Goal: Task Accomplishment & Management: Use online tool/utility

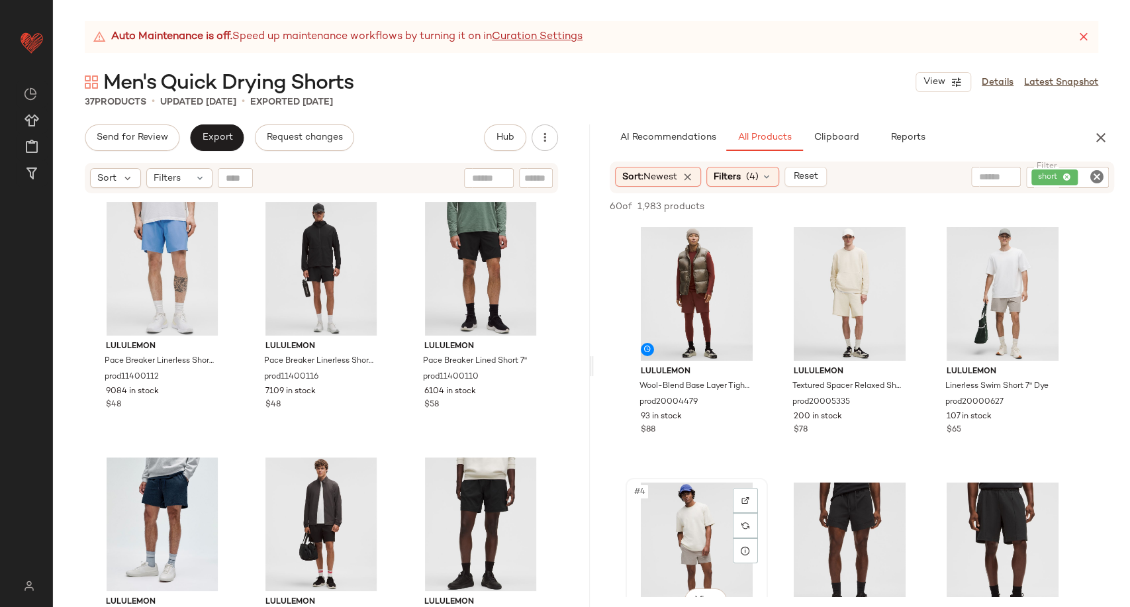
scroll to position [220, 0]
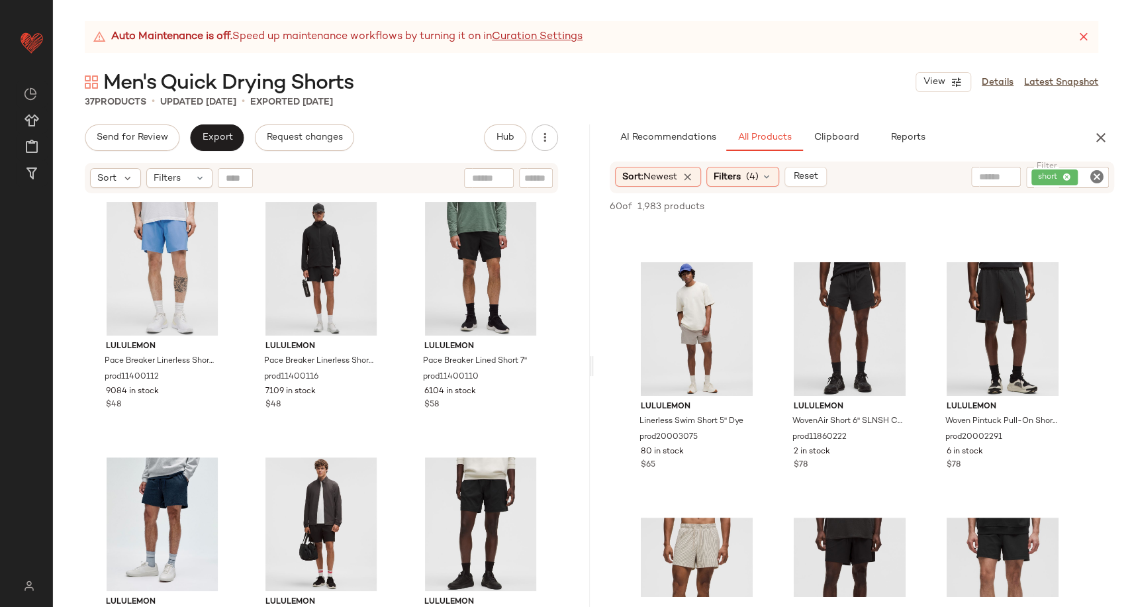
click at [593, 82] on div "Men's Quick Drying Shorts View Details Latest Snapshot" at bounding box center [591, 82] width 1077 height 26
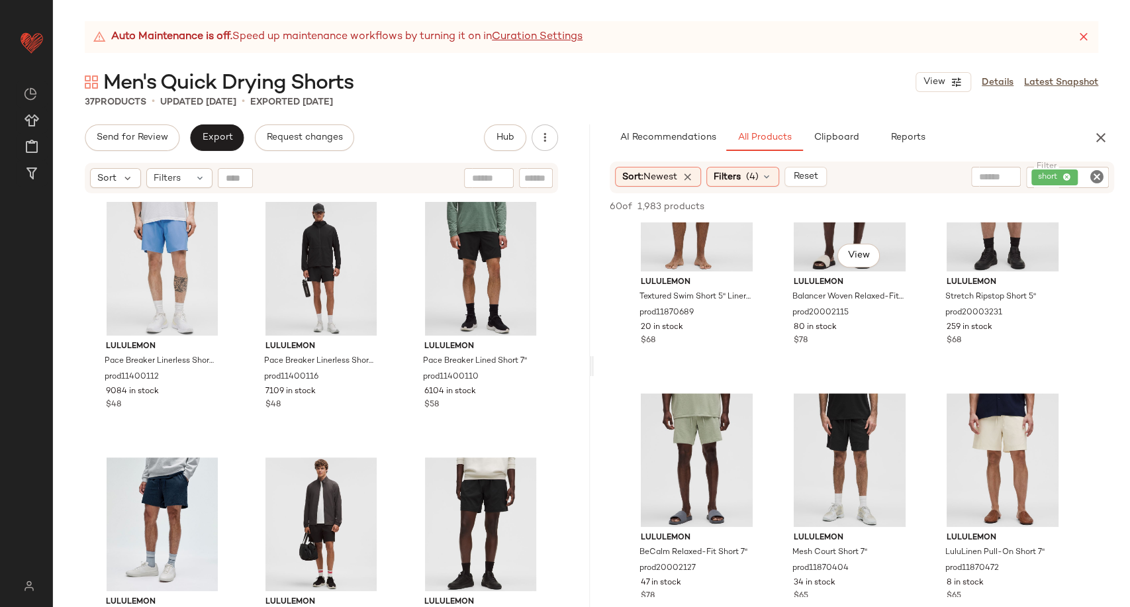
scroll to position [514, 0]
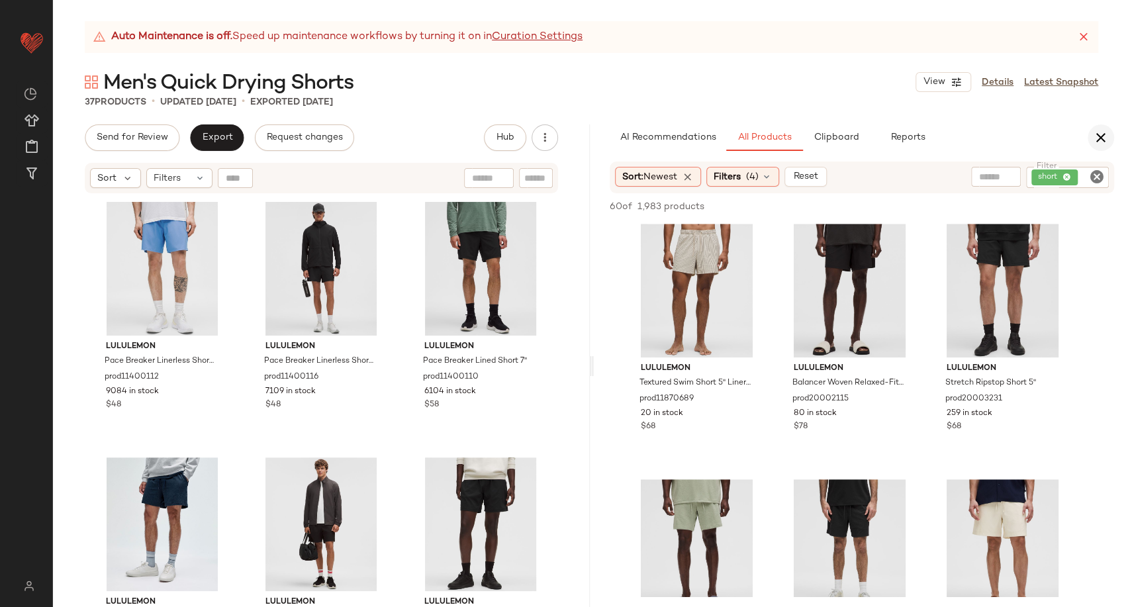
click at [1106, 140] on icon "button" at bounding box center [1101, 138] width 16 height 16
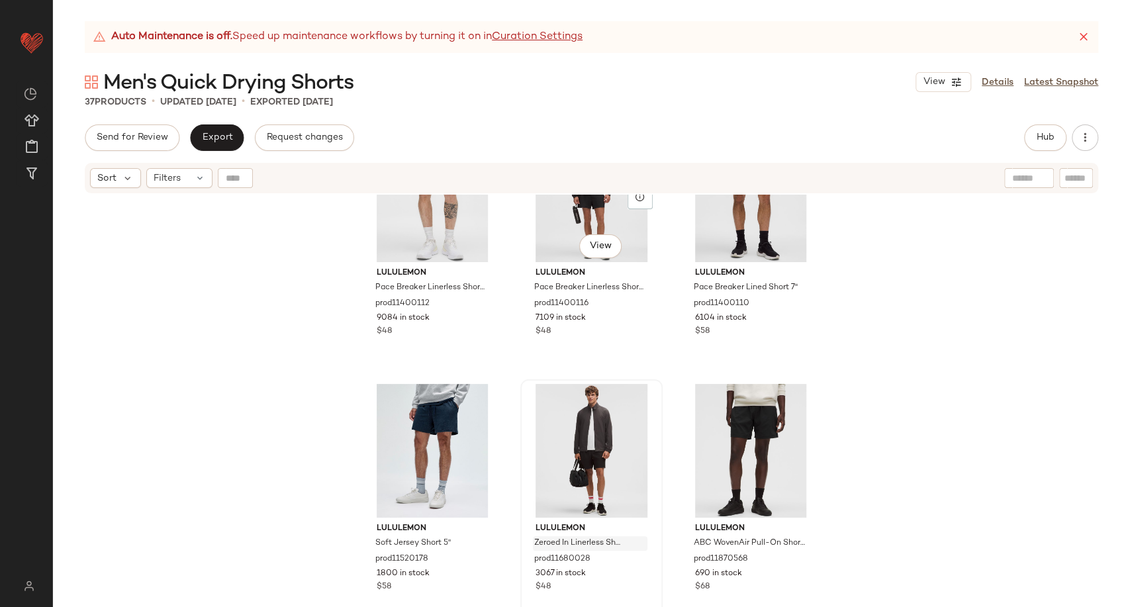
scroll to position [367, 0]
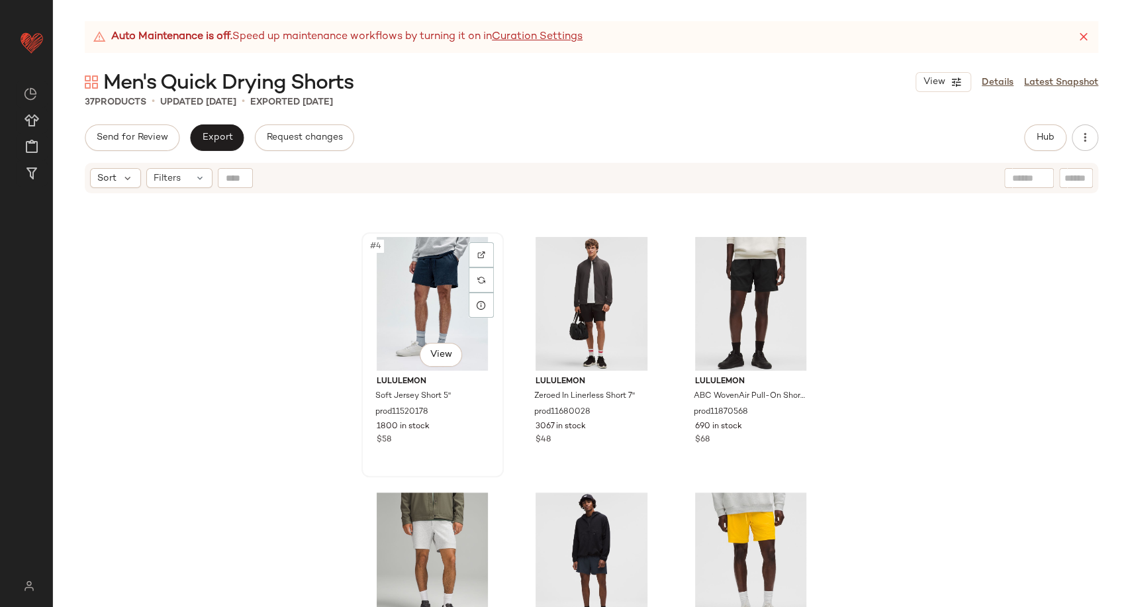
scroll to position [220, 0]
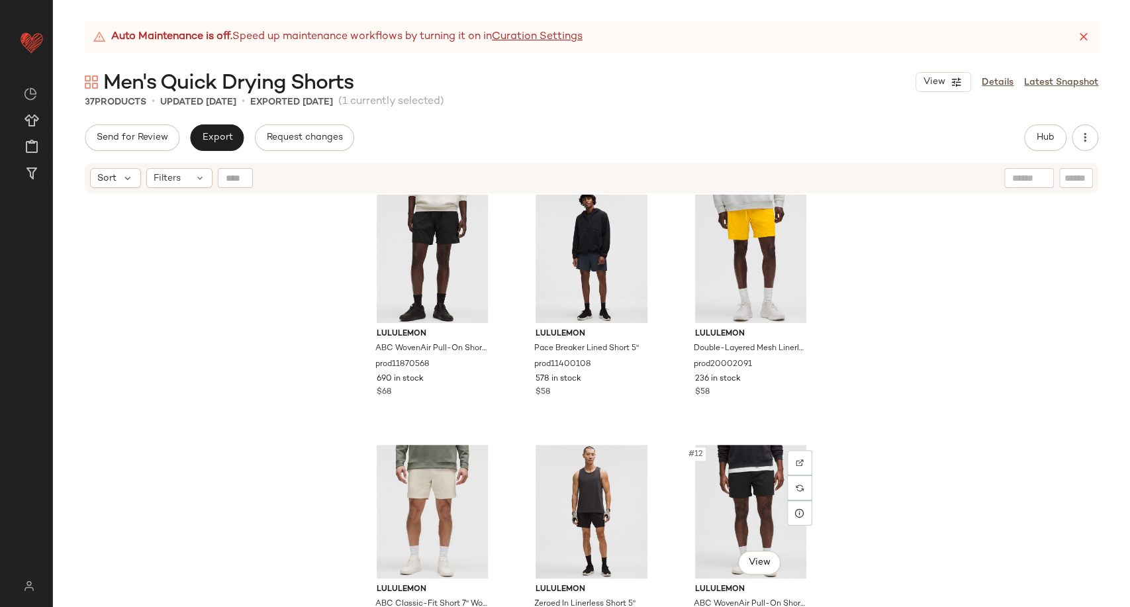
scroll to position [524, 0]
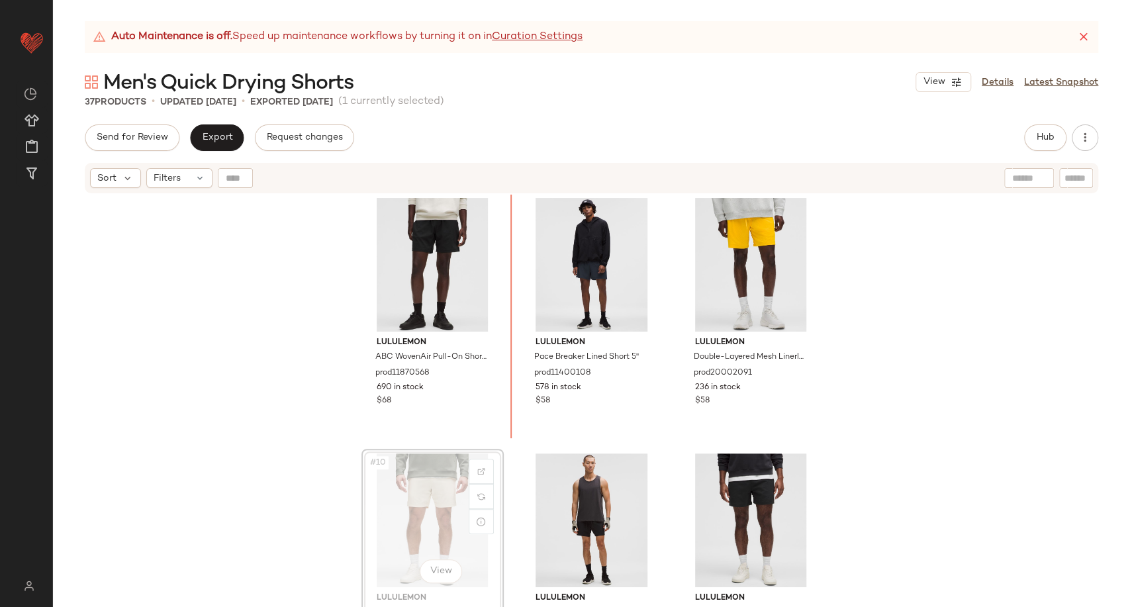
scroll to position [522, 0]
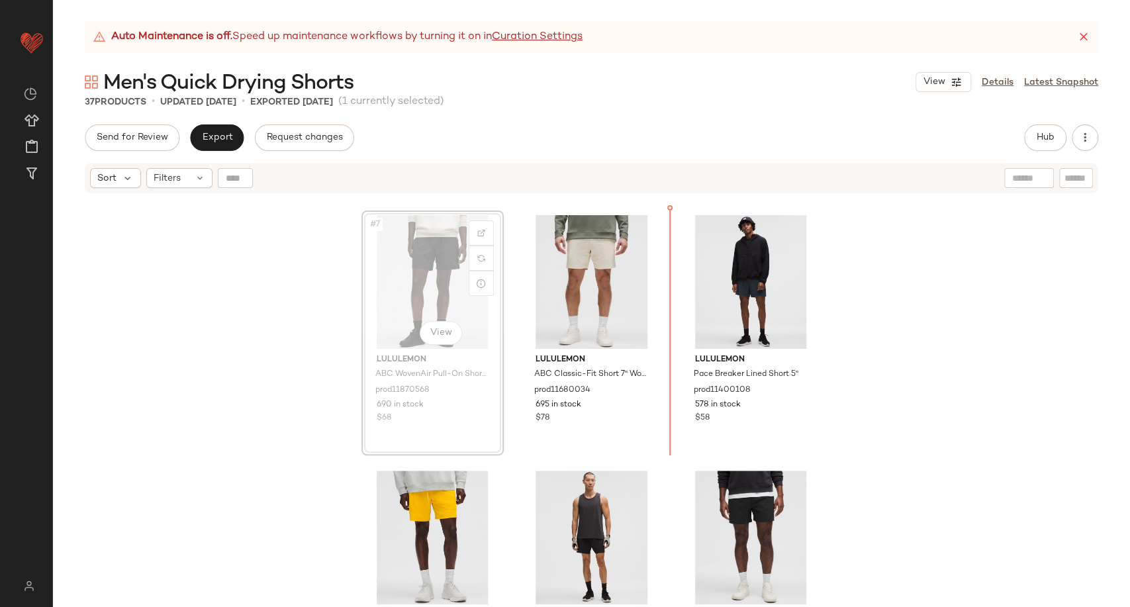
scroll to position [498, 0]
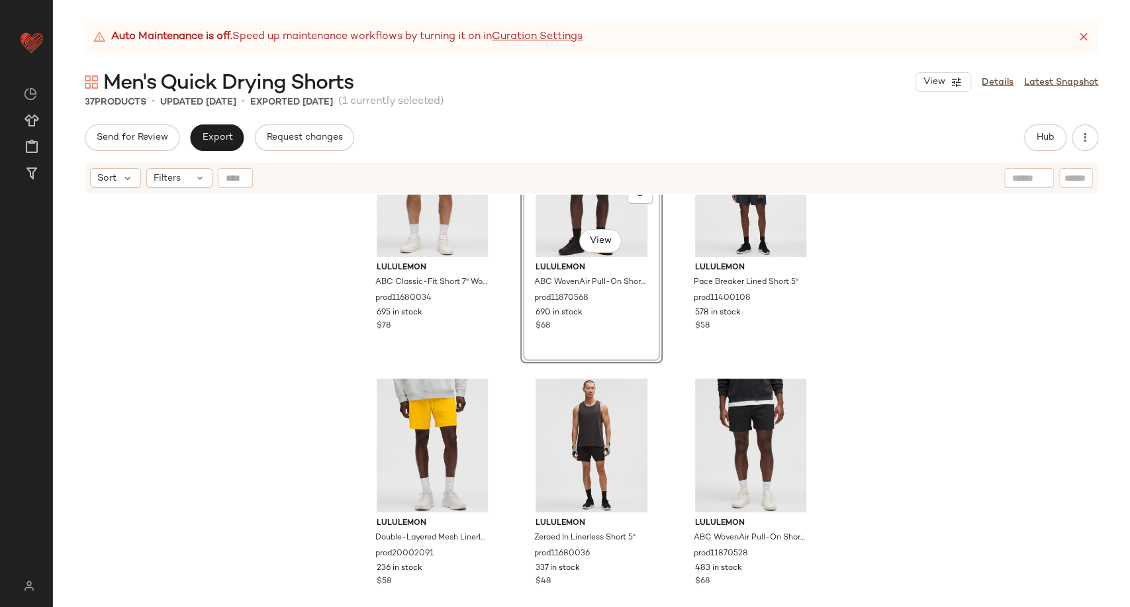
scroll to position [645, 0]
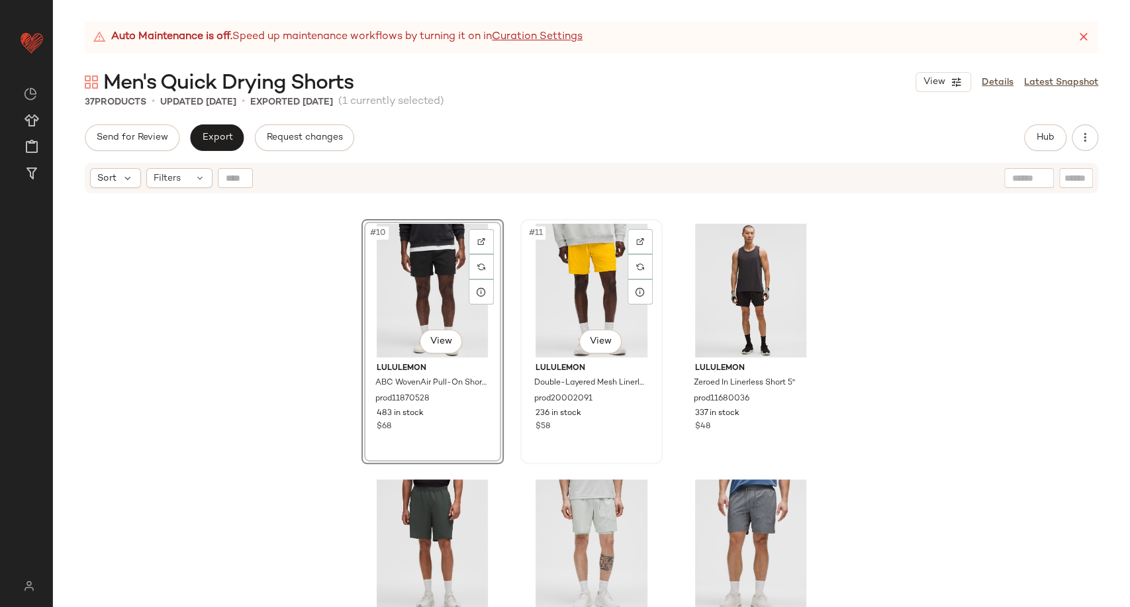
scroll to position [792, 0]
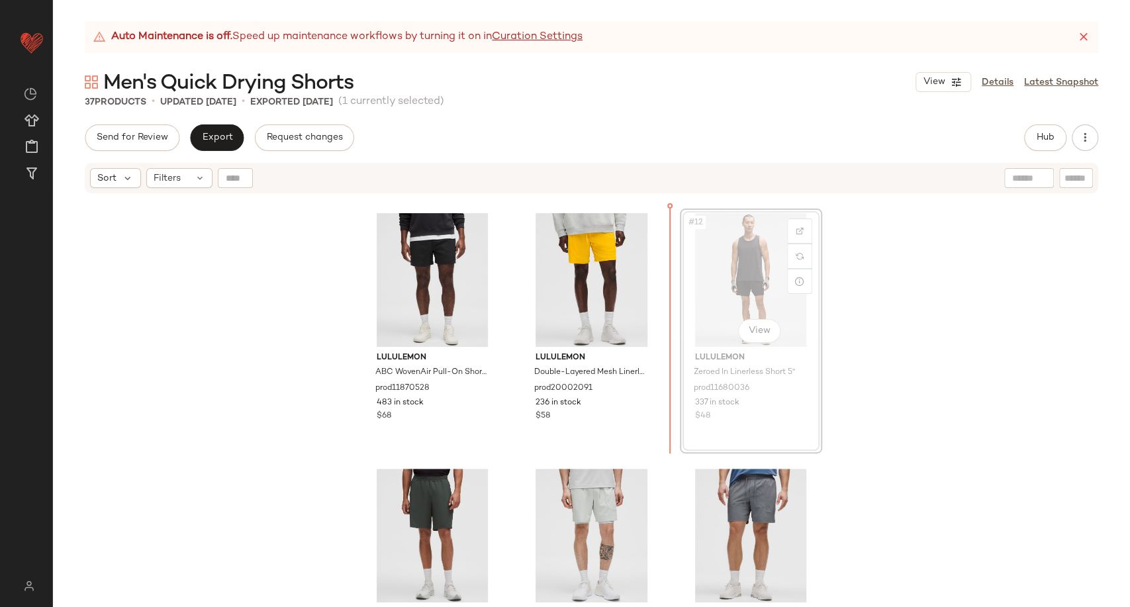
scroll to position [757, 0]
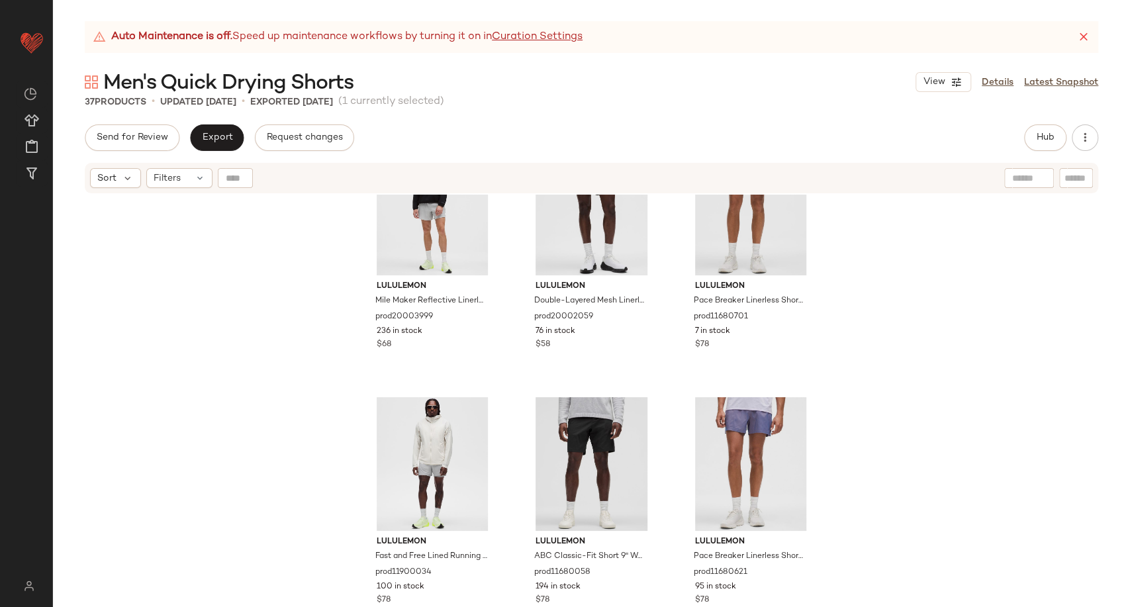
scroll to position [1713, 0]
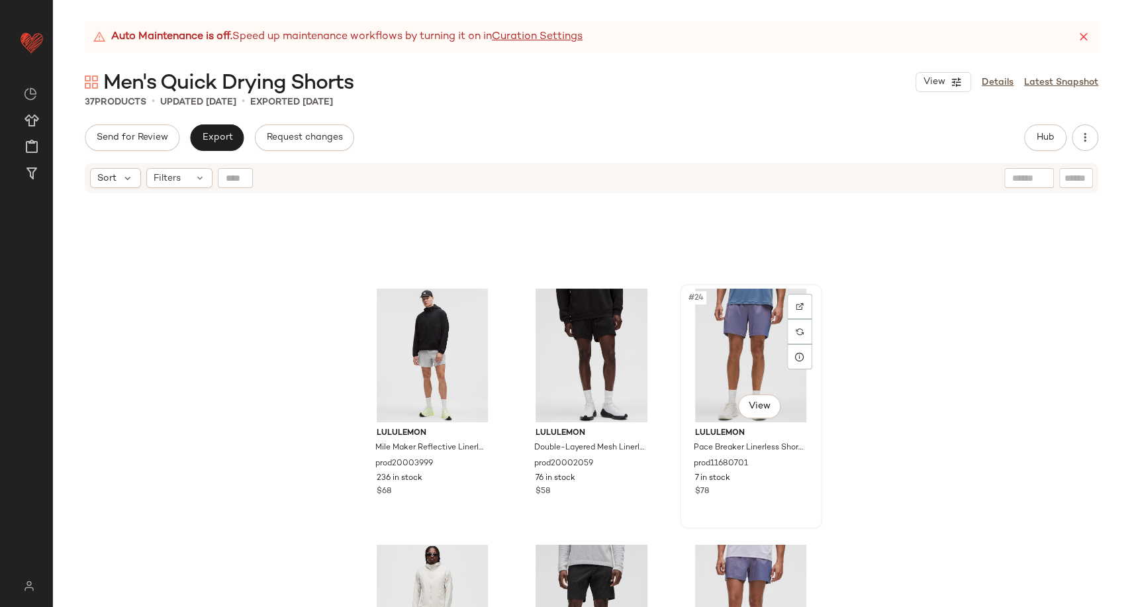
click at [728, 351] on div "#24 View" at bounding box center [751, 356] width 133 height 134
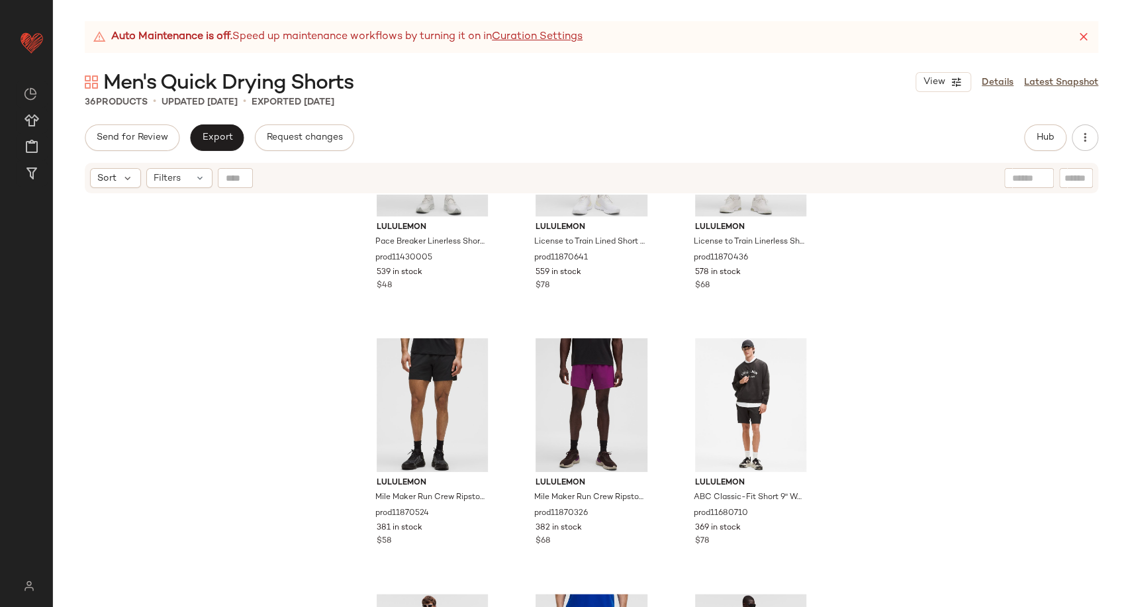
scroll to position [784, 0]
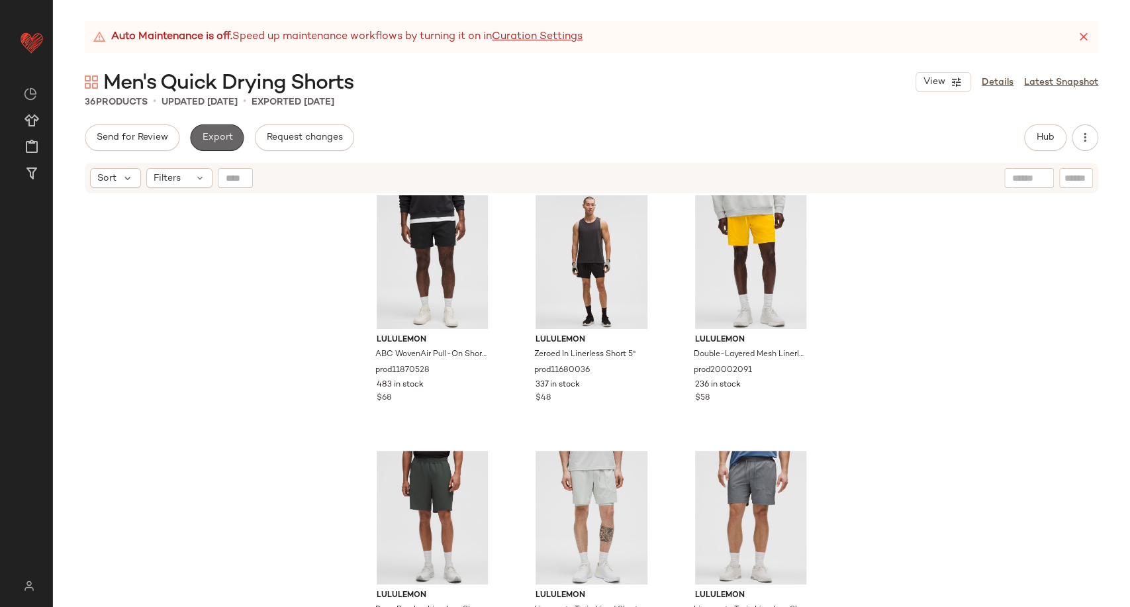
click at [233, 132] on button "Export" at bounding box center [217, 137] width 54 height 26
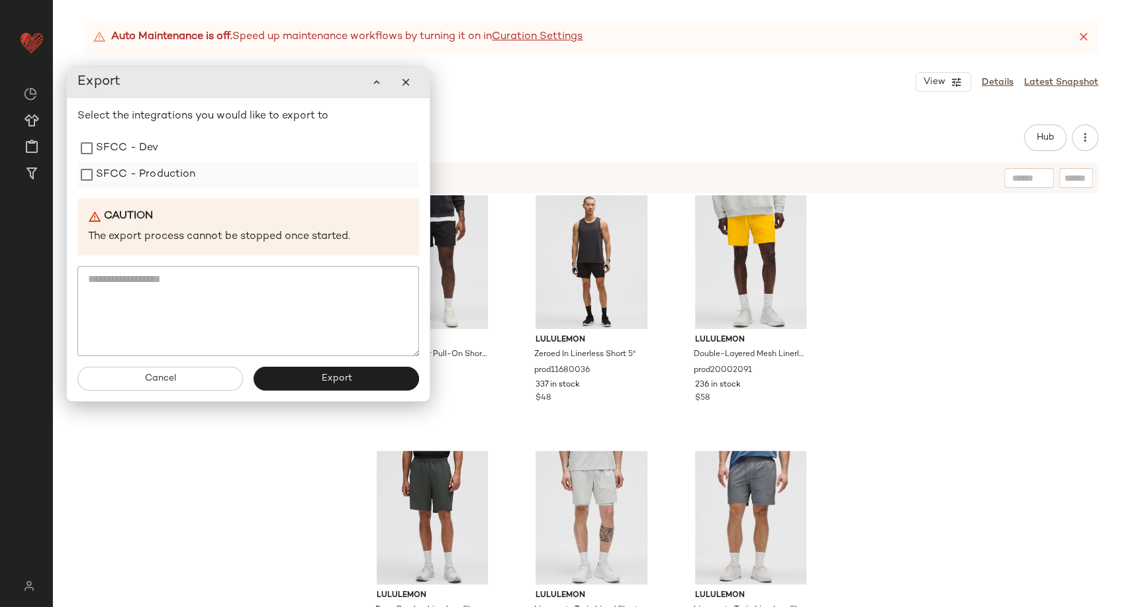
click at [148, 179] on label "SFCC - Production" at bounding box center [146, 175] width 100 height 26
click at [318, 379] on button "Export" at bounding box center [337, 379] width 166 height 24
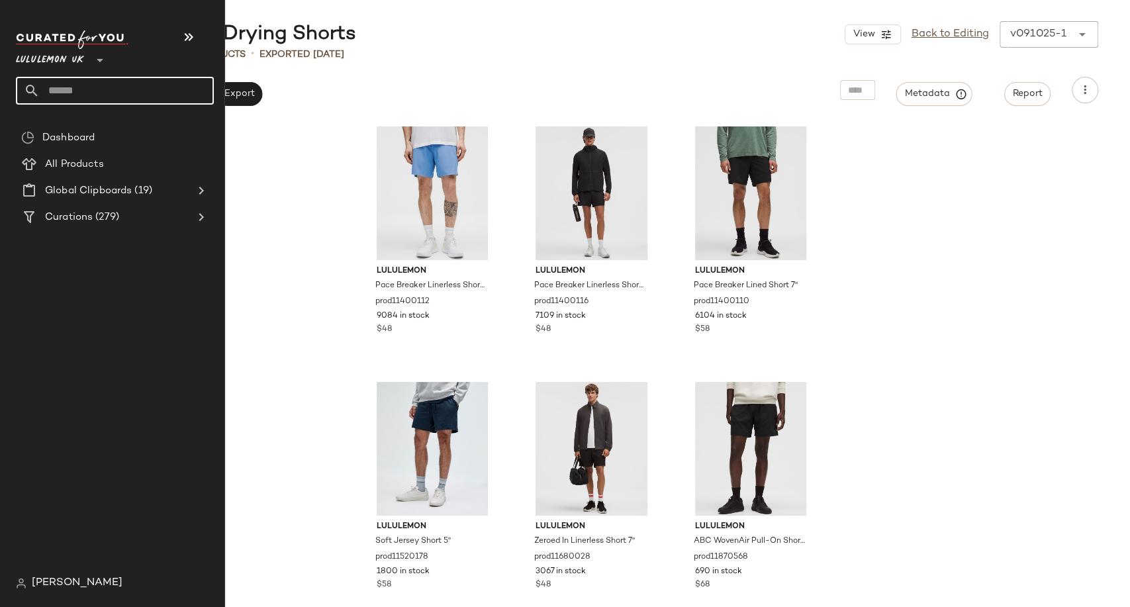
click at [69, 90] on input "text" at bounding box center [127, 91] width 174 height 28
paste input "**********"
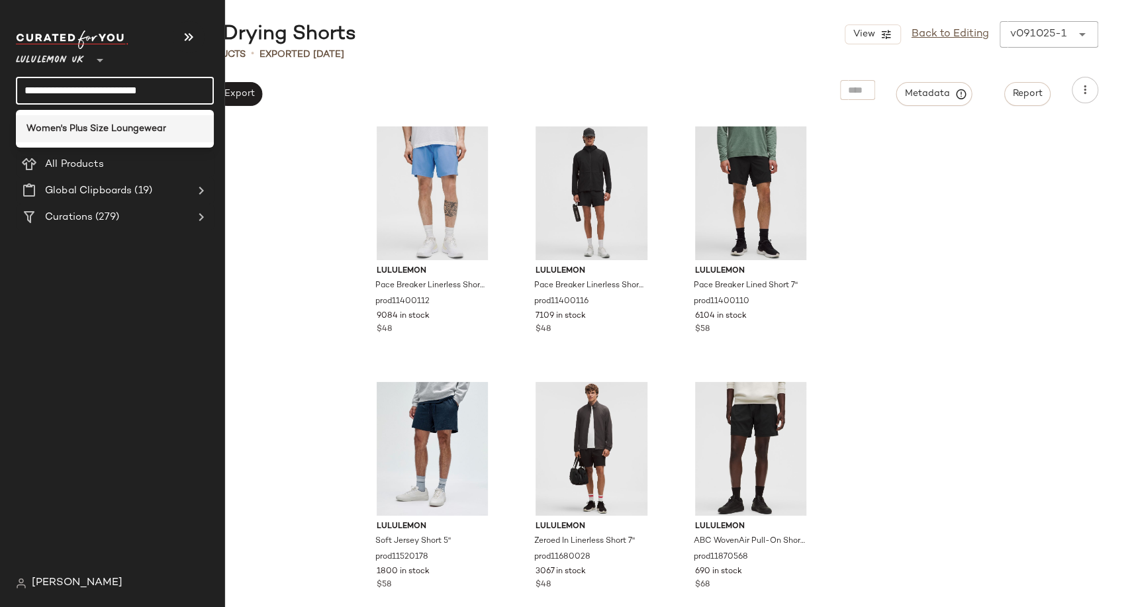
type input "**********"
click at [99, 128] on b "Women's Plus Size Loungewear" at bounding box center [96, 129] width 140 height 14
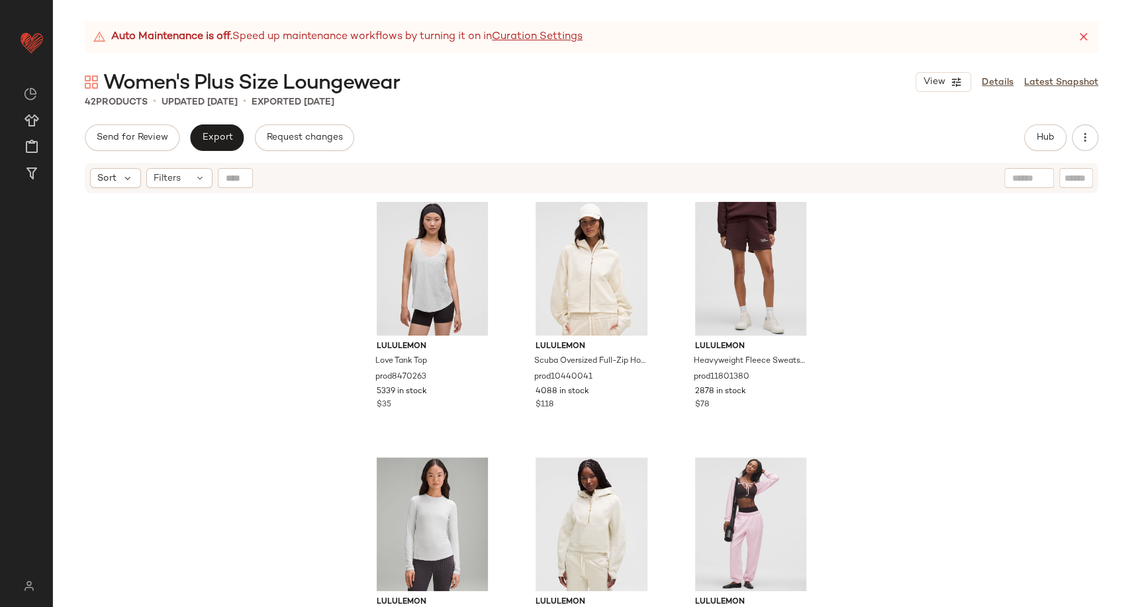
click at [467, 73] on div "Women's Plus Size Loungewear View Details Latest Snapshot" at bounding box center [591, 82] width 1077 height 26
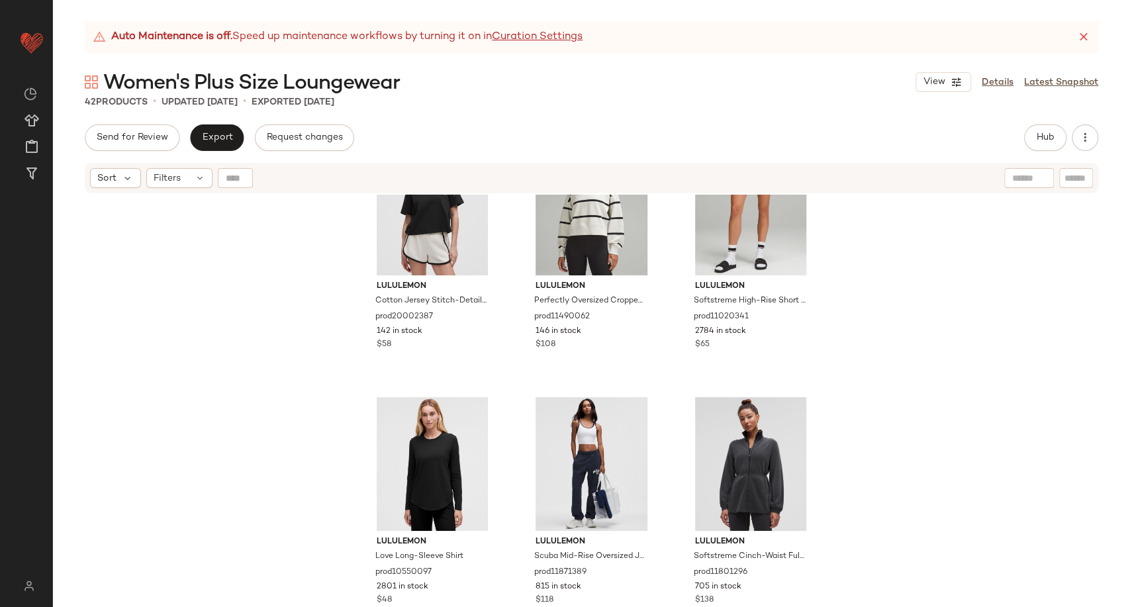
scroll to position [2733, 0]
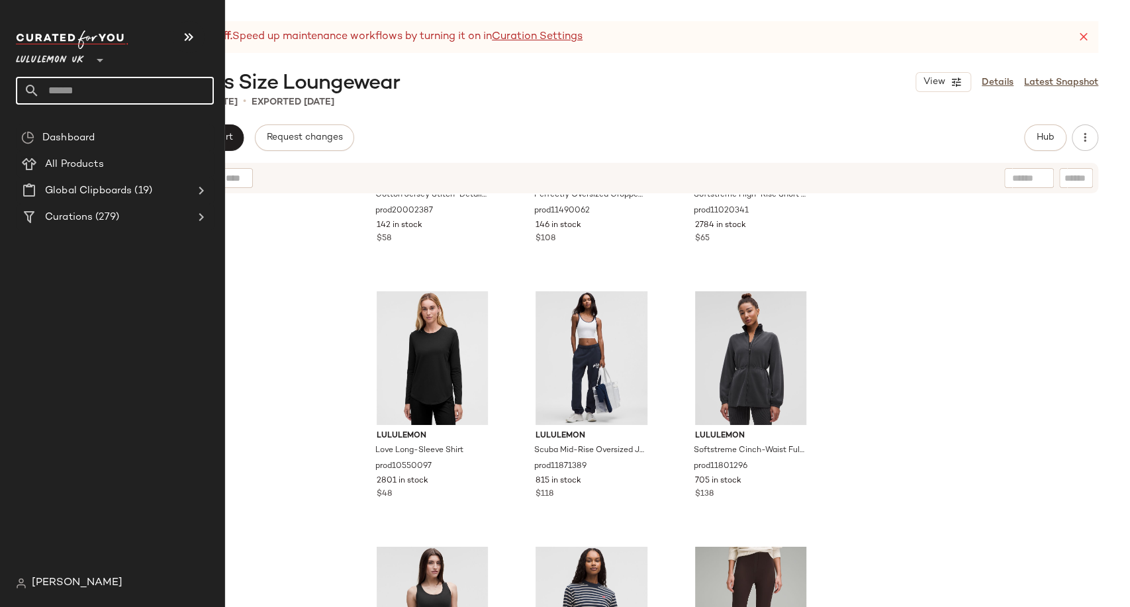
click at [98, 91] on input "text" at bounding box center [127, 91] width 174 height 28
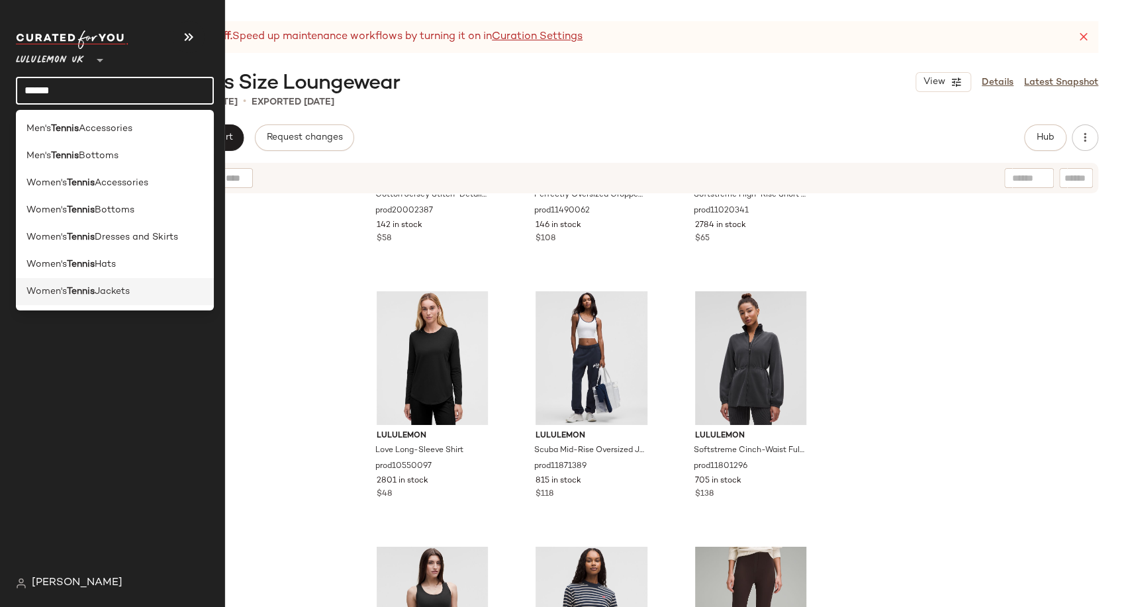
type input "******"
click at [130, 287] on span "Jackets" at bounding box center [112, 292] width 35 height 14
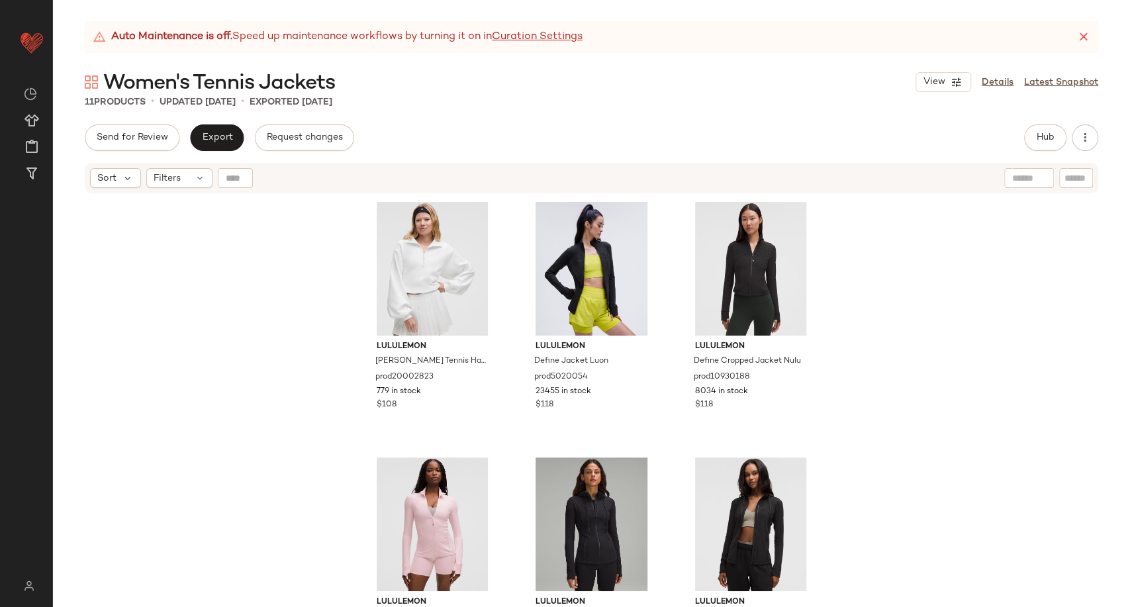
click at [461, 142] on div "Send for Review Export Request changes Hub Send for Review External Review Inte…" at bounding box center [592, 137] width 1014 height 26
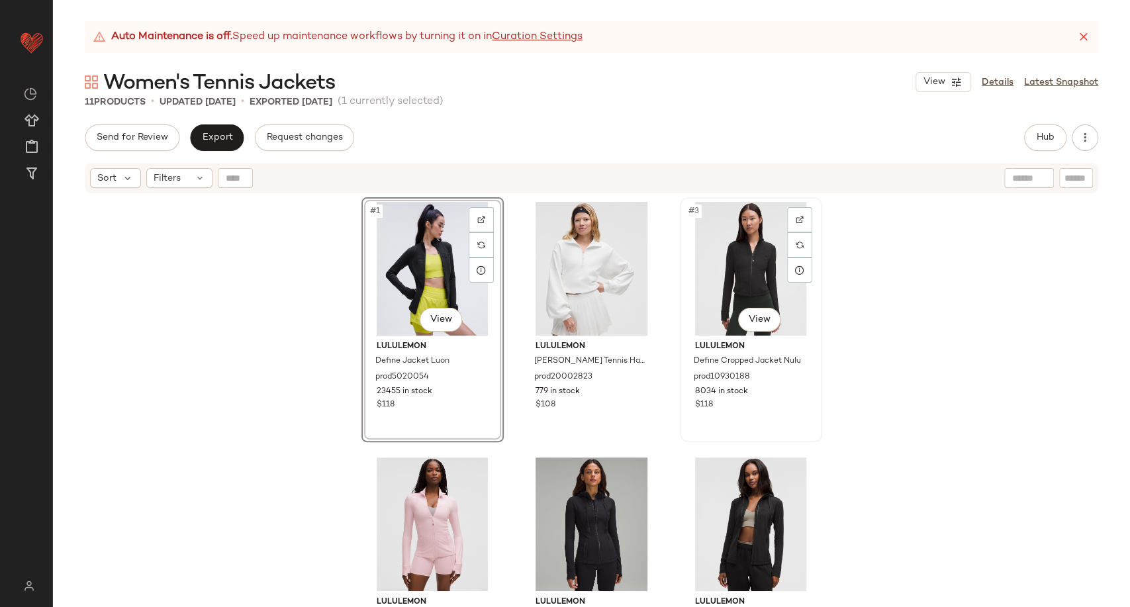
scroll to position [73, 0]
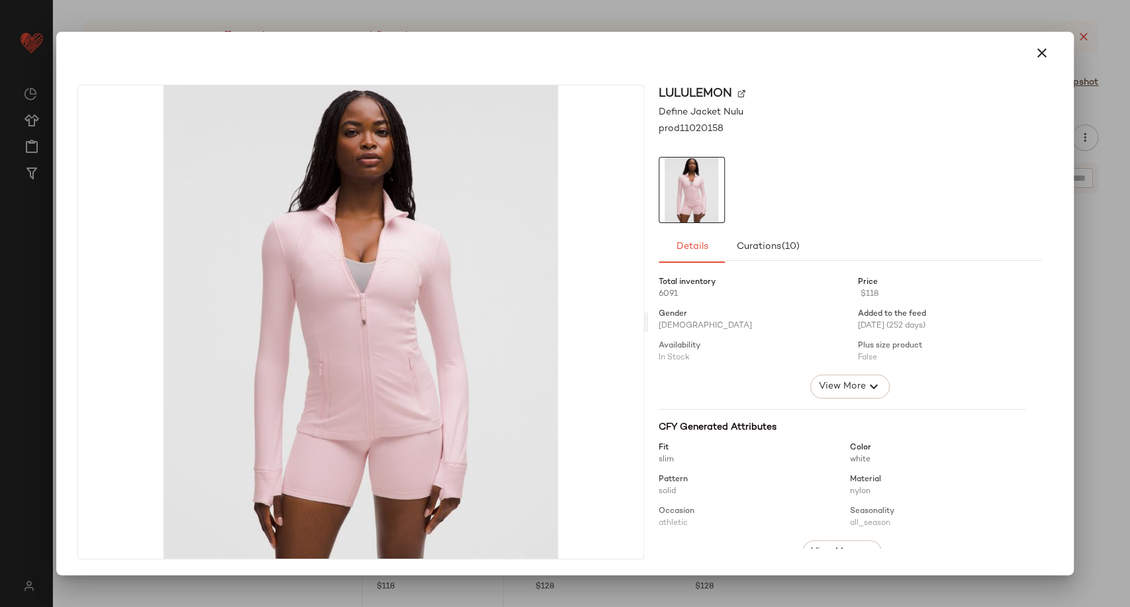
drag, startPoint x: 424, startPoint y: 499, endPoint x: 552, endPoint y: 383, distance: 173.0
click at [1049, 58] on icon "button" at bounding box center [1042, 53] width 16 height 16
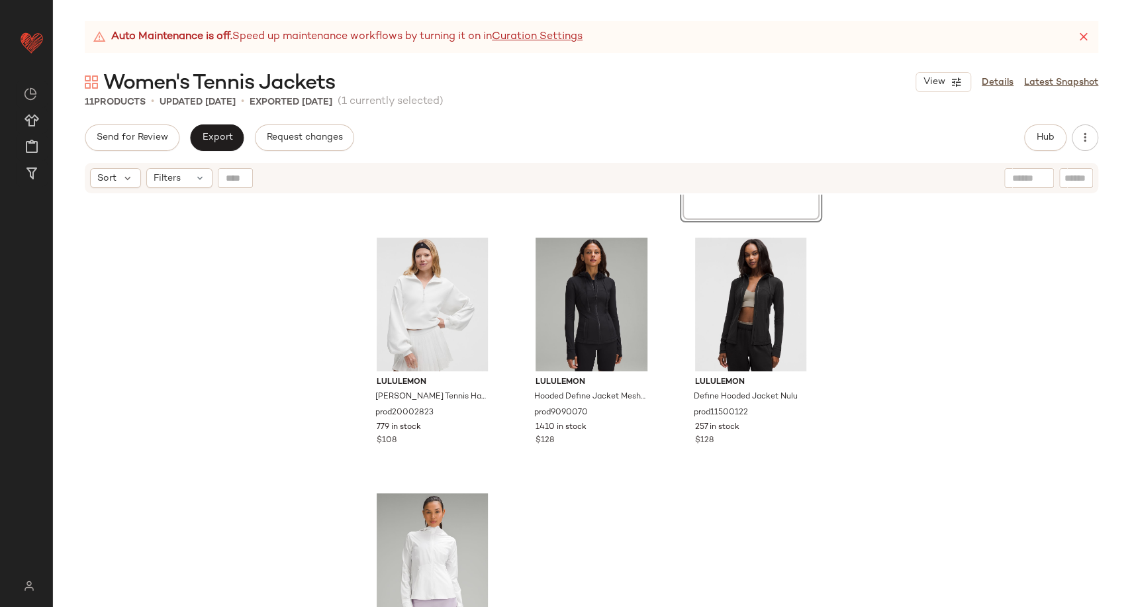
scroll to position [220, 0]
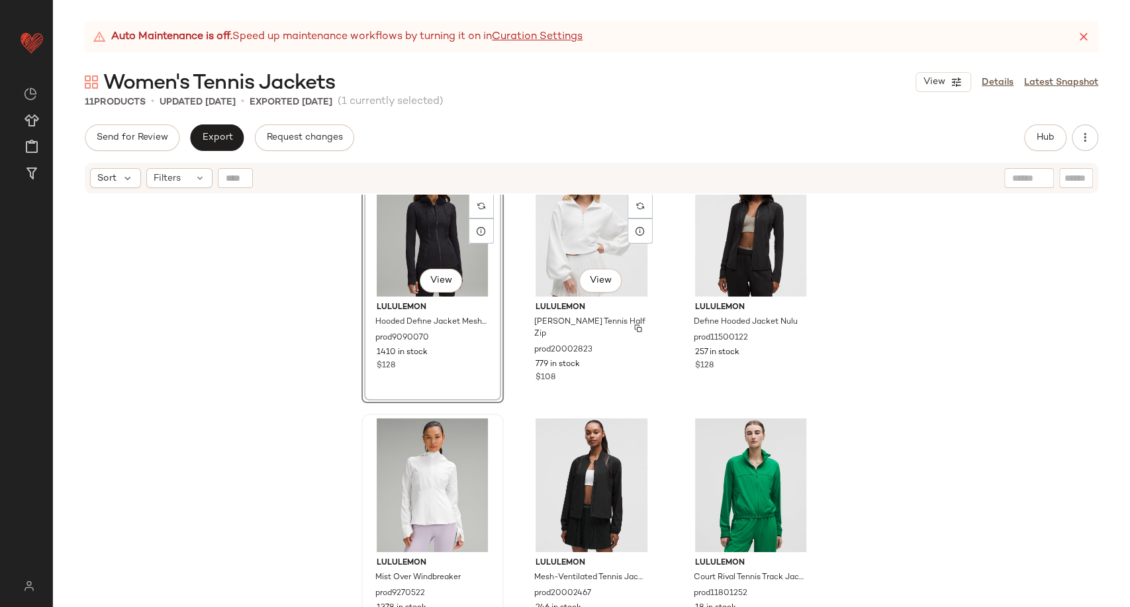
scroll to position [285, 0]
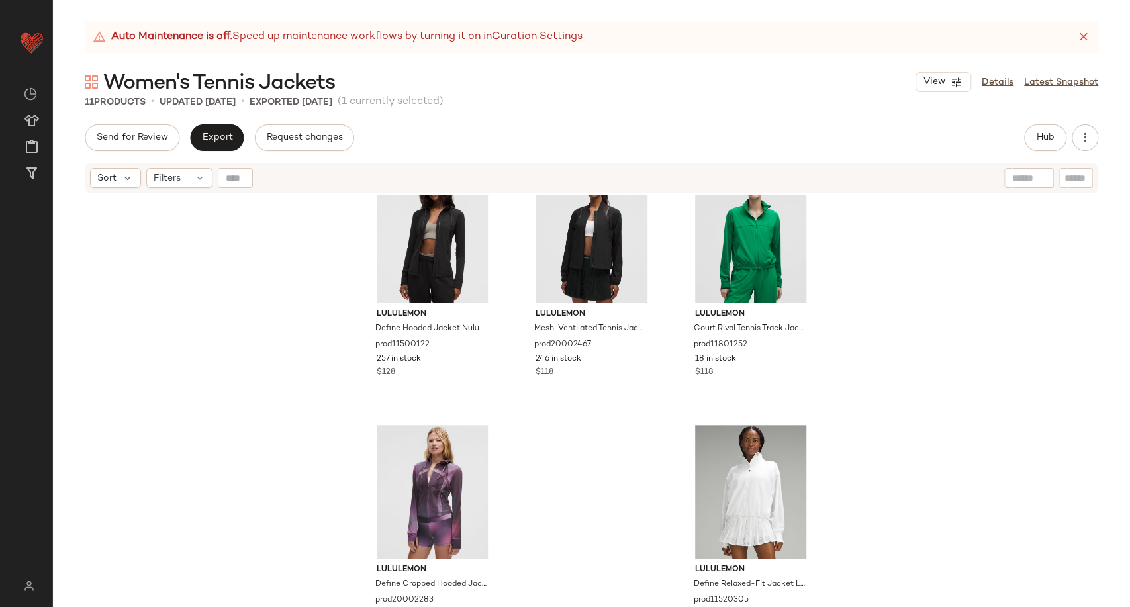
scroll to position [579, 0]
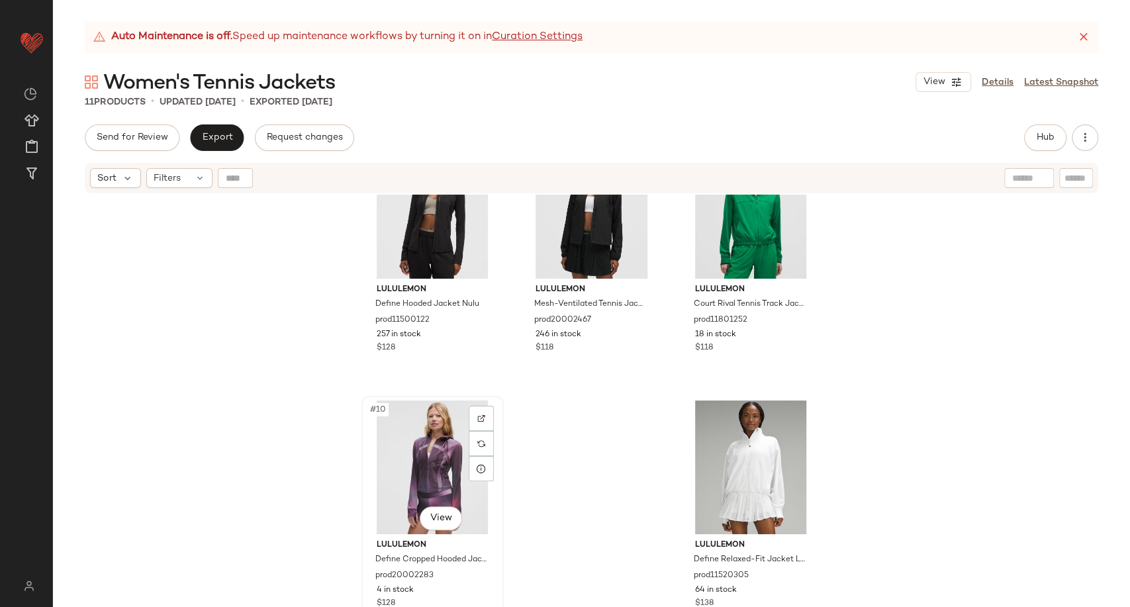
click at [401, 487] on div "#10 View" at bounding box center [432, 468] width 133 height 134
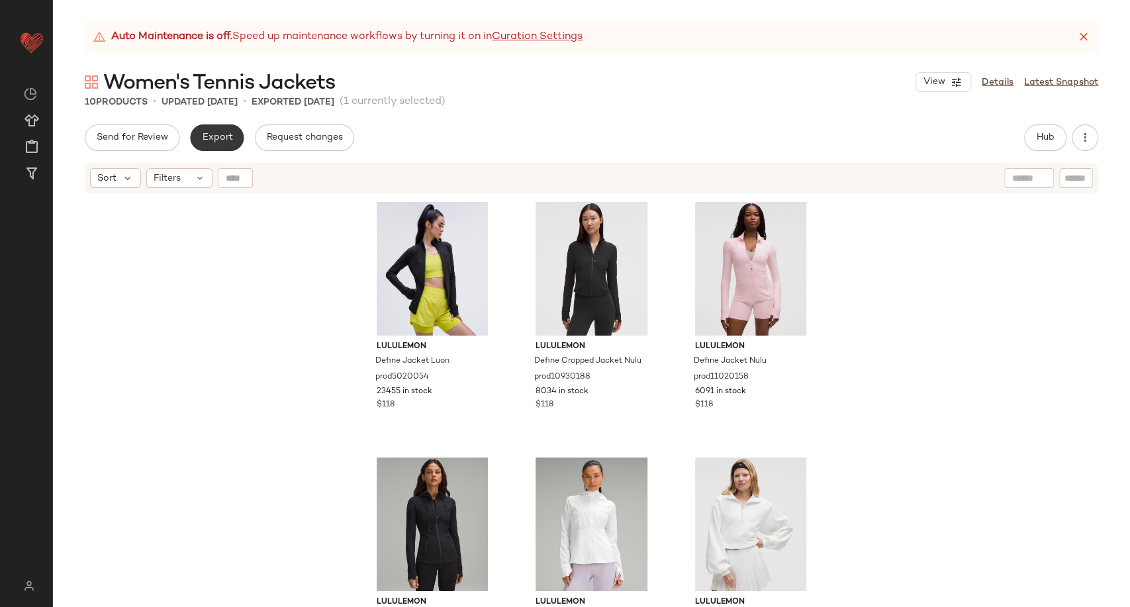
click at [228, 142] on span "Export" at bounding box center [216, 137] width 31 height 11
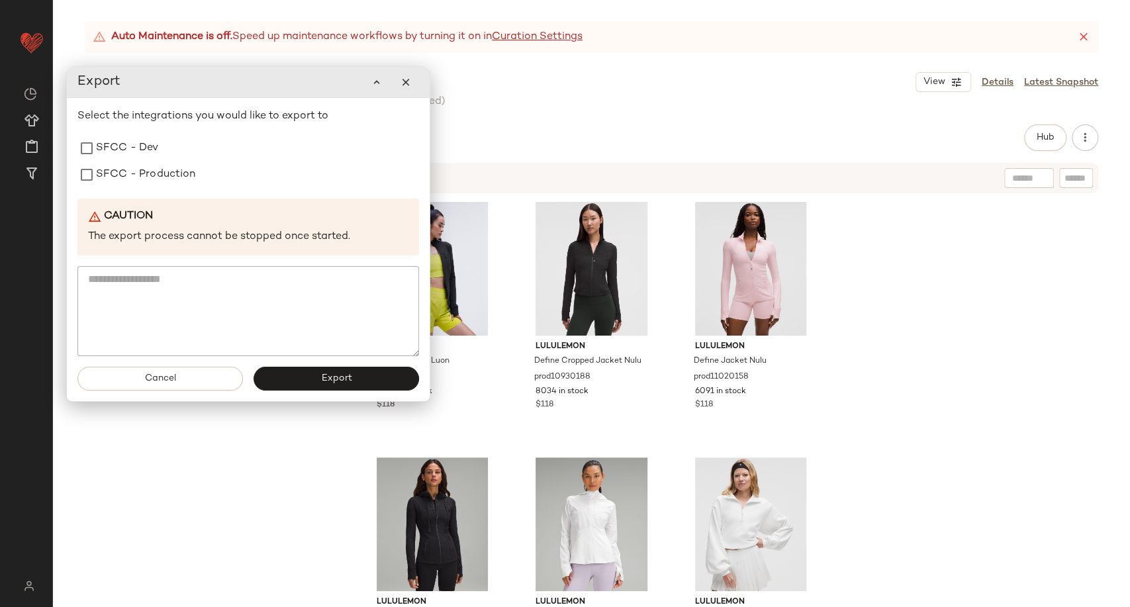
drag, startPoint x: 158, startPoint y: 182, endPoint x: 179, endPoint y: 220, distance: 43.6
click at [158, 181] on label "SFCC - Production" at bounding box center [146, 175] width 100 height 26
click at [296, 386] on button "Export" at bounding box center [337, 378] width 166 height 24
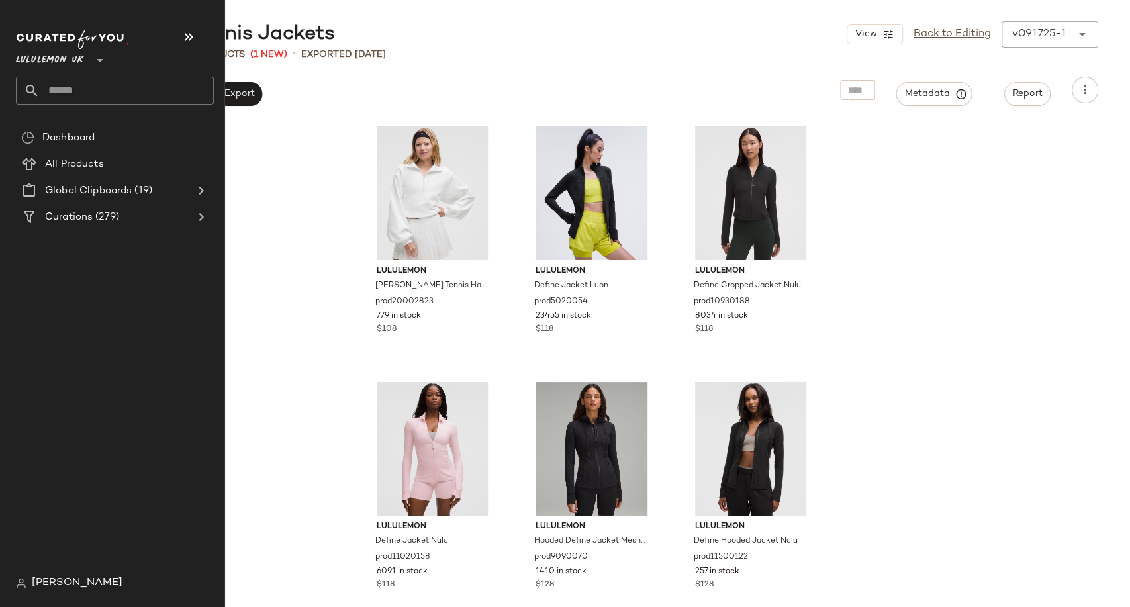
click at [73, 90] on input "text" at bounding box center [127, 91] width 174 height 28
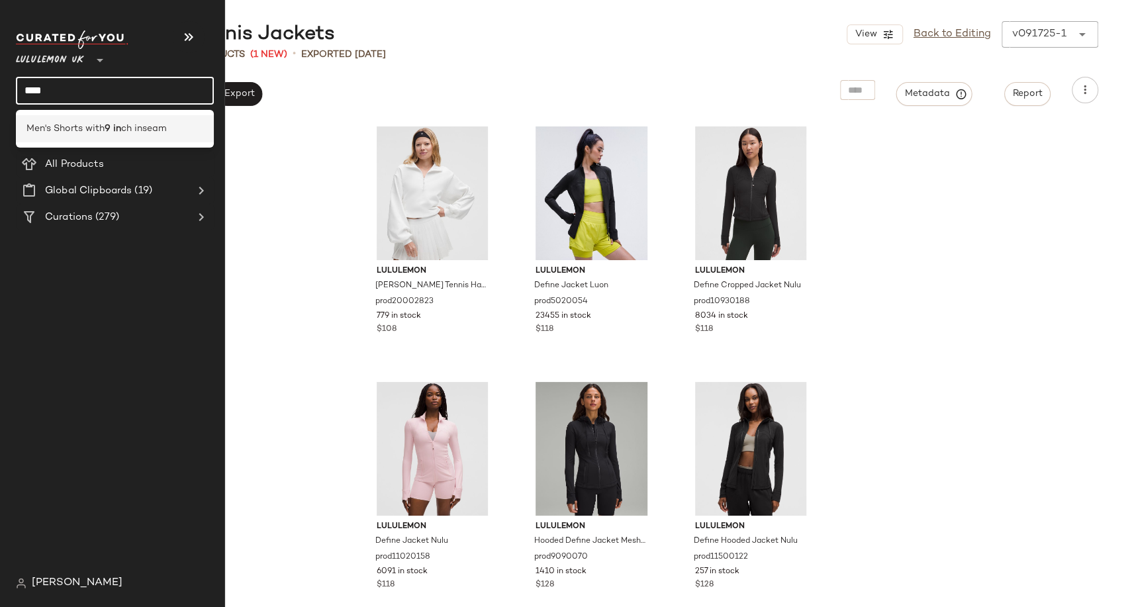
type input "****"
click at [80, 123] on span "Men's Shorts with" at bounding box center [65, 129] width 78 height 14
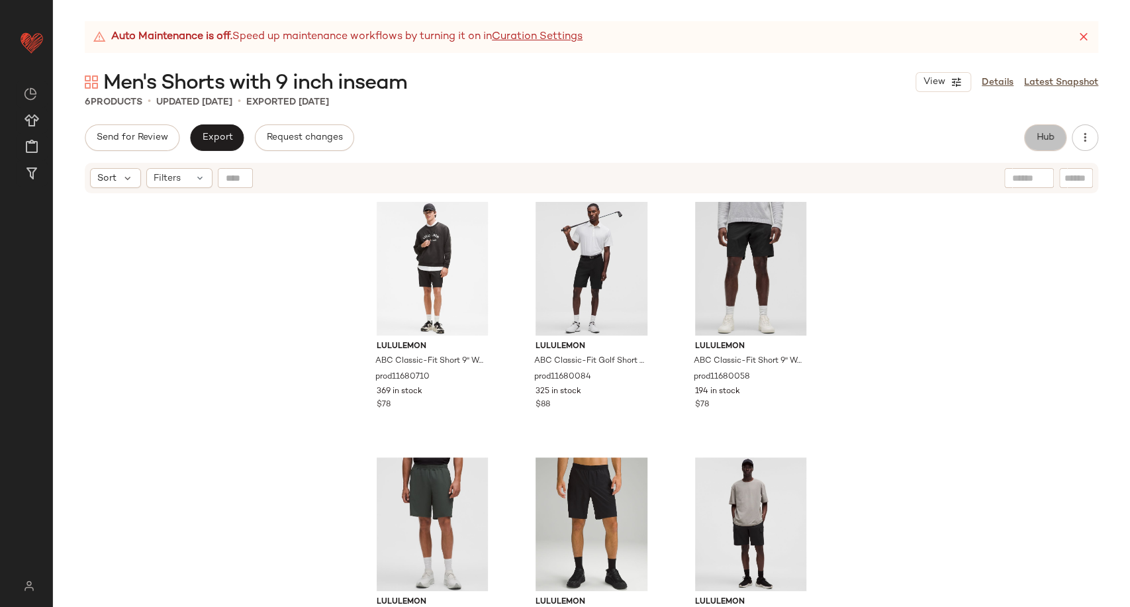
click at [1052, 145] on button "Hub" at bounding box center [1045, 137] width 42 height 26
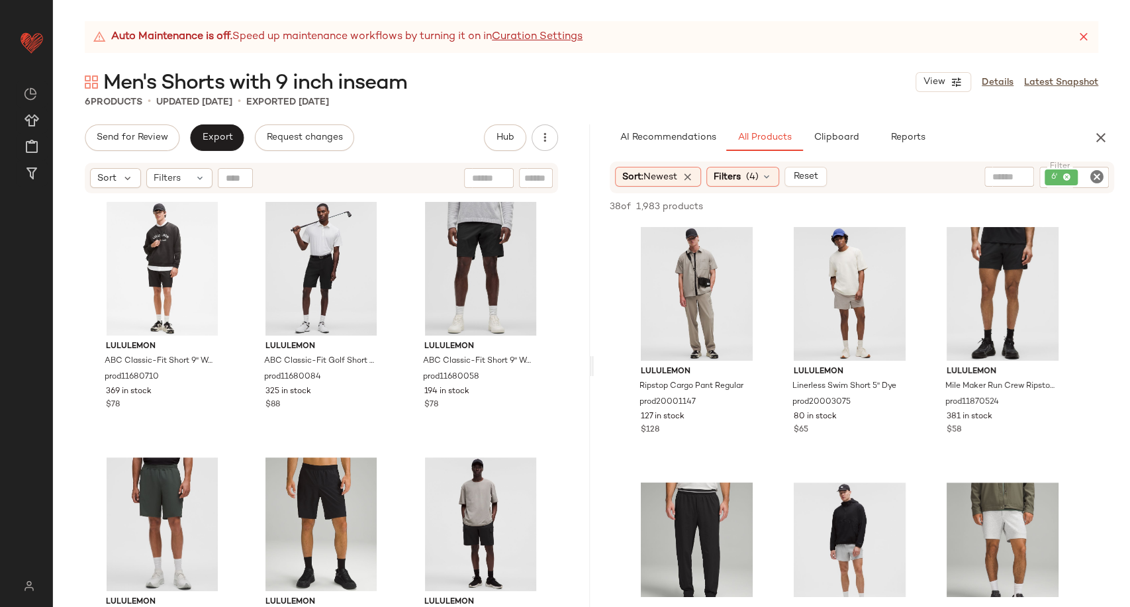
click at [1091, 181] on icon "Clear Filter" at bounding box center [1097, 177] width 16 height 16
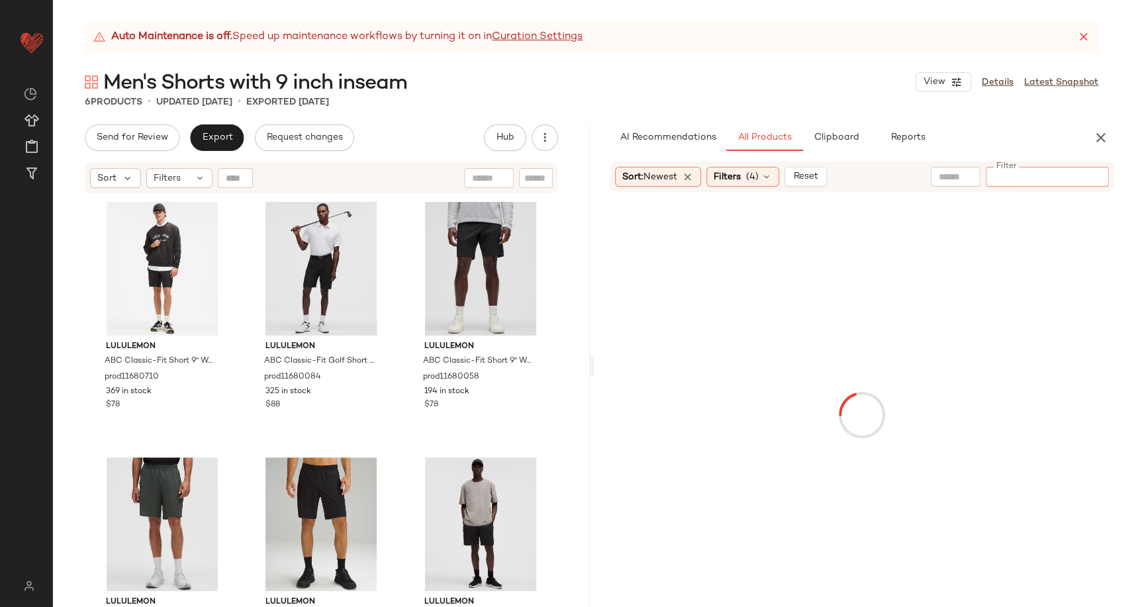
type input "*"
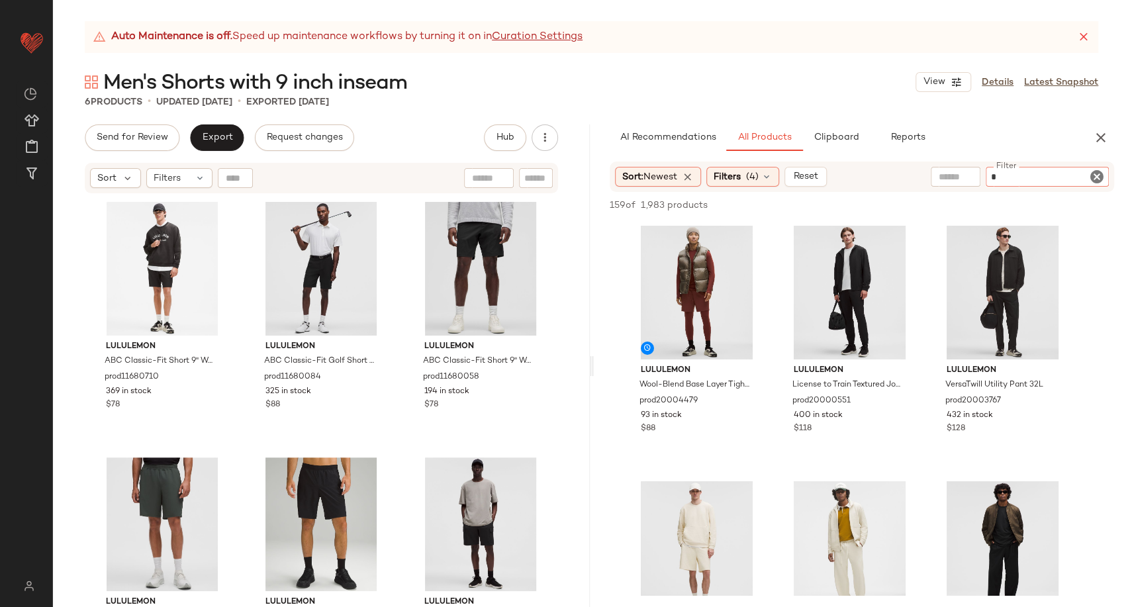
type input "**"
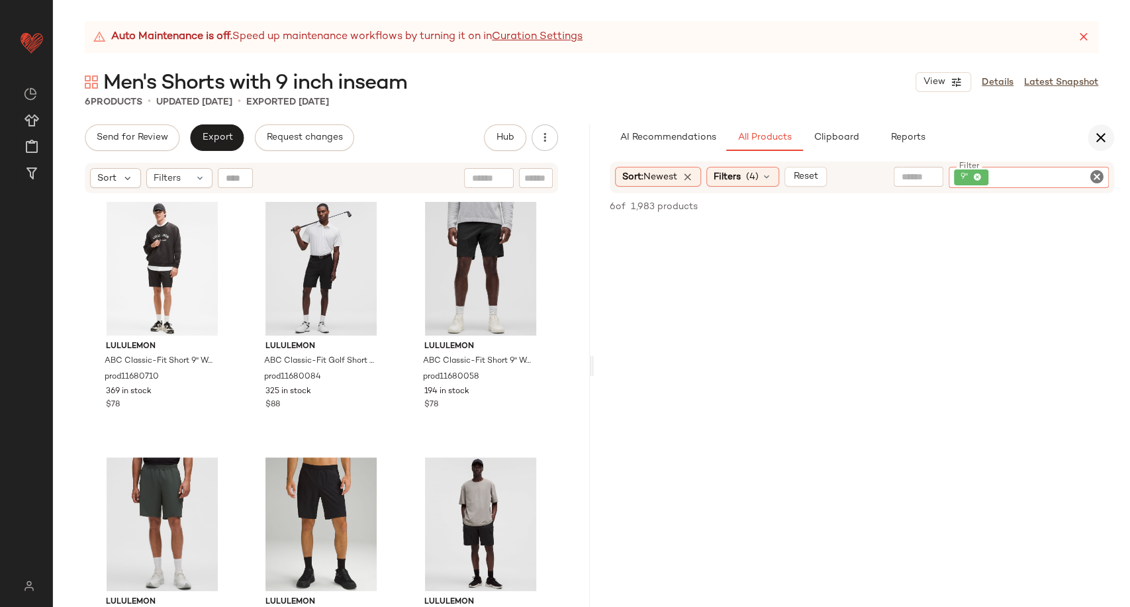
click at [1099, 140] on icon "button" at bounding box center [1101, 138] width 16 height 16
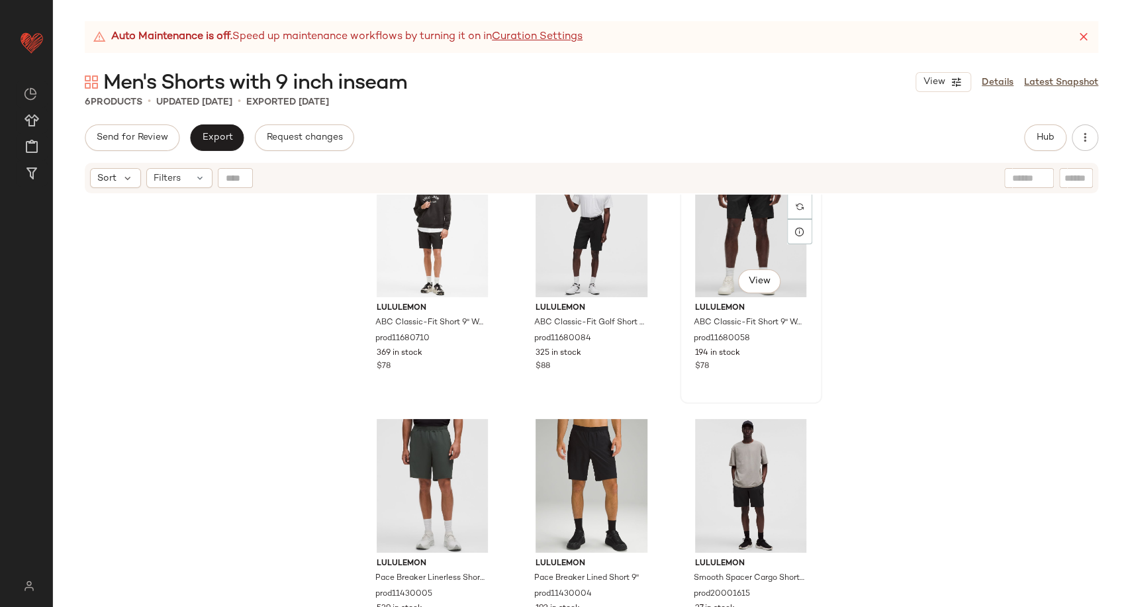
scroll to position [57, 0]
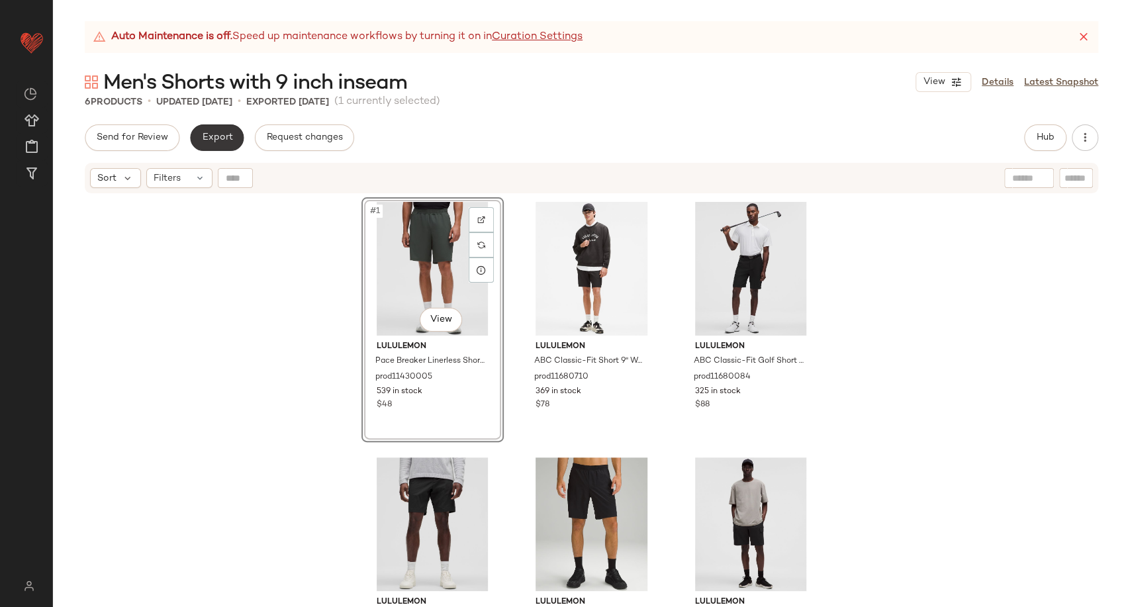
click at [195, 135] on button "Export" at bounding box center [217, 137] width 54 height 26
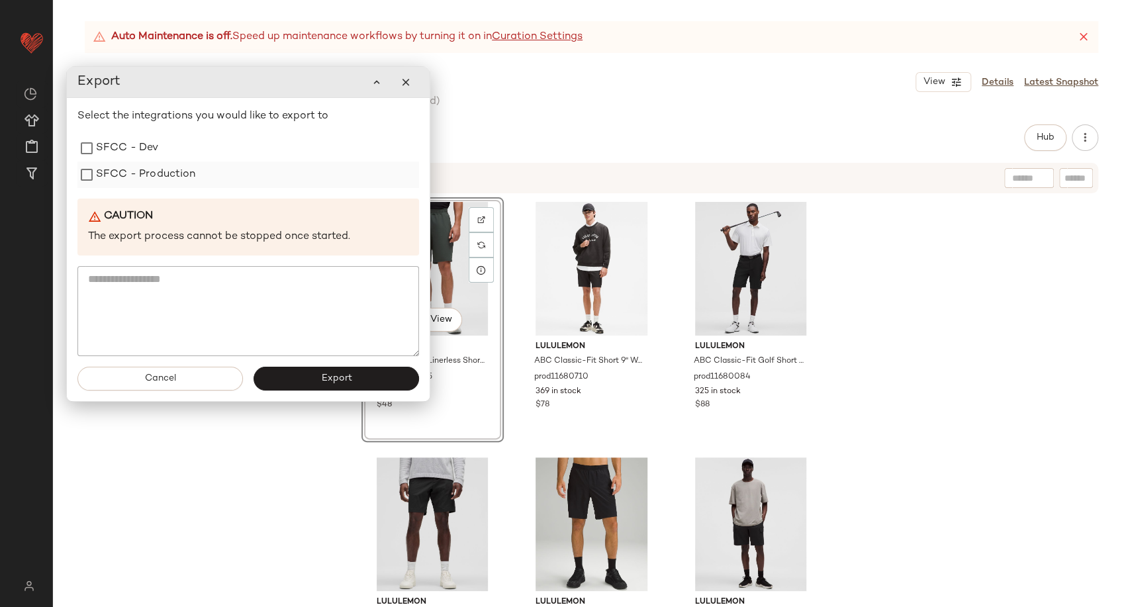
click at [180, 177] on label "SFCC - Production" at bounding box center [146, 175] width 100 height 26
click at [326, 388] on button "Export" at bounding box center [337, 379] width 166 height 24
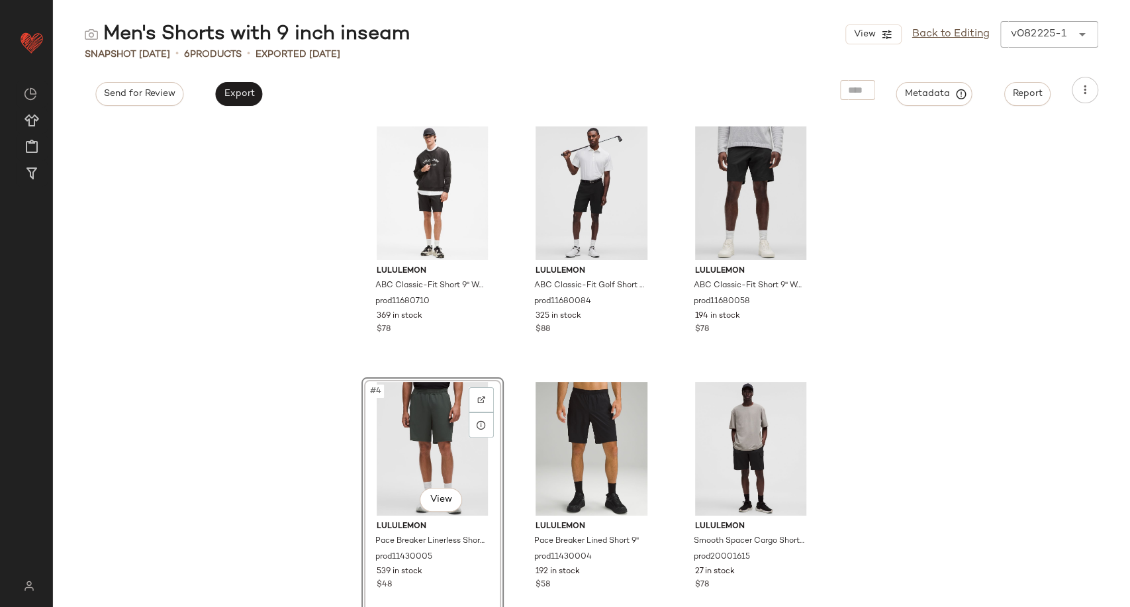
drag, startPoint x: 953, startPoint y: 33, endPoint x: 785, endPoint y: 60, distance: 170.9
click at [953, 33] on link "Back to Editing" at bounding box center [950, 34] width 77 height 16
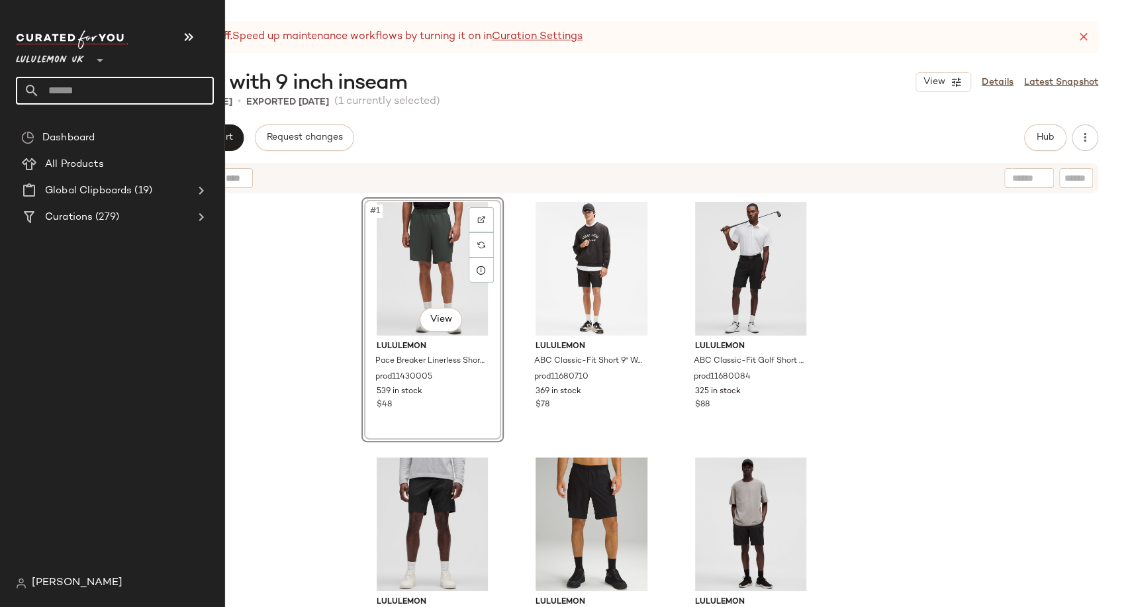
click at [68, 89] on input "text" at bounding box center [127, 91] width 174 height 28
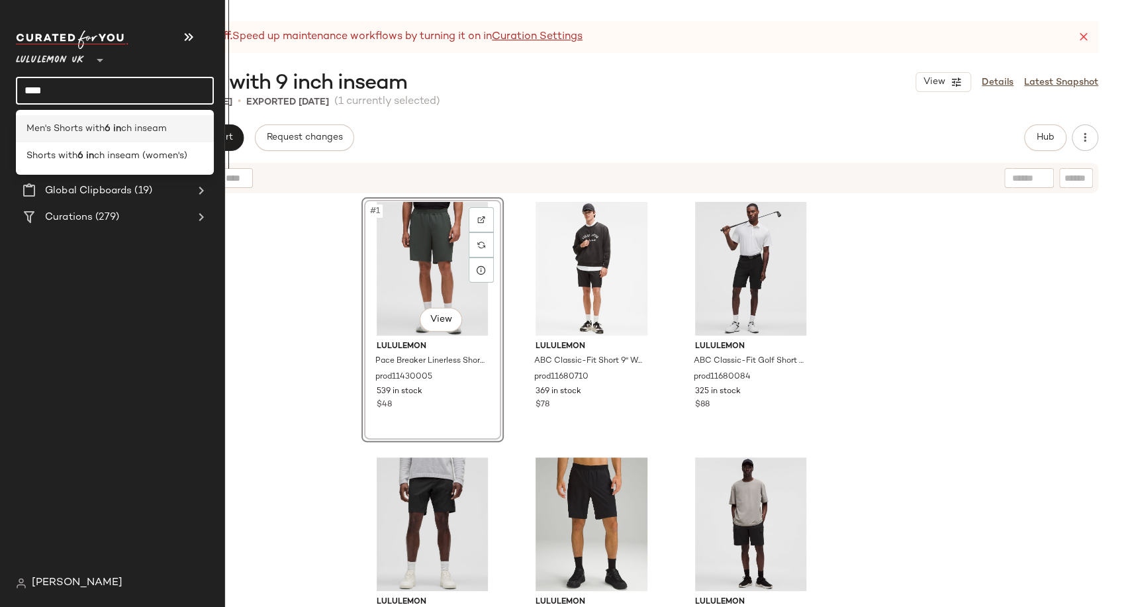
type input "****"
click at [83, 127] on span "Men's Shorts with" at bounding box center [65, 129] width 78 height 14
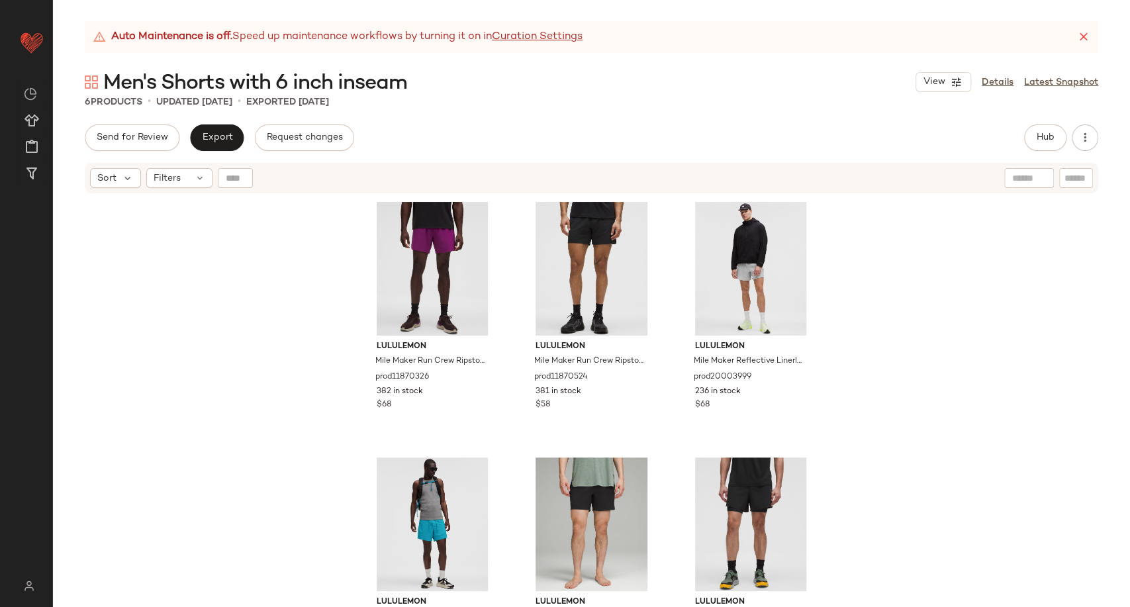
click at [462, 77] on div "Men's Shorts with 6 inch inseam View Details Latest Snapshot" at bounding box center [591, 82] width 1077 height 26
click at [1039, 140] on span "Hub" at bounding box center [1045, 137] width 19 height 11
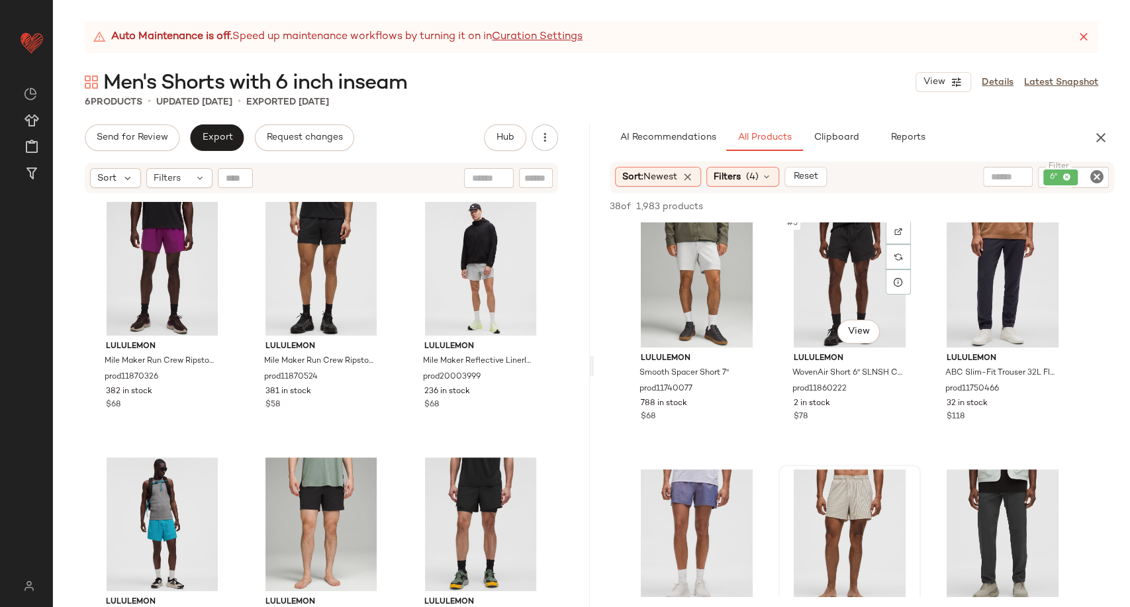
scroll to position [294, 0]
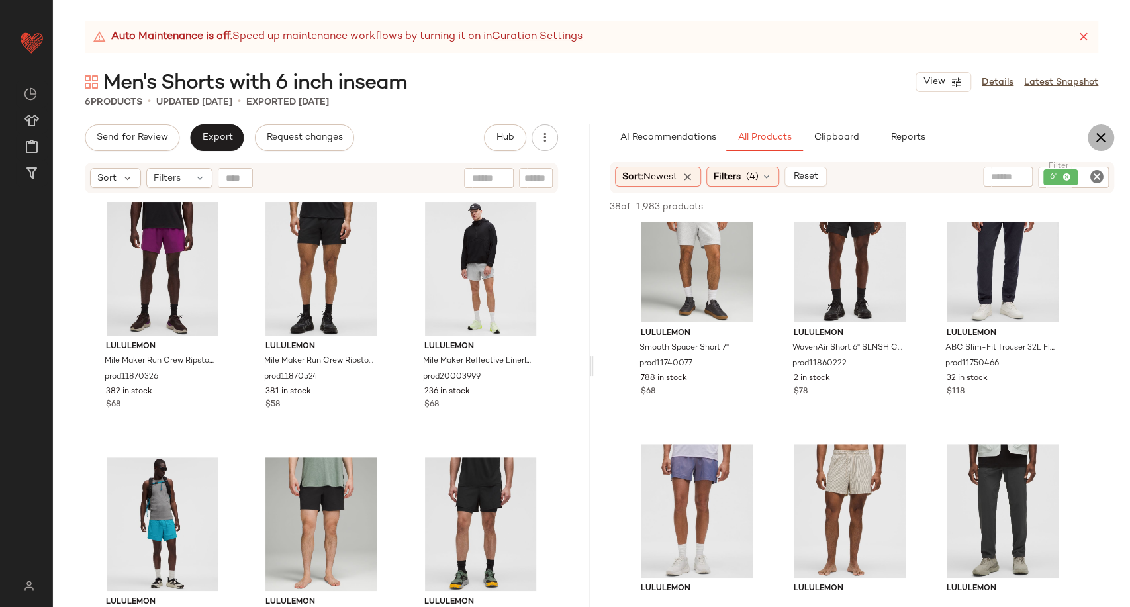
click at [1098, 144] on icon "button" at bounding box center [1101, 138] width 16 height 16
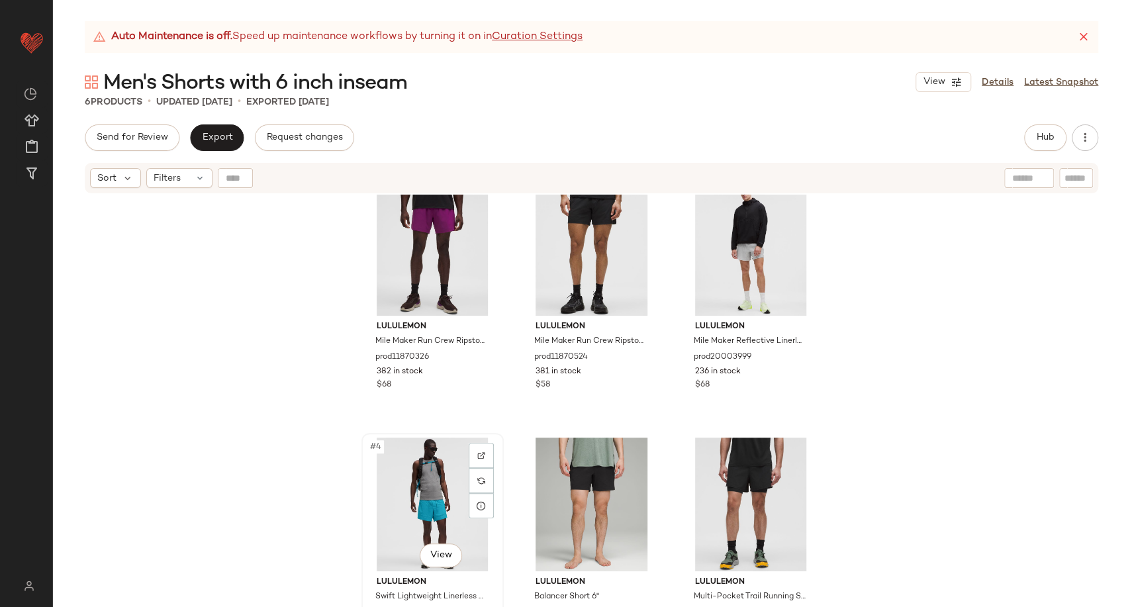
scroll to position [0, 0]
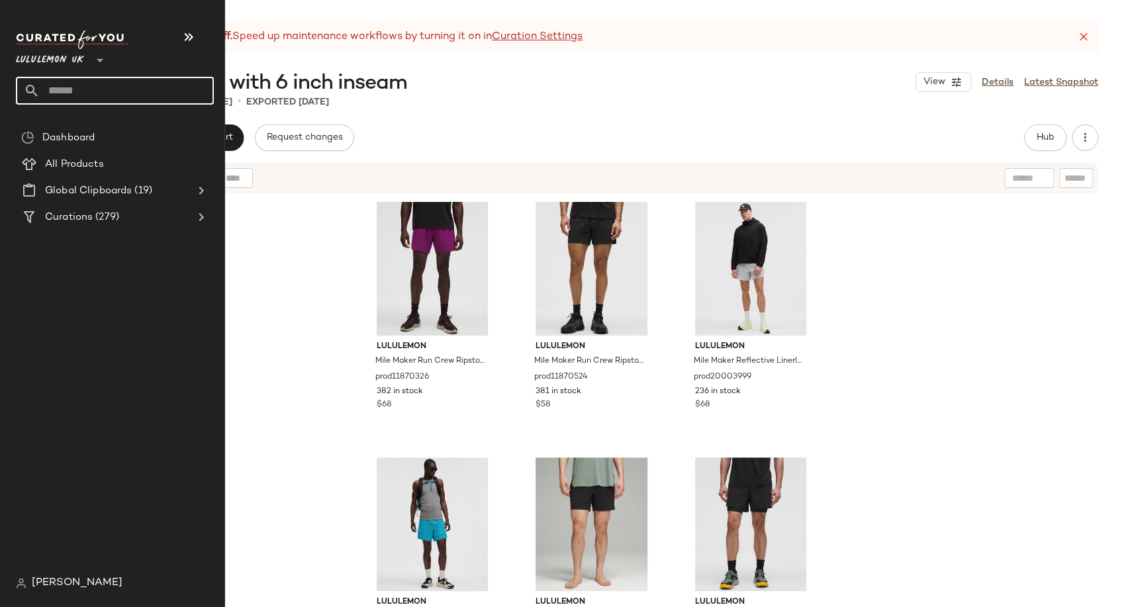
drag, startPoint x: 83, startPoint y: 93, endPoint x: 88, endPoint y: 86, distance: 8.5
click at [83, 93] on input "text" at bounding box center [127, 91] width 174 height 28
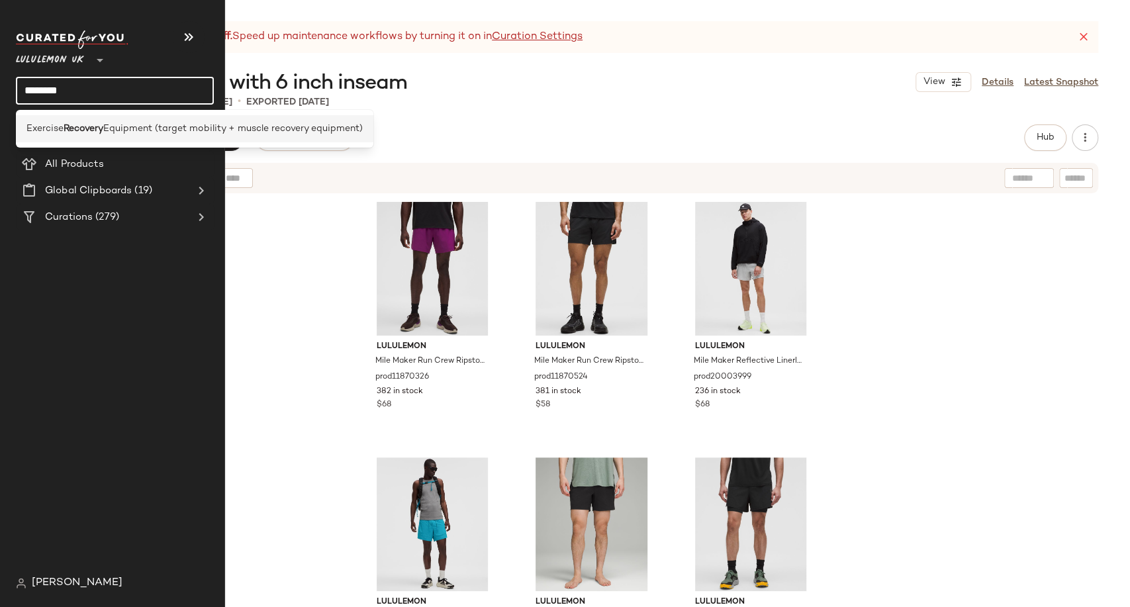
type input "********"
click at [70, 134] on b "Recovery" at bounding box center [84, 129] width 40 height 14
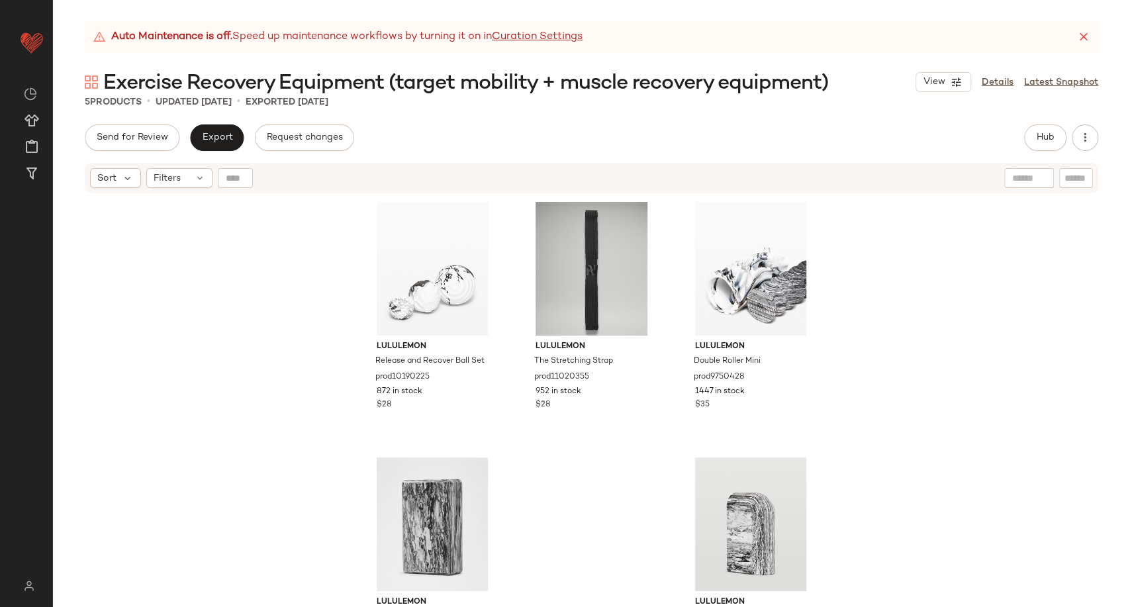
click at [389, 132] on div "Send for Review Export Request changes Hub Send for Review External Review Inte…" at bounding box center [592, 137] width 1014 height 26
click at [492, 146] on div "Send for Review Export Request changes Hub Send for Review External Review Inte…" at bounding box center [592, 137] width 1014 height 26
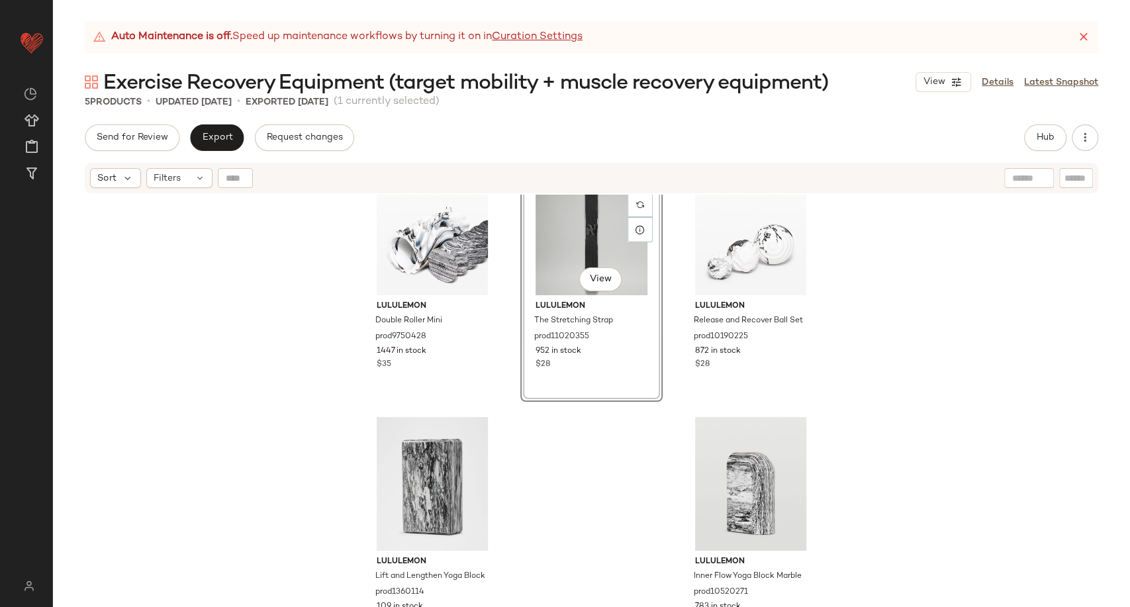
scroll to position [57, 0]
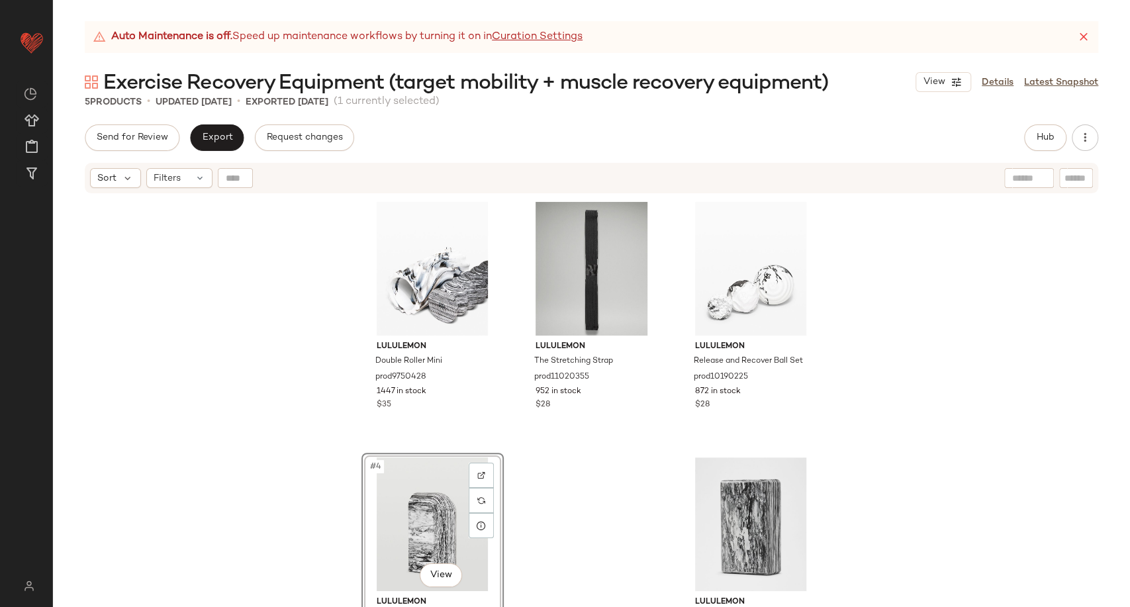
click at [896, 444] on div "lululemon Double Roller Mini prod9750428 1447 in stock $35 lululemon The Stretc…" at bounding box center [591, 418] width 1077 height 446
click at [1045, 135] on span "Hub" at bounding box center [1045, 137] width 19 height 11
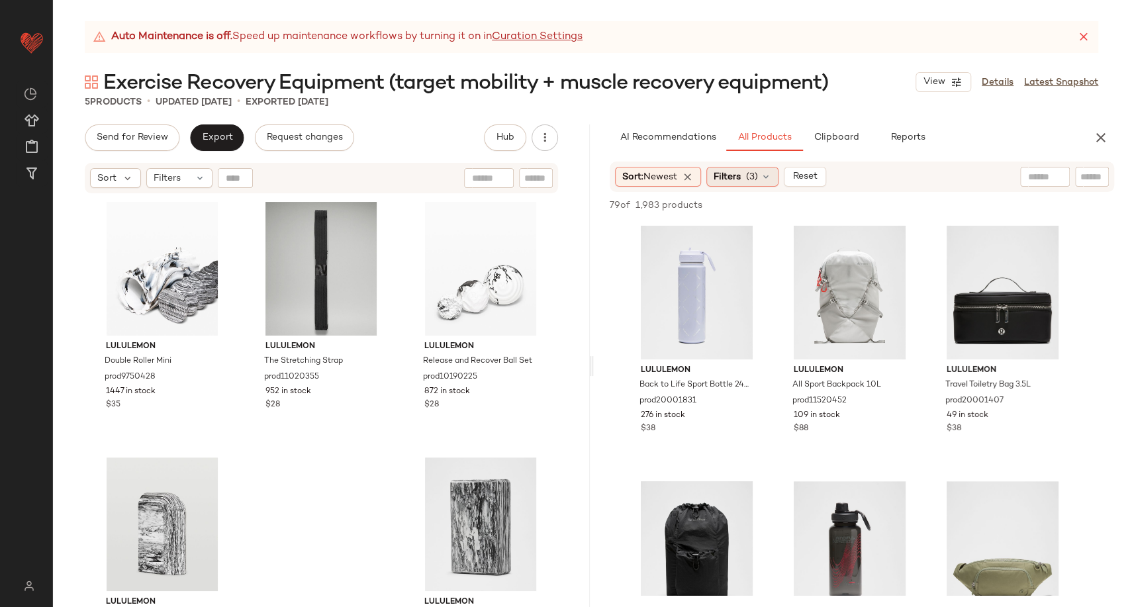
click at [771, 180] on icon at bounding box center [766, 176] width 11 height 11
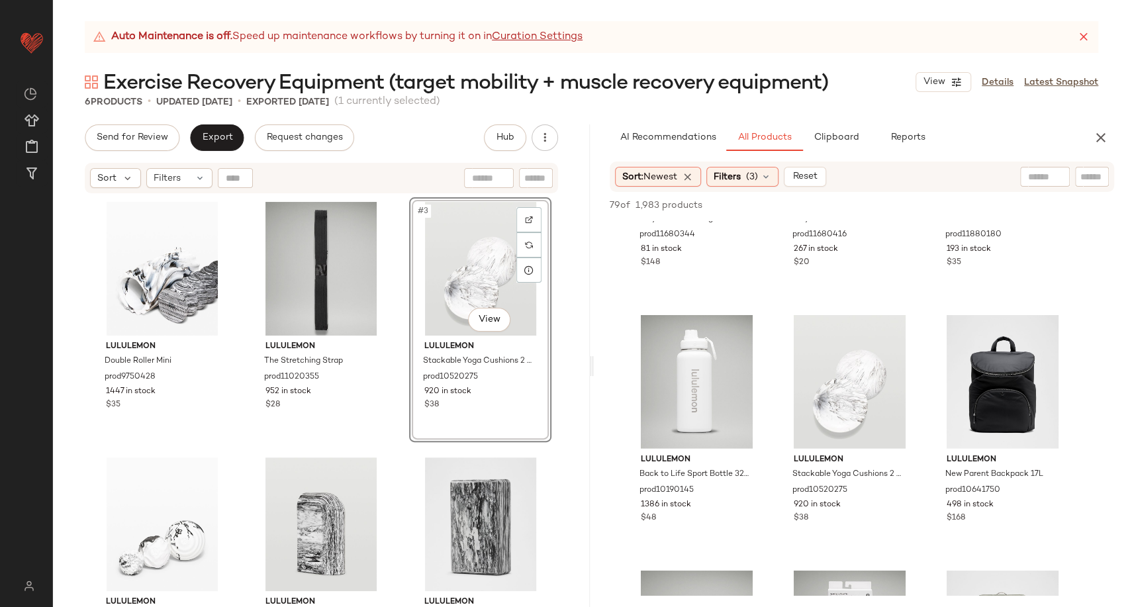
click at [403, 446] on div "lululemon Double Roller Mini prod9750428 1447 in stock $35 lululemon The Stretc…" at bounding box center [321, 418] width 461 height 443
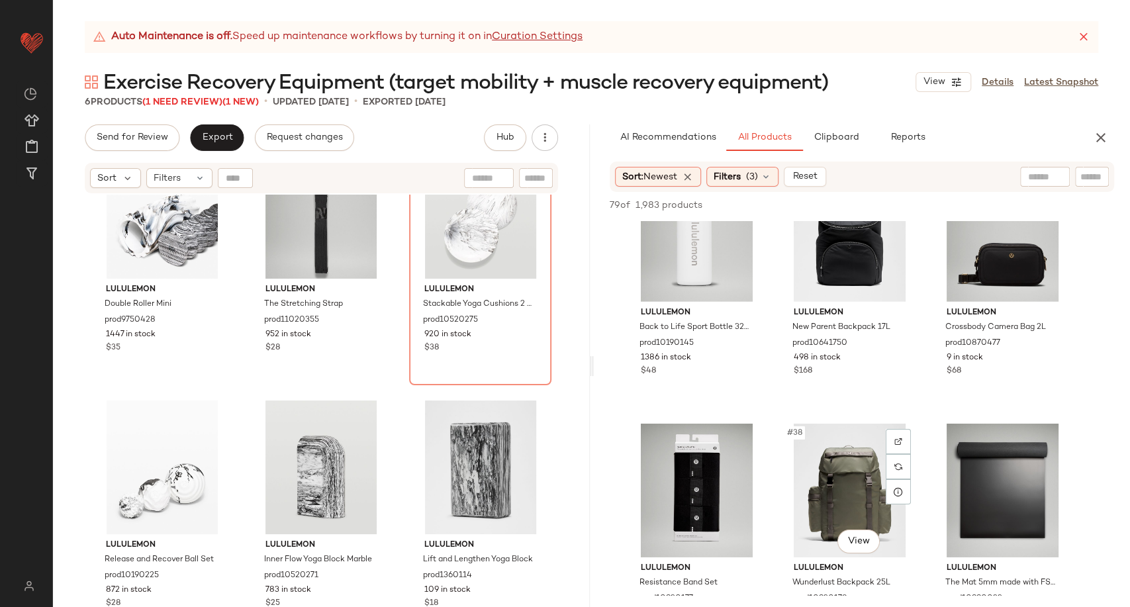
scroll to position [3016, 0]
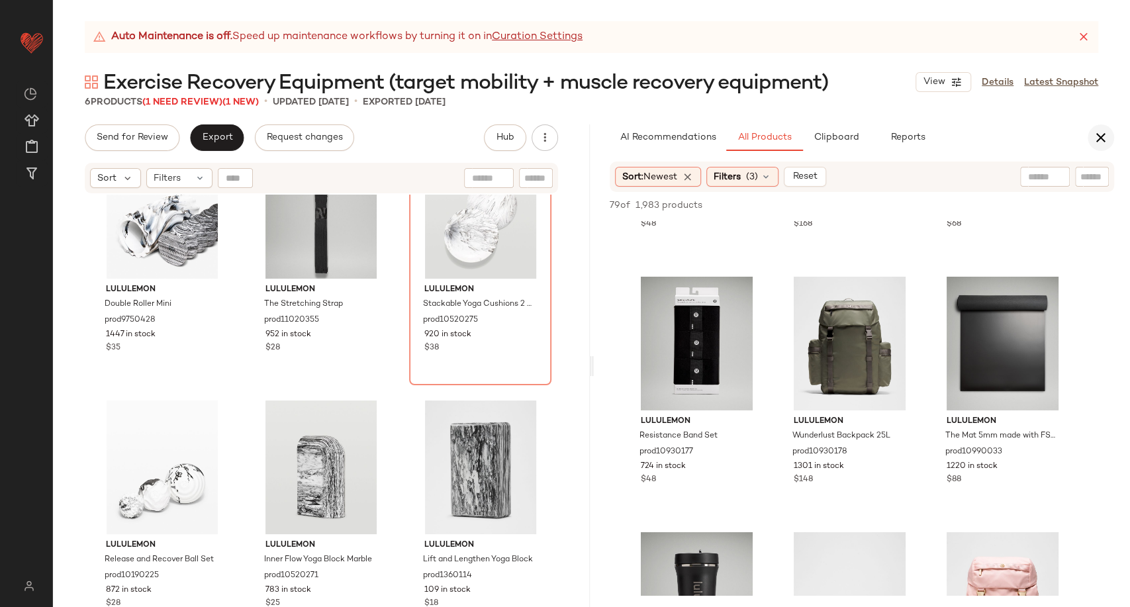
click at [1104, 135] on icon "button" at bounding box center [1101, 138] width 16 height 16
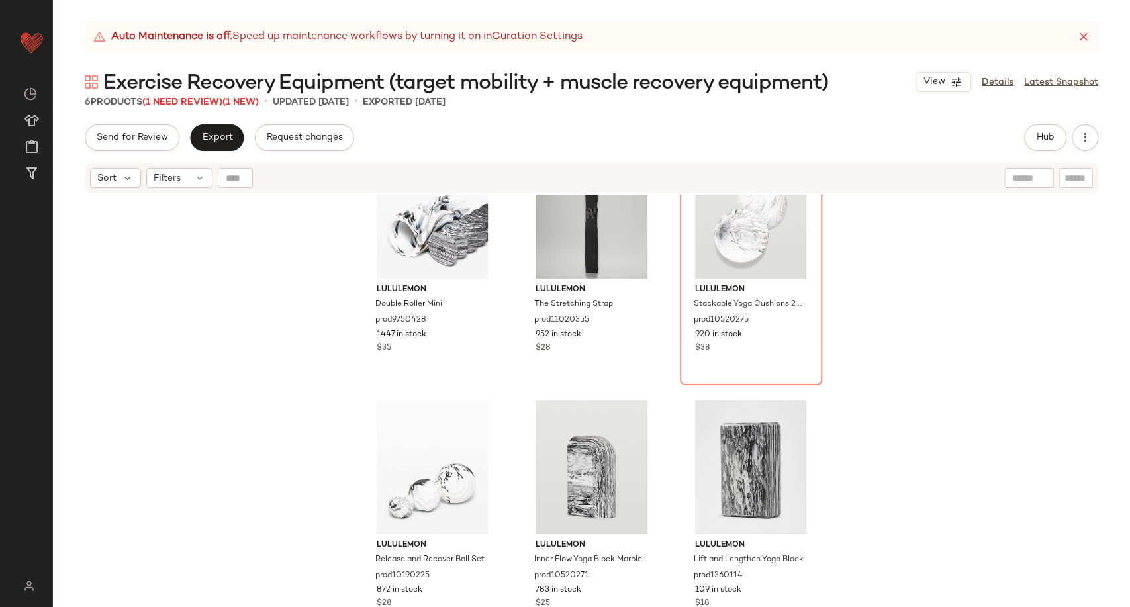
click at [248, 256] on div "lululemon Double Roller Mini prod9750428 1447 in stock $35 lululemon The Stretc…" at bounding box center [591, 418] width 1077 height 446
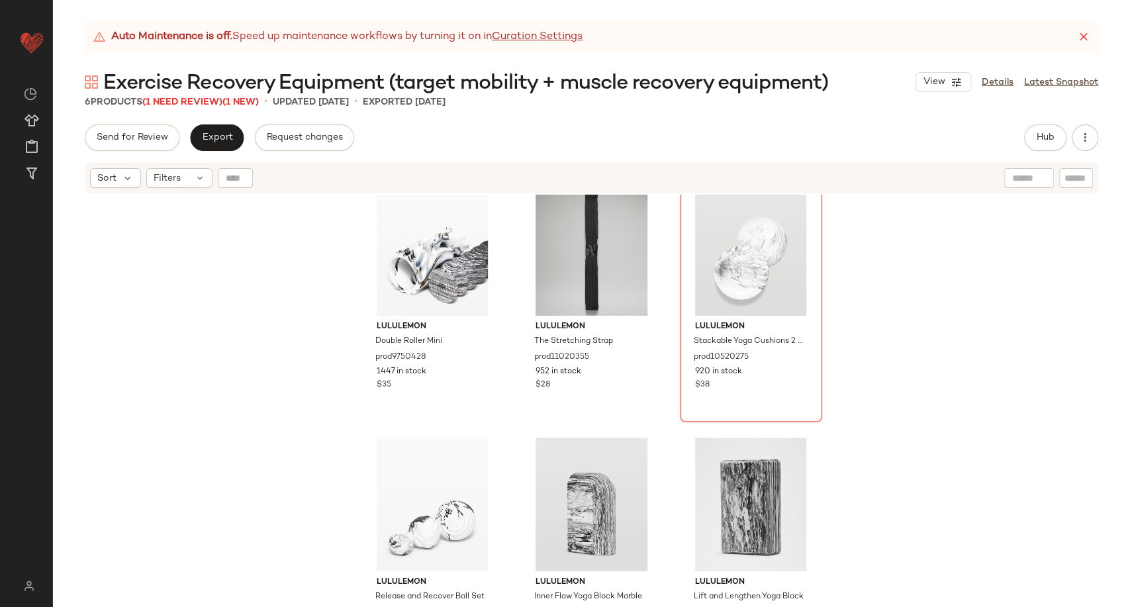
scroll to position [0, 0]
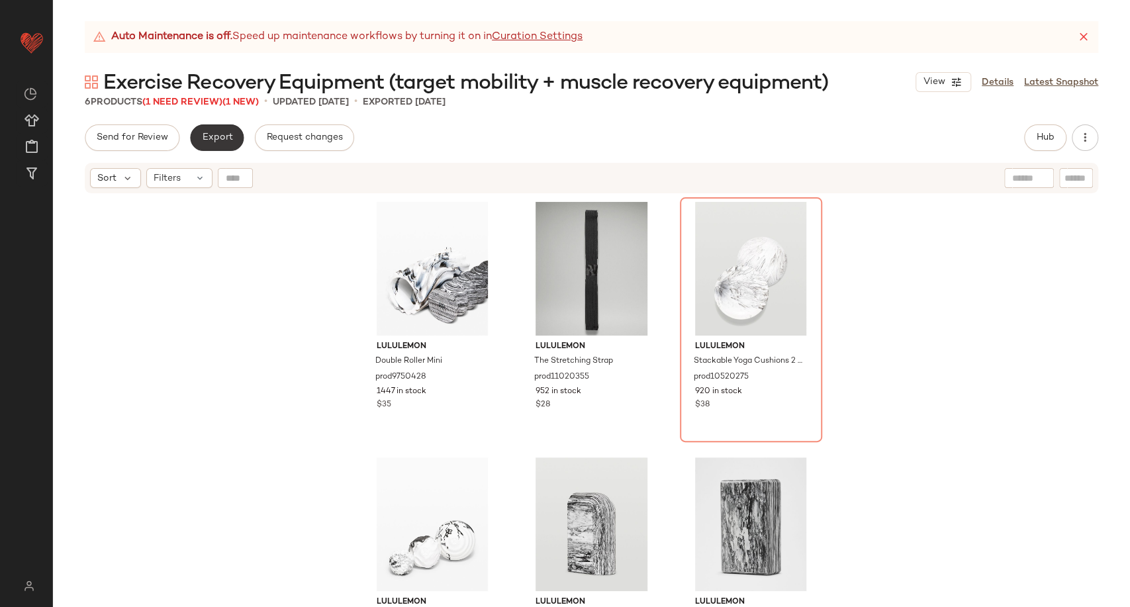
click at [226, 132] on span "Export" at bounding box center [216, 137] width 31 height 11
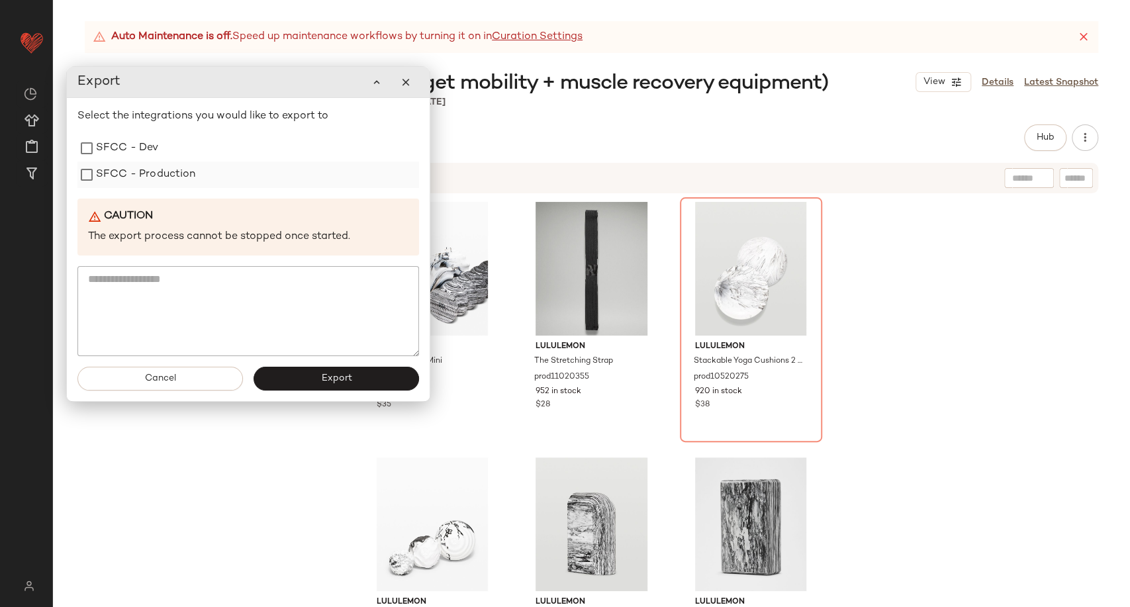
click at [168, 181] on label "SFCC - Production" at bounding box center [146, 175] width 100 height 26
click at [290, 391] on div "Cancel Export" at bounding box center [248, 378] width 363 height 45
click at [293, 380] on button "Export" at bounding box center [337, 379] width 166 height 24
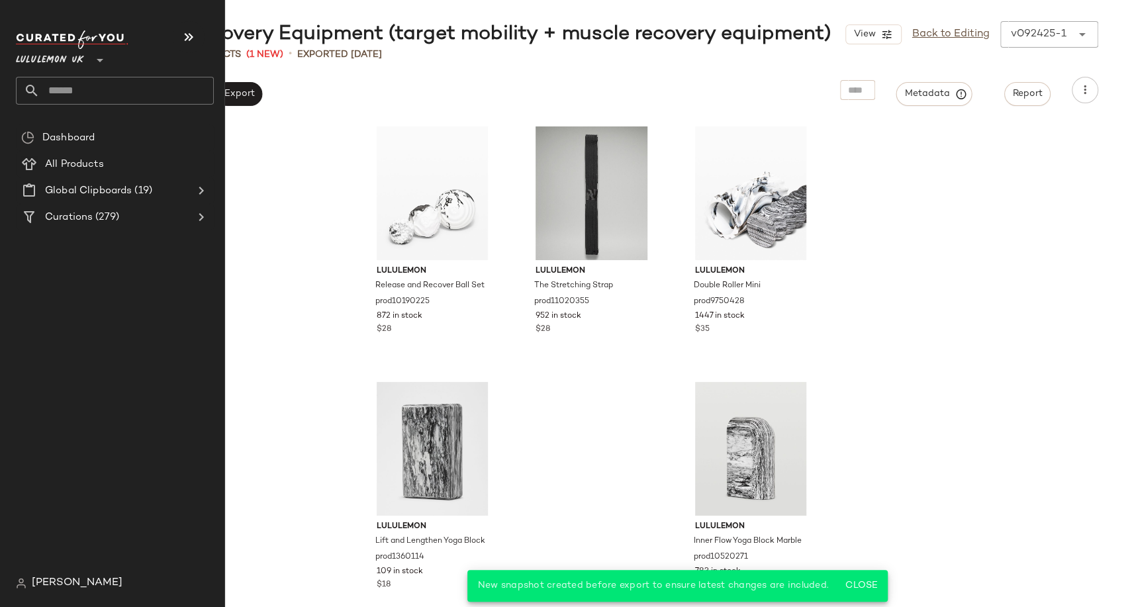
click at [70, 87] on input "text" at bounding box center [127, 91] width 174 height 28
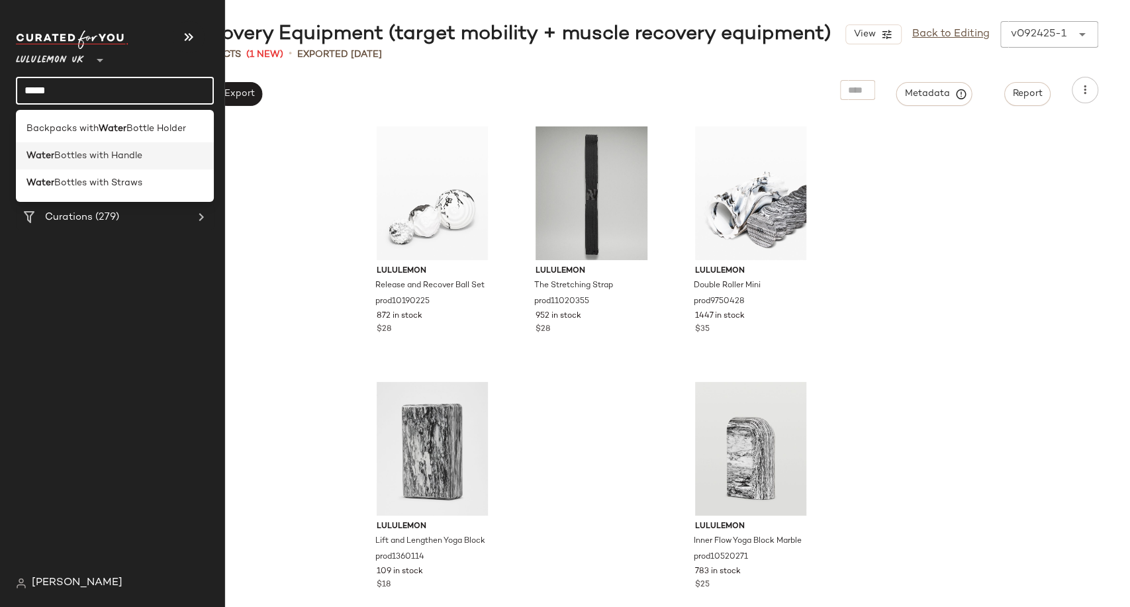
type input "*****"
click at [115, 160] on span "Bottles with Handle" at bounding box center [98, 156] width 88 height 14
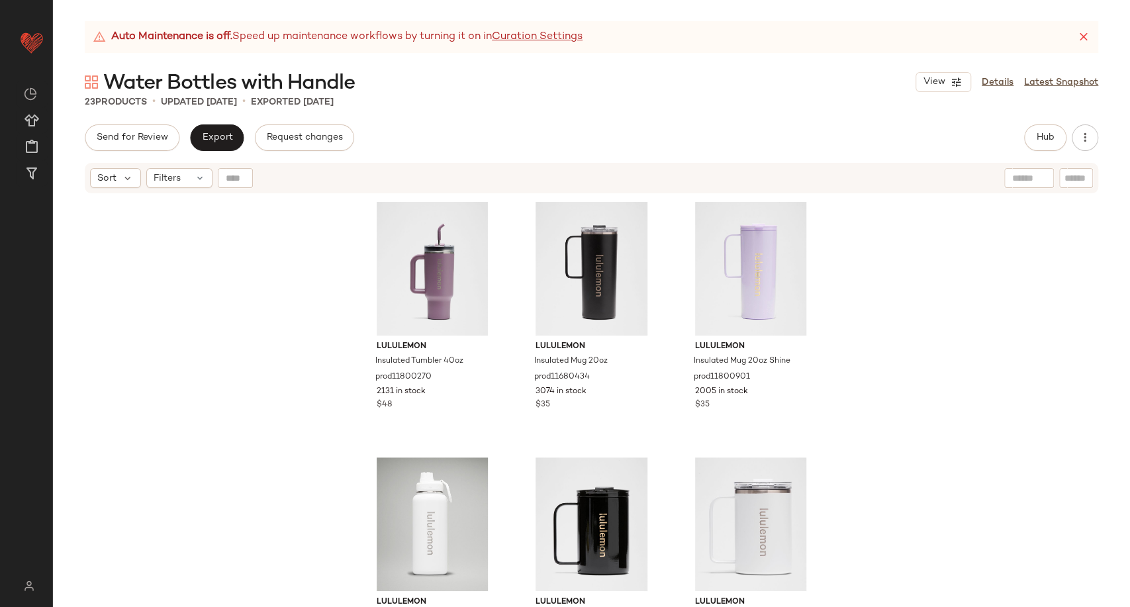
click at [421, 164] on div "Sort Filters" at bounding box center [592, 178] width 1014 height 30
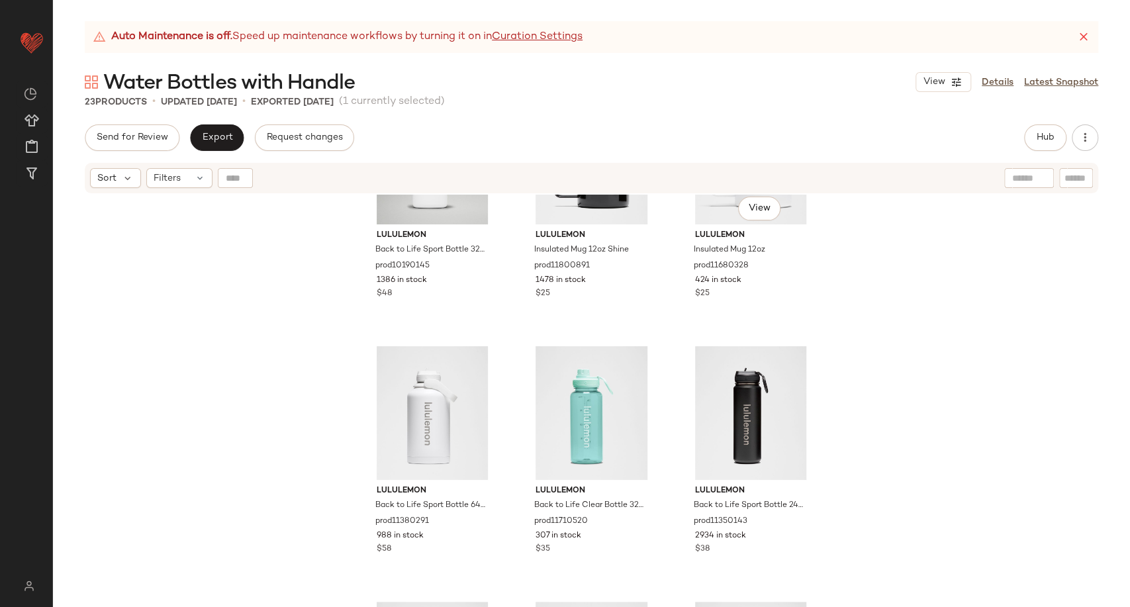
scroll to position [378, 0]
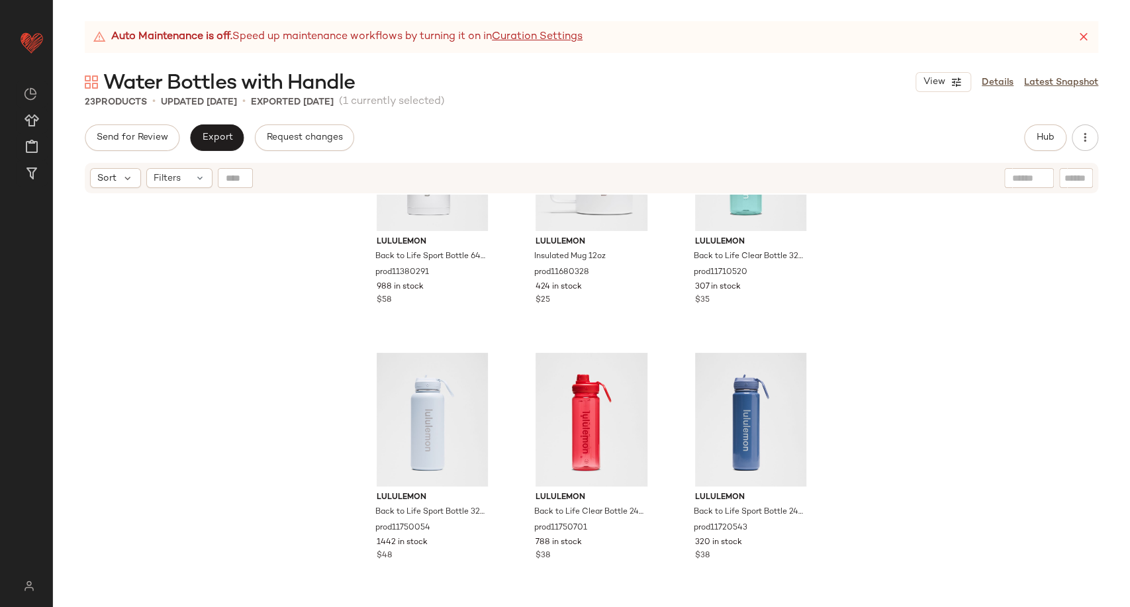
scroll to position [840, 0]
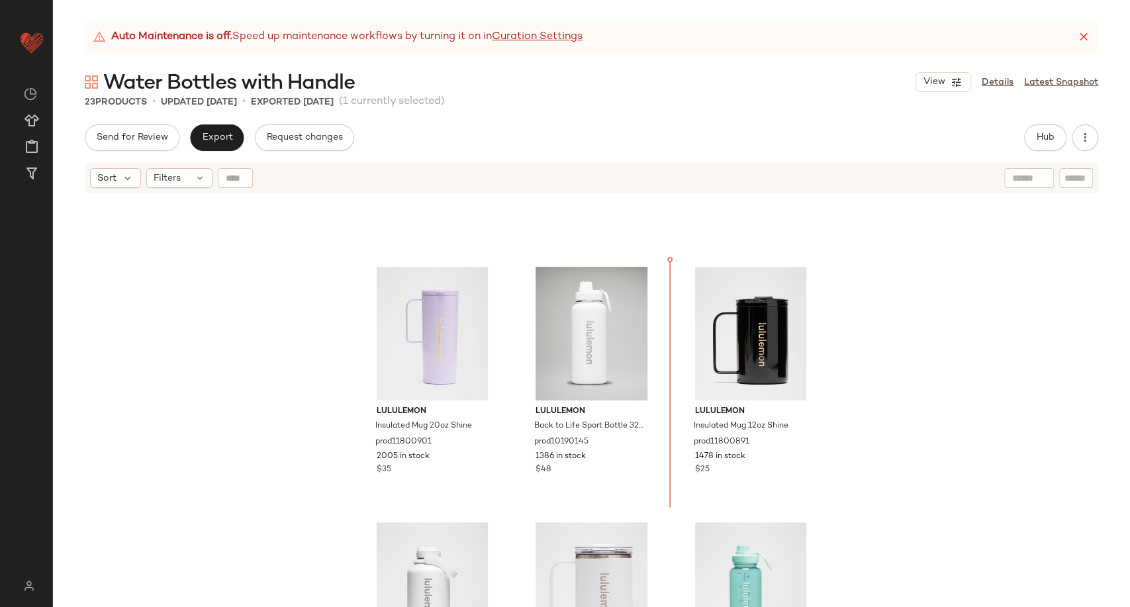
scroll to position [191, 0]
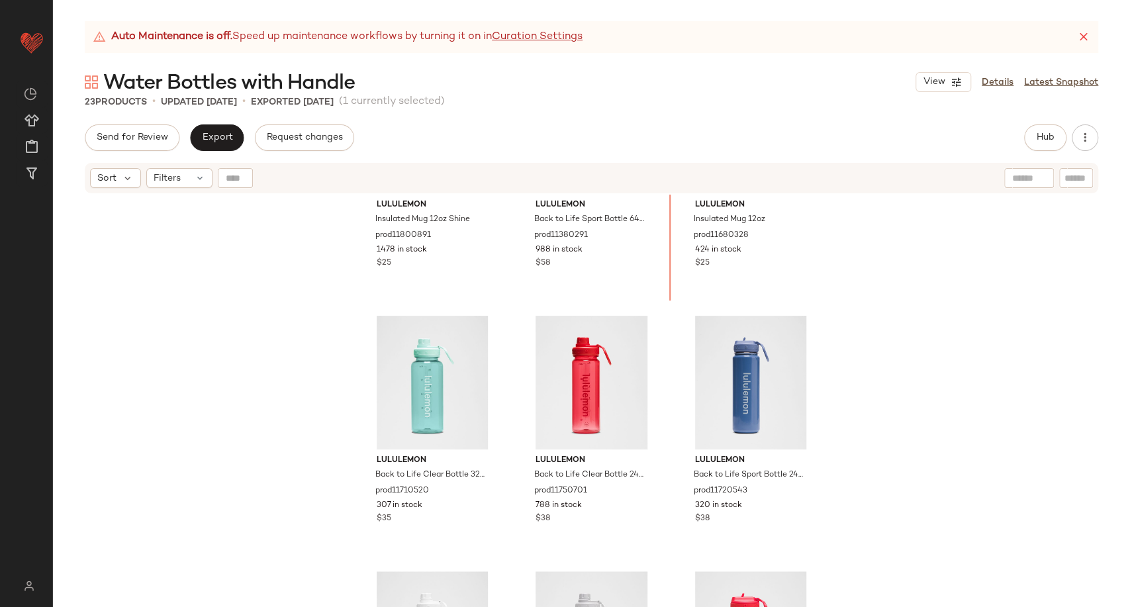
scroll to position [614, 0]
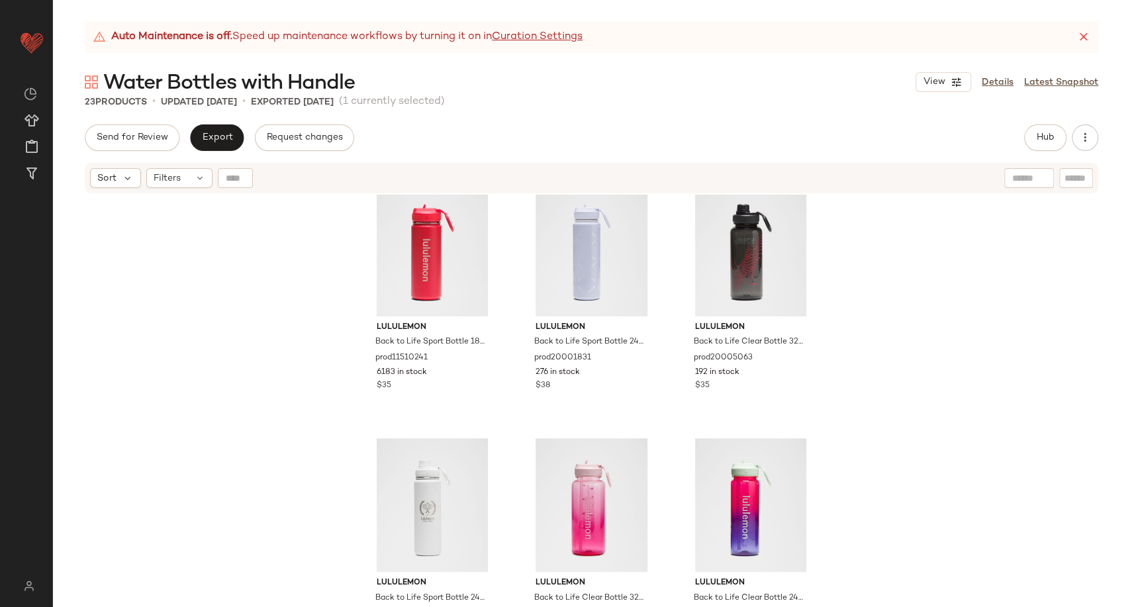
scroll to position [1307, 0]
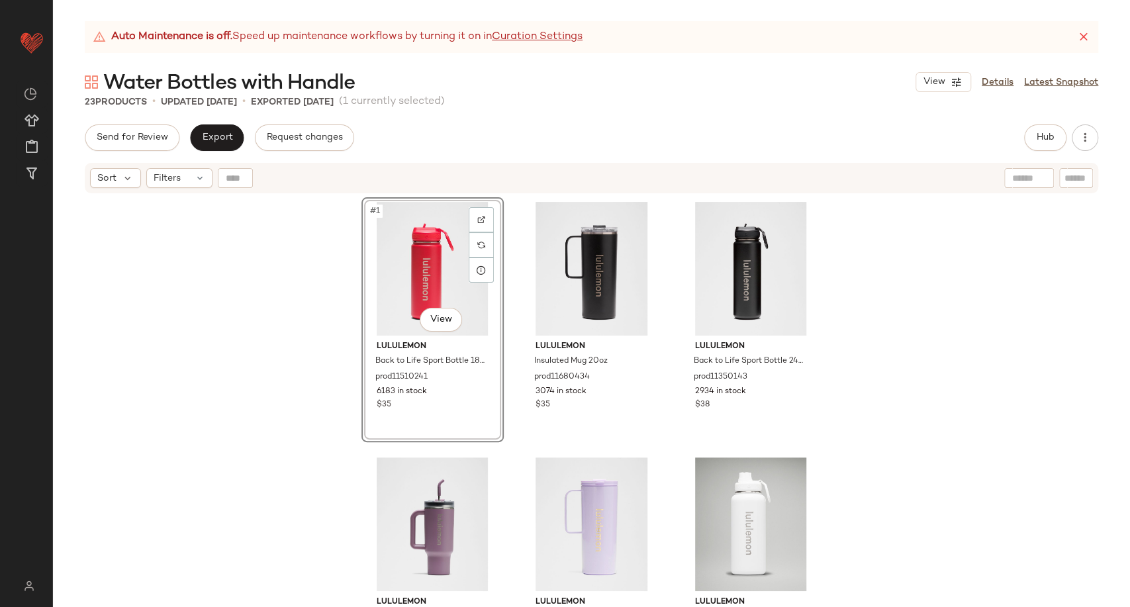
click at [511, 431] on div "#1 View lululemon Back to Life Sport Bottle 18oz Straw Lid prod11510241 6183 in…" at bounding box center [592, 418] width 461 height 443
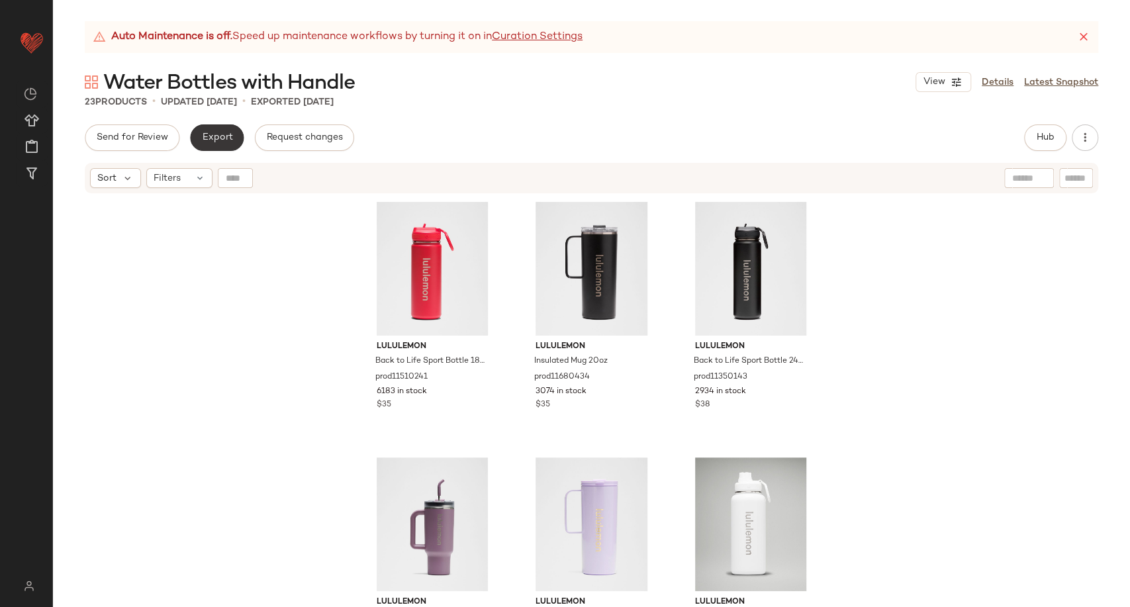
click at [207, 134] on span "Export" at bounding box center [216, 137] width 31 height 11
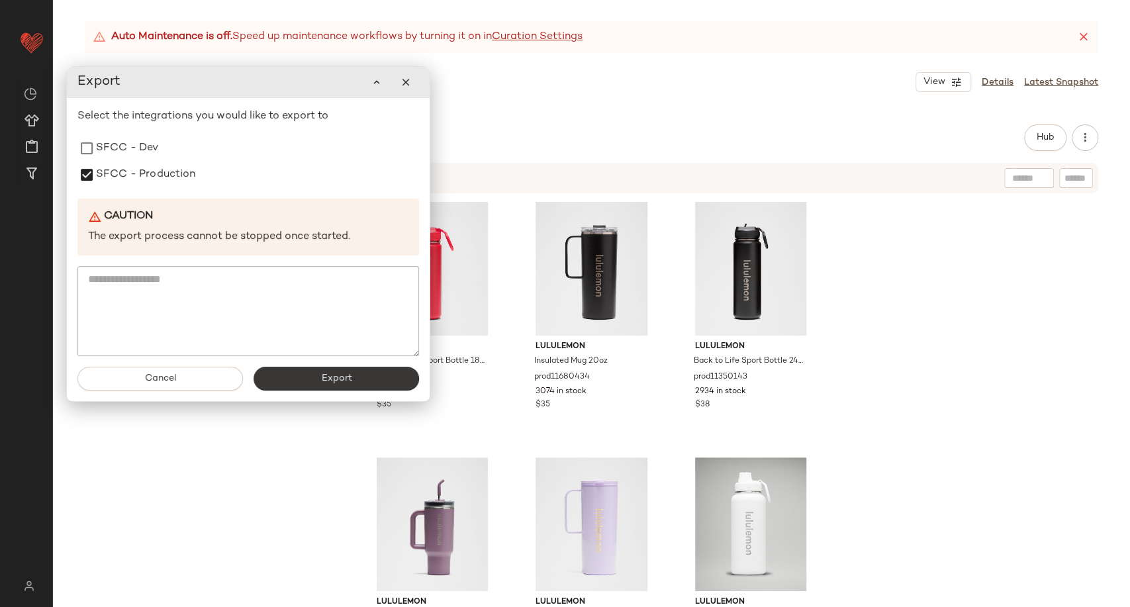
click at [301, 375] on button "Export" at bounding box center [337, 379] width 166 height 24
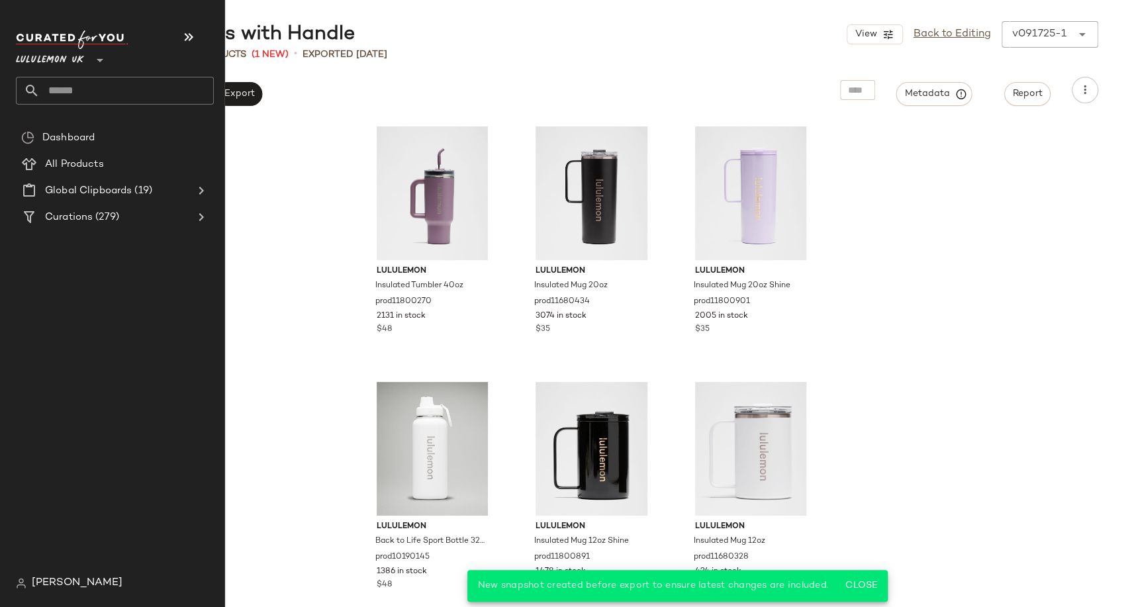
click at [91, 87] on input "text" at bounding box center [127, 91] width 174 height 28
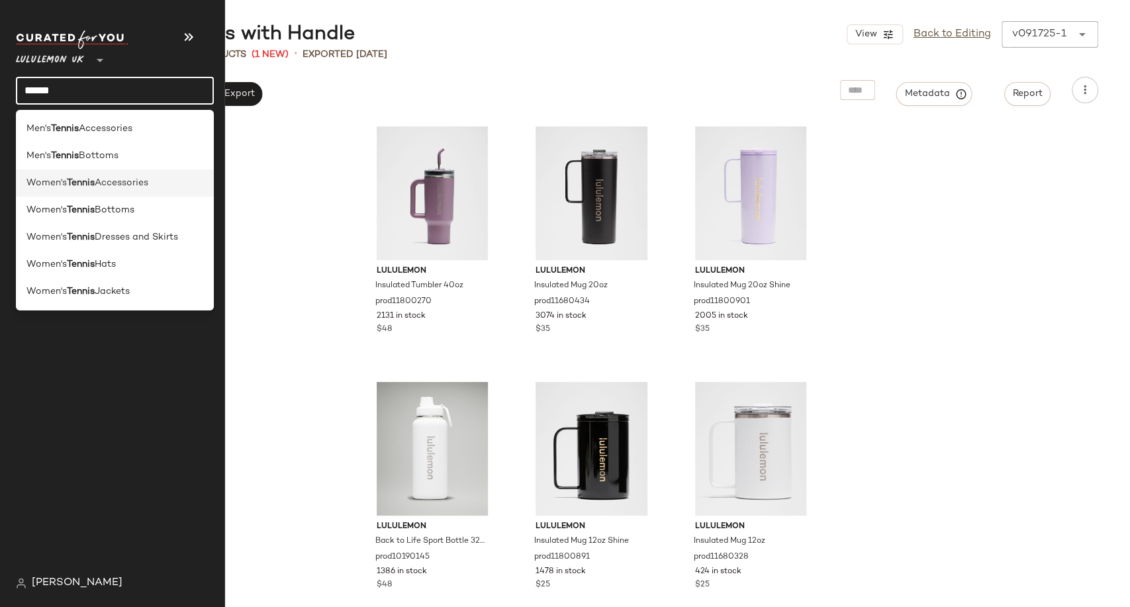
type input "******"
click at [114, 184] on span "Accessories" at bounding box center [122, 183] width 54 height 14
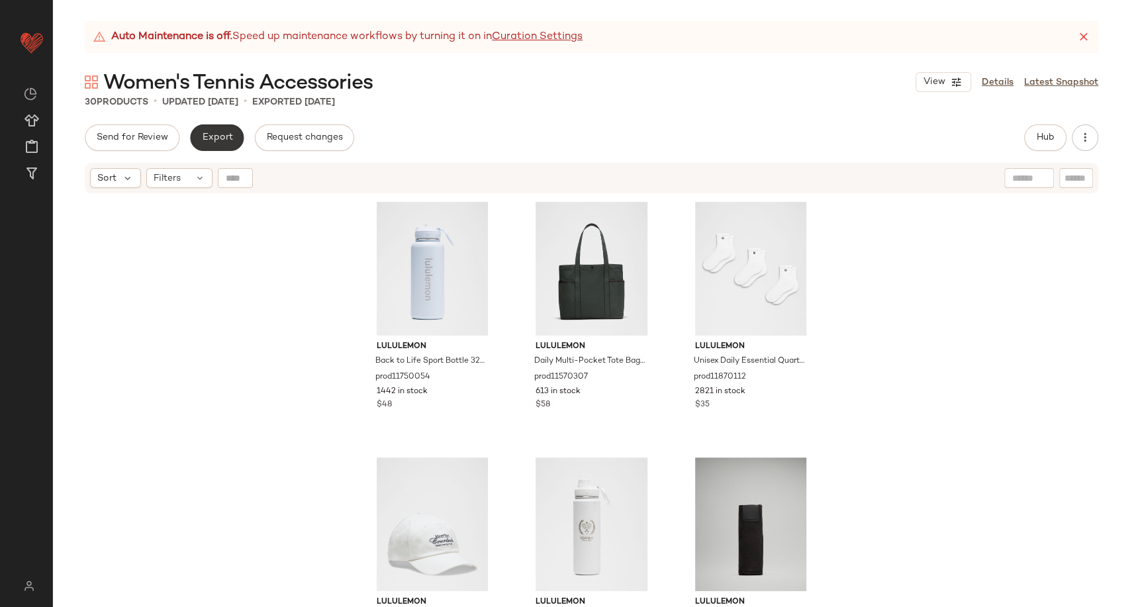
click at [197, 142] on button "Export" at bounding box center [217, 137] width 54 height 26
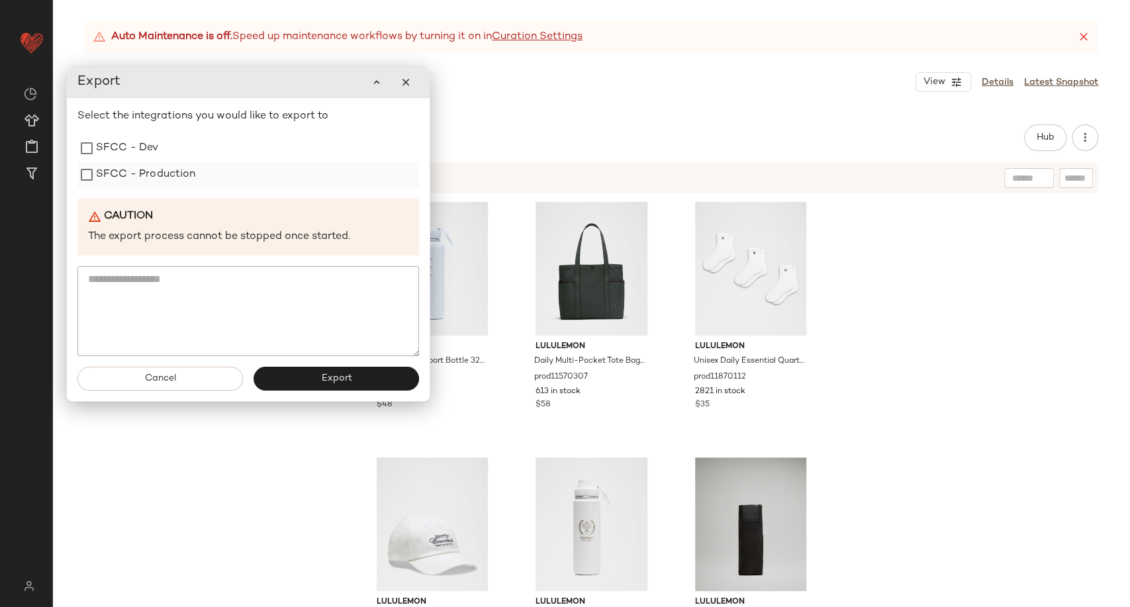
click at [121, 180] on label "SFCC - Production" at bounding box center [146, 175] width 100 height 26
click at [297, 377] on button "Export" at bounding box center [337, 379] width 166 height 24
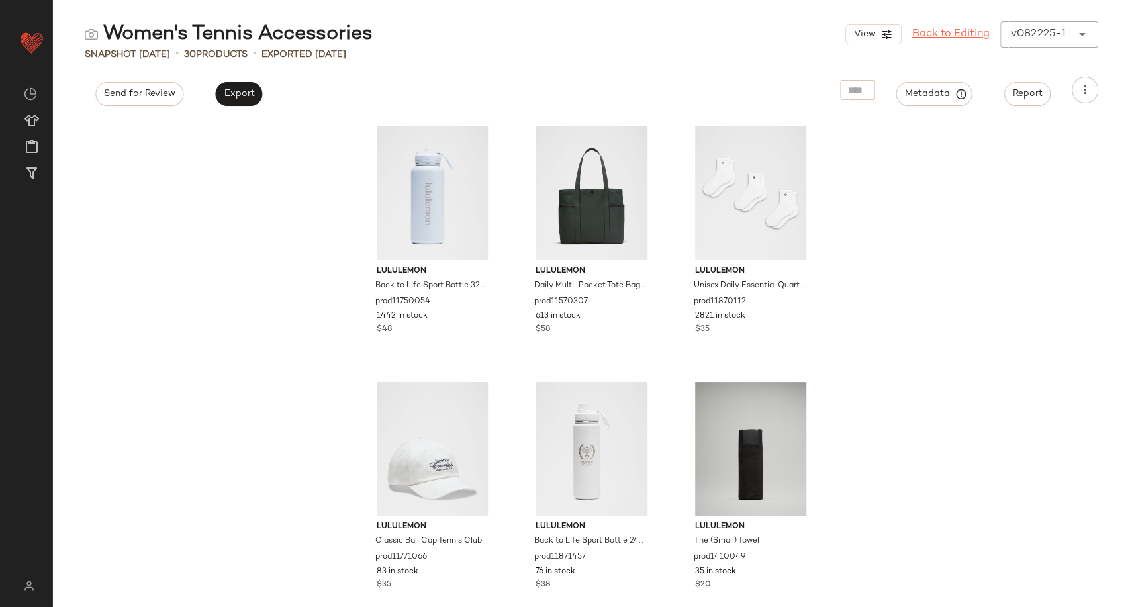
click at [971, 33] on link "Back to Editing" at bounding box center [950, 34] width 77 height 16
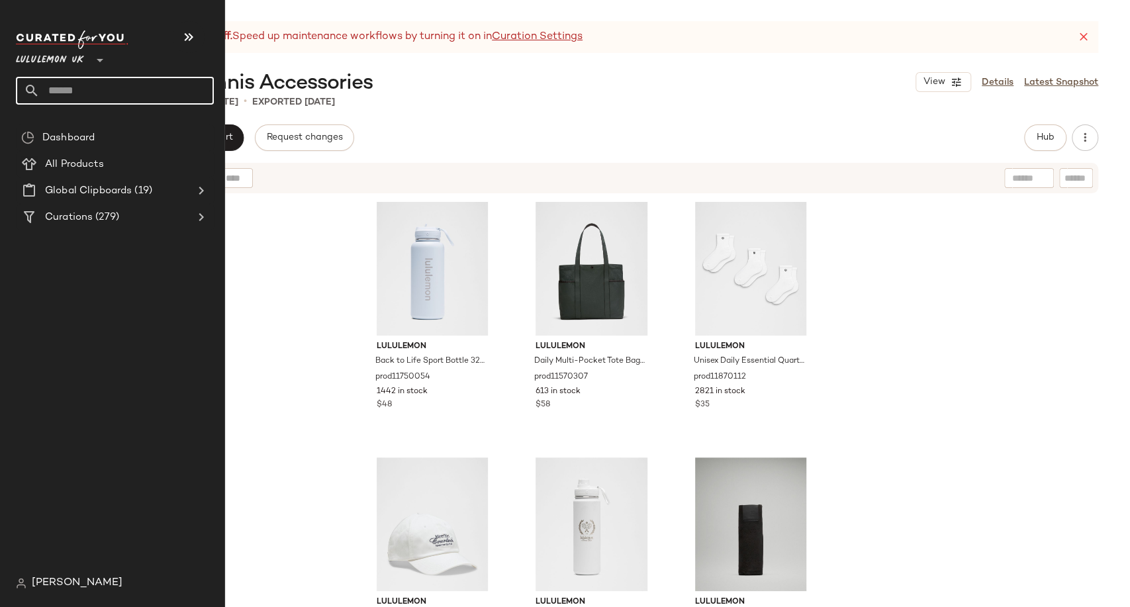
click at [97, 88] on input "text" at bounding box center [127, 91] width 174 height 28
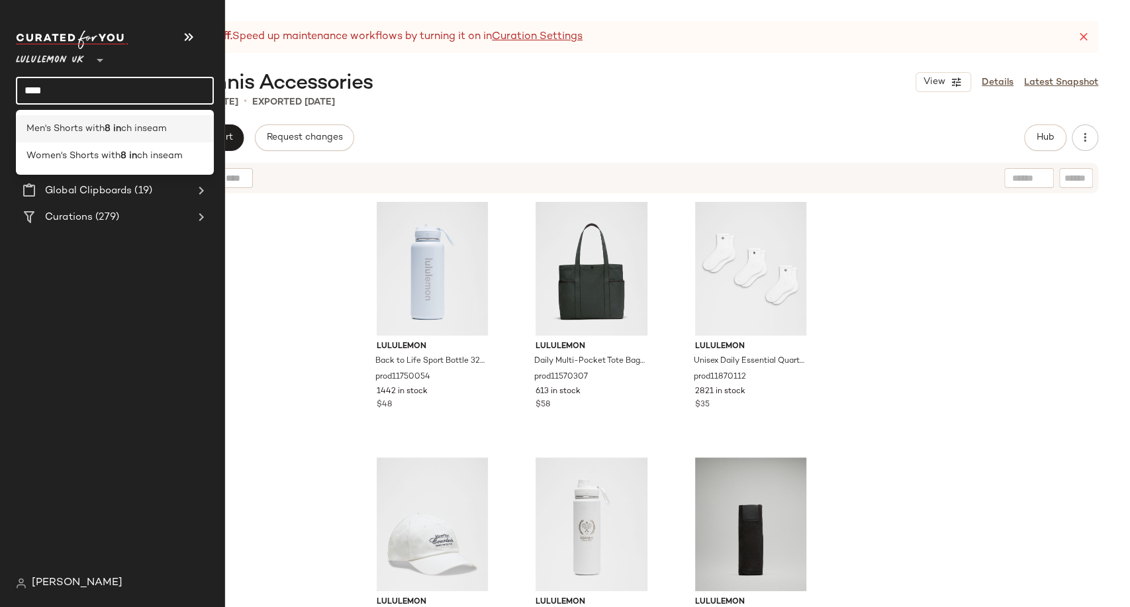
type input "****"
click at [82, 130] on span "Men's Shorts with" at bounding box center [65, 129] width 78 height 14
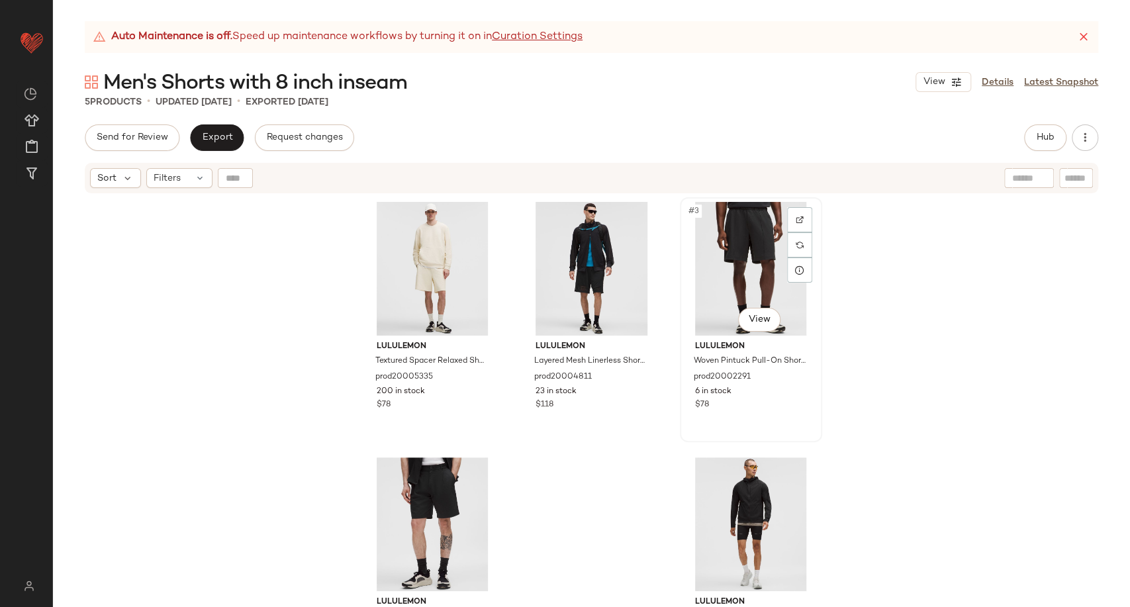
click at [743, 282] on div "#3 View" at bounding box center [751, 269] width 133 height 134
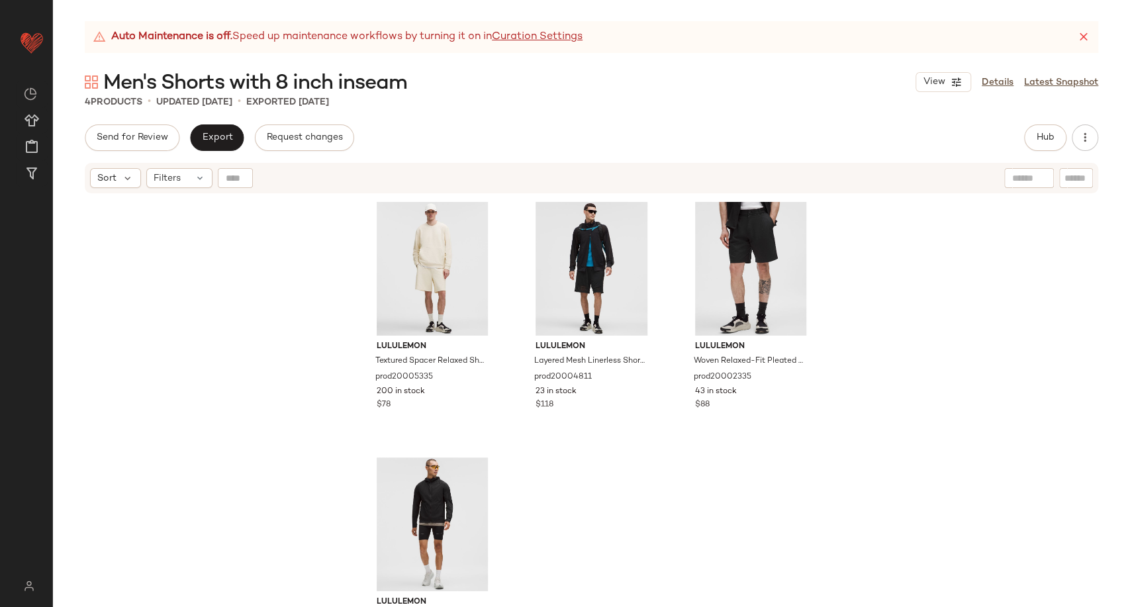
click at [477, 107] on div "4 Products • updated Oct 1st • Exported Sep 17th" at bounding box center [591, 101] width 1077 height 13
click at [1044, 134] on span "Hub" at bounding box center [1045, 137] width 19 height 11
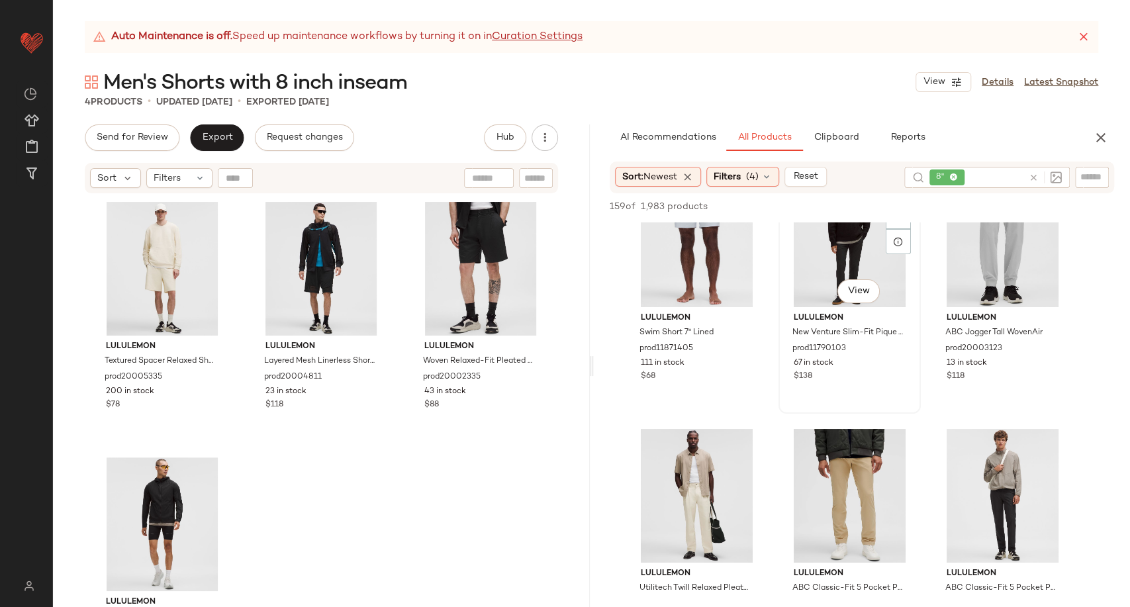
scroll to position [3458, 0]
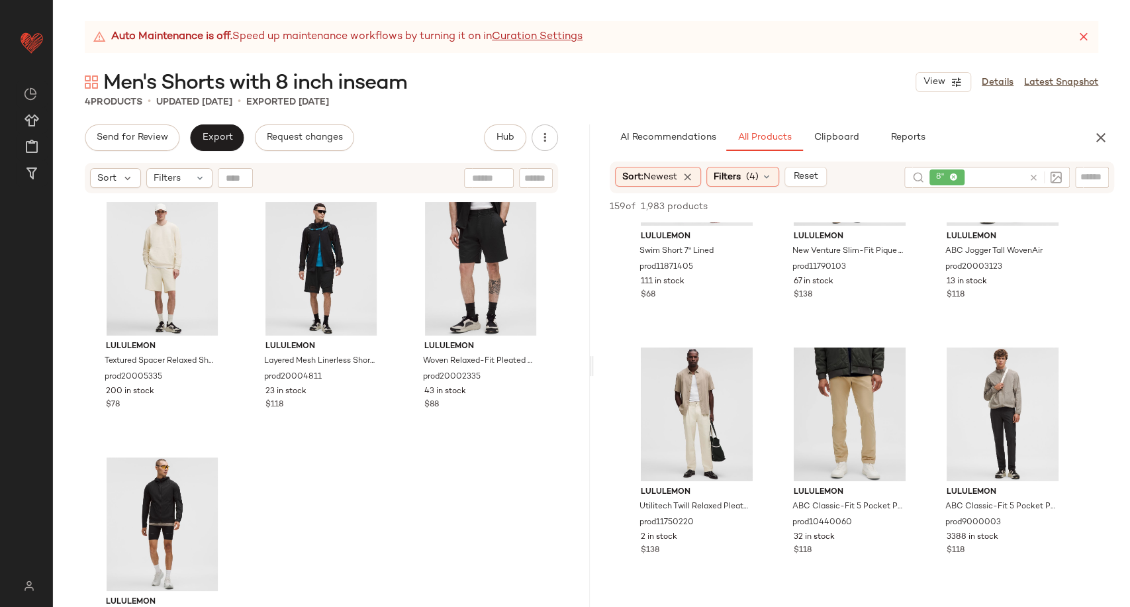
click at [1087, 140] on div "AI Recommendations All Products Clipboard Reports" at bounding box center [841, 137] width 495 height 26
click at [1093, 144] on icon "button" at bounding box center [1101, 138] width 16 height 16
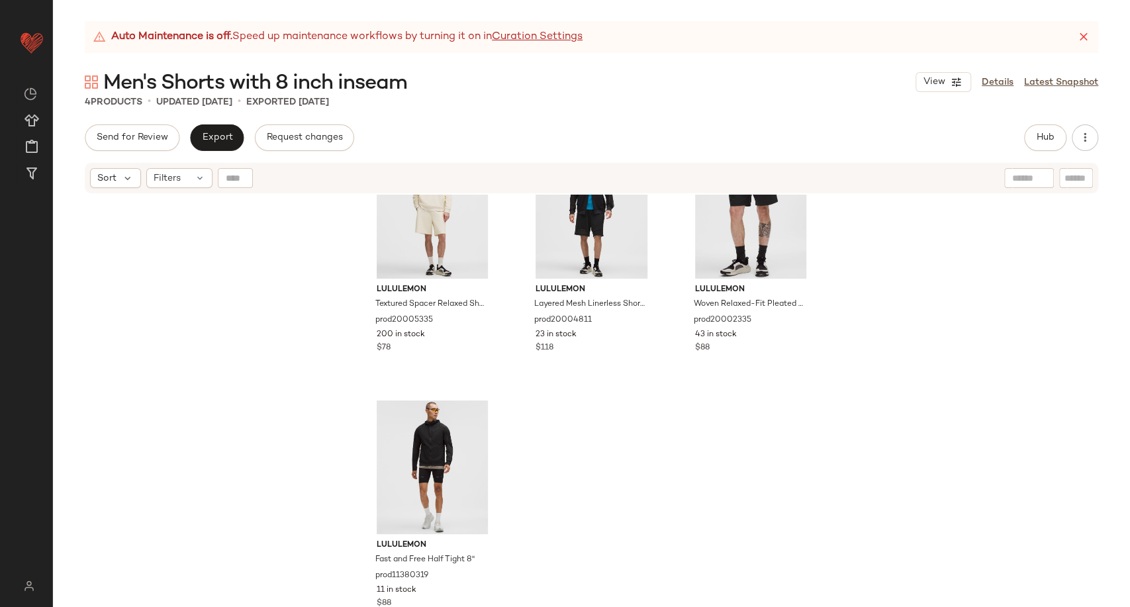
scroll to position [0, 0]
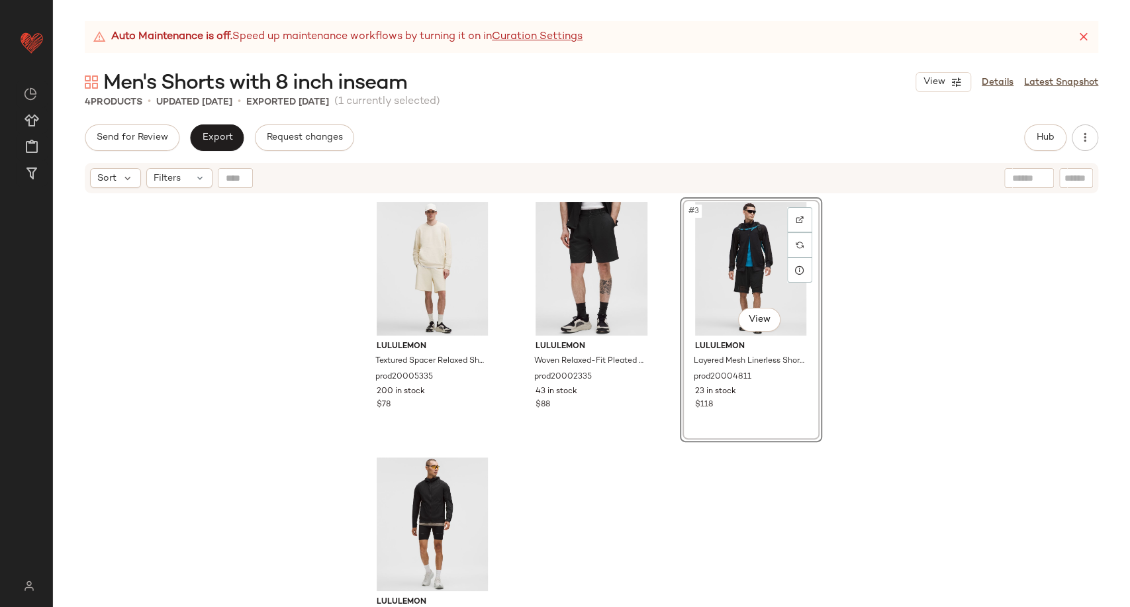
click at [650, 450] on div "lululemon Textured Spacer Relaxed Short 8" prod20005335 200 in stock $78 lulule…" at bounding box center [592, 418] width 461 height 443
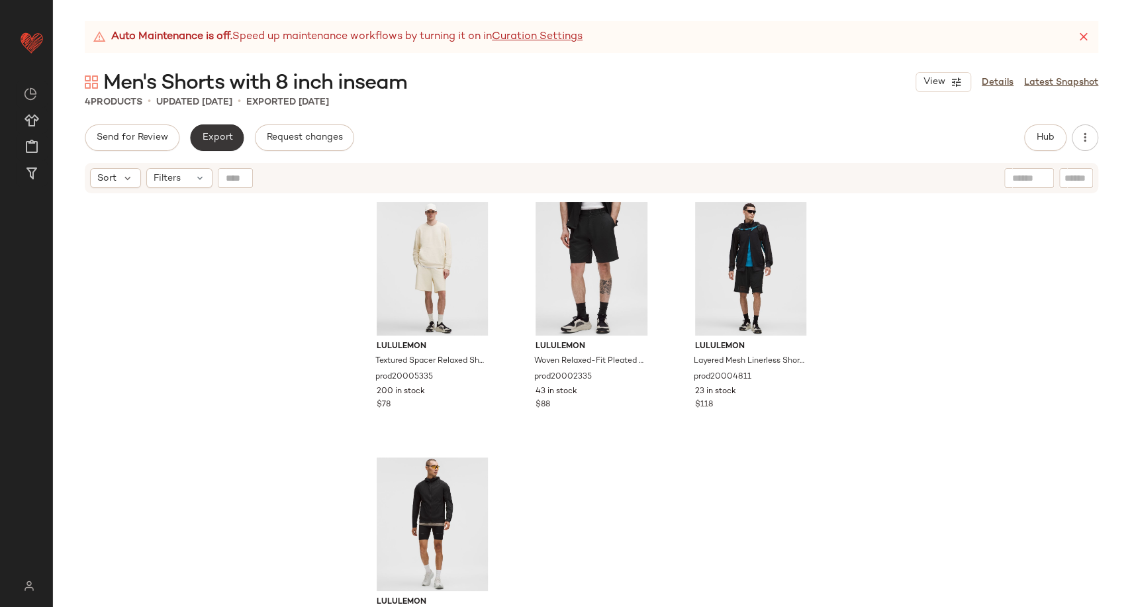
click at [220, 146] on button "Export" at bounding box center [217, 137] width 54 height 26
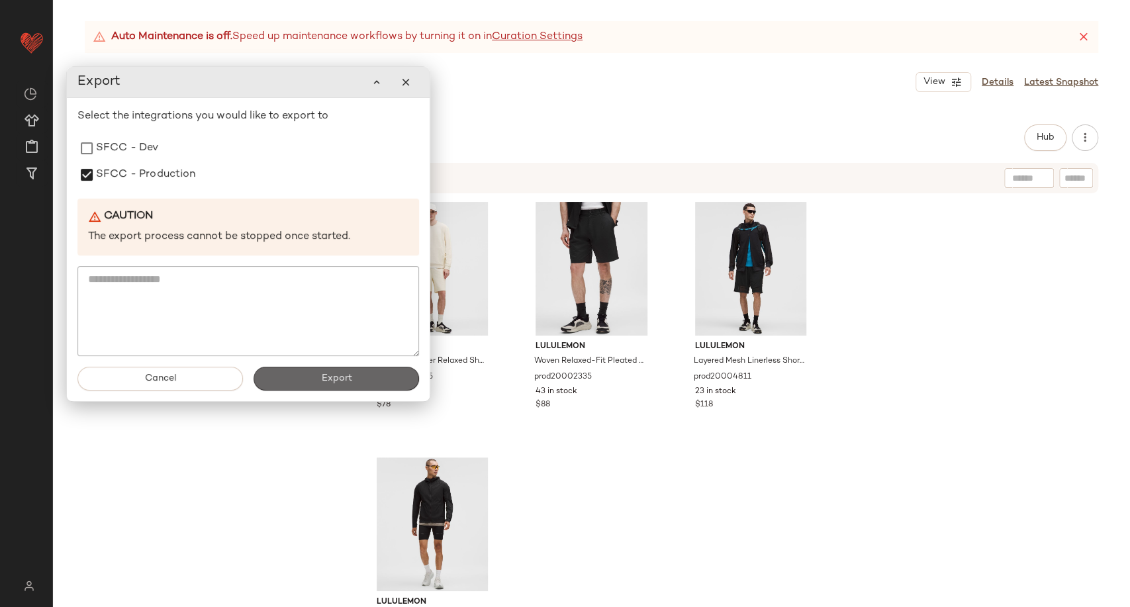
click at [320, 383] on button "Export" at bounding box center [337, 379] width 166 height 24
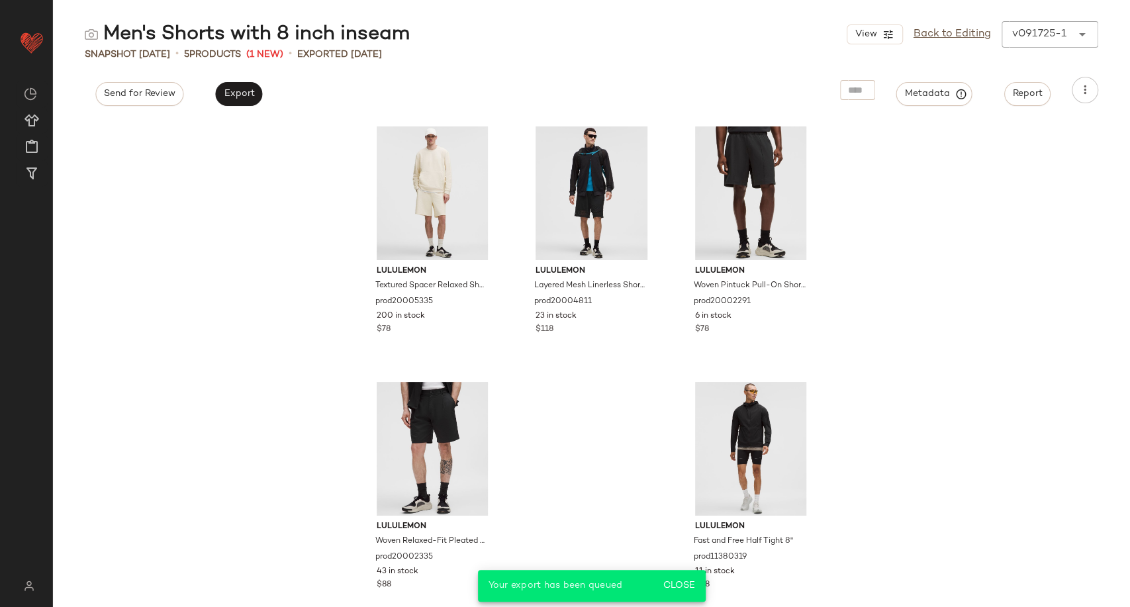
click at [277, 399] on div "lululemon Textured Spacer Relaxed Short 8" prod20005335 200 in stock $78 lulule…" at bounding box center [591, 363] width 1077 height 488
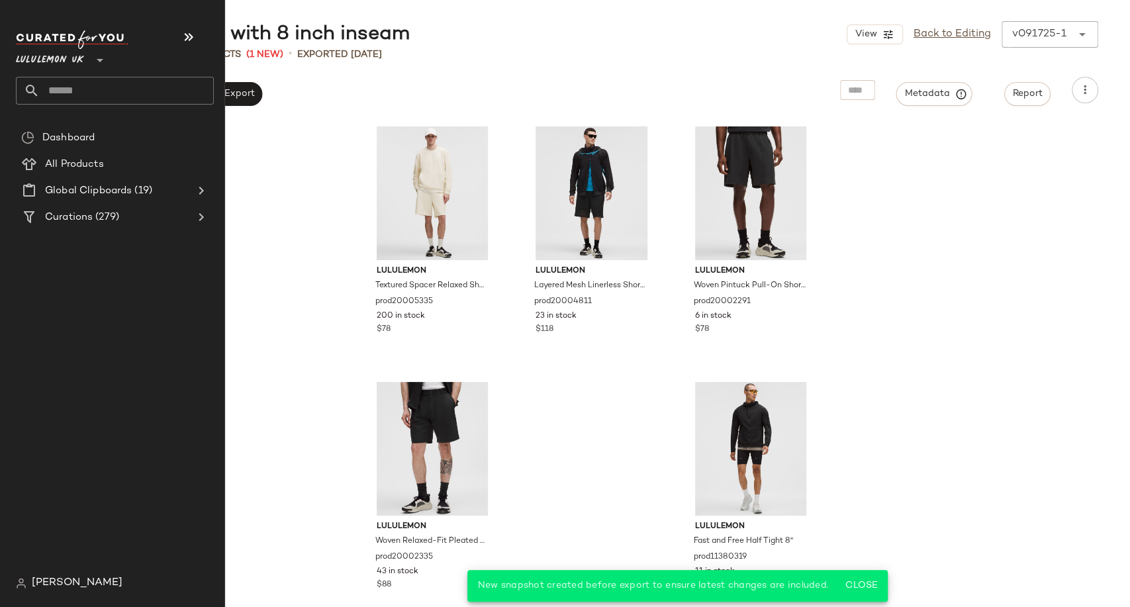
click at [52, 95] on input "text" at bounding box center [127, 91] width 174 height 28
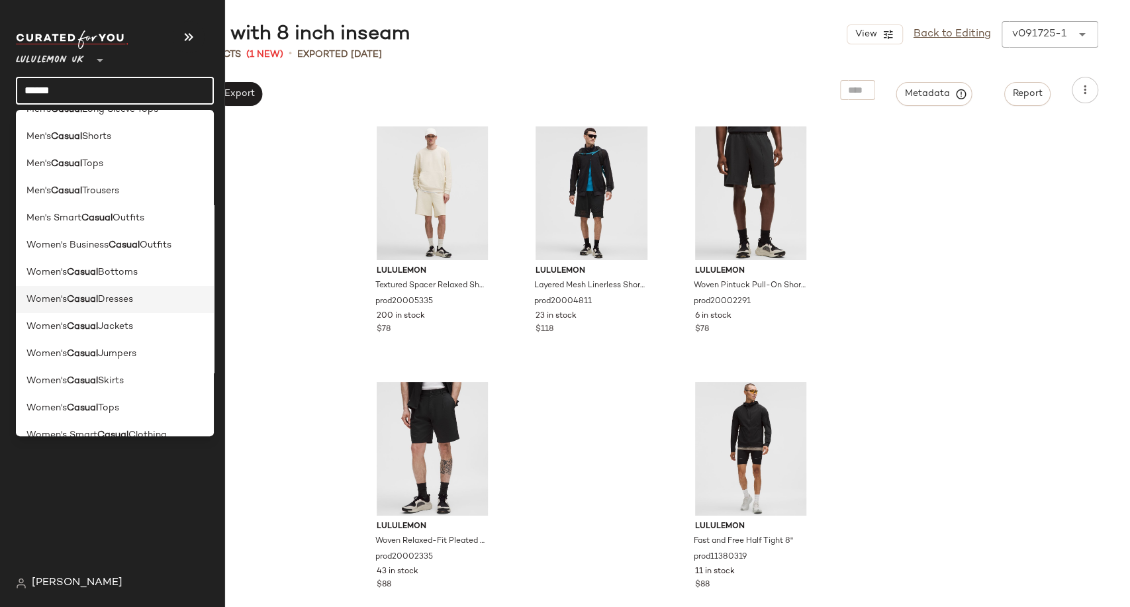
scroll to position [91, 0]
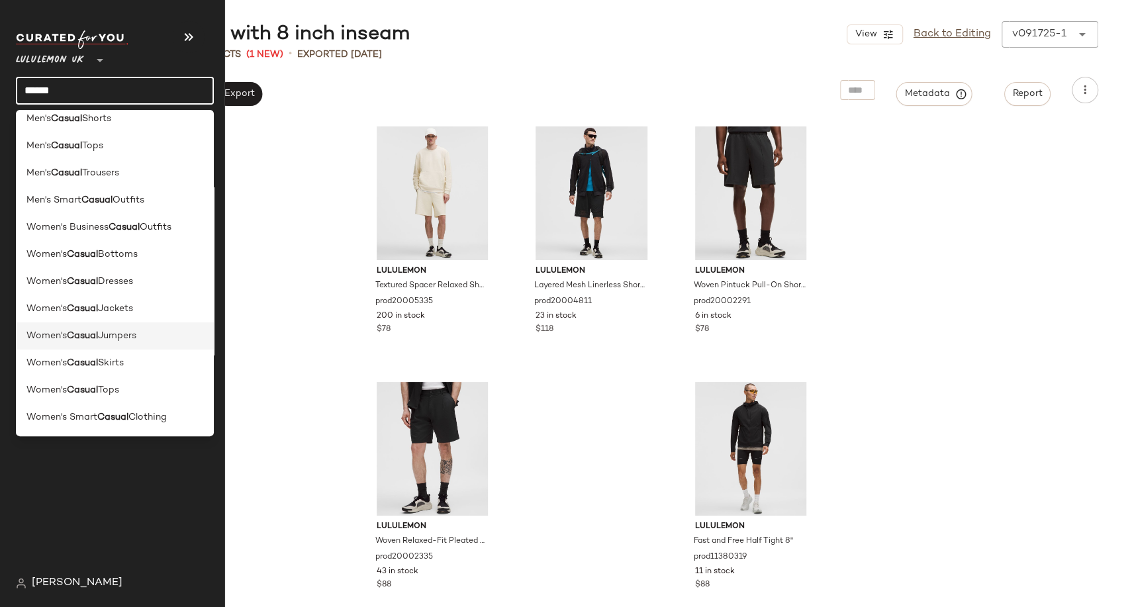
type input "******"
click at [120, 335] on span "Jumpers" at bounding box center [117, 336] width 38 height 14
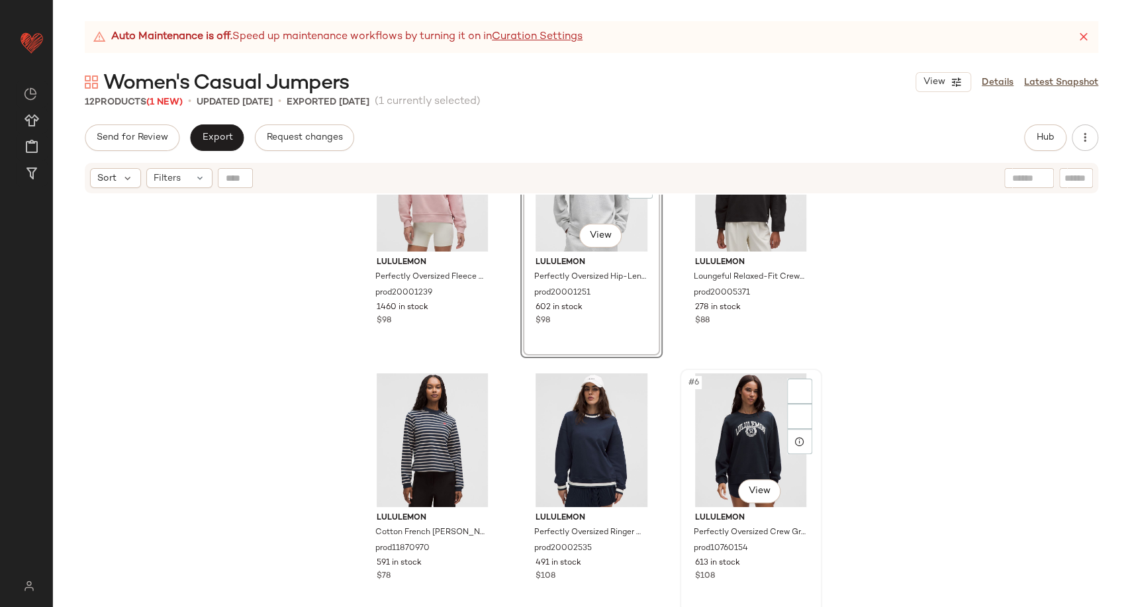
scroll to position [147, 0]
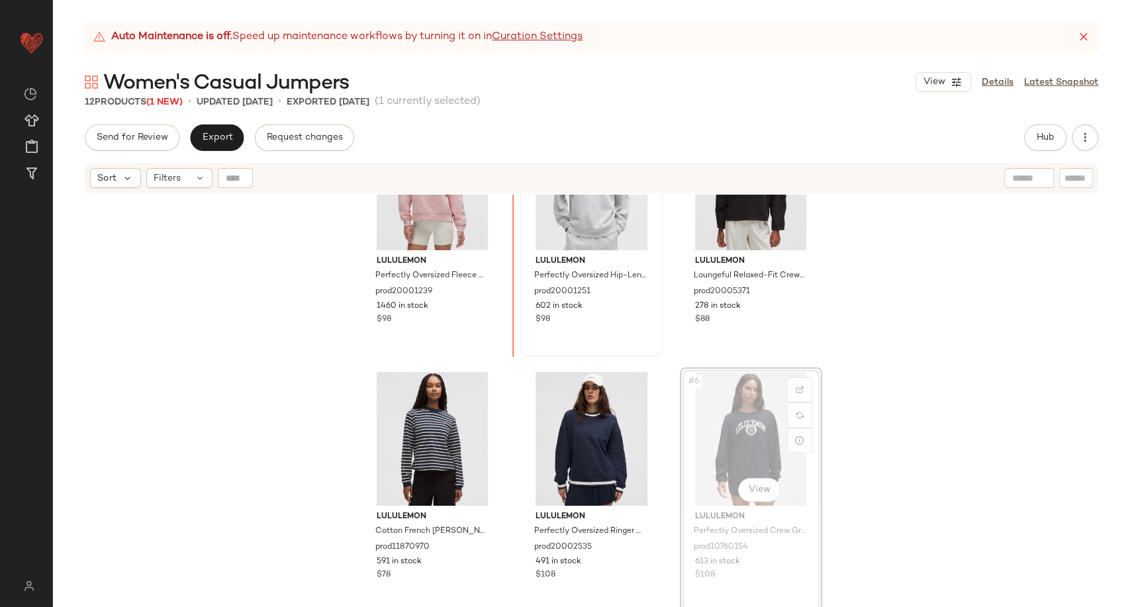
scroll to position [68, 0]
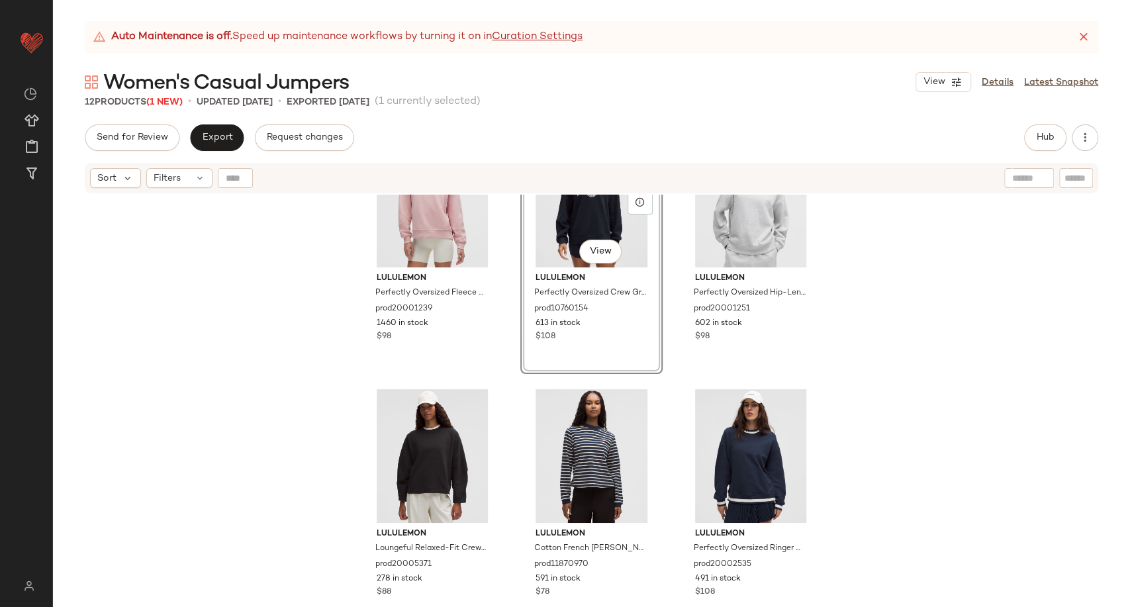
click at [862, 326] on div "lululemon Perfectly Oversized Fleece Crew Logo prod20001239 1460 in stock $98 #…" at bounding box center [591, 418] width 1077 height 446
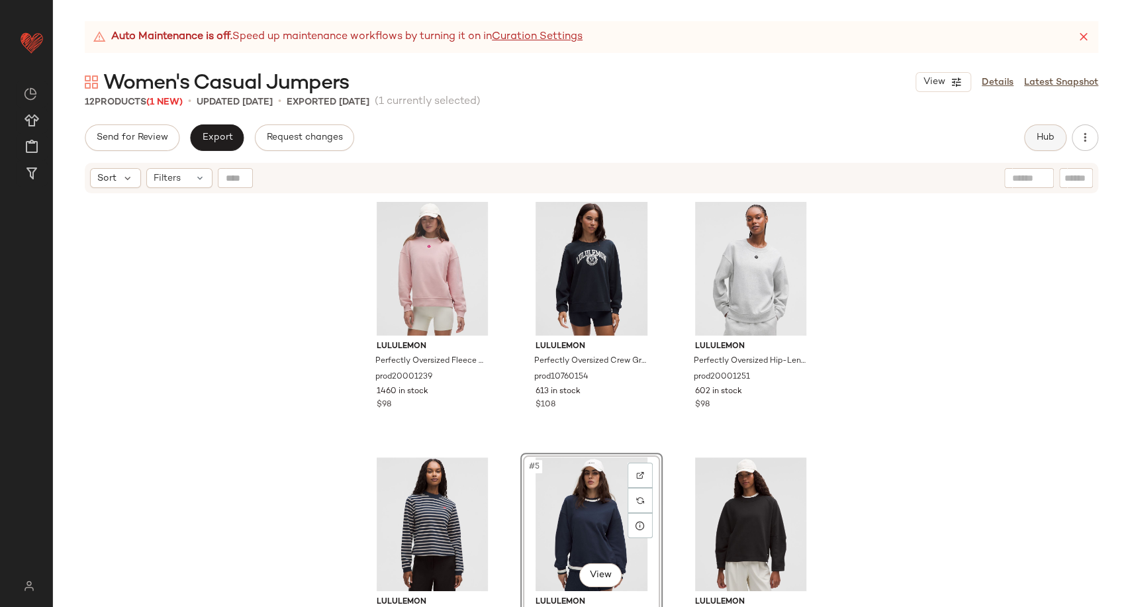
click at [1042, 137] on span "Hub" at bounding box center [1045, 137] width 19 height 11
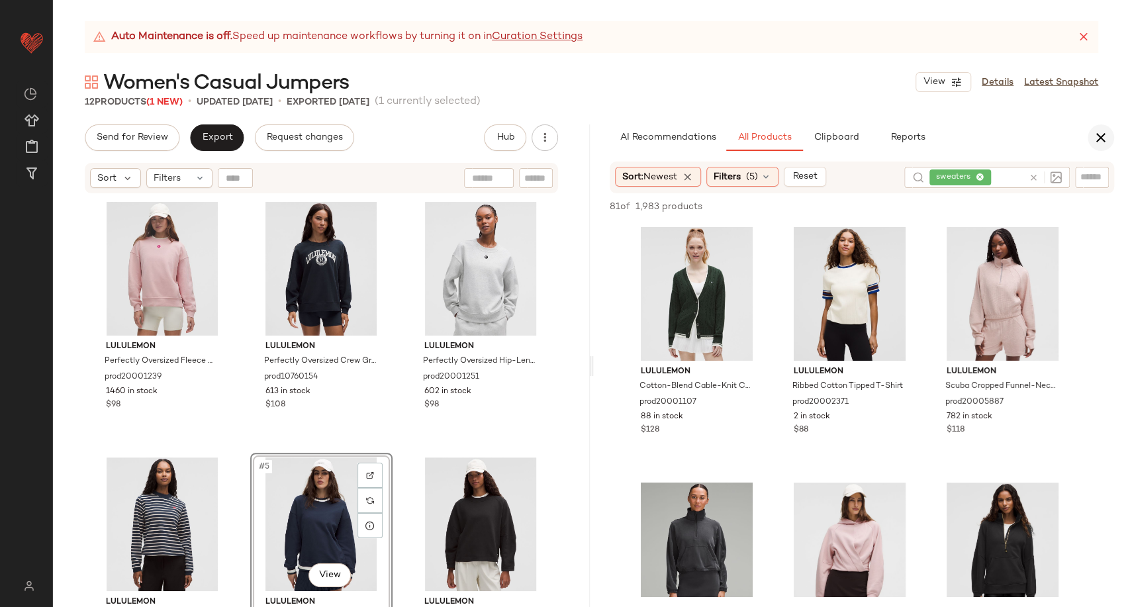
click at [1102, 146] on button "button" at bounding box center [1101, 137] width 26 height 26
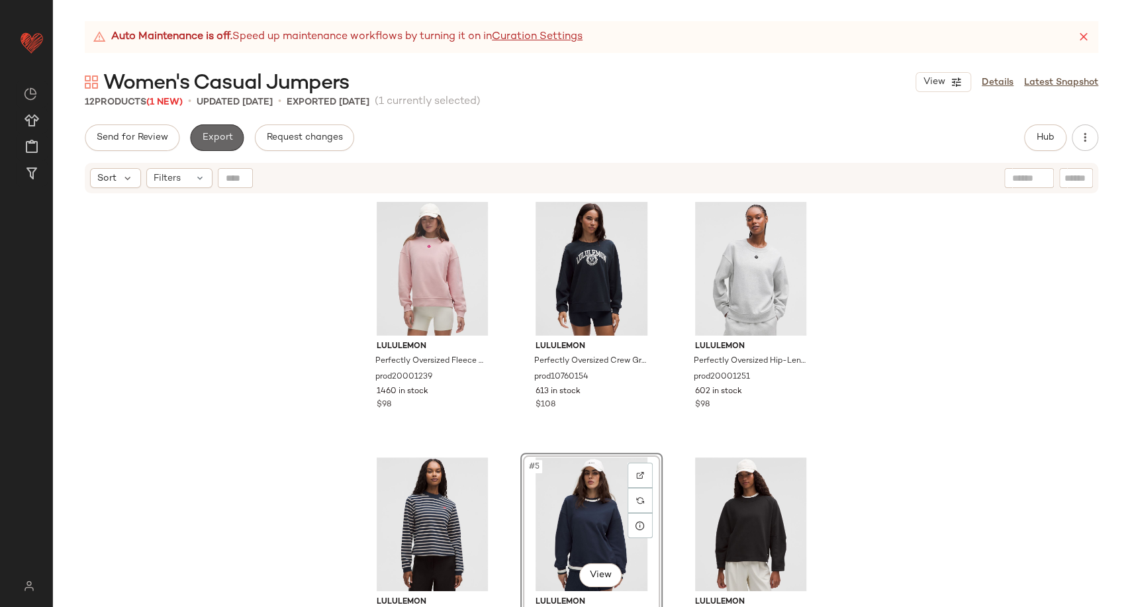
click at [231, 139] on button "Export" at bounding box center [217, 137] width 54 height 26
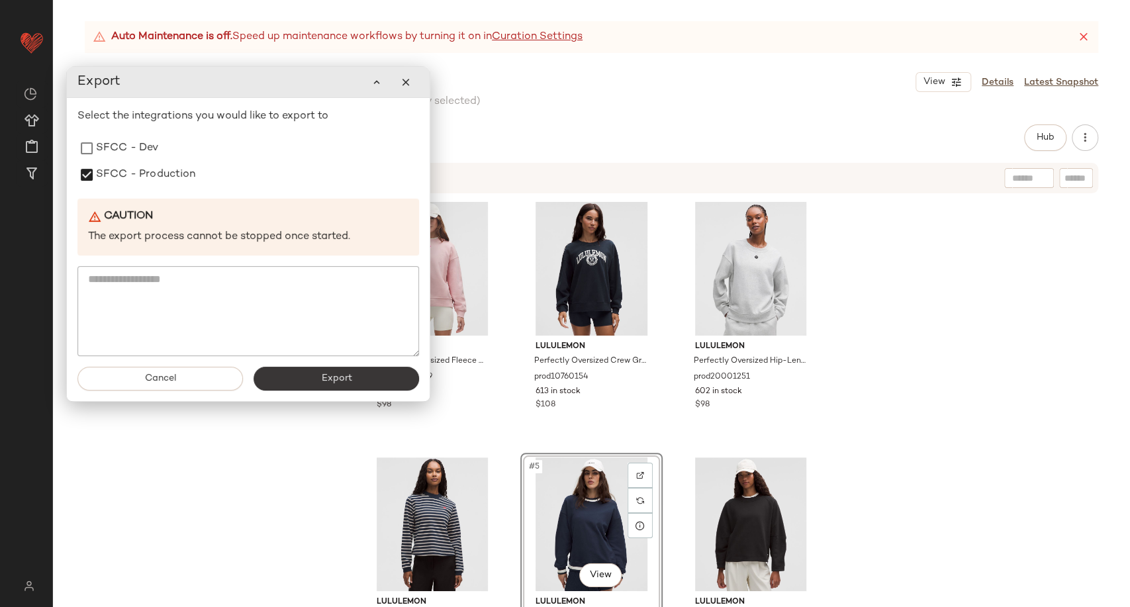
click at [334, 382] on span "Export" at bounding box center [335, 378] width 31 height 11
click at [313, 473] on div "lululemon Perfectly Oversized Fleece Crew Logo prod20001239 1460 in stock $98 l…" at bounding box center [591, 418] width 1077 height 446
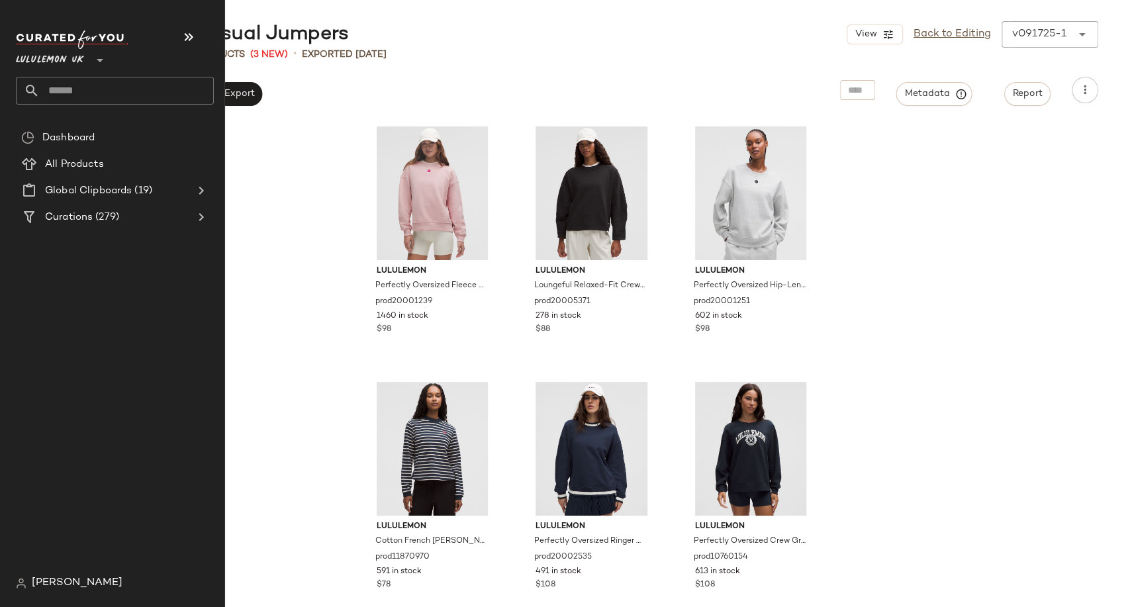
click at [101, 91] on input "text" at bounding box center [127, 91] width 174 height 28
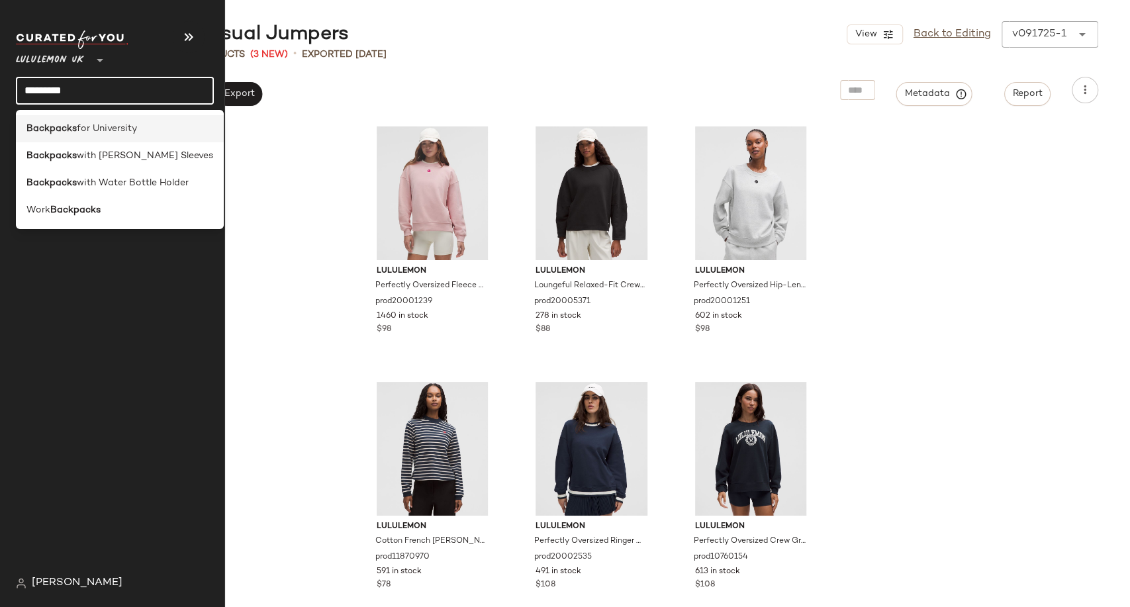
type input "*********"
click at [112, 124] on span "for University" at bounding box center [107, 129] width 60 height 14
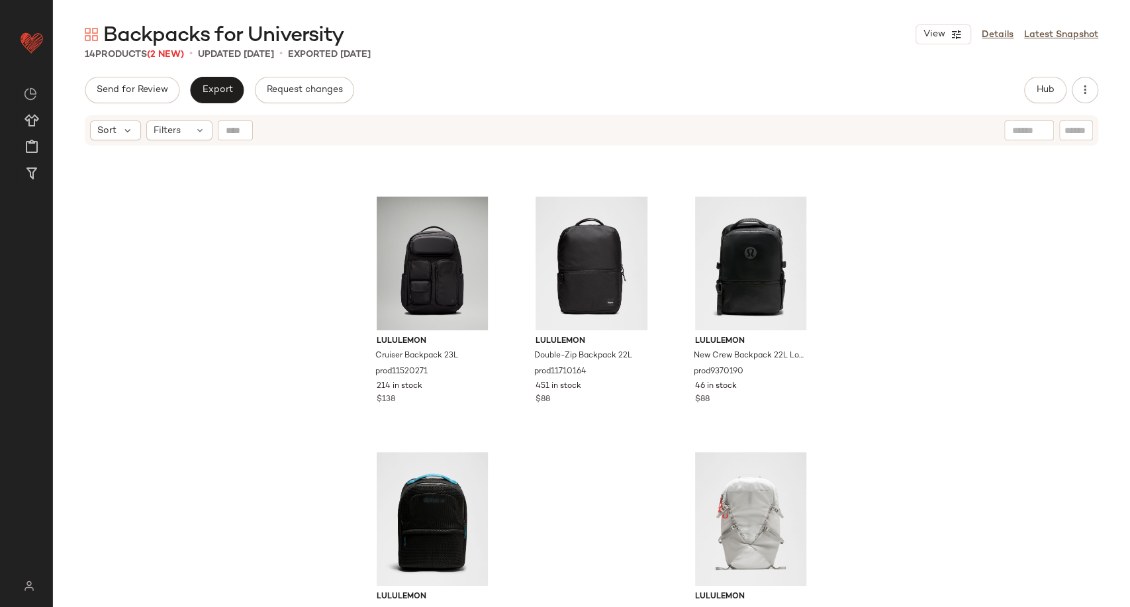
scroll to position [787, 0]
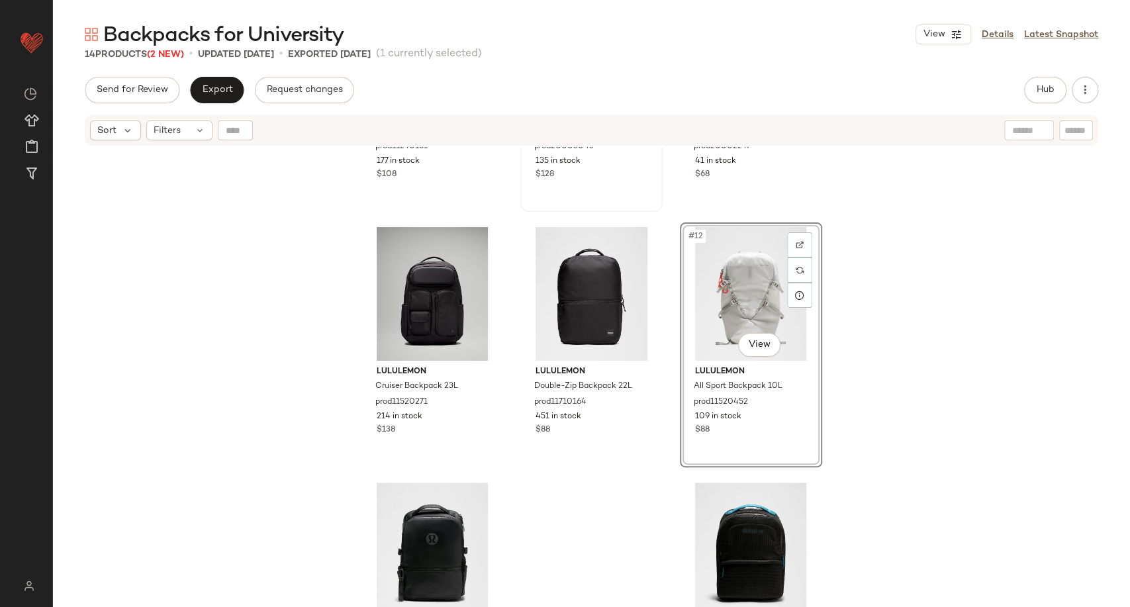
scroll to position [493, 0]
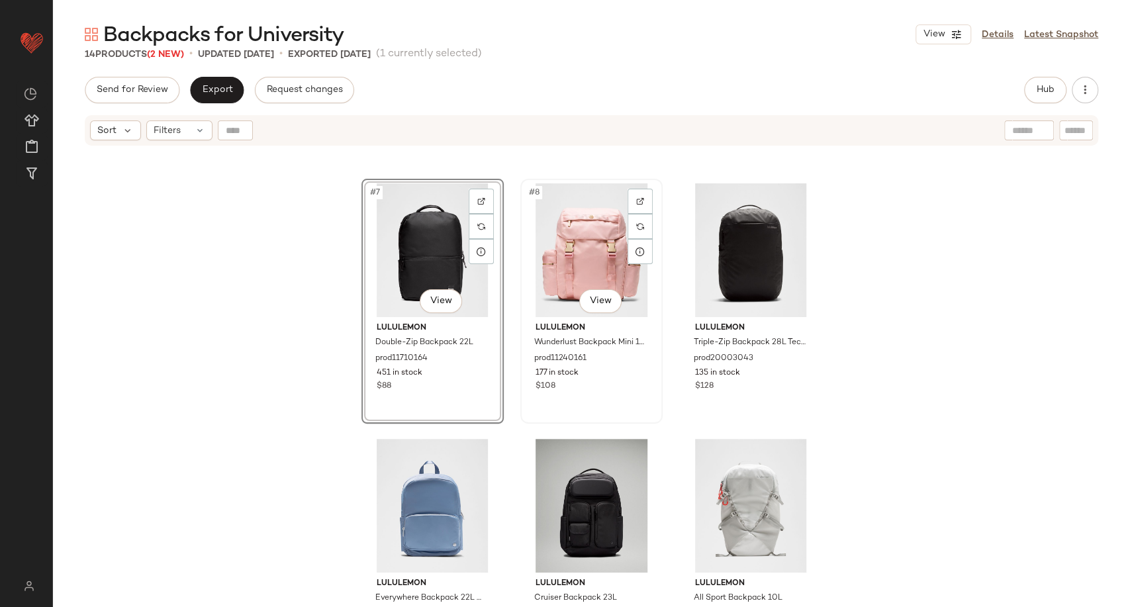
scroll to position [640, 0]
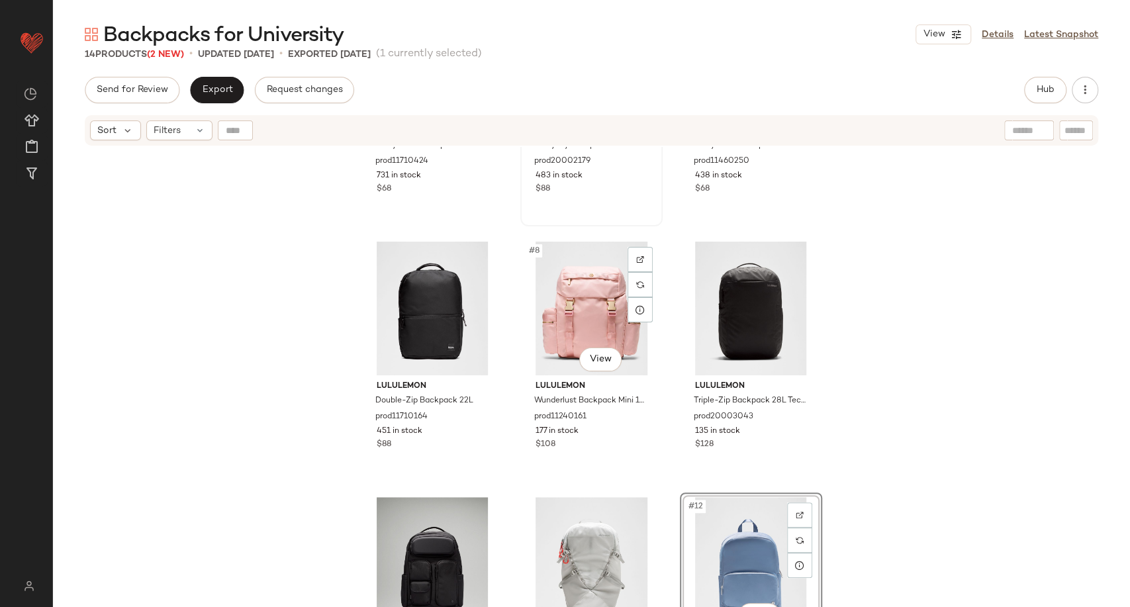
scroll to position [525, 0]
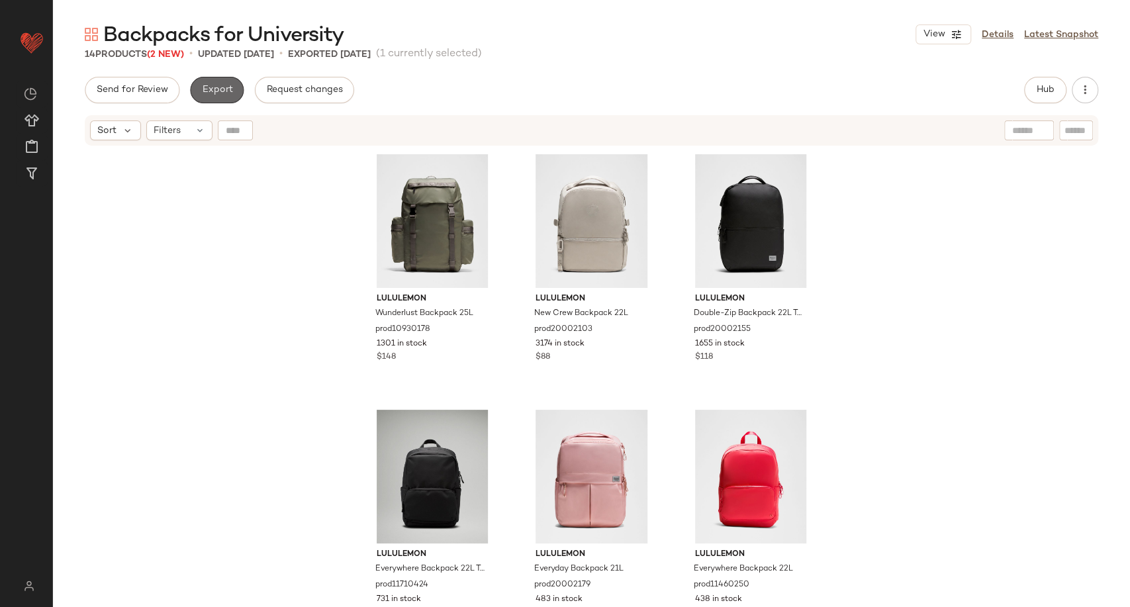
click at [217, 93] on span "Export" at bounding box center [216, 90] width 31 height 11
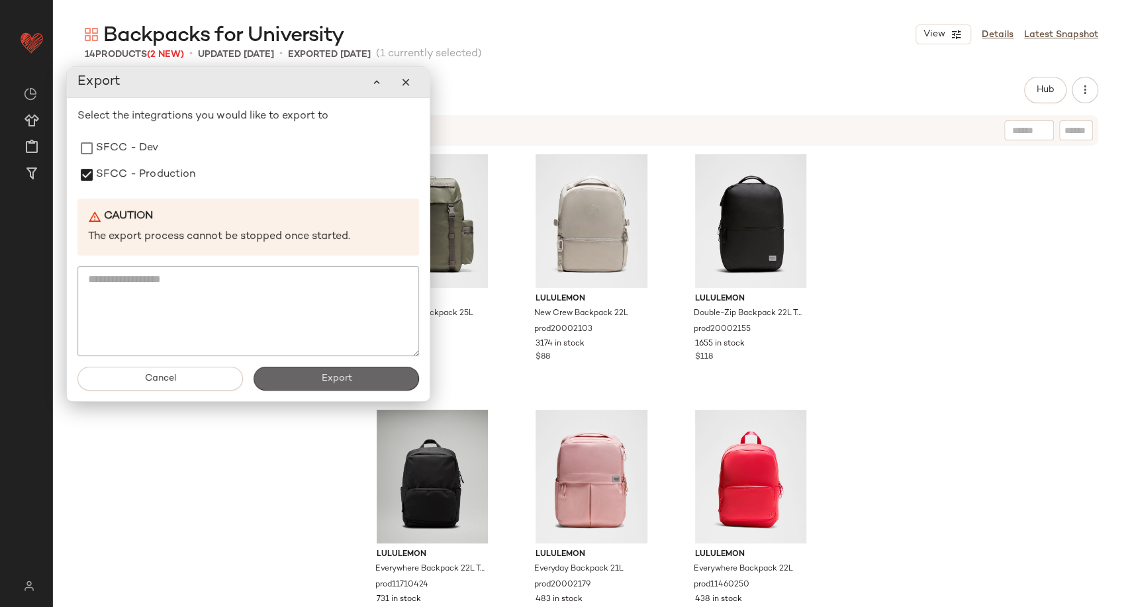
click at [289, 387] on button "Export" at bounding box center [337, 379] width 166 height 24
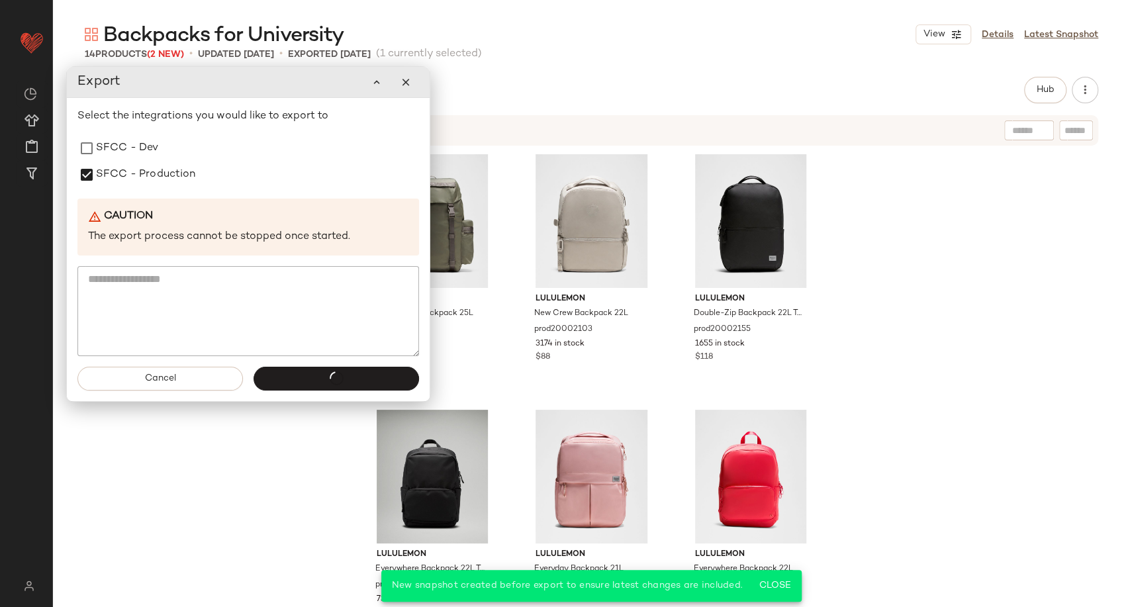
click at [271, 489] on main "Backpacks for University View Details Latest Snapshot 14 Products (2 New) • upd…" at bounding box center [565, 303] width 1130 height 607
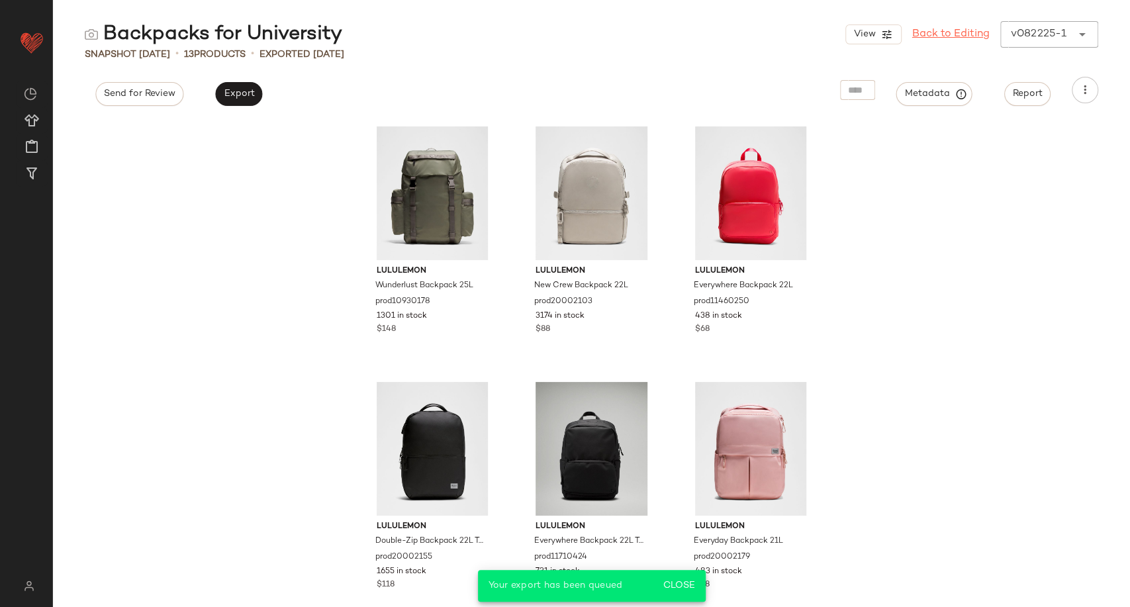
click at [946, 30] on link "Back to Editing" at bounding box center [950, 34] width 77 height 16
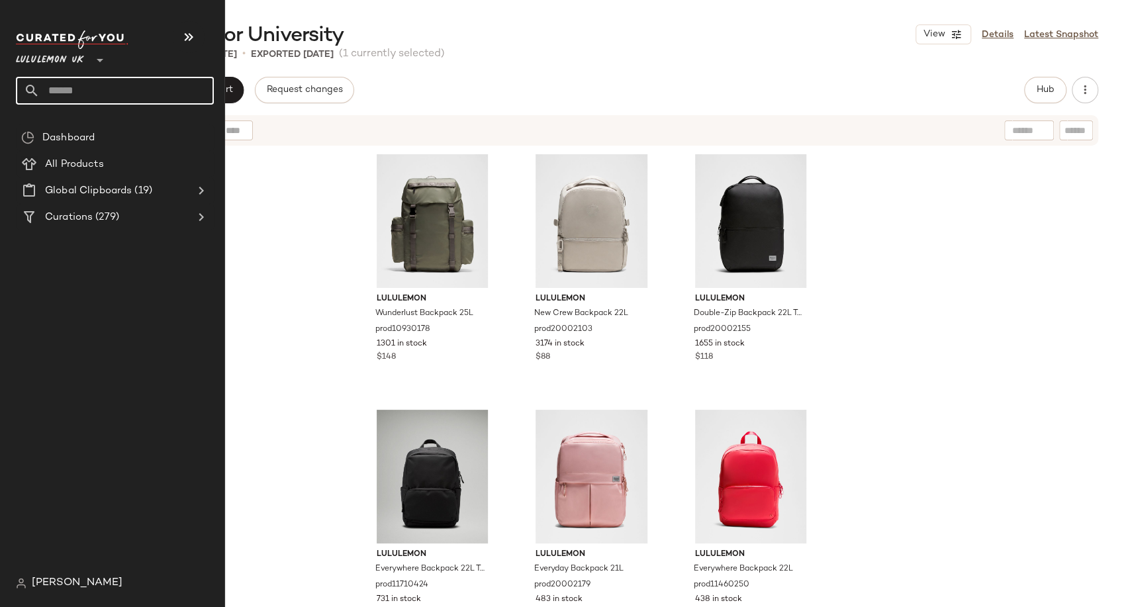
click at [65, 89] on input "text" at bounding box center [127, 91] width 174 height 28
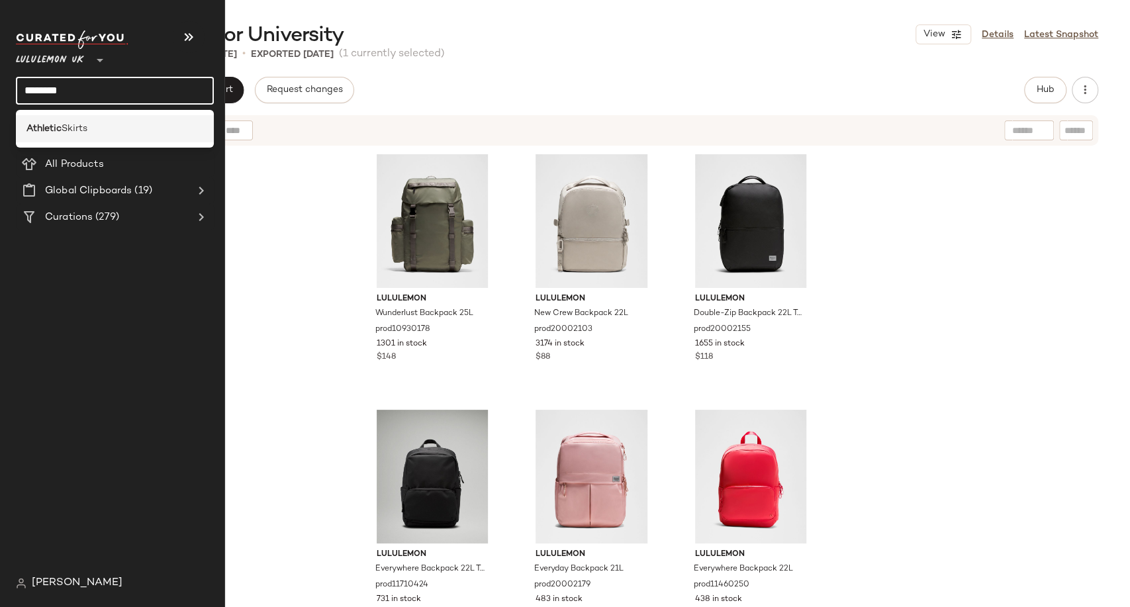
type input "********"
click at [85, 135] on span "Skirts" at bounding box center [75, 129] width 26 height 14
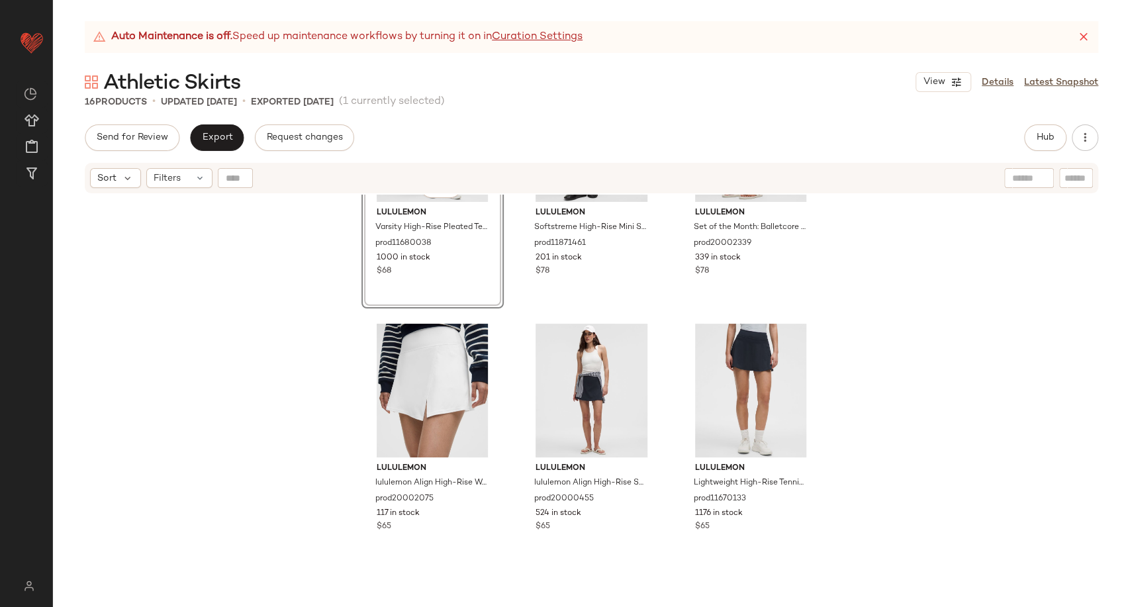
scroll to position [147, 0]
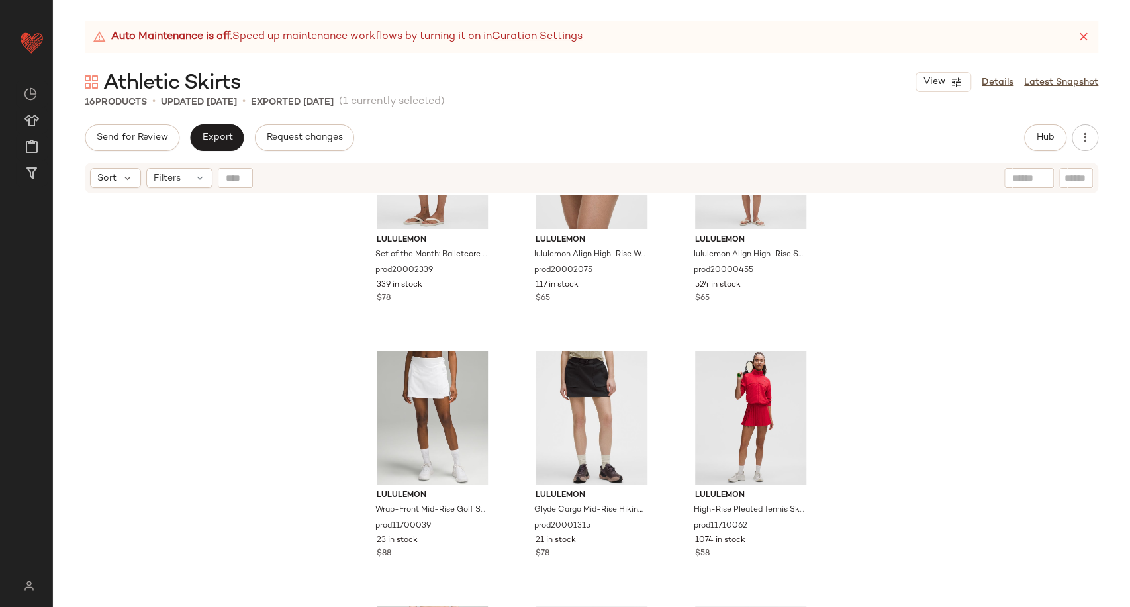
scroll to position [452, 0]
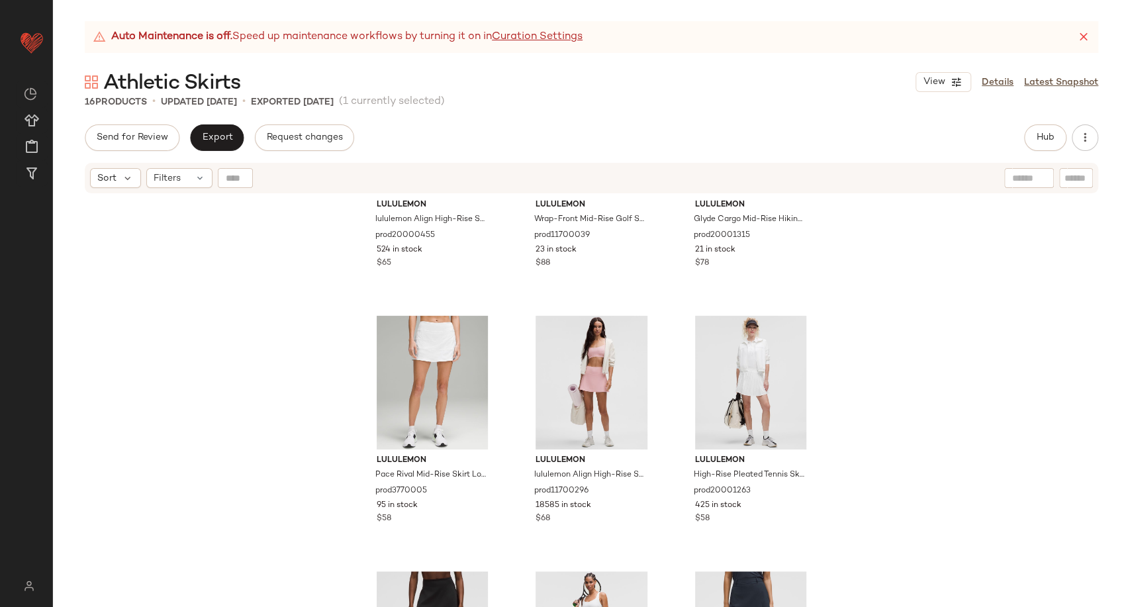
scroll to position [673, 0]
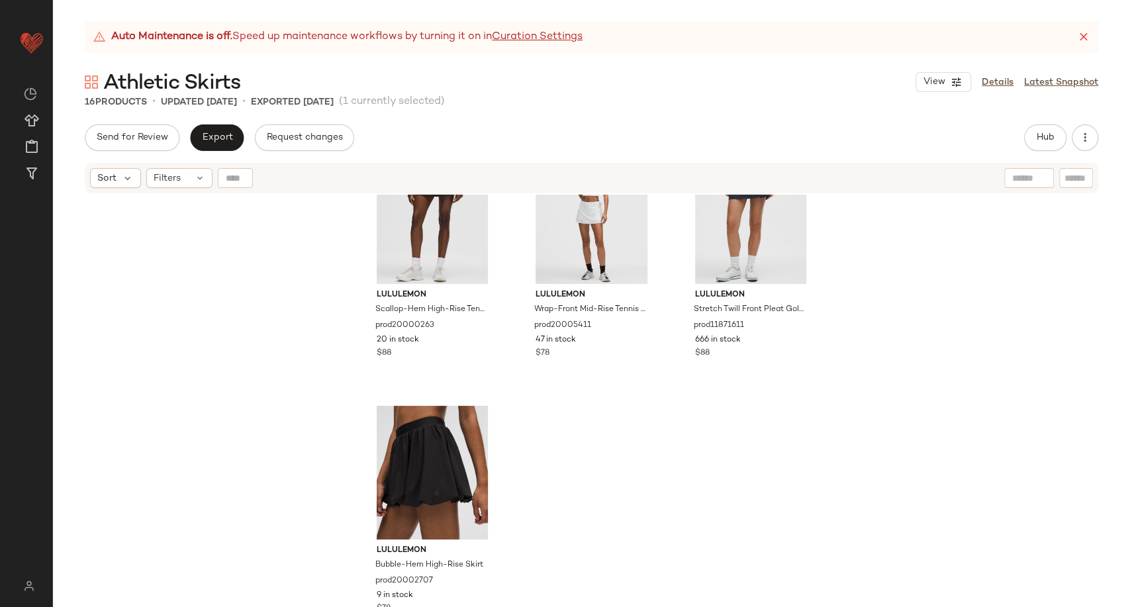
scroll to position [1090, 0]
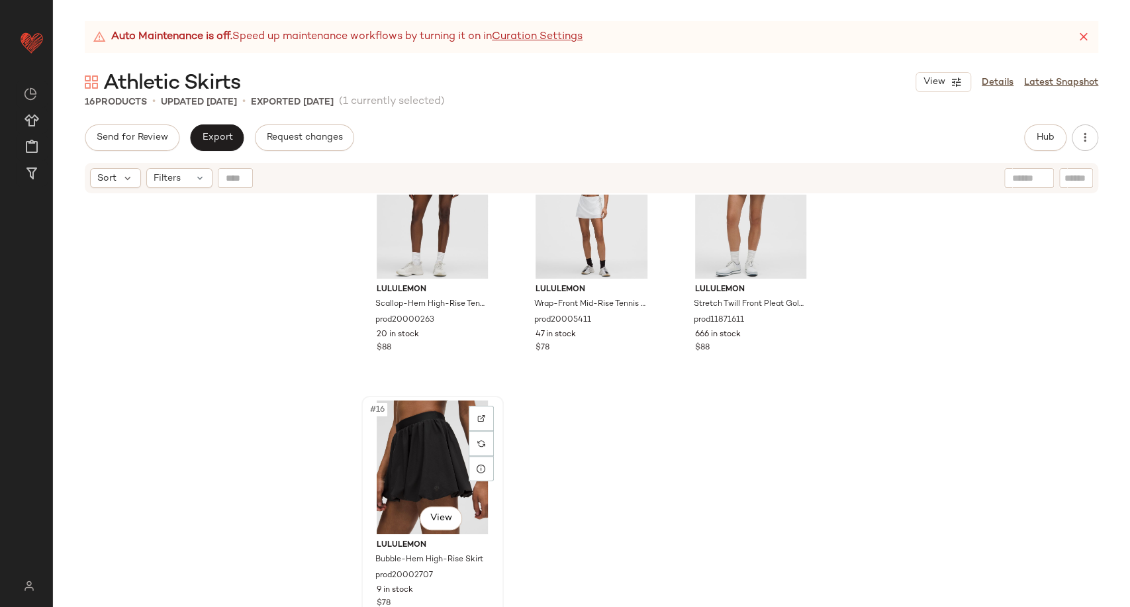
click at [432, 463] on div "#16 View" at bounding box center [432, 468] width 133 height 134
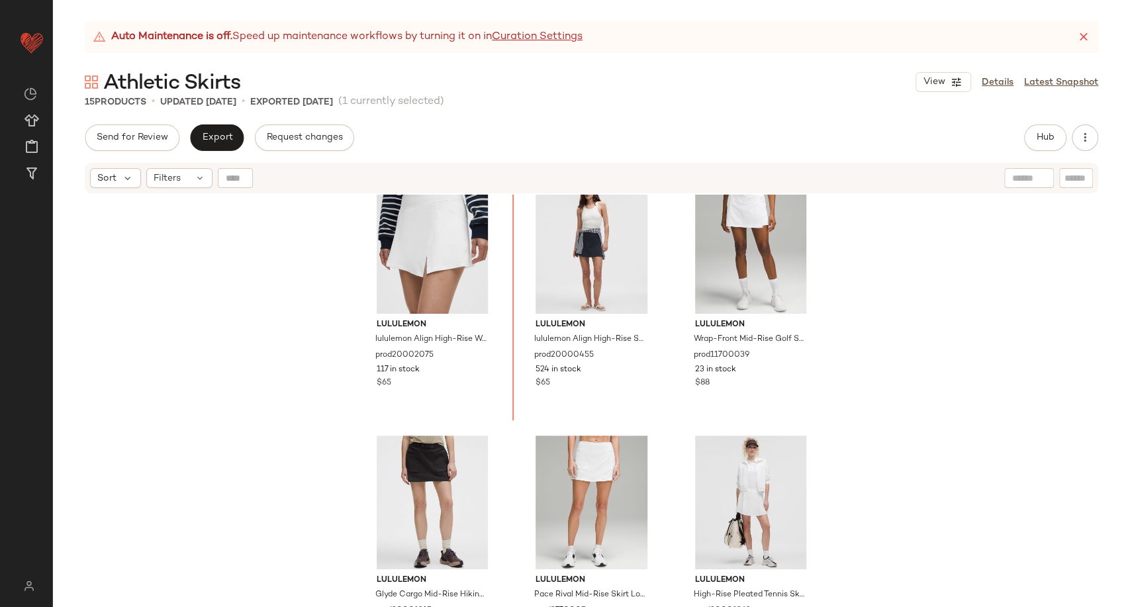
scroll to position [525, 0]
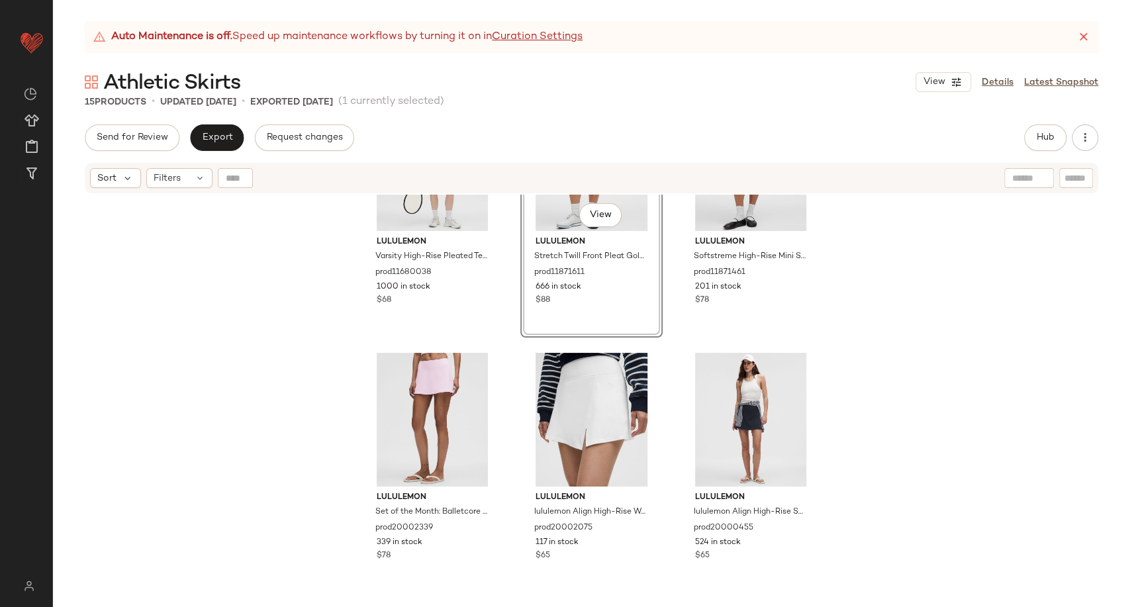
scroll to position [379, 0]
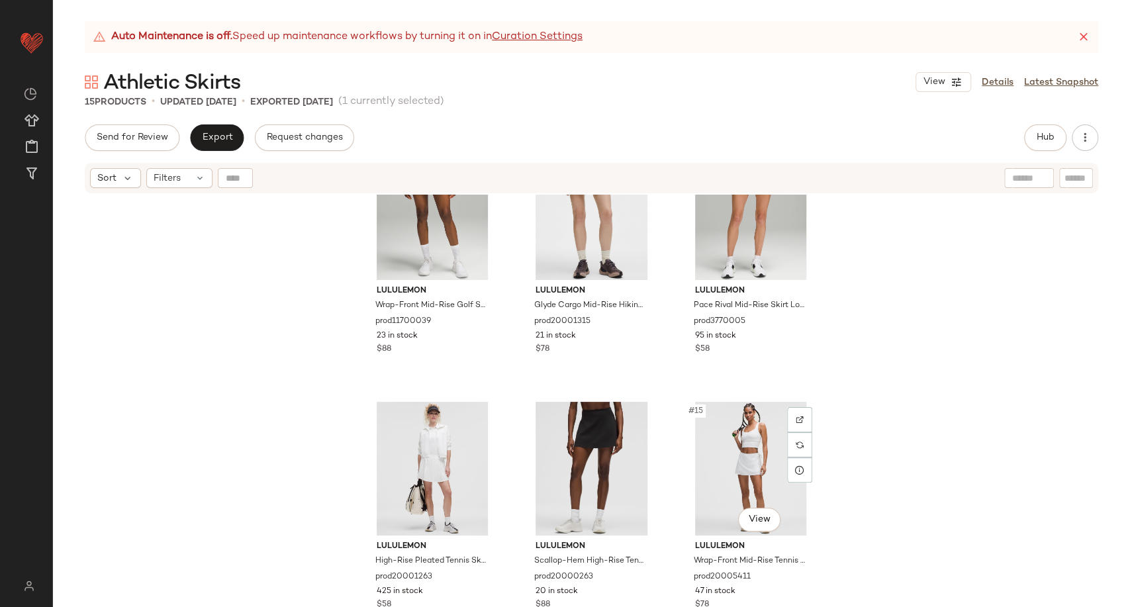
scroll to position [834, 0]
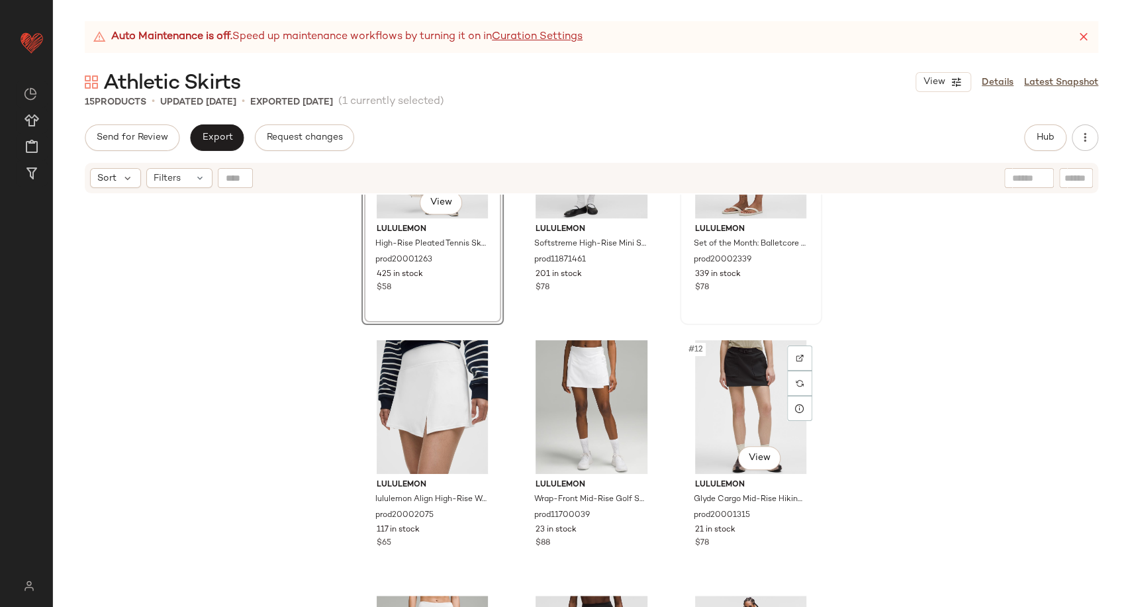
scroll to position [492, 0]
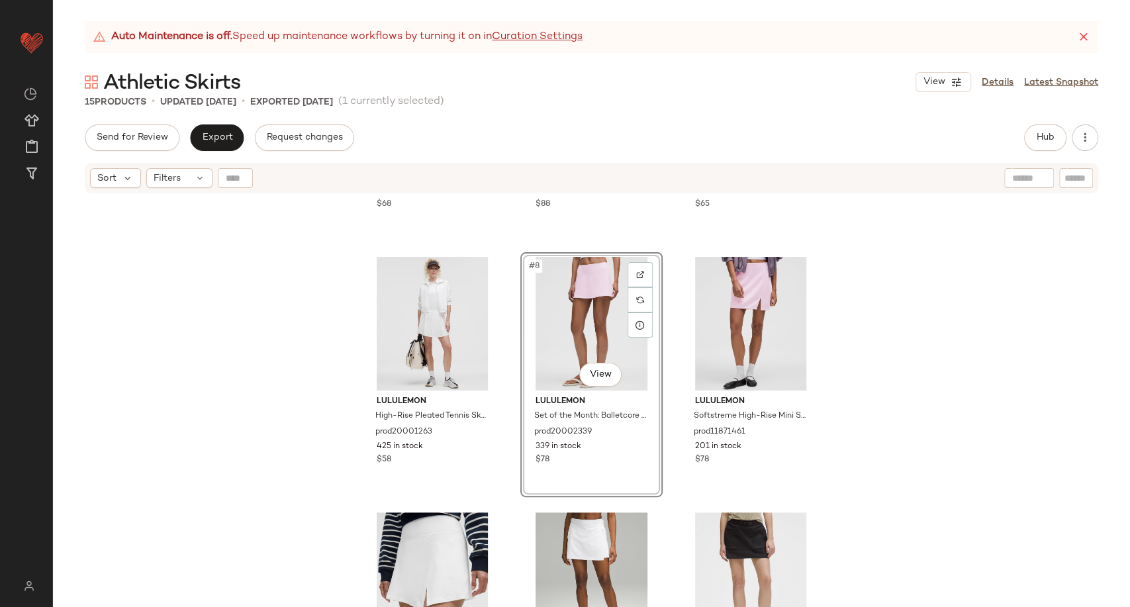
scroll to position [834, 0]
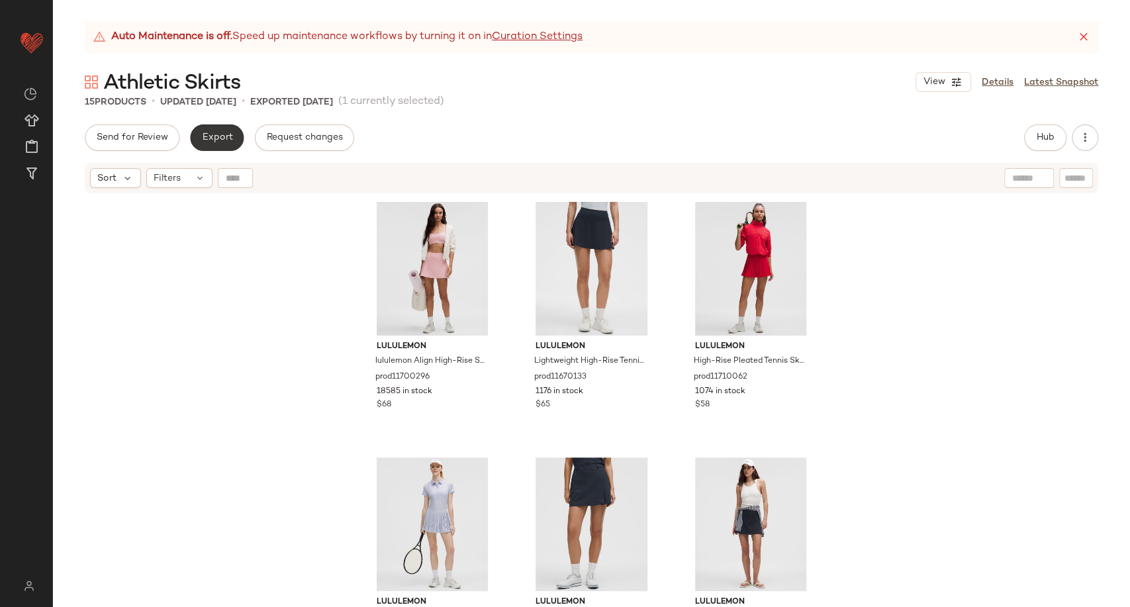
click at [204, 148] on button "Export" at bounding box center [217, 137] width 54 height 26
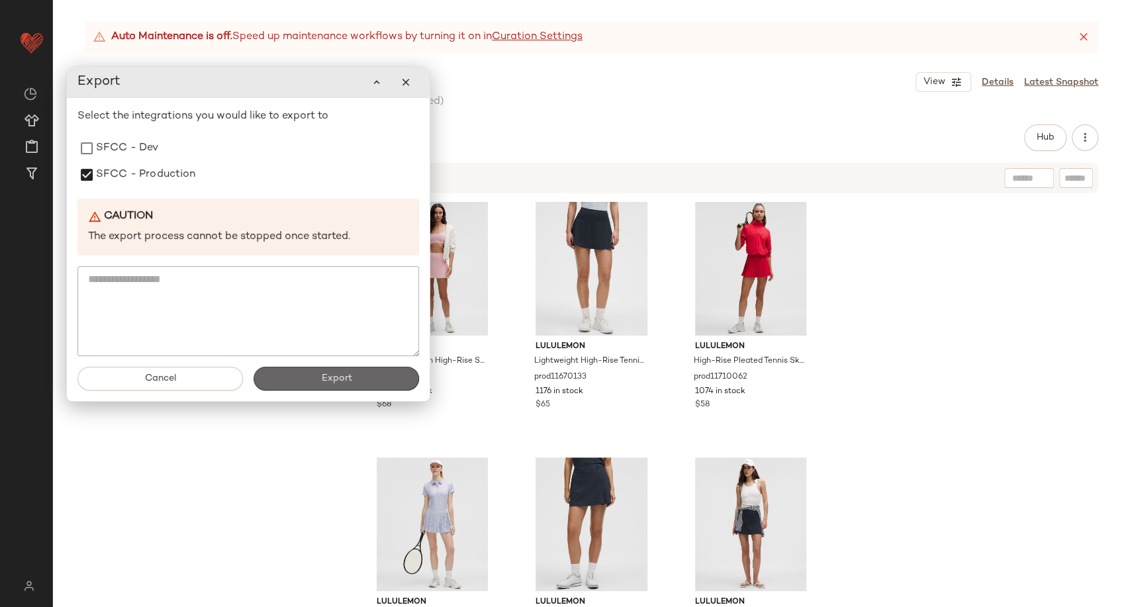
click at [295, 375] on button "Export" at bounding box center [337, 379] width 166 height 24
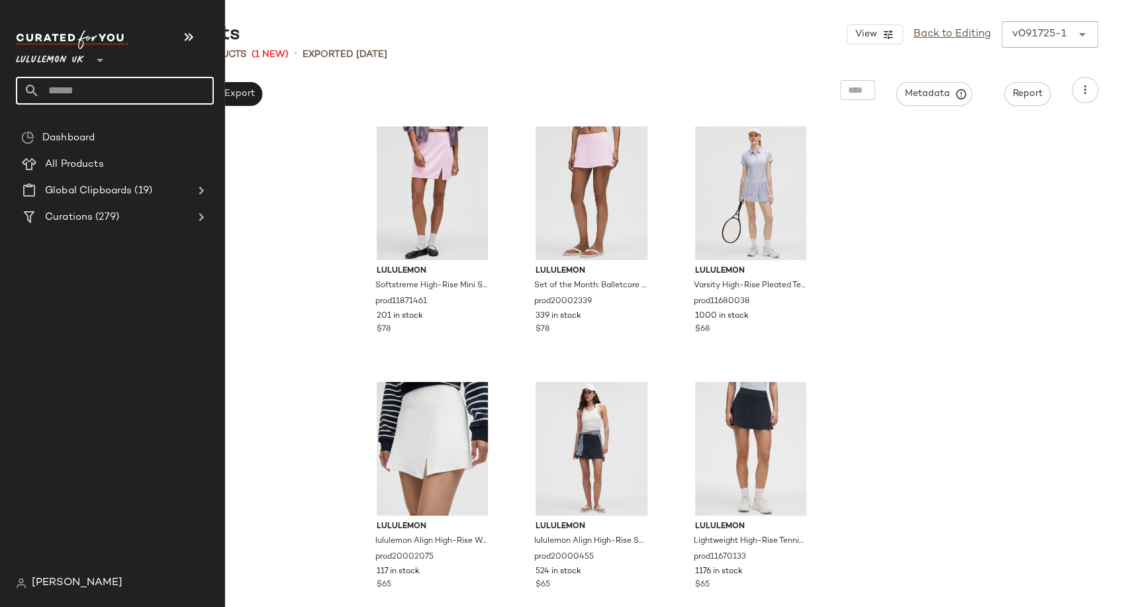
click at [105, 93] on input "text" at bounding box center [127, 91] width 174 height 28
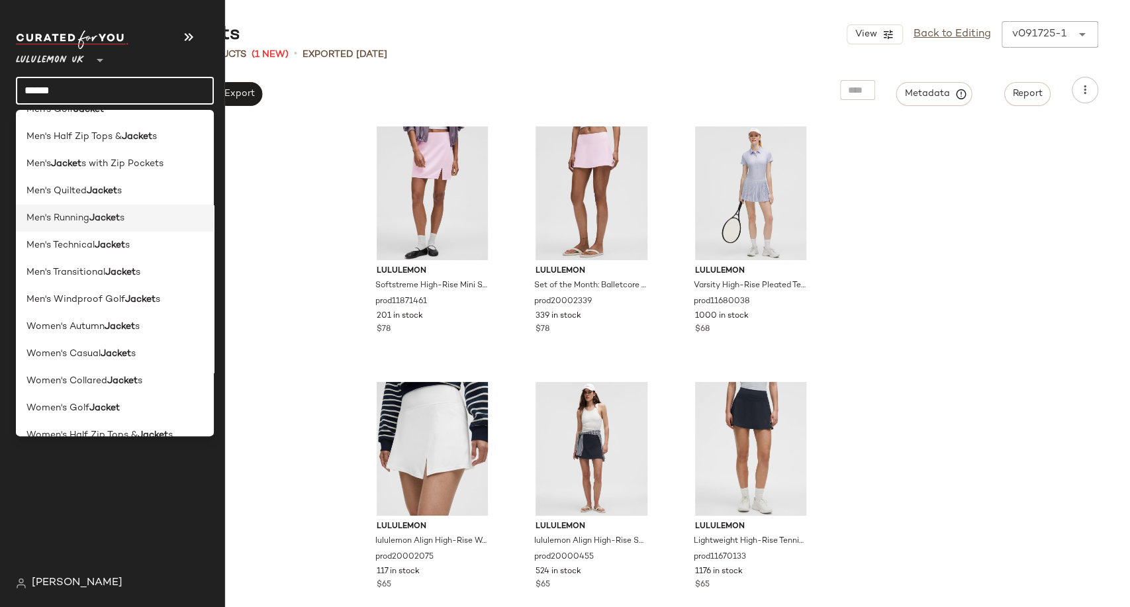
scroll to position [147, 0]
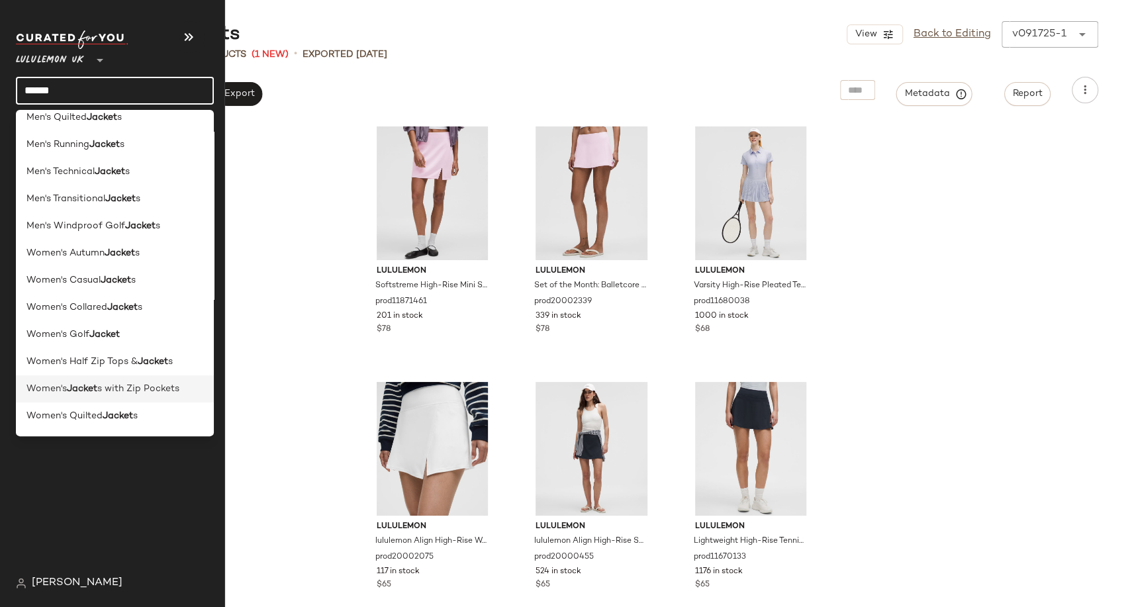
type input "******"
click at [121, 391] on span "s with Zip Pockets" at bounding box center [138, 389] width 82 height 14
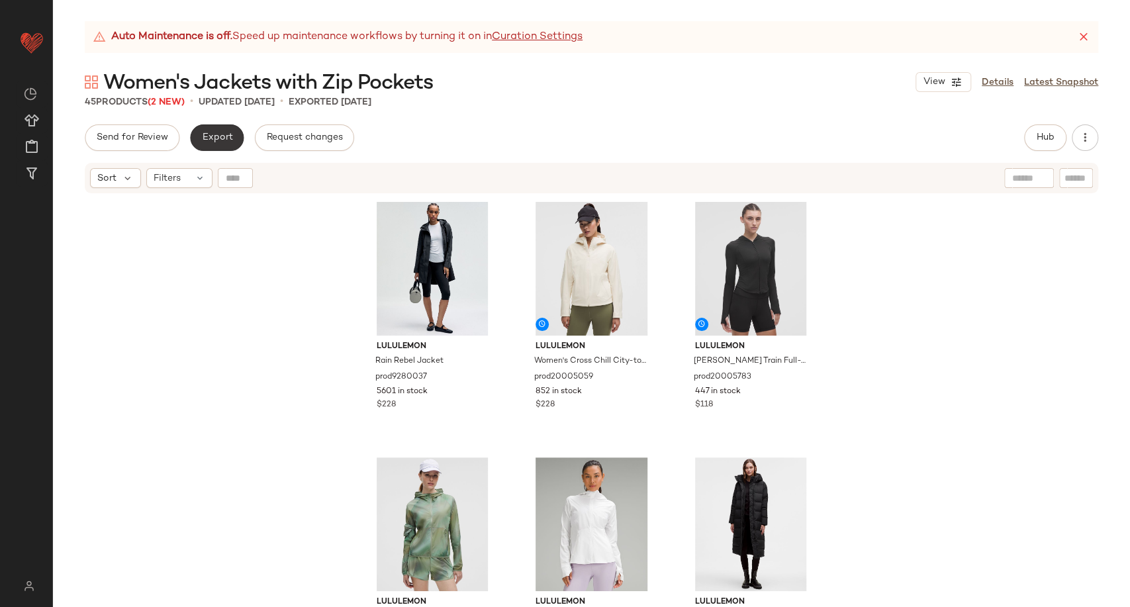
click at [224, 146] on button "Export" at bounding box center [217, 137] width 54 height 26
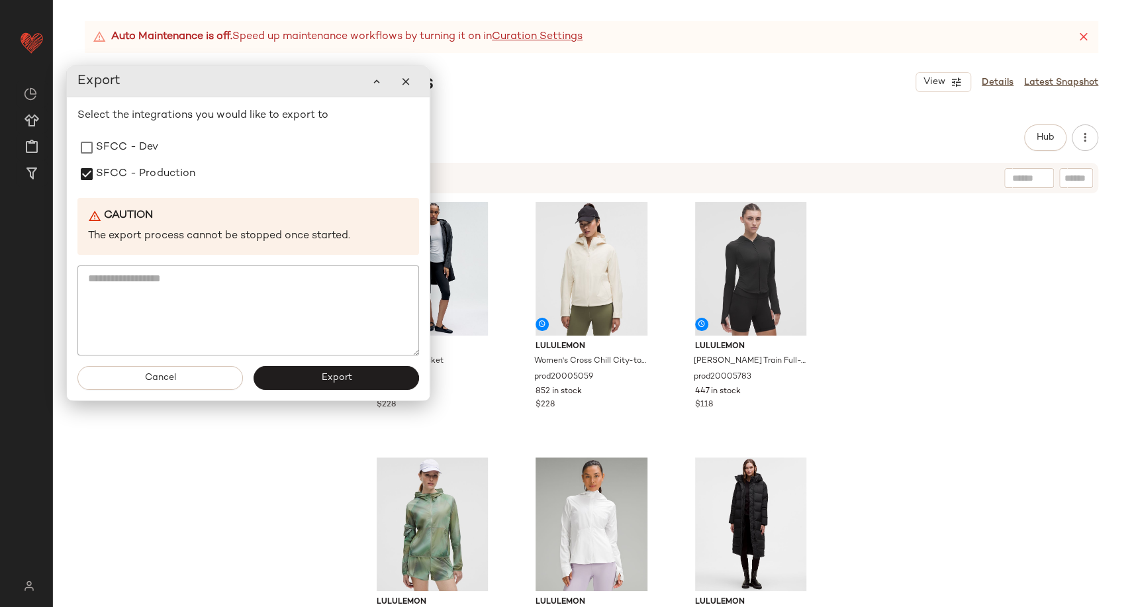
click at [269, 391] on div "Cancel Export" at bounding box center [248, 378] width 363 height 45
click at [274, 383] on button "Export" at bounding box center [337, 378] width 166 height 24
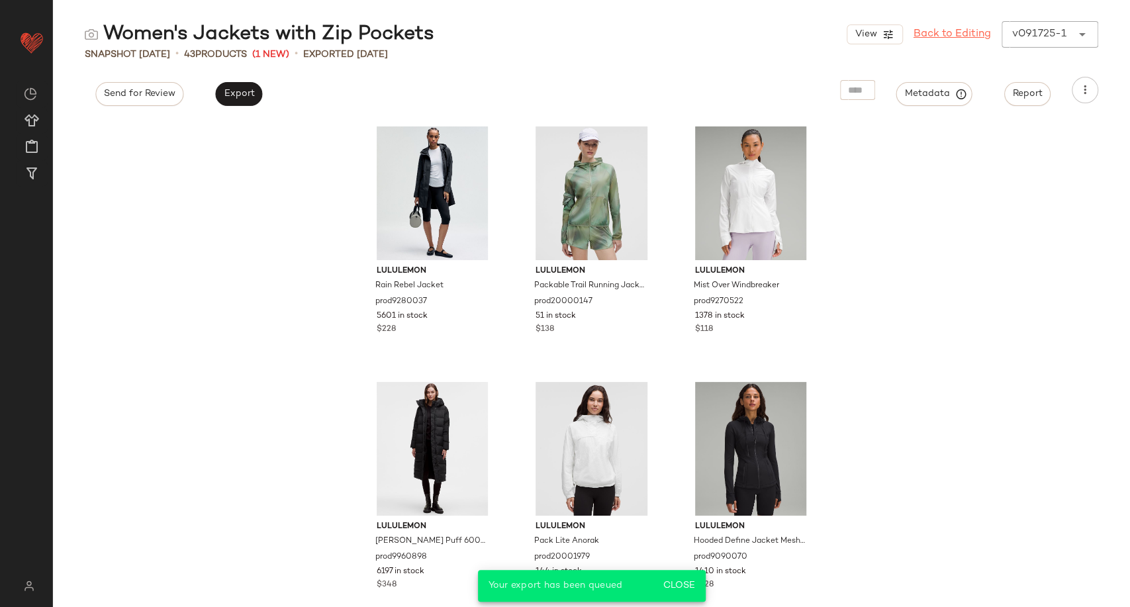
click at [937, 39] on link "Back to Editing" at bounding box center [952, 34] width 77 height 16
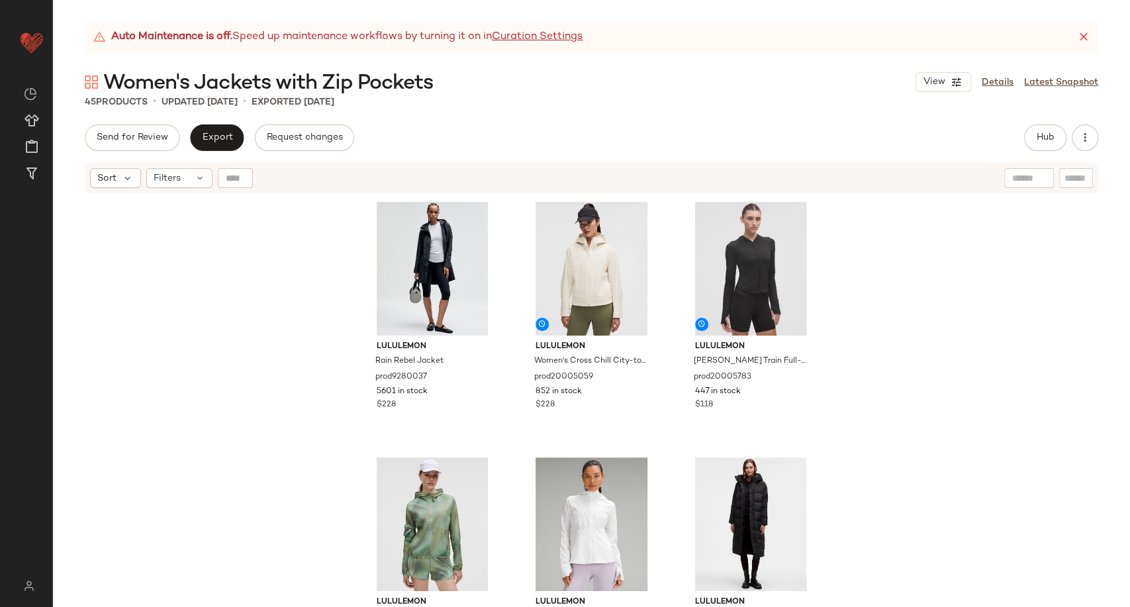
click at [212, 307] on div "lululemon Rain Rebel Jacket prod9280037 5601 in stock $228 lululemon Women's Cr…" at bounding box center [591, 418] width 1077 height 446
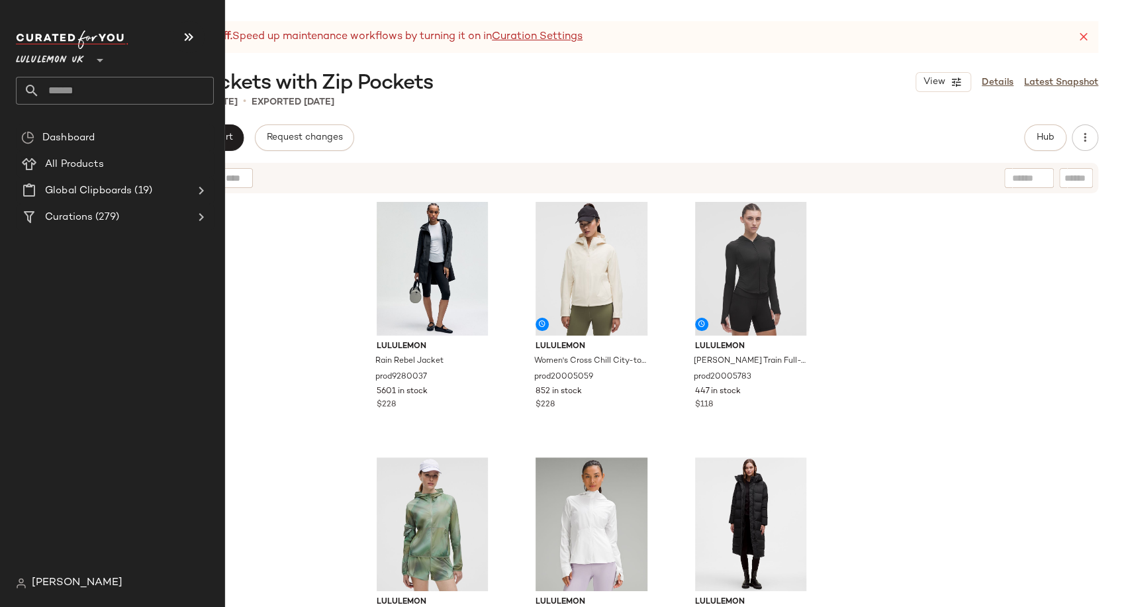
click at [58, 90] on input "text" at bounding box center [127, 91] width 174 height 28
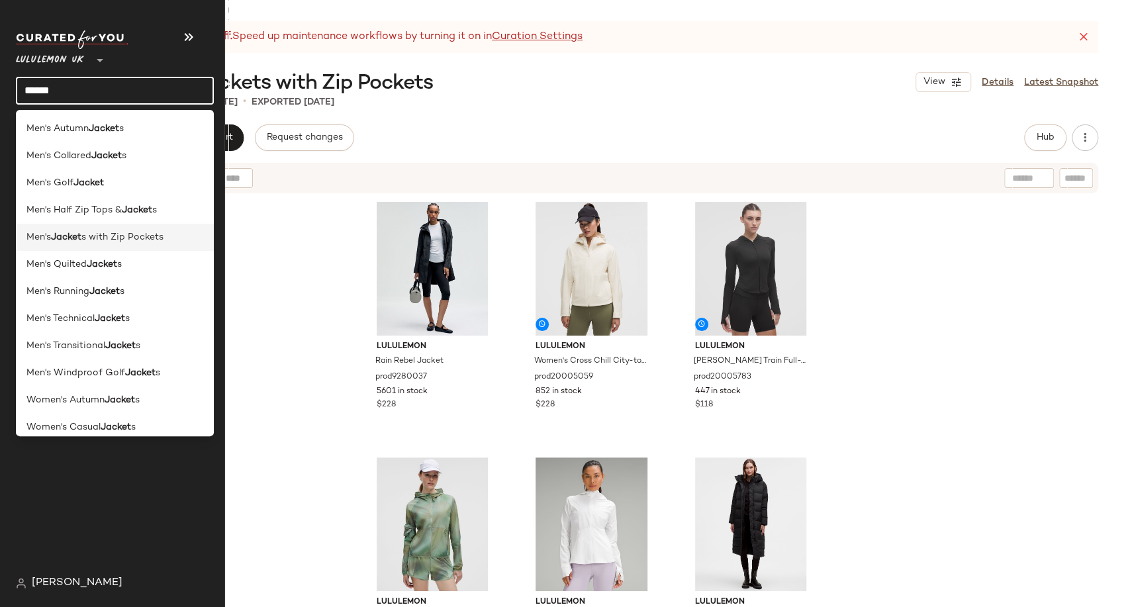
type input "******"
click at [127, 236] on span "s with Zip Pockets" at bounding box center [122, 237] width 82 height 14
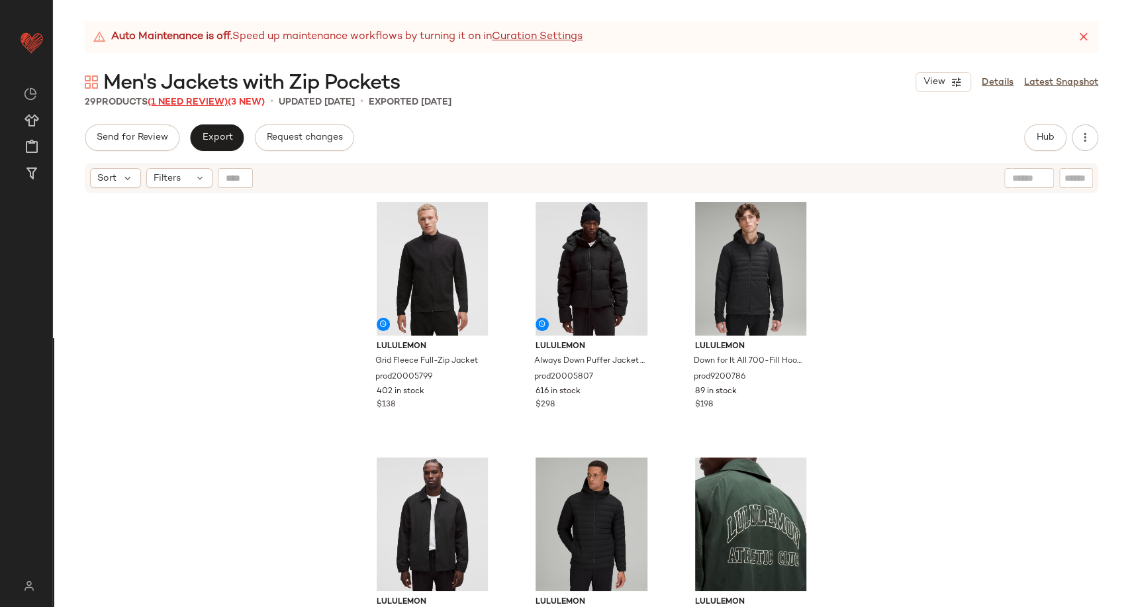
click at [195, 99] on span "(1 Need Review)" at bounding box center [188, 102] width 80 height 10
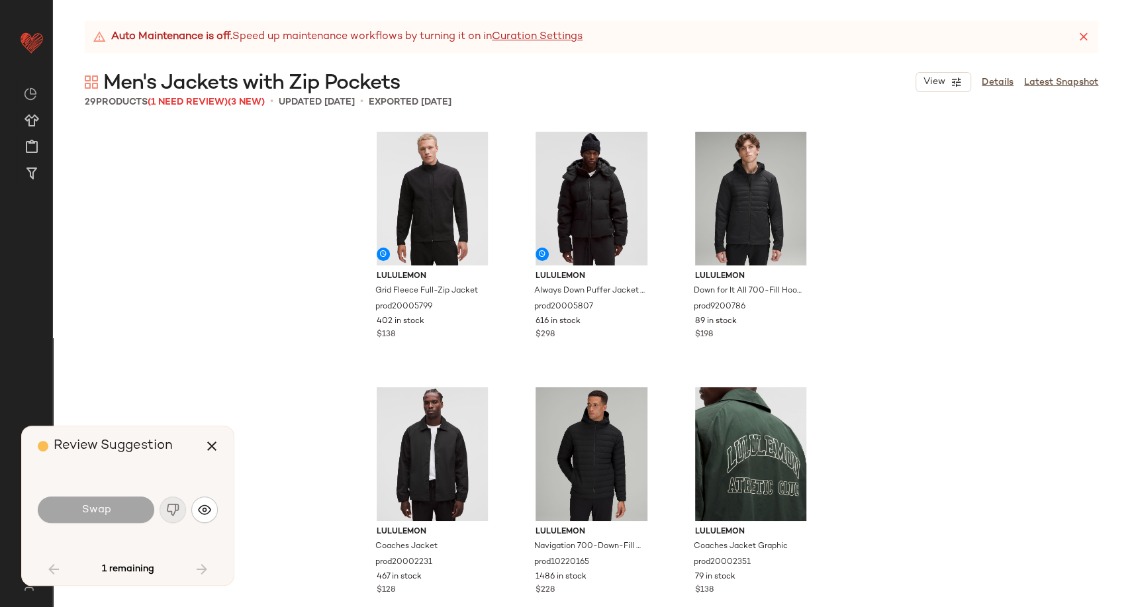
scroll to position [1534, 0]
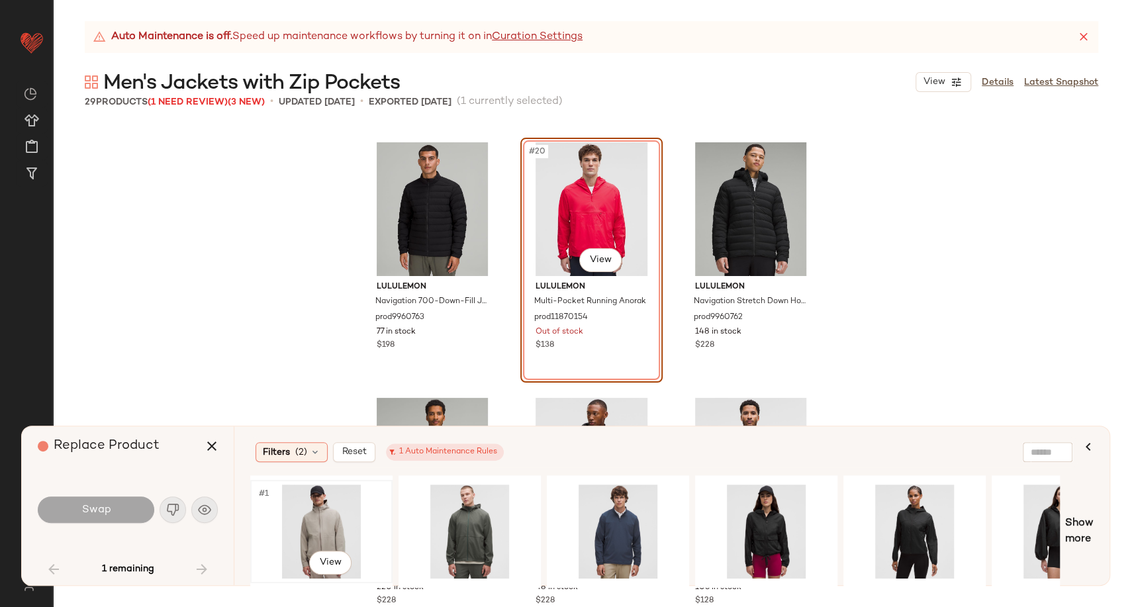
click at [315, 524] on div "#1 View" at bounding box center [321, 532] width 133 height 94
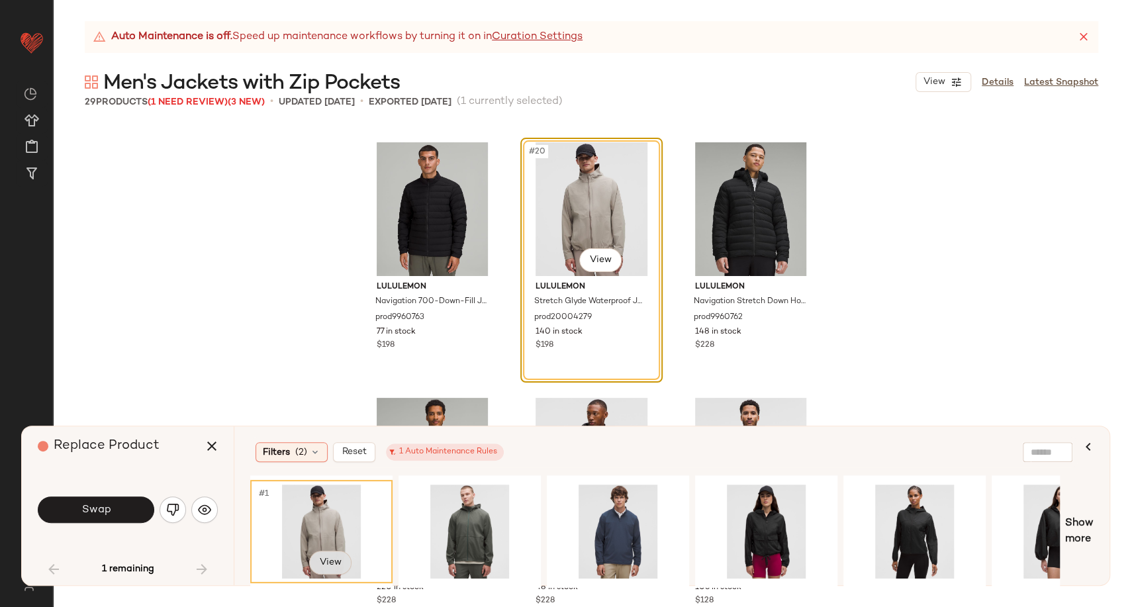
click at [332, 556] on body "Lululemon UK ** Dashboard All Products Global Clipboards (19) Curations (279) E…" at bounding box center [565, 303] width 1130 height 607
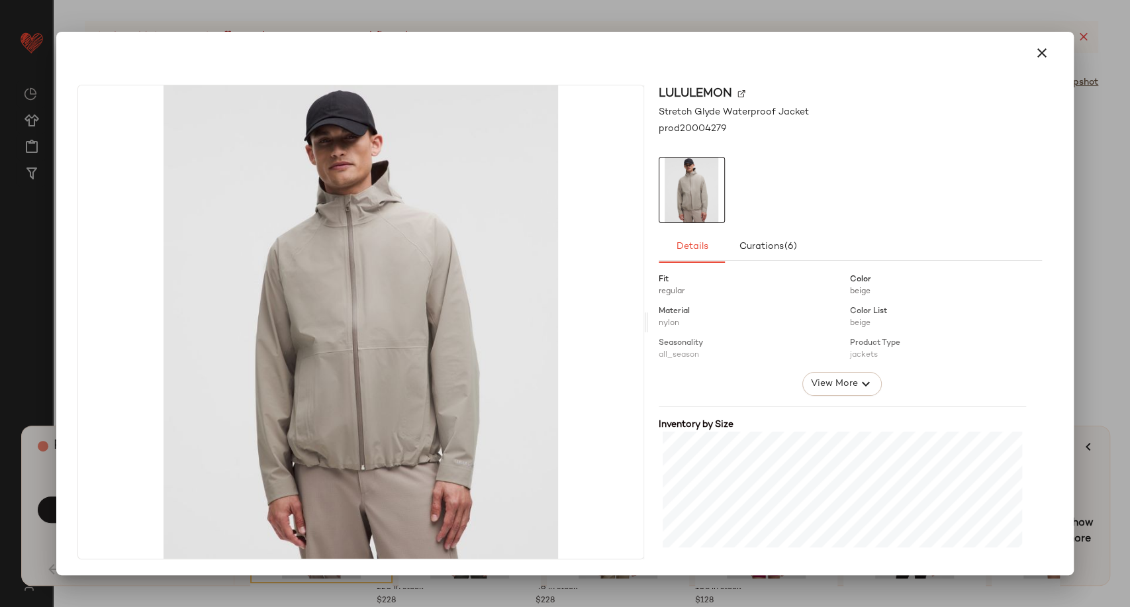
scroll to position [0, 0]
click at [741, 97] on img at bounding box center [742, 94] width 8 height 8
click at [1037, 61] on button "button" at bounding box center [1042, 53] width 32 height 32
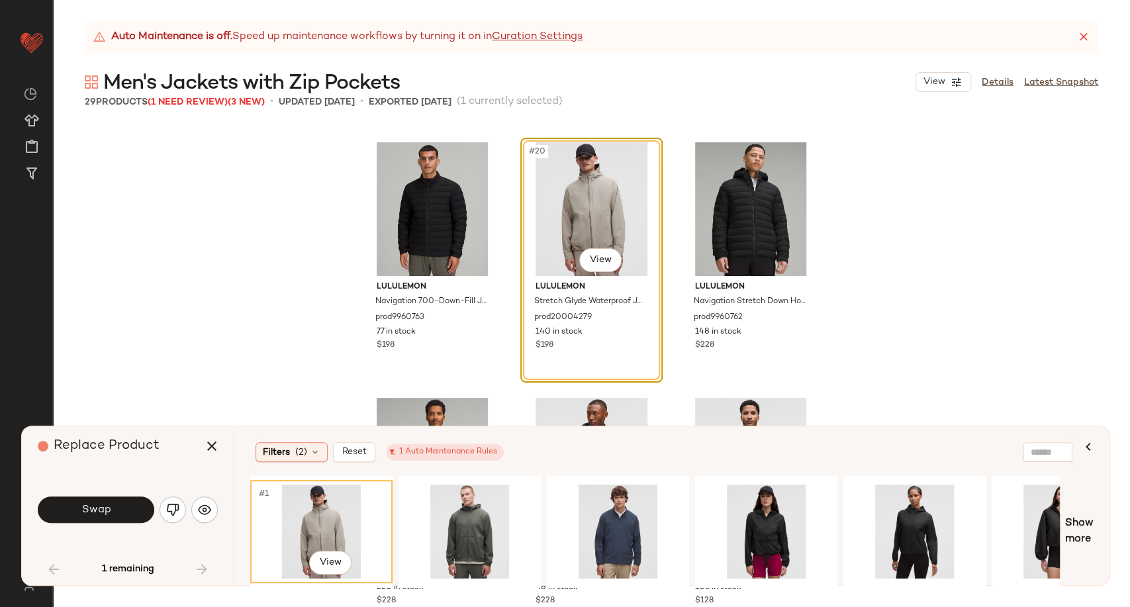
click at [328, 512] on div "#1 View" at bounding box center [321, 532] width 133 height 94
click at [93, 509] on span "Swap" at bounding box center [96, 510] width 30 height 13
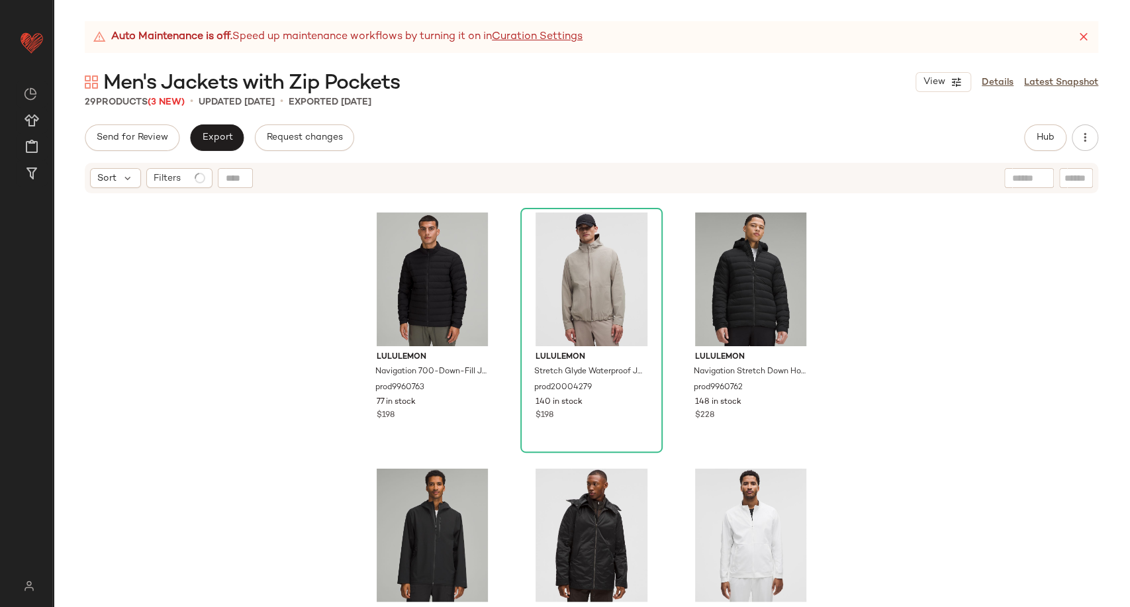
click at [916, 399] on div "lululemon Navigation 700-Down-Fill Jacket prod9960763 77 in stock $198 lululemo…" at bounding box center [591, 418] width 1077 height 446
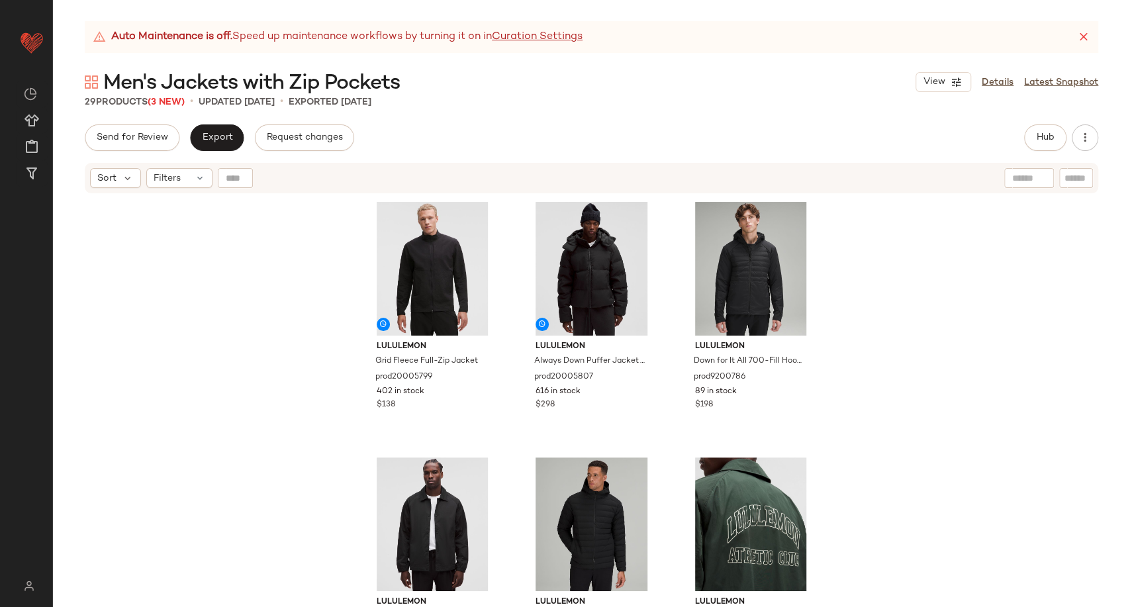
click at [422, 144] on div "Send for Review Export Request changes Hub Send for Review External Review Inte…" at bounding box center [592, 137] width 1014 height 26
click at [218, 140] on span "Export" at bounding box center [216, 137] width 31 height 11
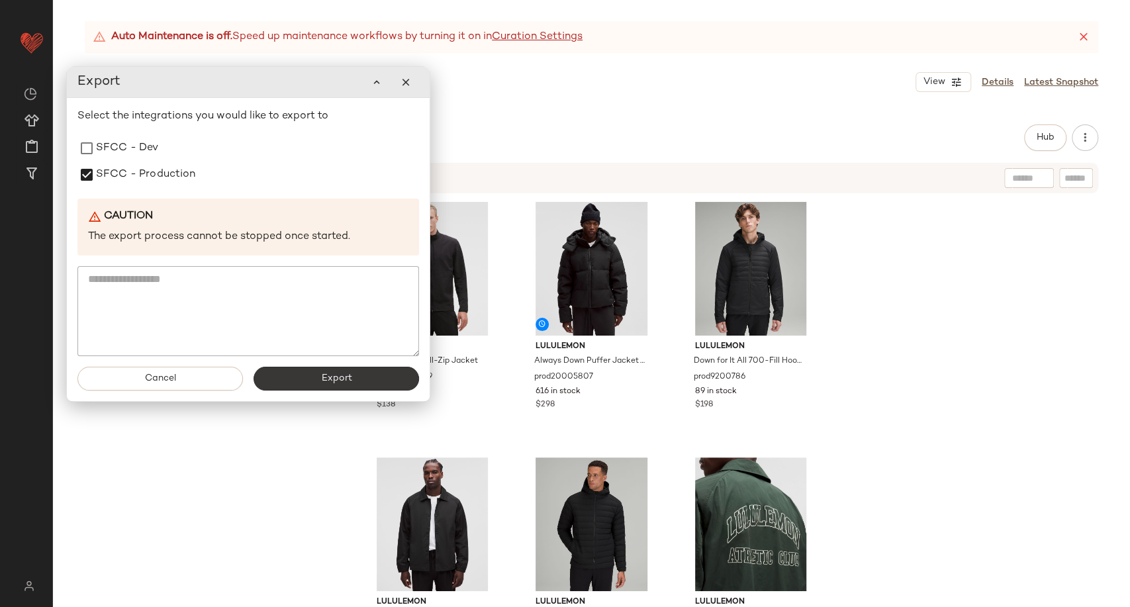
click at [297, 378] on button "Export" at bounding box center [337, 379] width 166 height 24
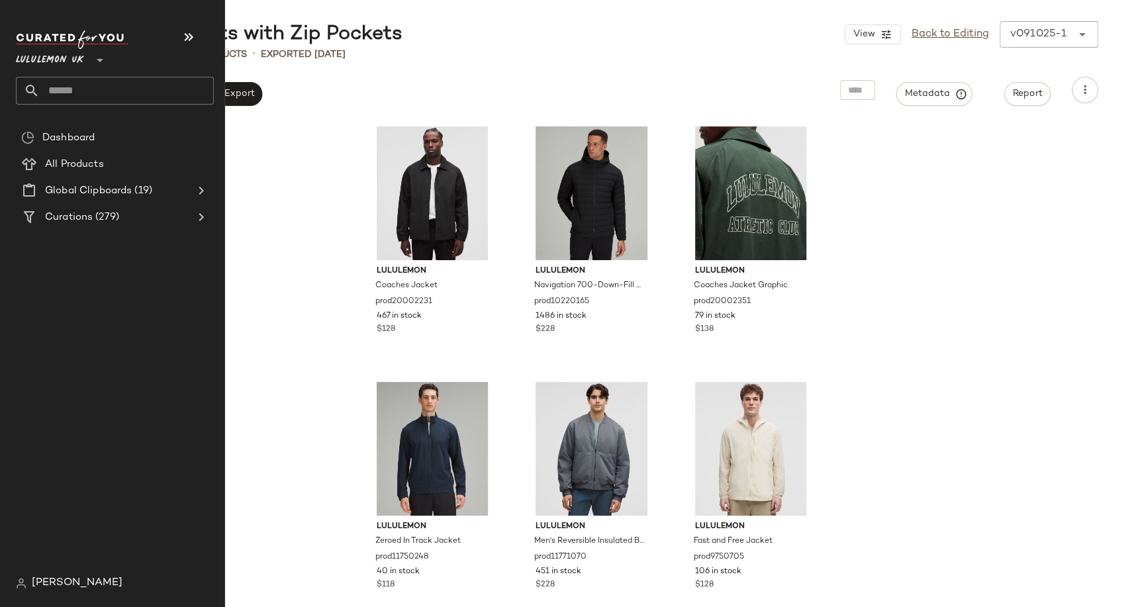
click at [67, 86] on input "text" at bounding box center [127, 91] width 174 height 28
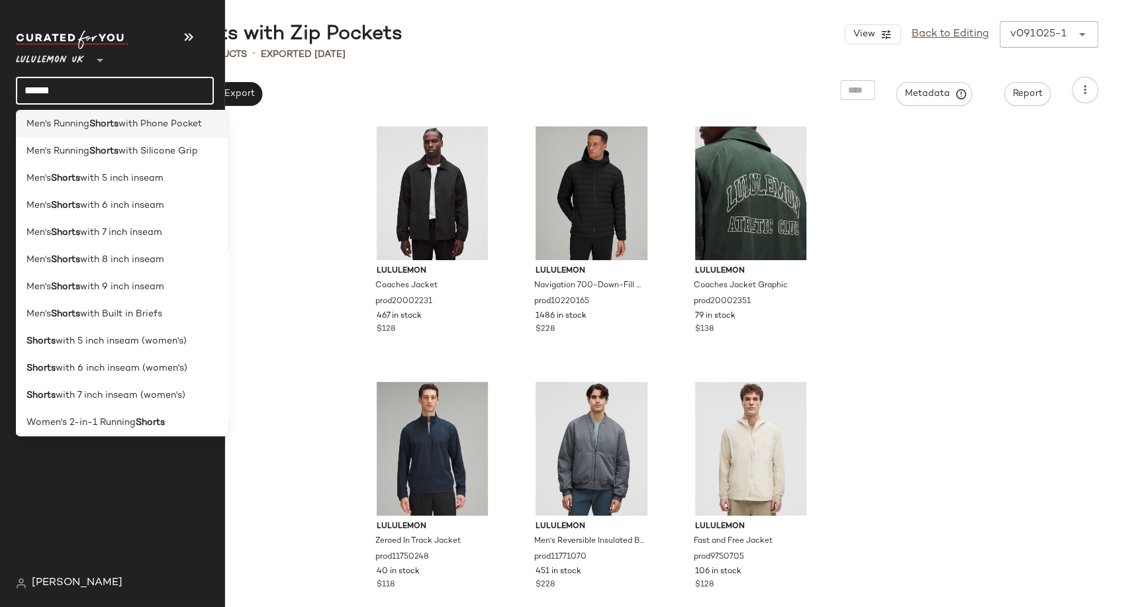
scroll to position [220, 0]
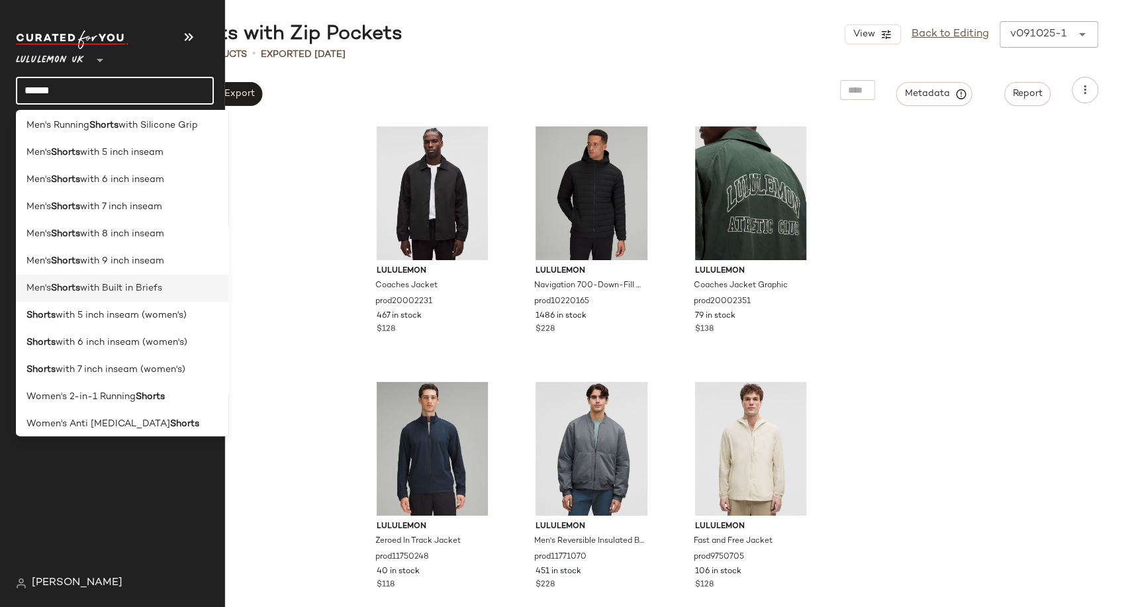
type input "******"
click at [113, 293] on span "with Built in Briefs" at bounding box center [121, 288] width 82 height 14
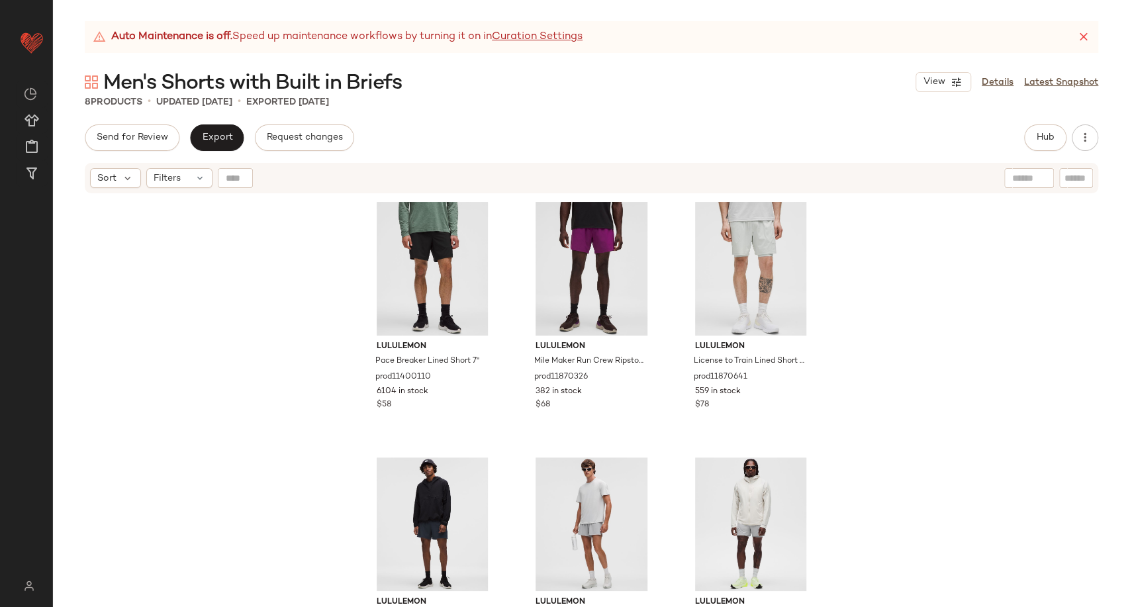
click at [471, 83] on div "Men's Shorts with Built in Briefs View Details Latest Snapshot" at bounding box center [591, 82] width 1077 height 26
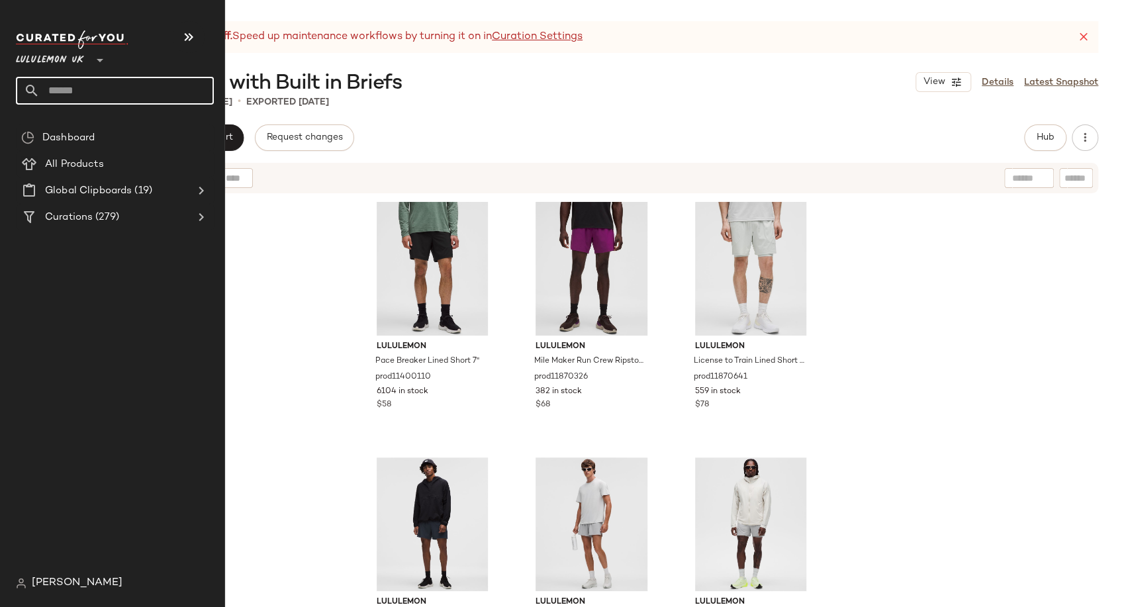
click at [76, 91] on input "text" at bounding box center [127, 91] width 174 height 28
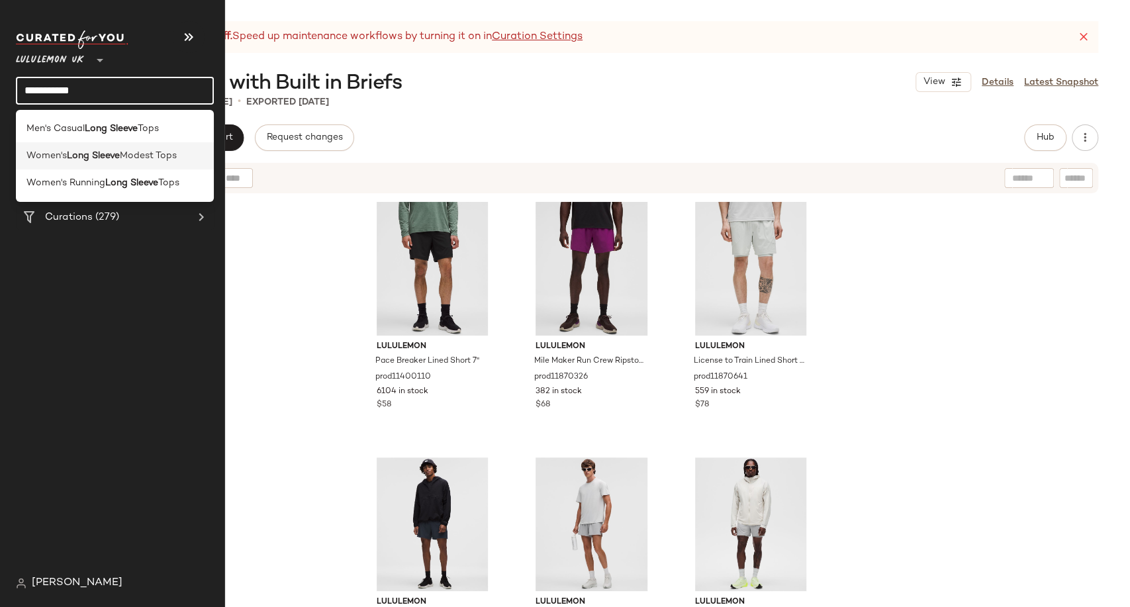
type input "**********"
click at [89, 160] on b "Long Sleeve" at bounding box center [93, 156] width 53 height 14
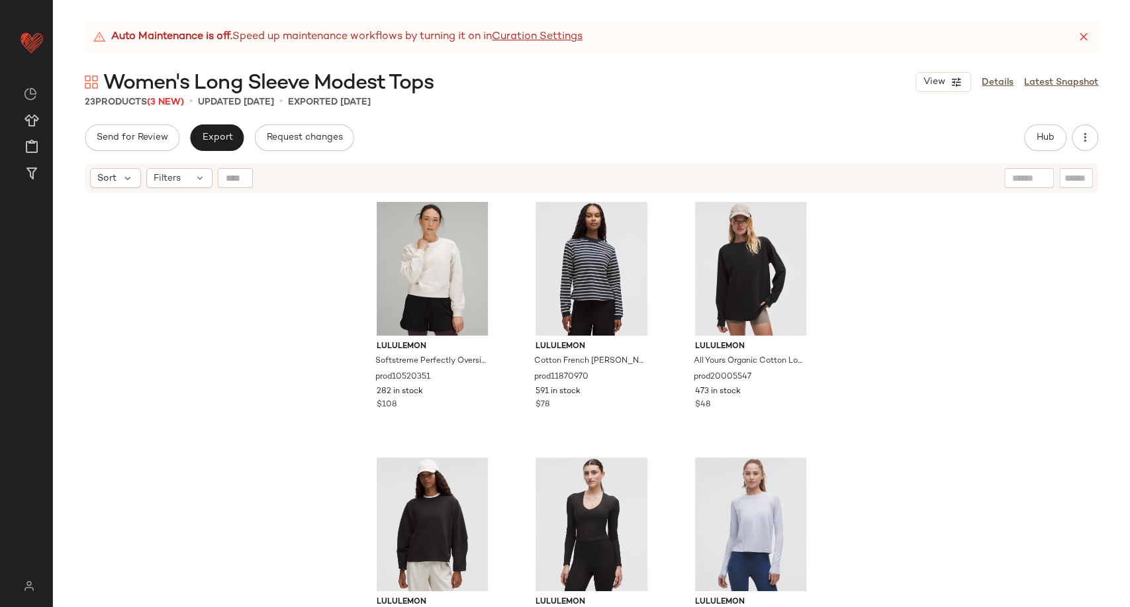
click at [414, 119] on div "Auto Maintenance is off. Speed up maintenance workflows by turning it on in Cur…" at bounding box center [591, 314] width 1077 height 586
click at [212, 144] on button "Export" at bounding box center [217, 137] width 54 height 26
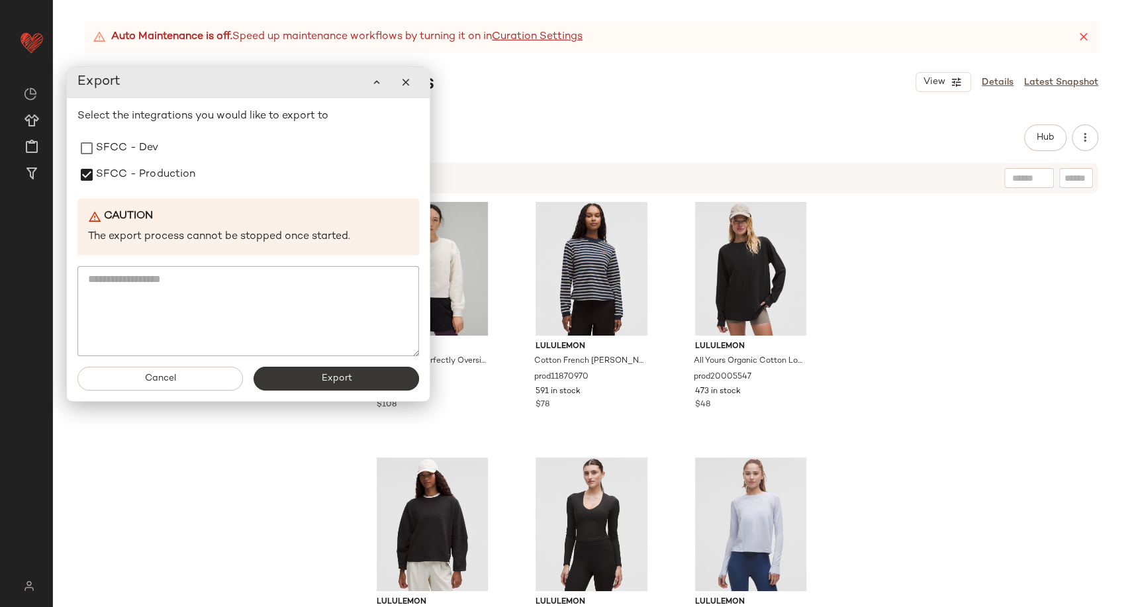
click at [320, 378] on button "Export" at bounding box center [337, 379] width 166 height 24
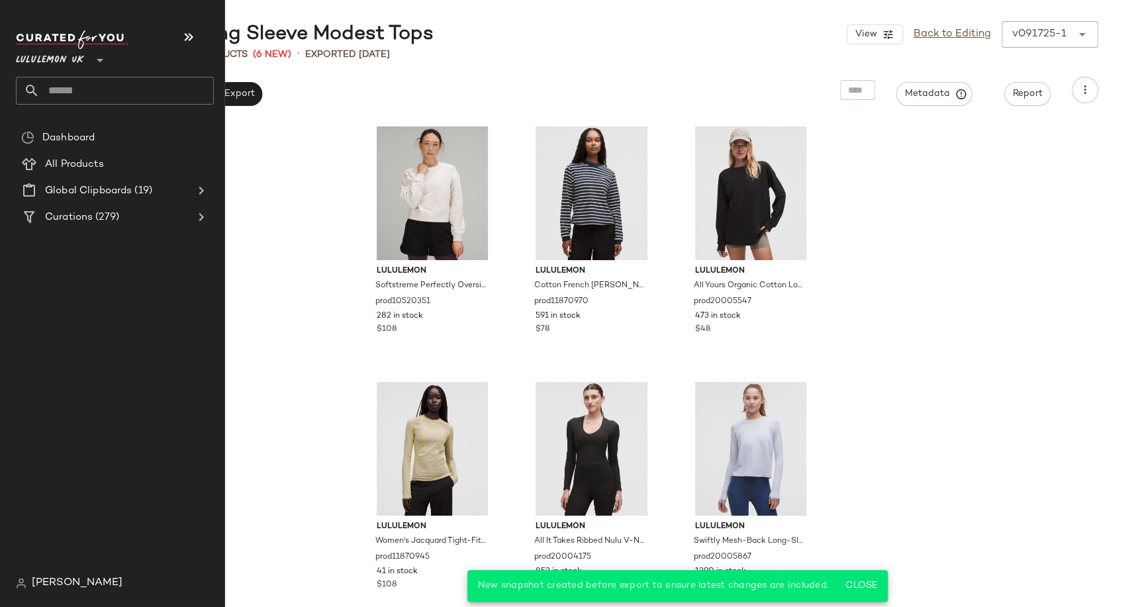
click at [80, 86] on input "text" at bounding box center [127, 91] width 174 height 28
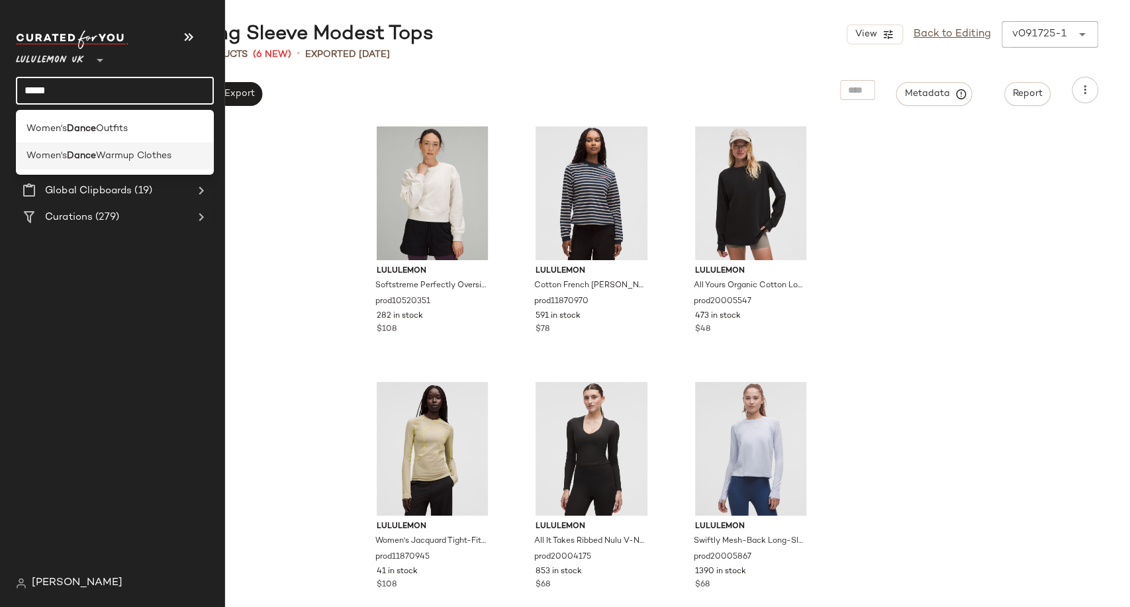
type input "*****"
click at [120, 159] on span "Warmup Clothes" at bounding box center [133, 156] width 75 height 14
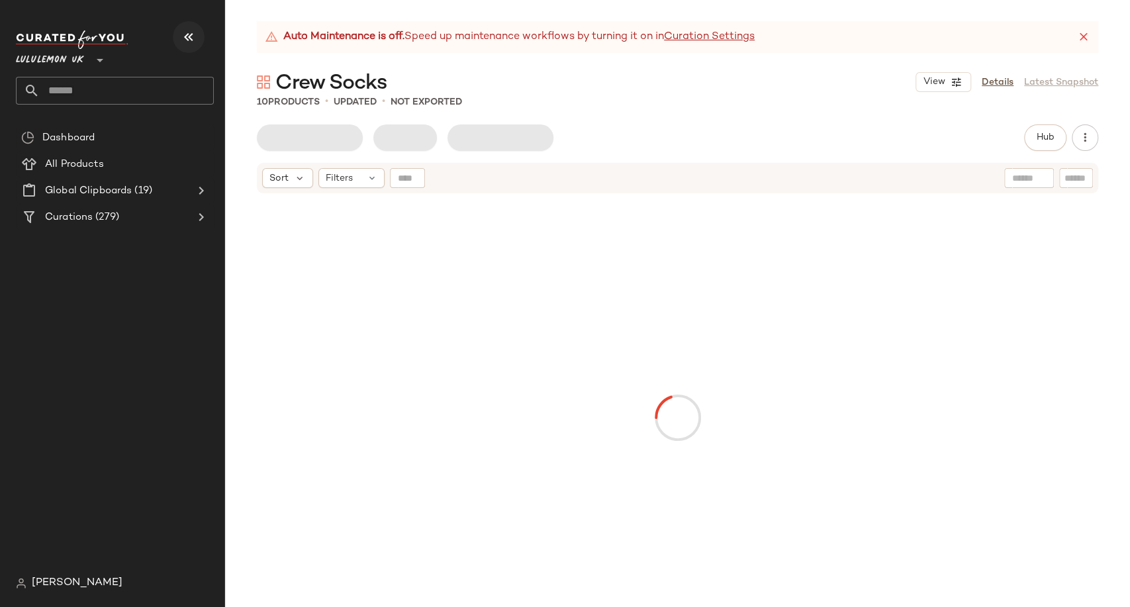
click at [183, 38] on icon "button" at bounding box center [189, 37] width 16 height 16
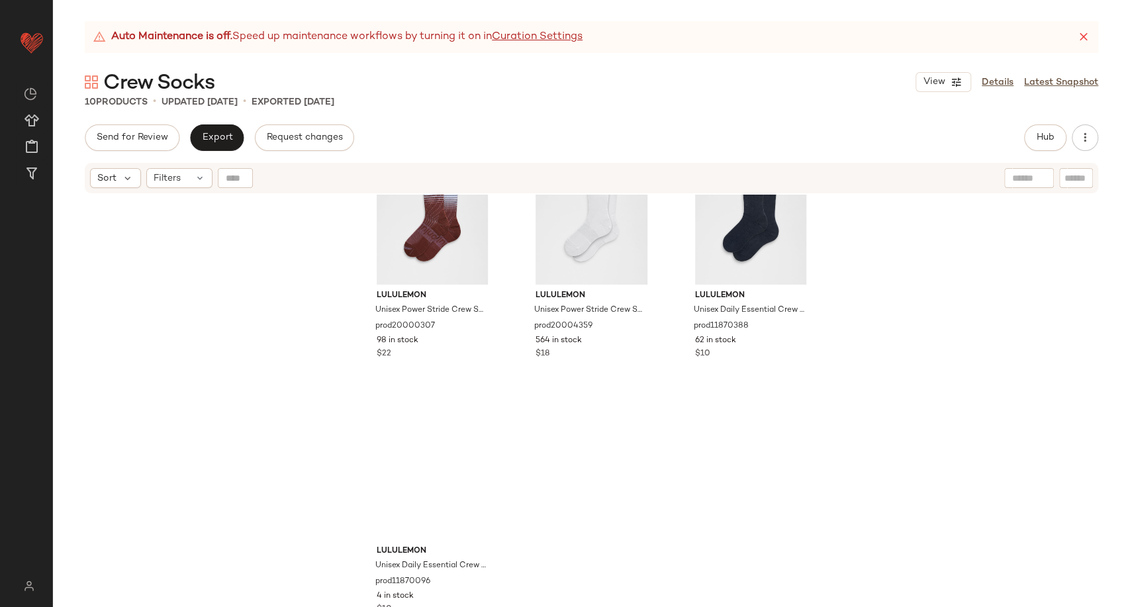
scroll to position [579, 0]
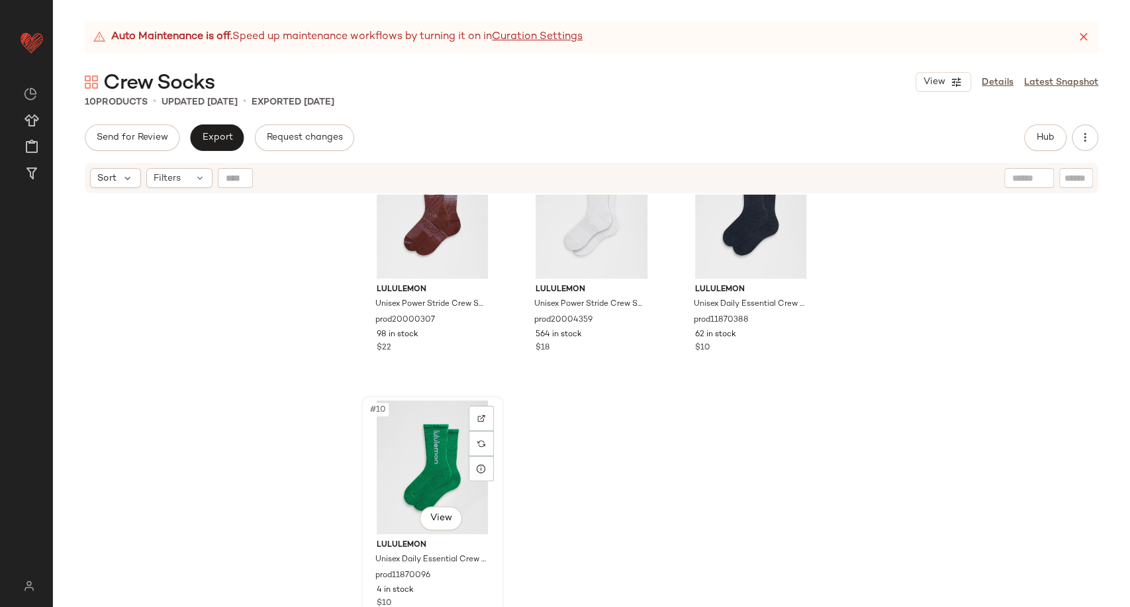
click at [440, 452] on div "#10 View" at bounding box center [432, 468] width 133 height 134
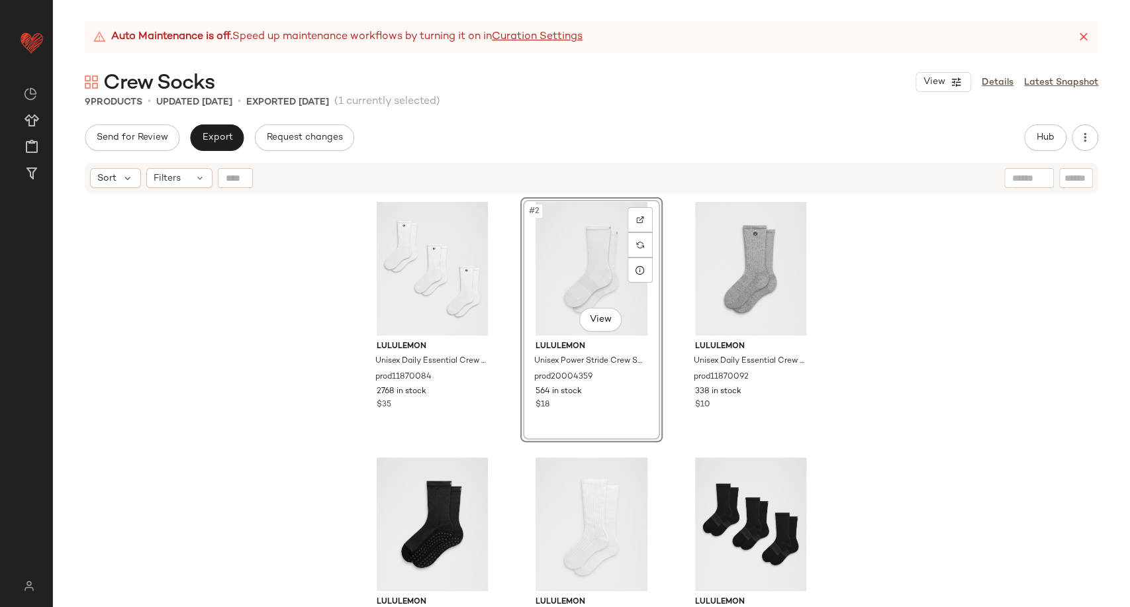
scroll to position [147, 0]
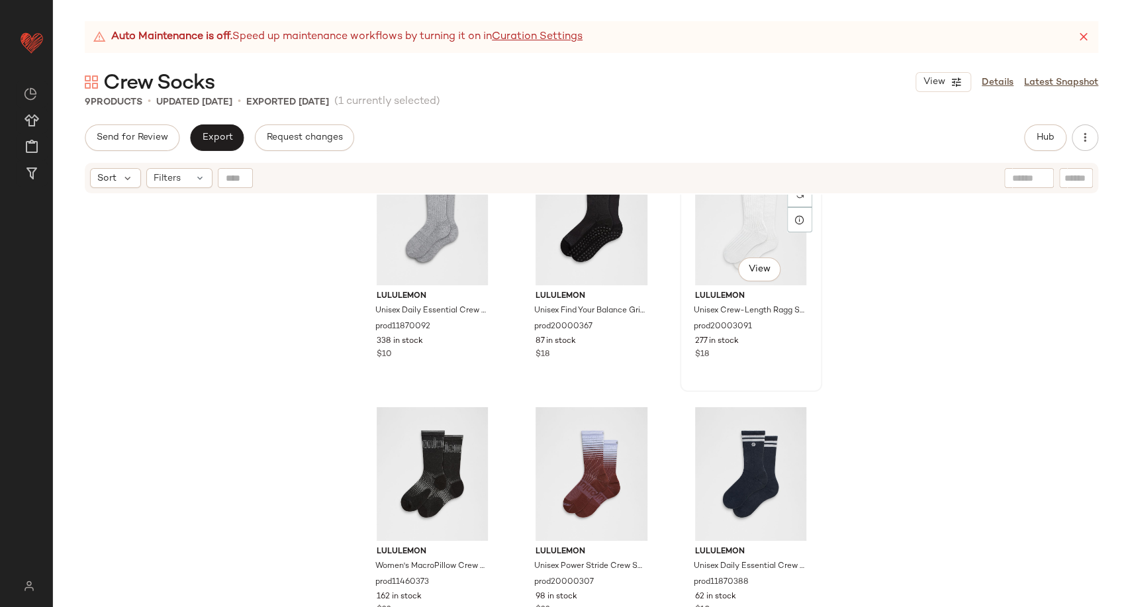
scroll to position [317, 0]
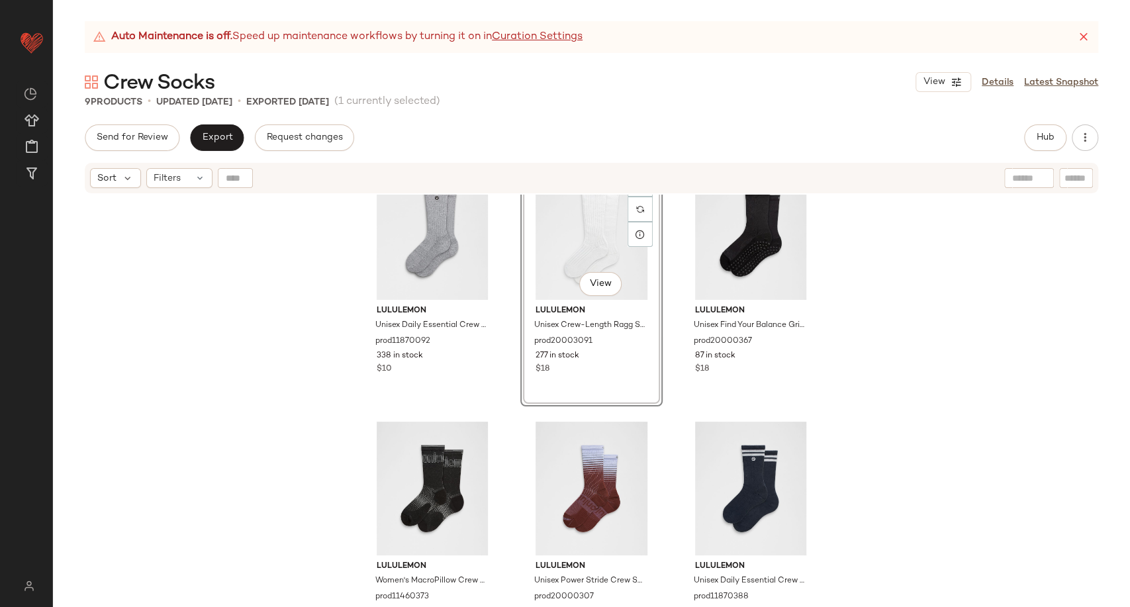
scroll to position [323, 0]
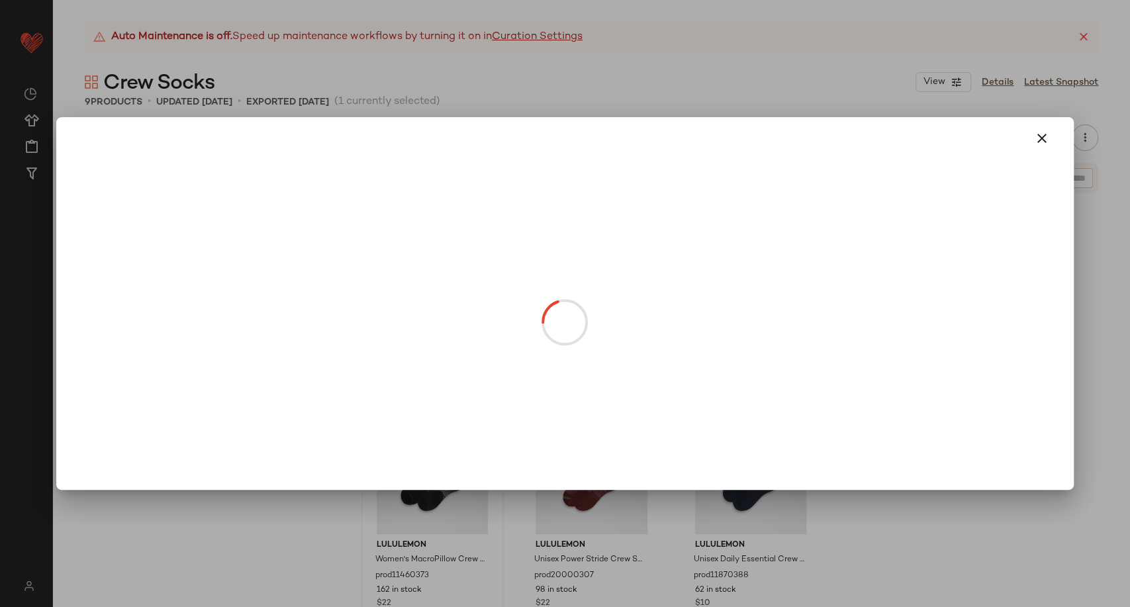
drag, startPoint x: 405, startPoint y: 508, endPoint x: 584, endPoint y: 401, distance: 208.5
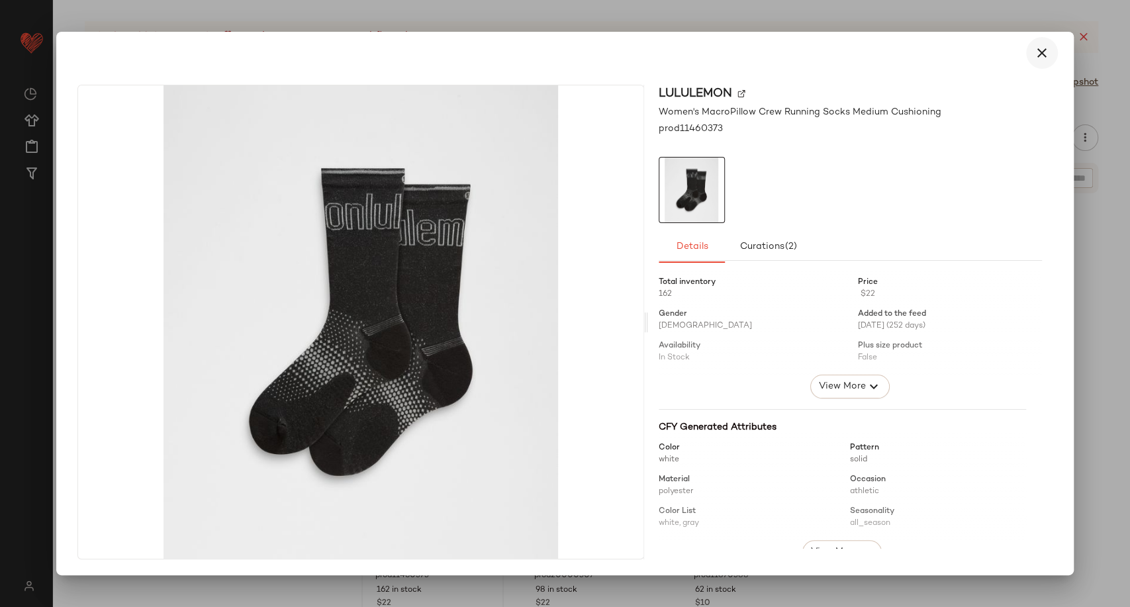
click at [1042, 56] on icon "button" at bounding box center [1042, 53] width 16 height 16
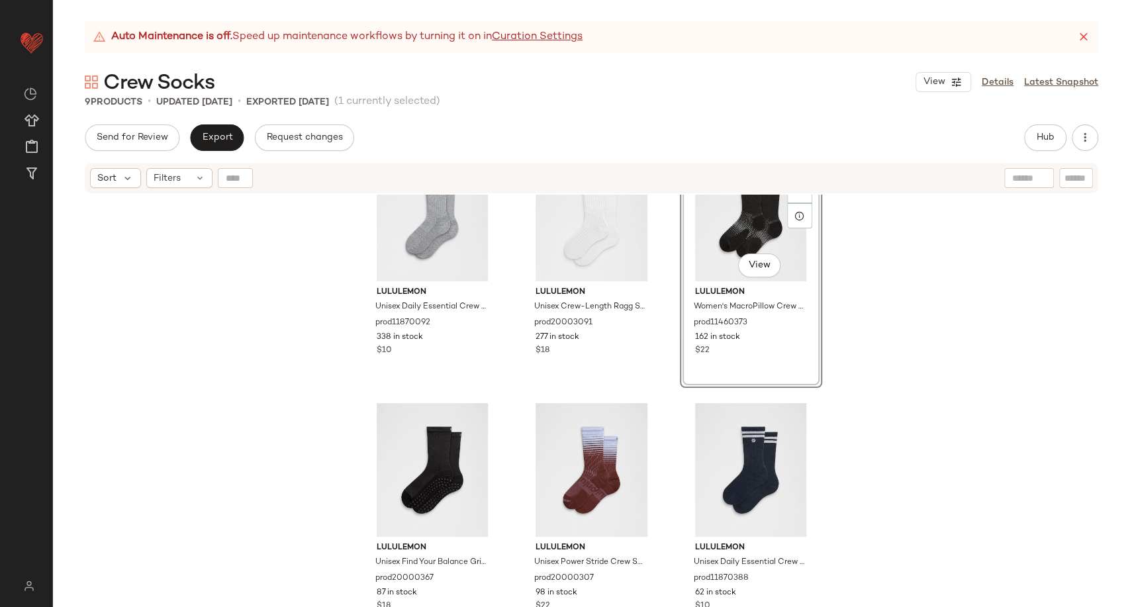
scroll to position [323, 0]
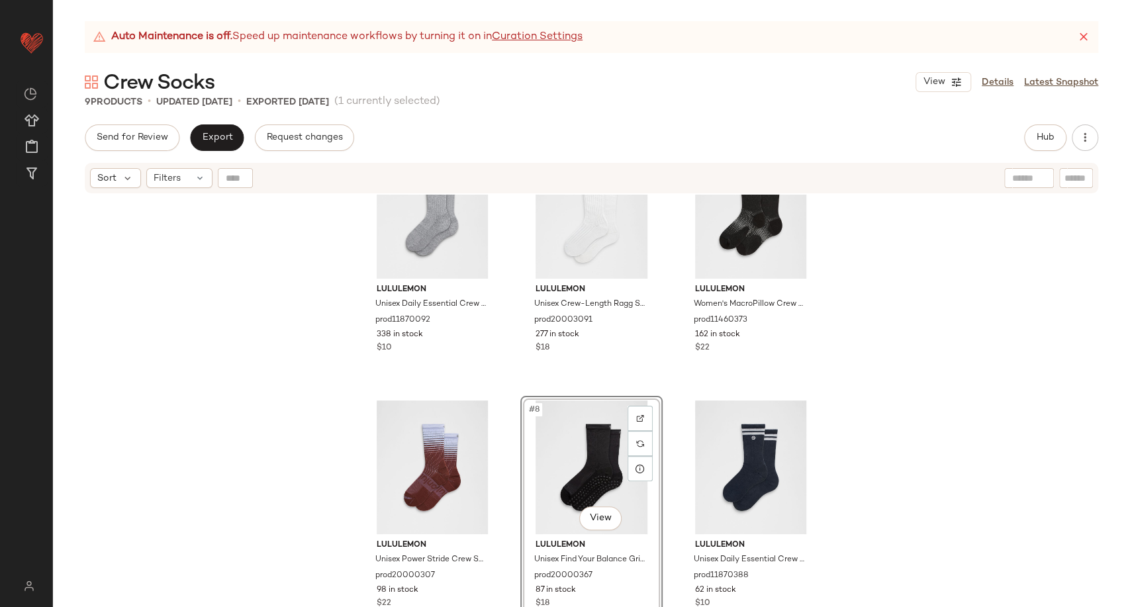
click at [901, 434] on div "lululemon Unisex Daily Essential Crew Socks prod11870092 338 in stock $10 lulul…" at bounding box center [591, 418] width 1077 height 446
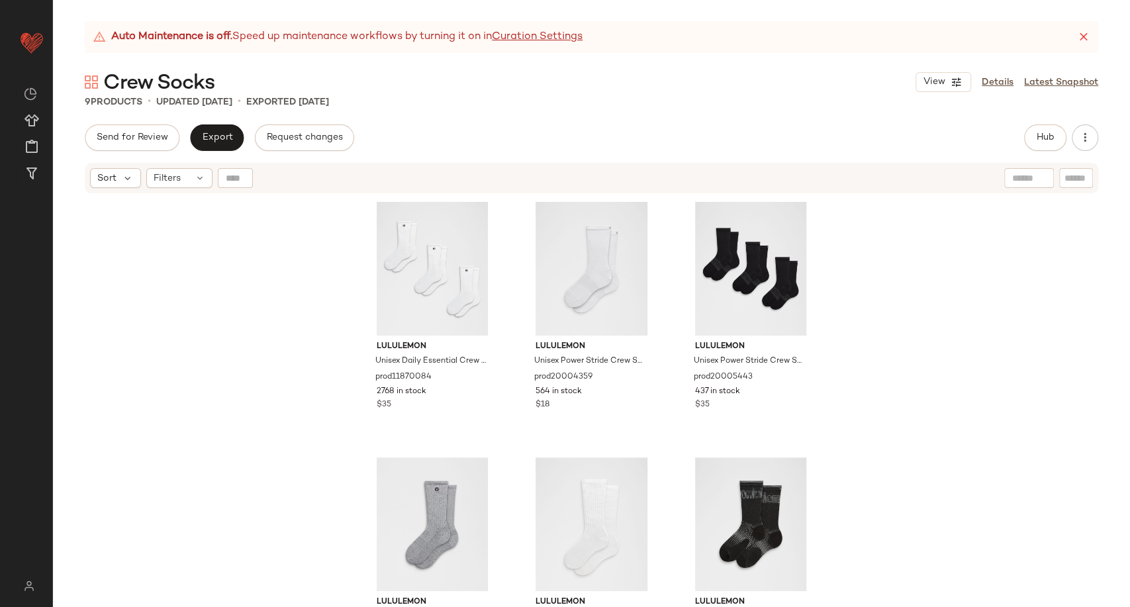
click at [224, 150] on button "Export" at bounding box center [217, 137] width 54 height 26
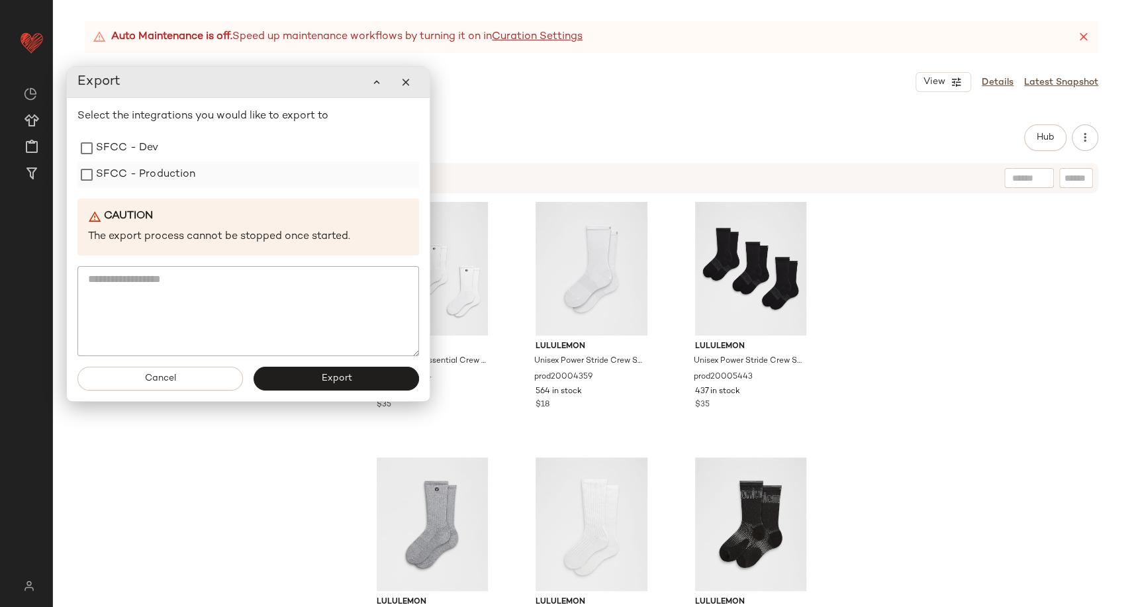
click at [89, 186] on div "SFCC - Production" at bounding box center [248, 175] width 342 height 26
click at [107, 177] on label "SFCC - Production" at bounding box center [146, 175] width 100 height 26
click at [286, 377] on button "Export" at bounding box center [337, 378] width 166 height 24
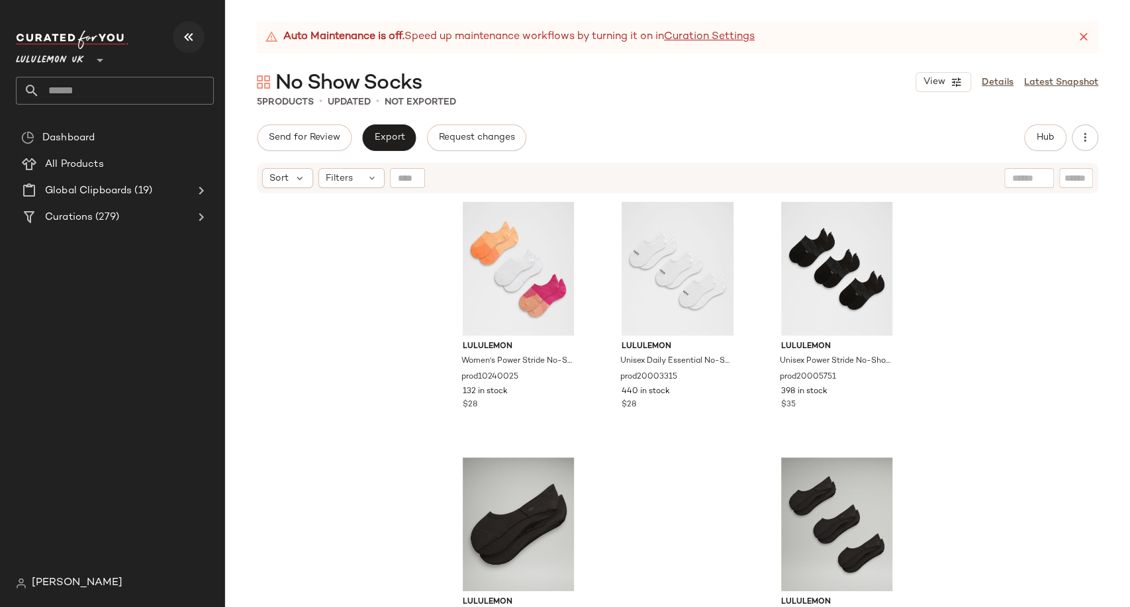
click at [189, 32] on icon "button" at bounding box center [189, 37] width 16 height 16
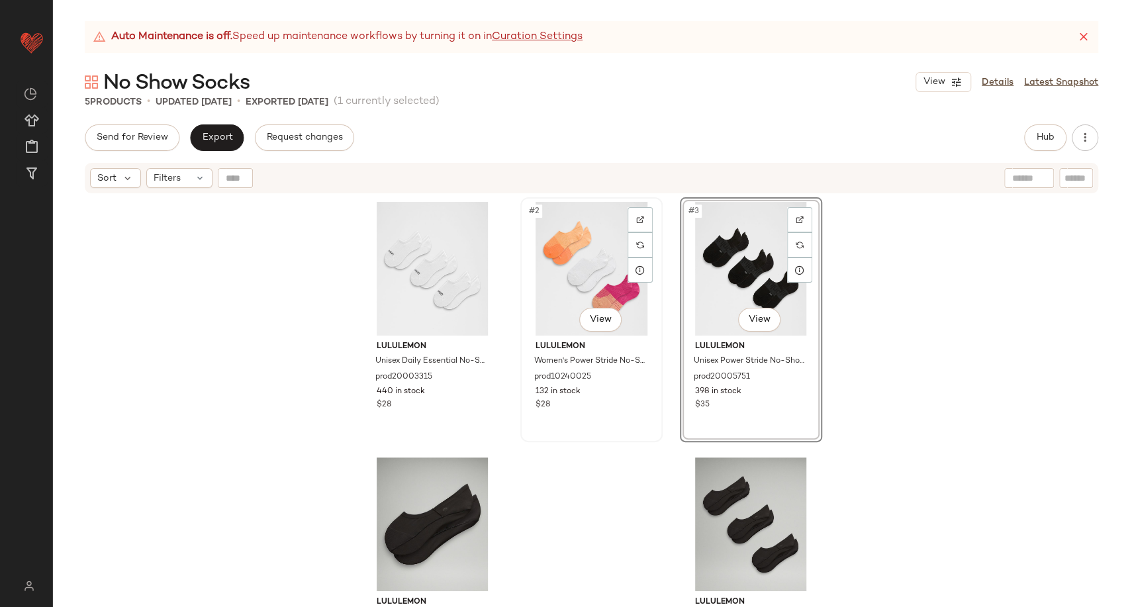
scroll to position [57, 0]
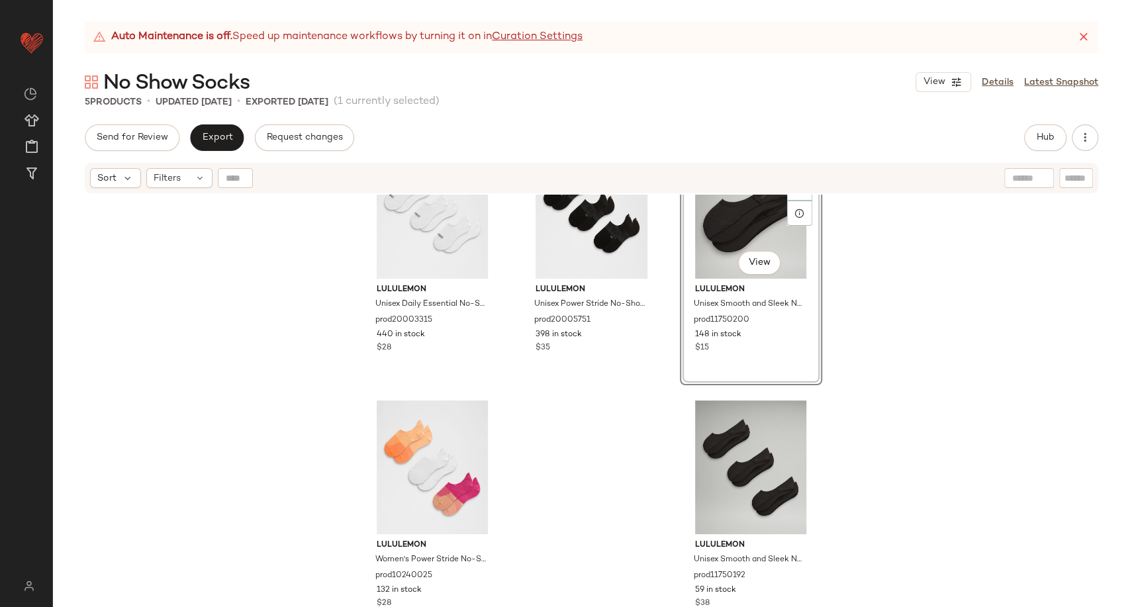
click at [922, 420] on div "lululemon Unisex Daily Essential No-Show Socks 3 Pack prod20003315 440 in stock…" at bounding box center [591, 418] width 1077 height 446
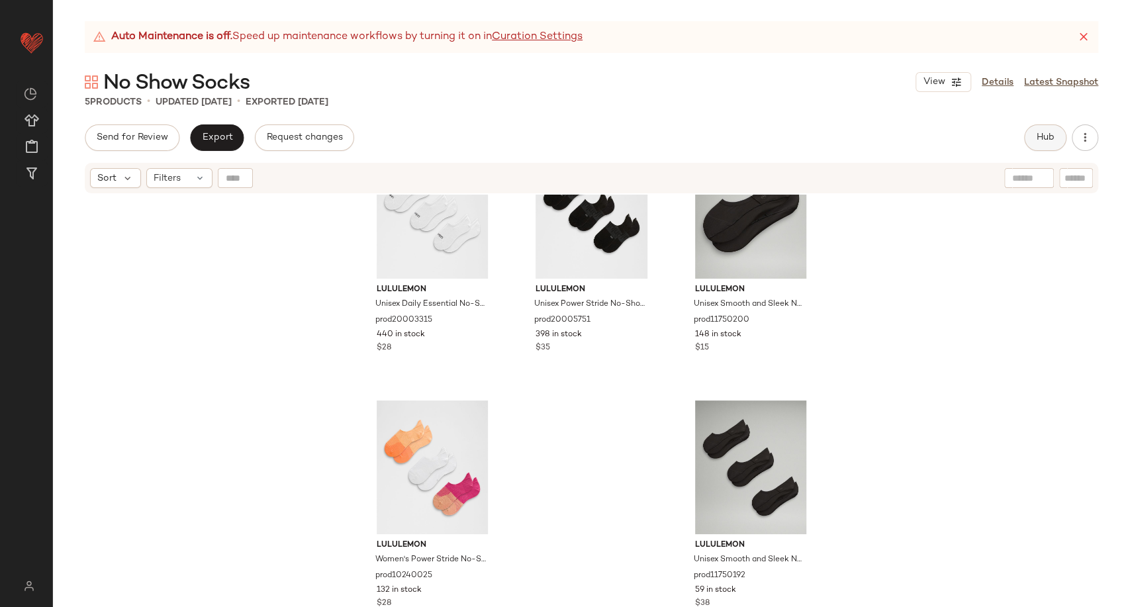
click at [1045, 136] on span "Hub" at bounding box center [1045, 137] width 19 height 11
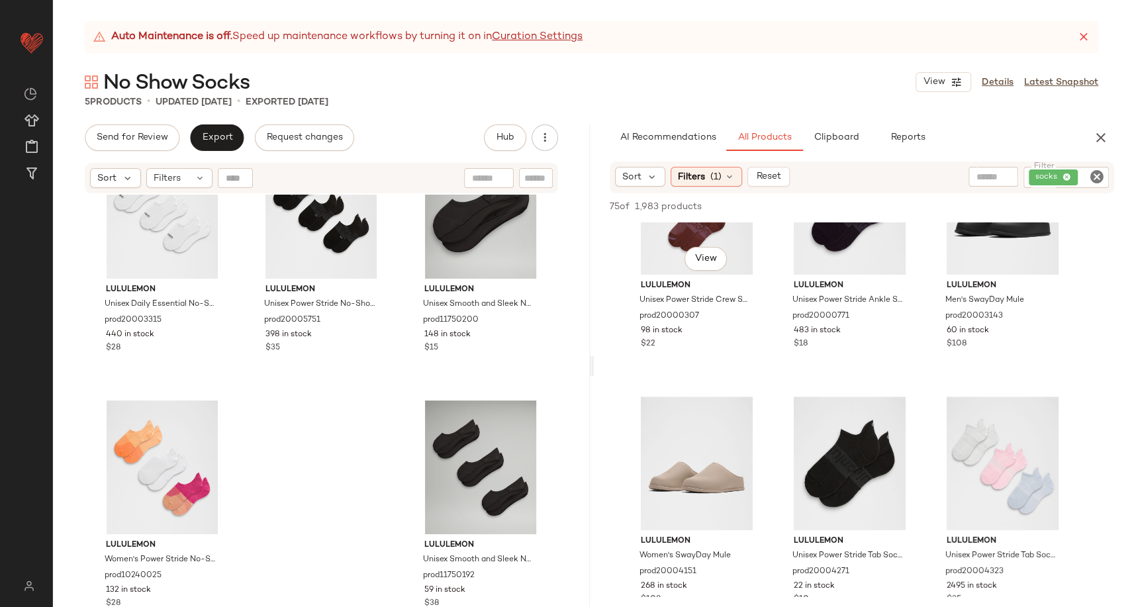
scroll to position [367, 0]
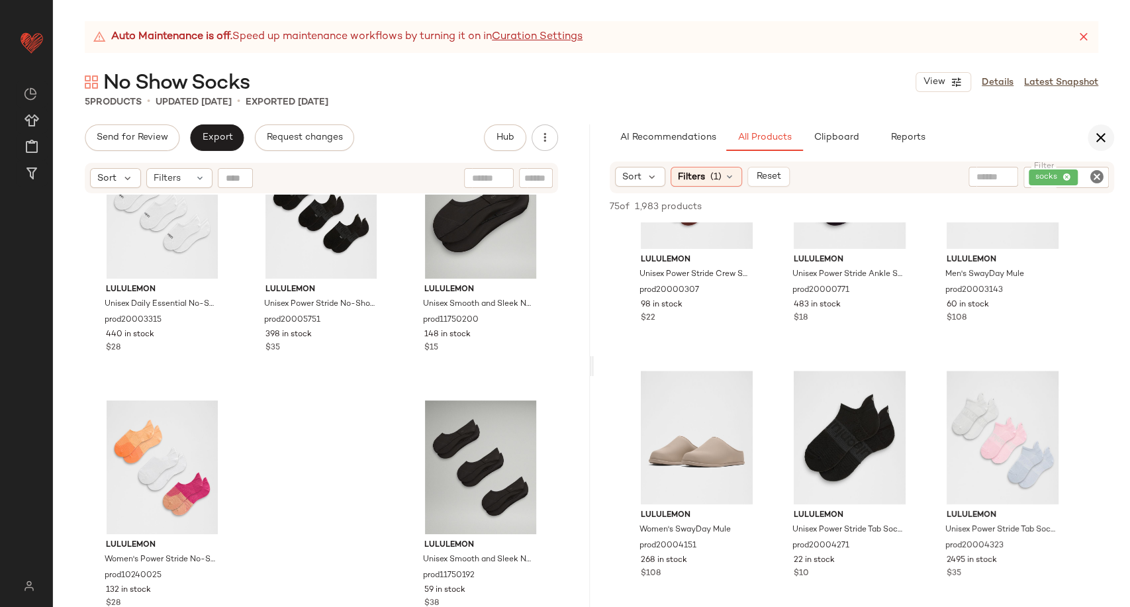
click at [1100, 134] on icon "button" at bounding box center [1101, 138] width 16 height 16
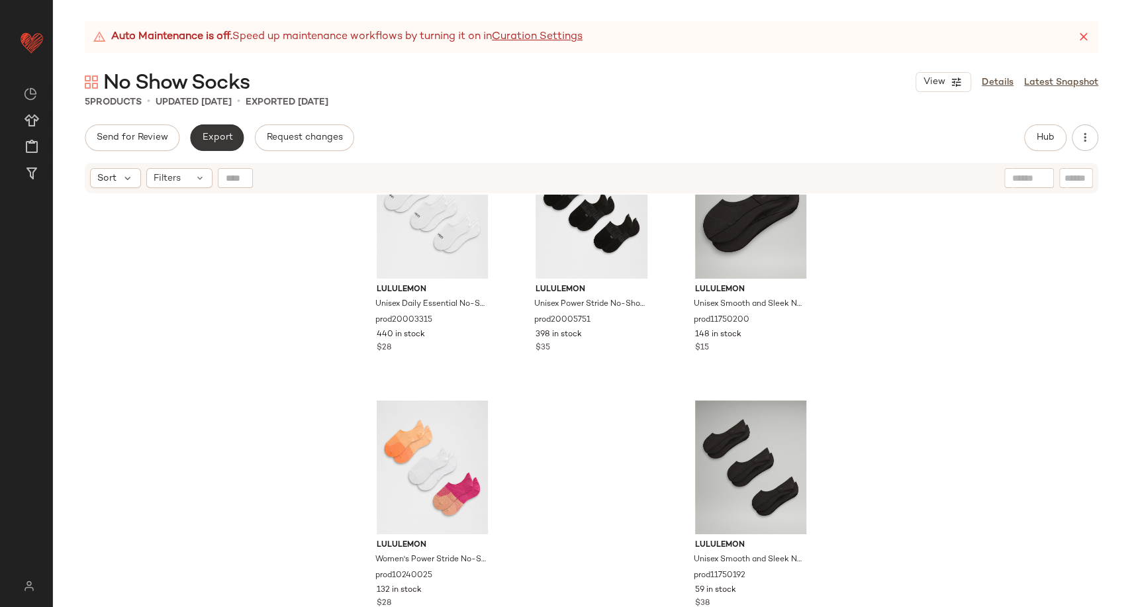
click at [227, 141] on span "Export" at bounding box center [216, 137] width 31 height 11
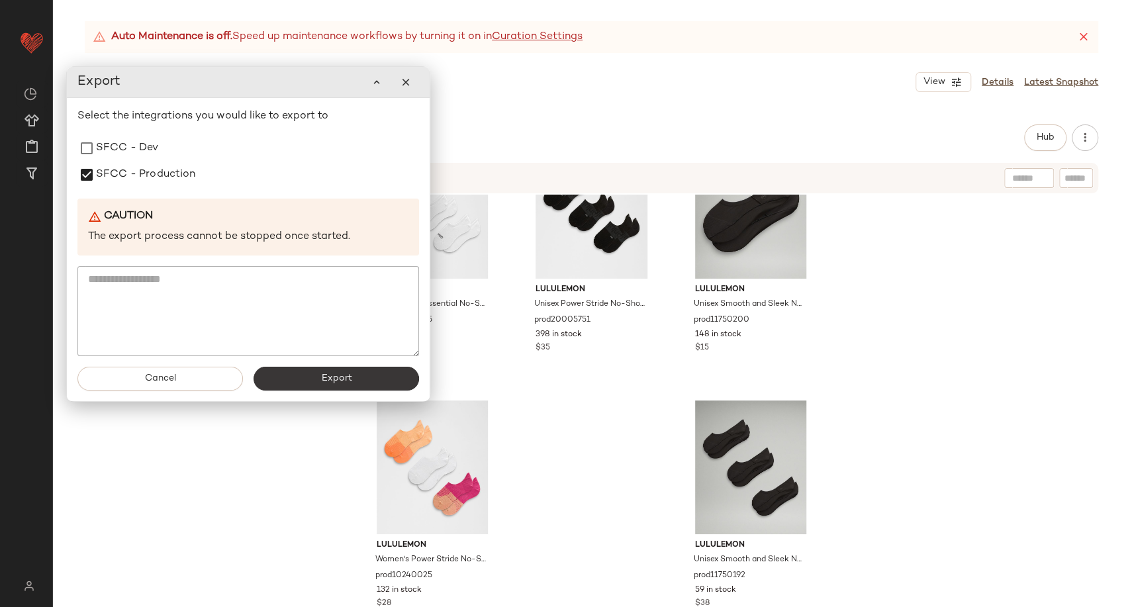
click at [317, 376] on button "Export" at bounding box center [337, 379] width 166 height 24
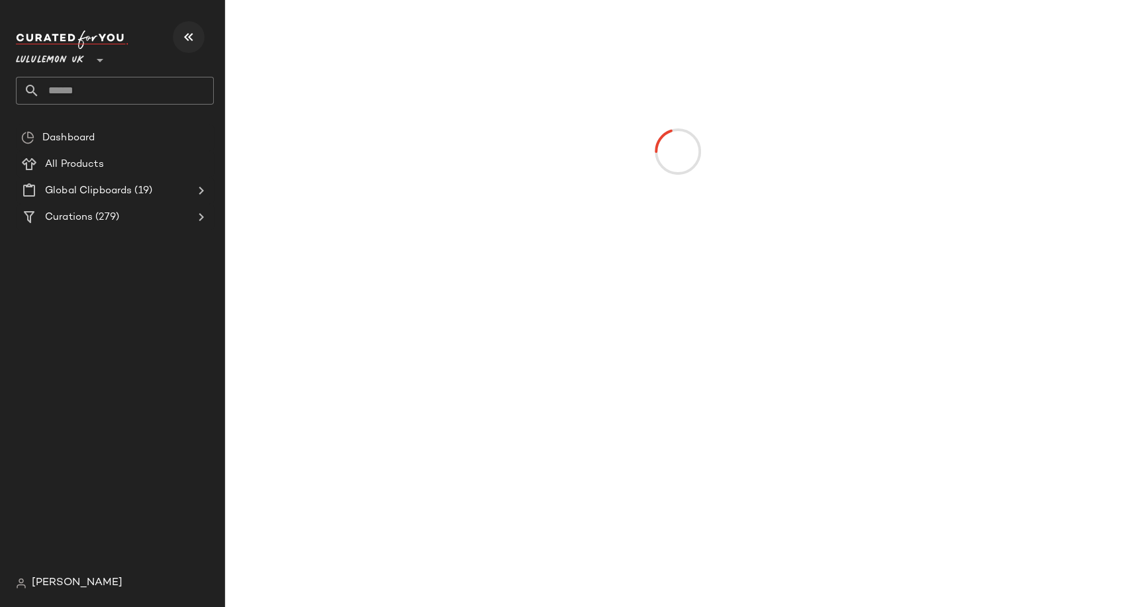
click at [187, 35] on icon "button" at bounding box center [189, 37] width 16 height 16
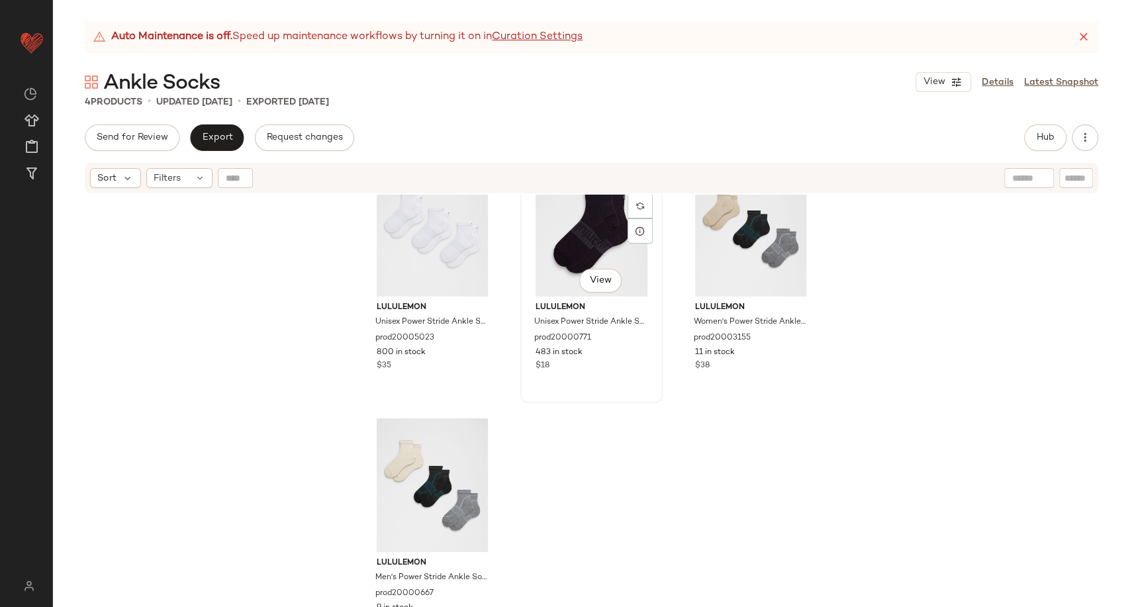
scroll to position [57, 0]
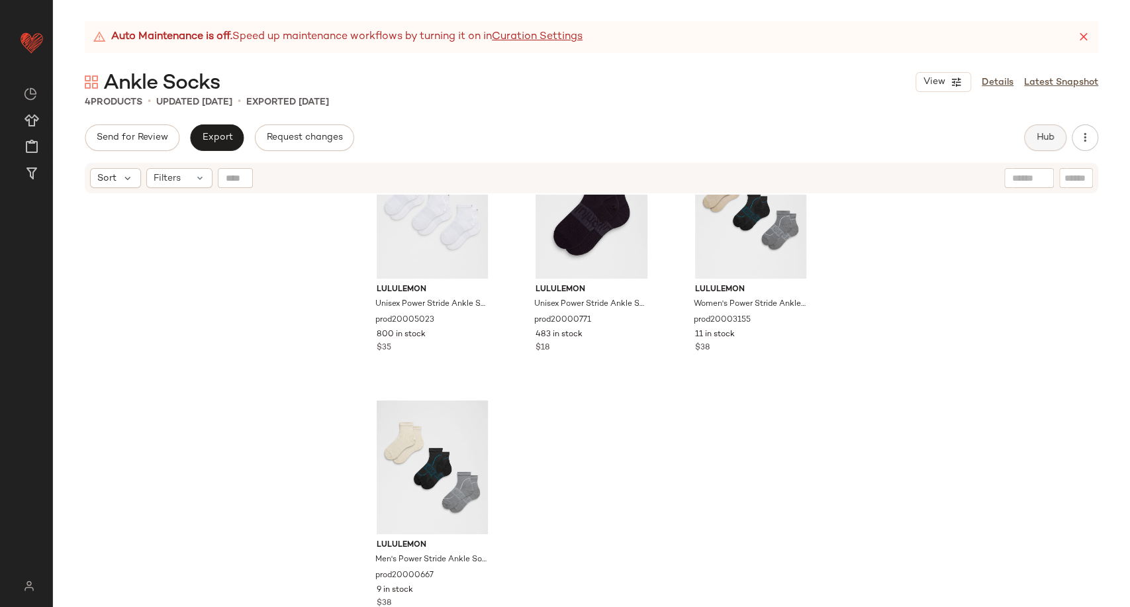
click at [1038, 141] on span "Hub" at bounding box center [1045, 137] width 19 height 11
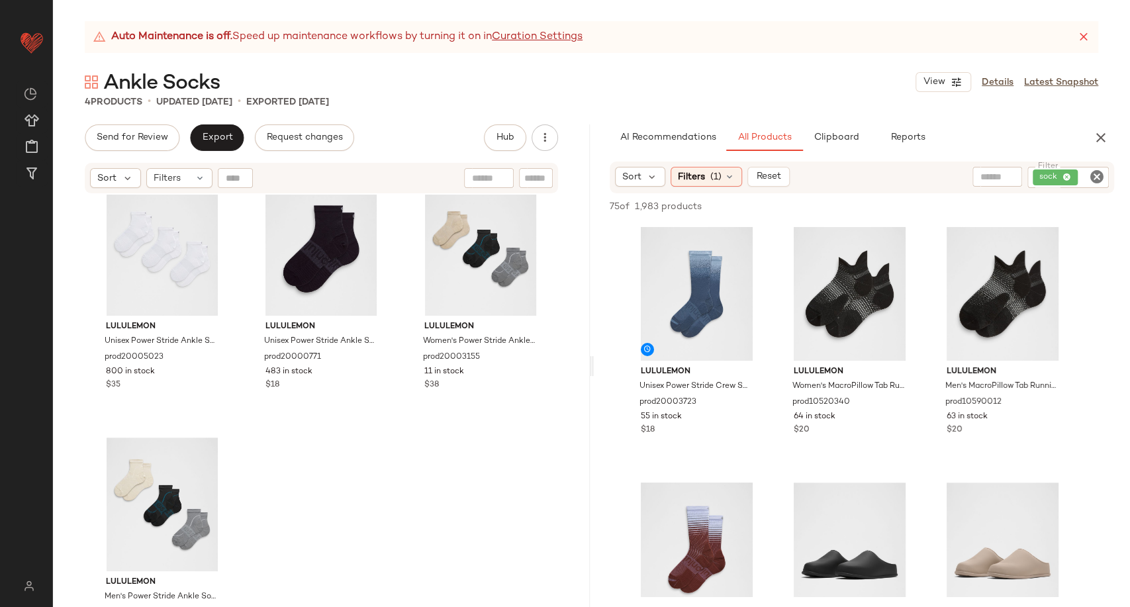
scroll to position [0, 0]
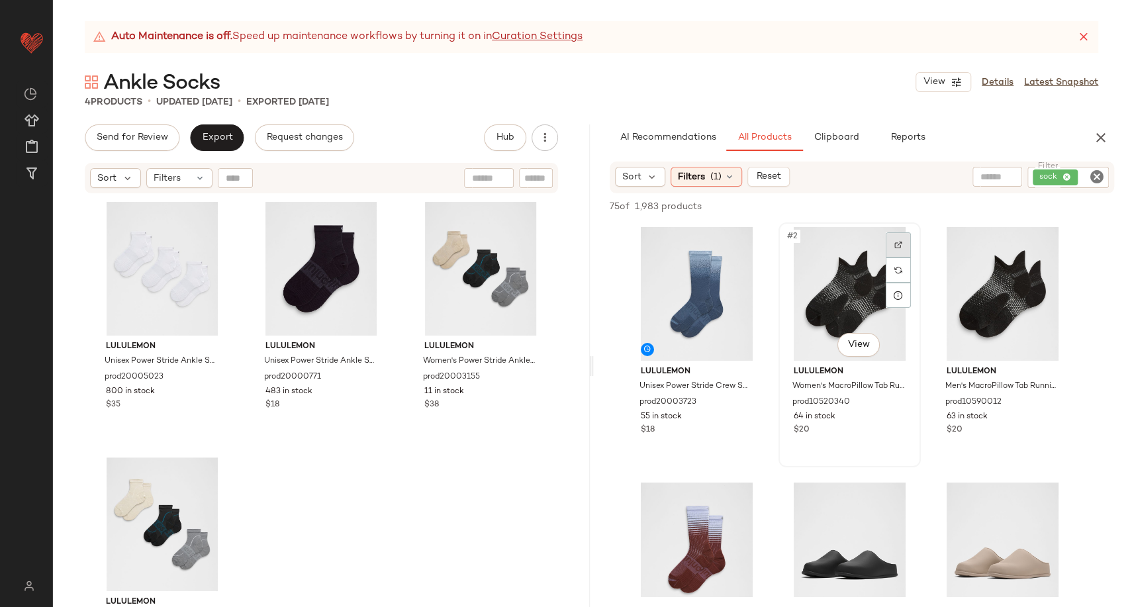
click at [905, 237] on div at bounding box center [898, 244] width 25 height 25
click at [1093, 141] on icon "button" at bounding box center [1101, 138] width 16 height 16
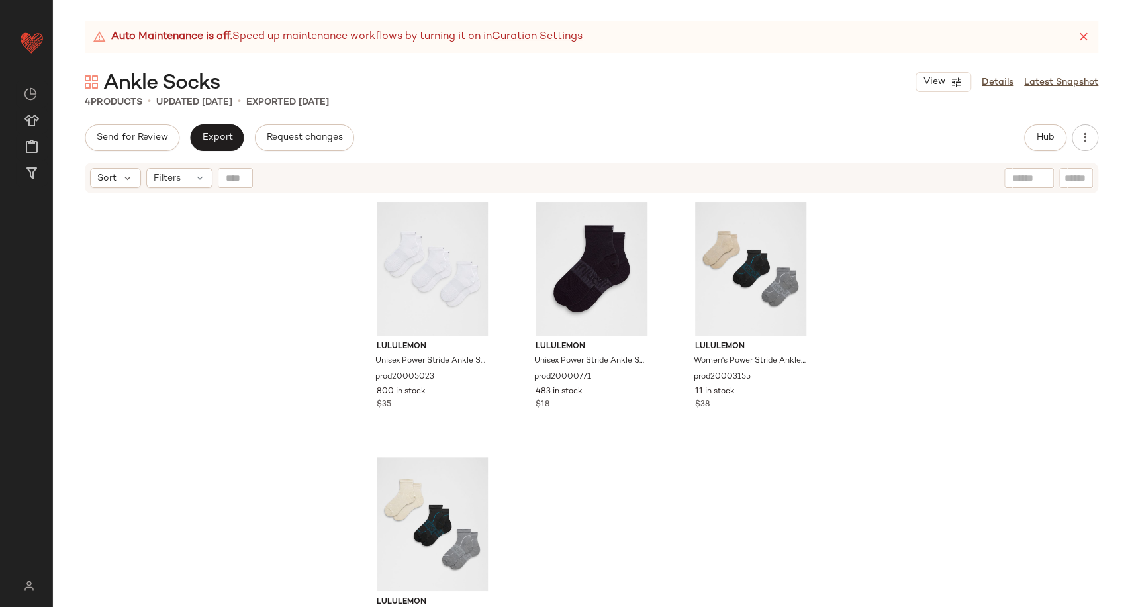
click at [178, 244] on div "lululemon Unisex Power Stride Ankle Socks 3 Pack prod20005023 800 in stock $35 …" at bounding box center [591, 418] width 1077 height 446
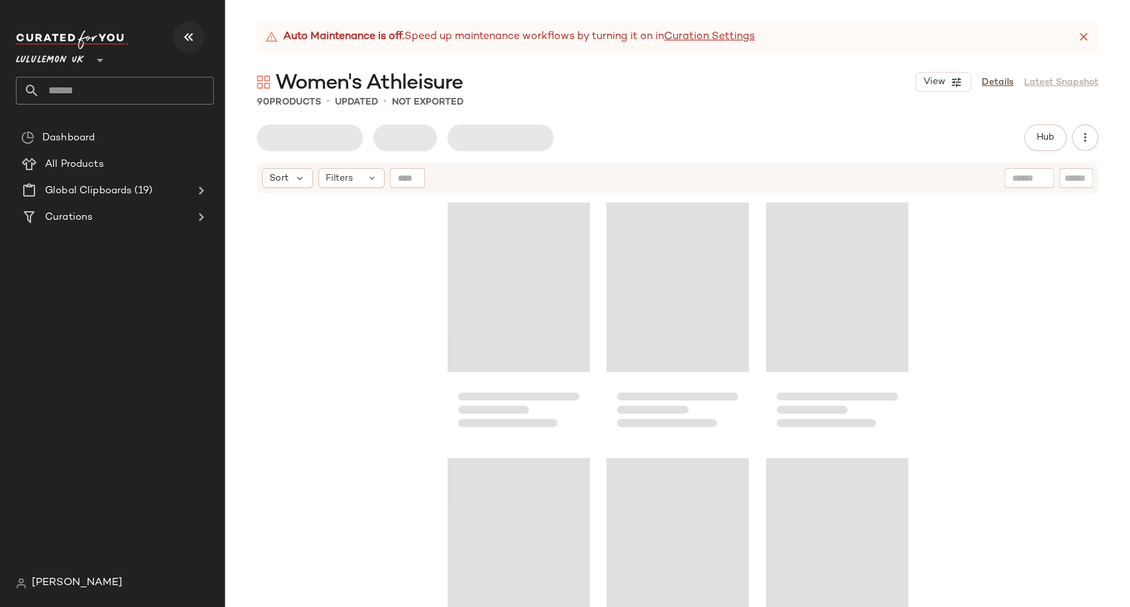
click at [185, 39] on icon "button" at bounding box center [189, 37] width 16 height 16
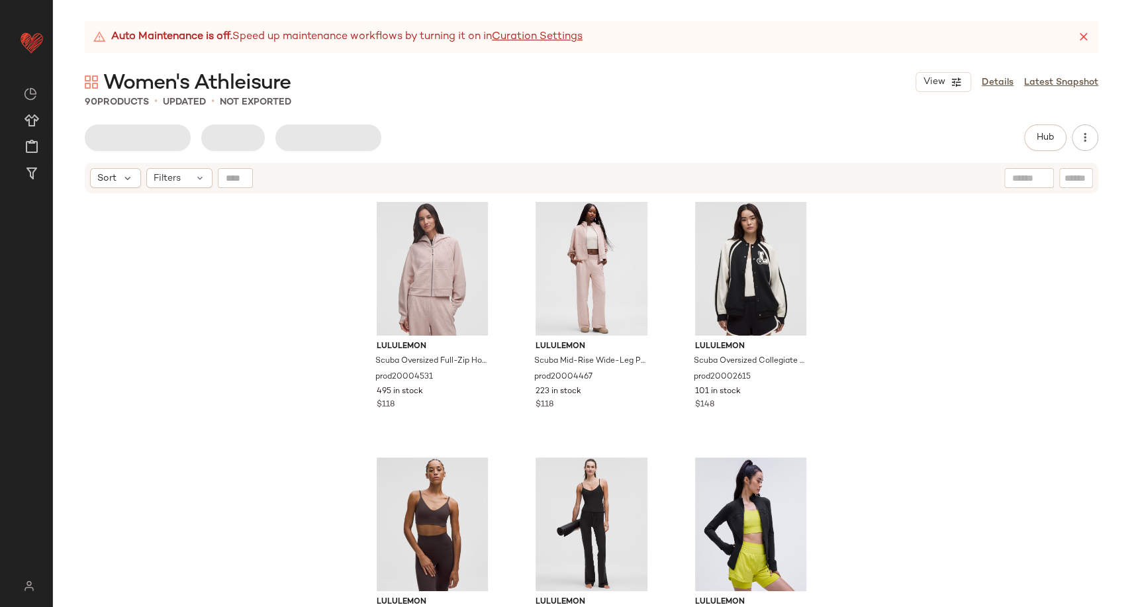
click at [558, 119] on div "Auto Maintenance is off. Speed up maintenance workflows by turning it on in Cur…" at bounding box center [591, 314] width 1077 height 586
click at [170, 104] on span "(1 New)" at bounding box center [167, 102] width 36 height 10
click at [206, 134] on span "Export" at bounding box center [216, 137] width 31 height 11
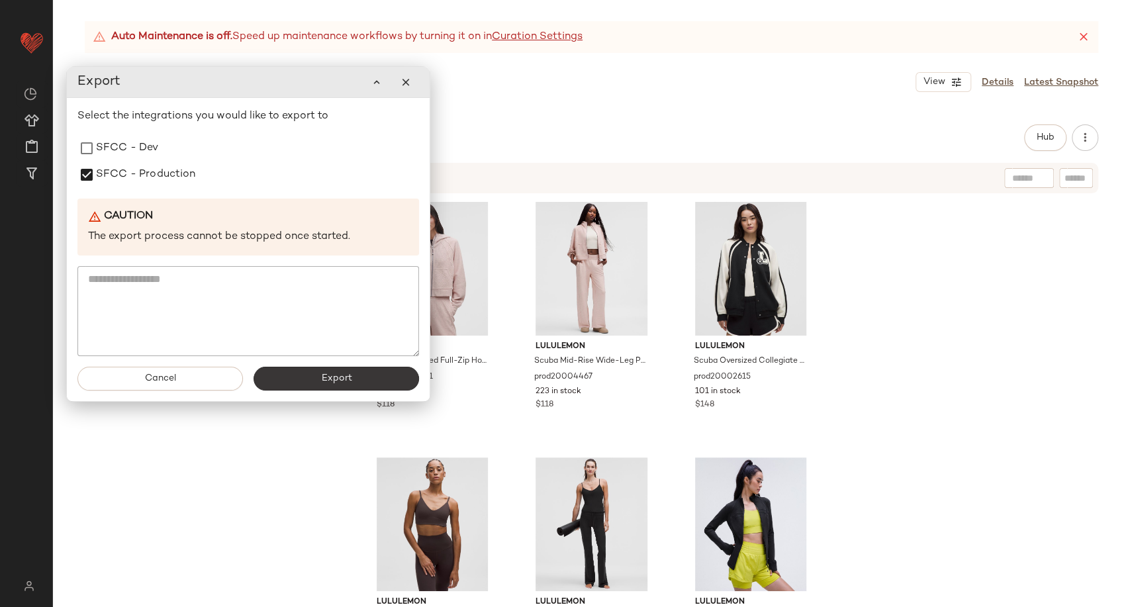
click at [316, 379] on button "Export" at bounding box center [337, 379] width 166 height 24
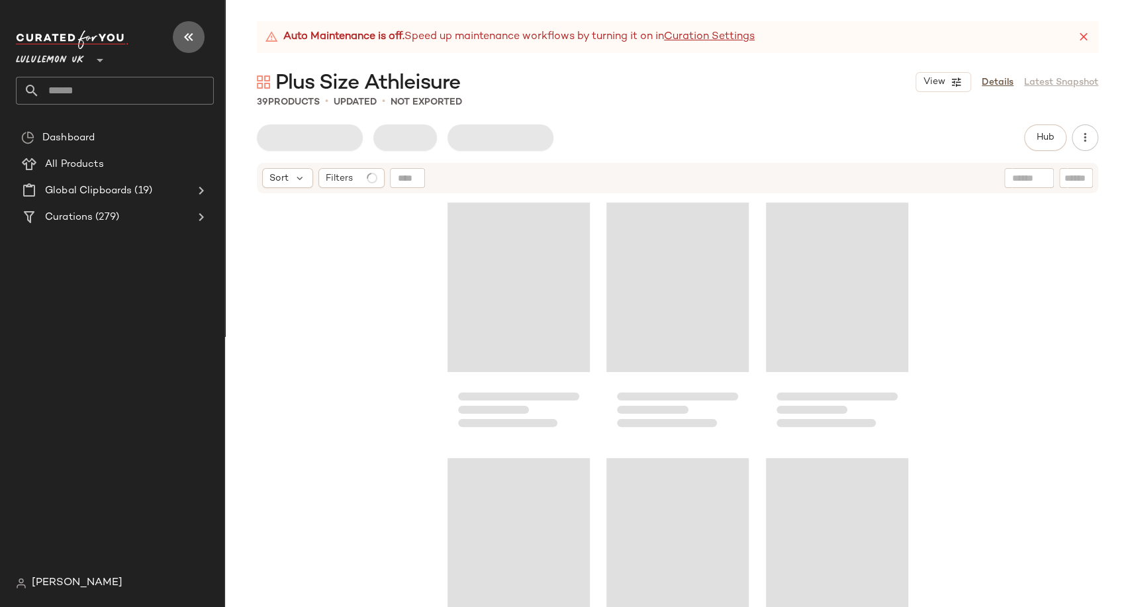
click at [187, 45] on button "button" at bounding box center [189, 37] width 32 height 32
click at [193, 36] on icon "button" at bounding box center [189, 37] width 16 height 16
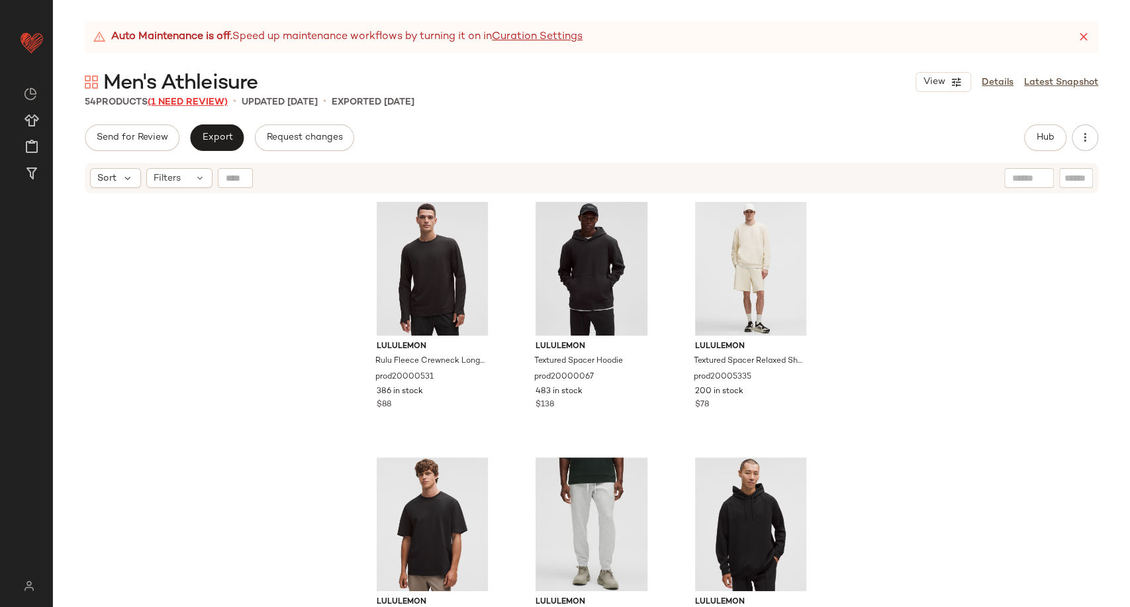
click at [194, 103] on span "(1 Need Review)" at bounding box center [188, 102] width 80 height 10
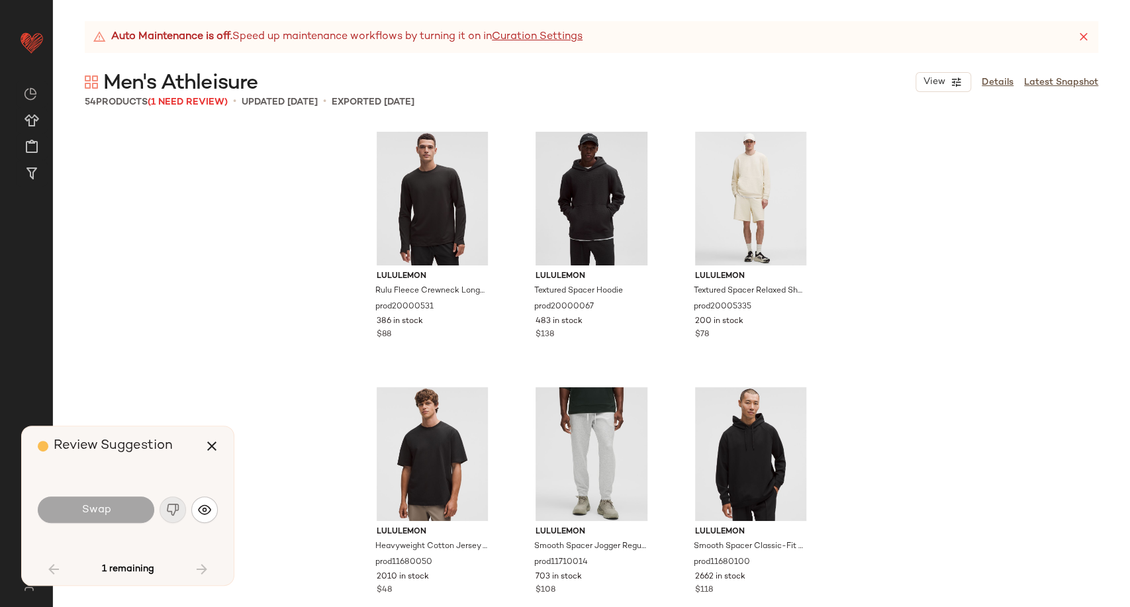
scroll to position [2556, 0]
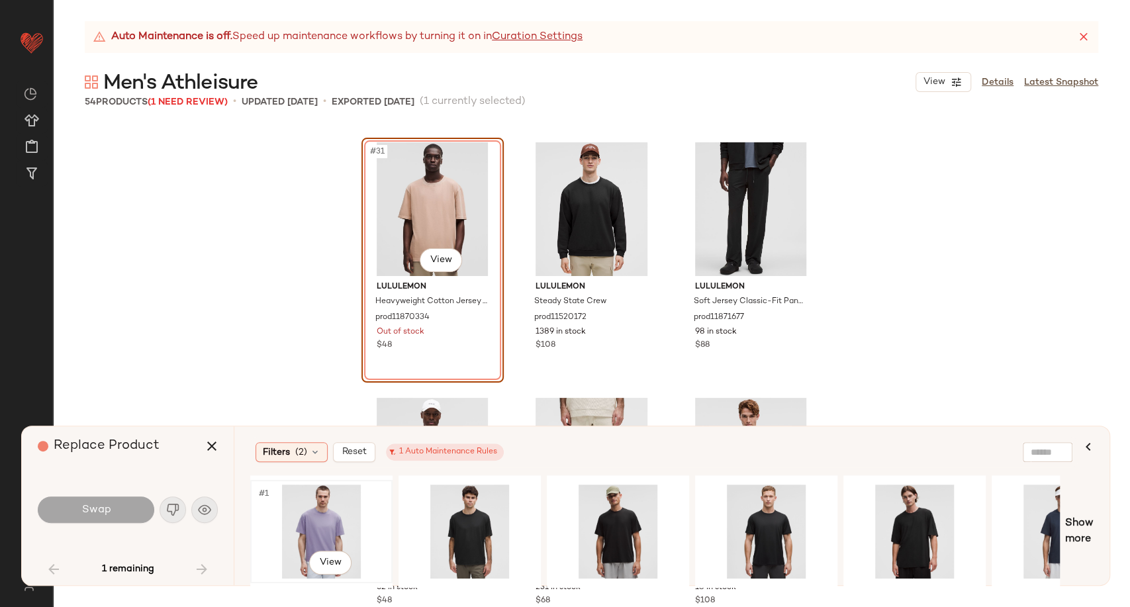
click at [323, 525] on div "#1 View" at bounding box center [321, 532] width 133 height 94
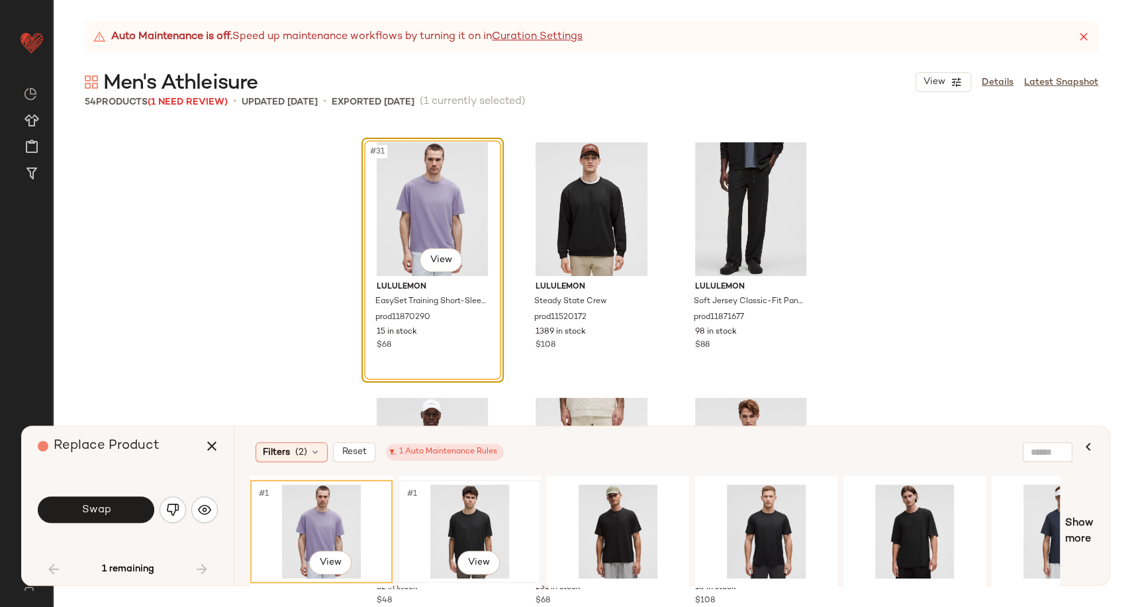
click at [487, 520] on div "#1 View" at bounding box center [469, 532] width 133 height 94
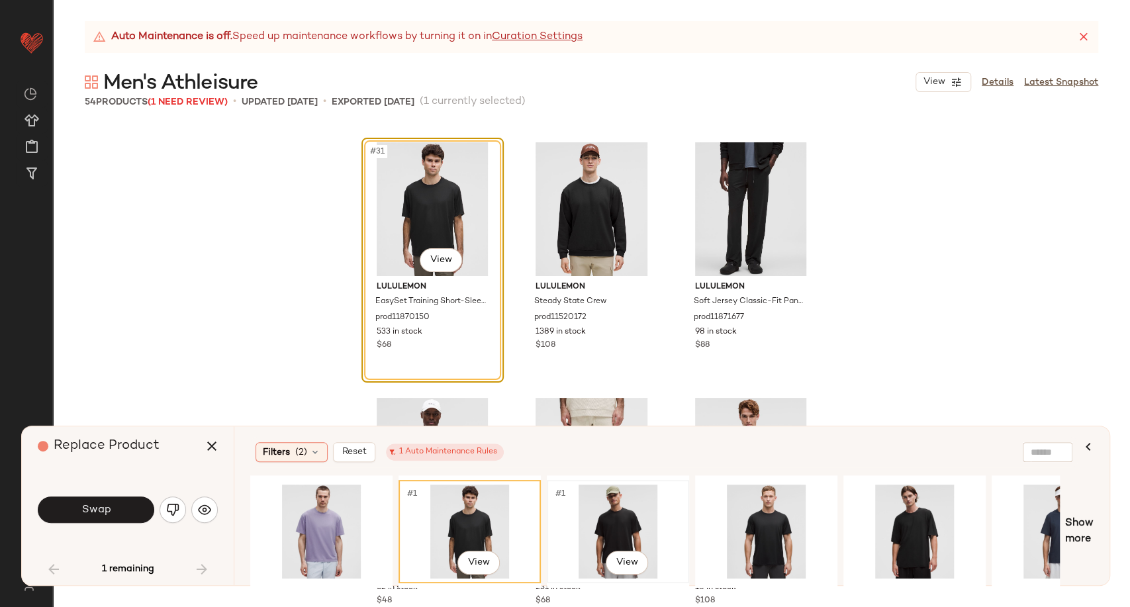
click at [626, 518] on div "#1 View" at bounding box center [618, 532] width 133 height 94
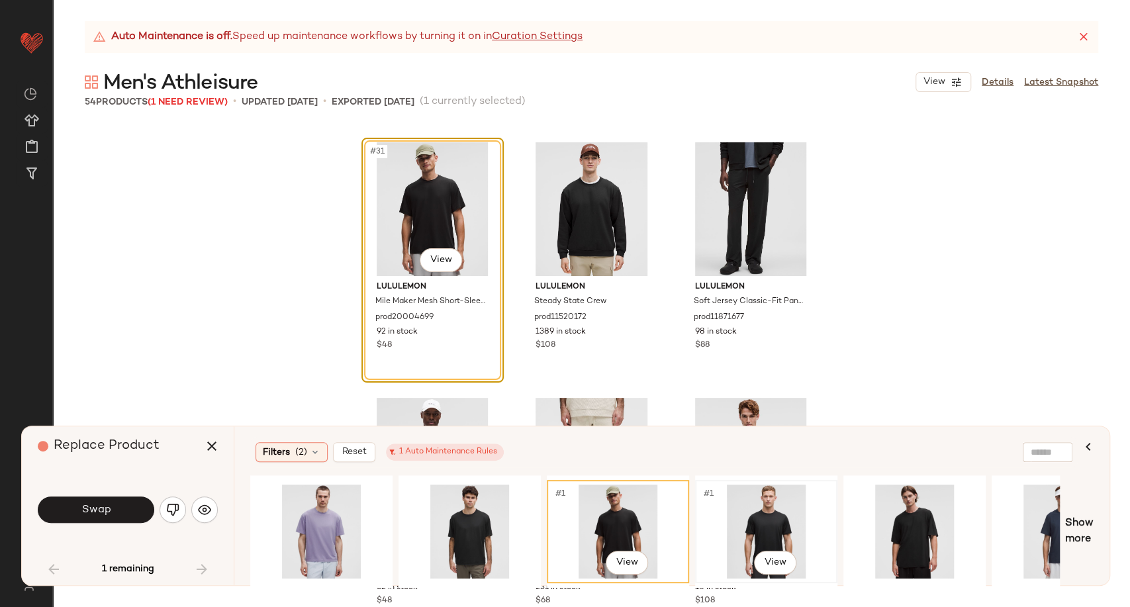
click at [763, 520] on div "#1 View" at bounding box center [766, 532] width 133 height 94
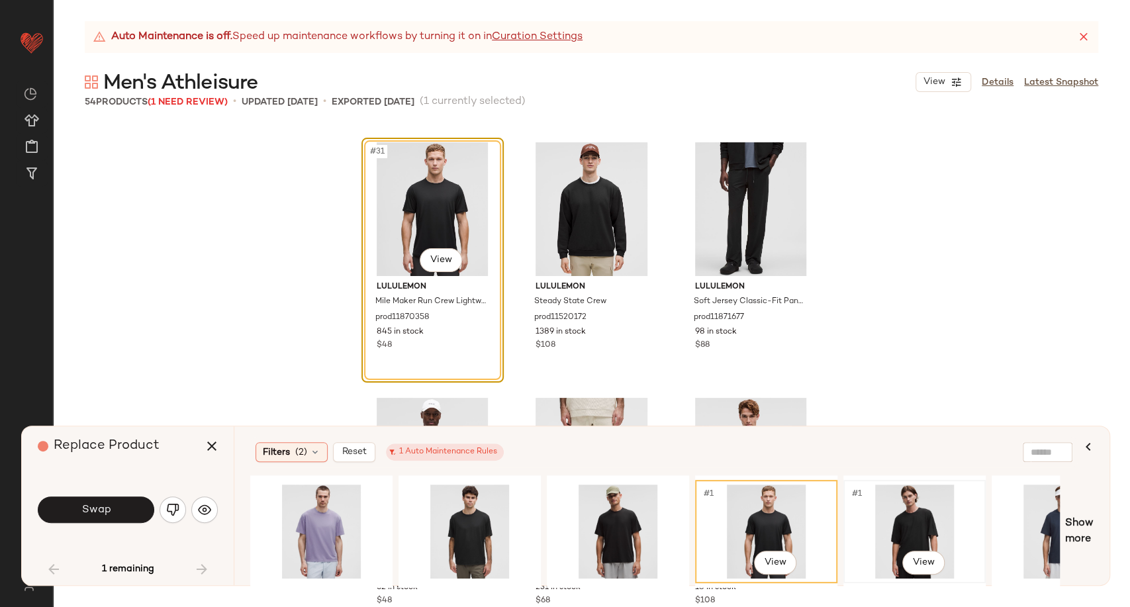
click at [922, 513] on div "#1 View" at bounding box center [914, 532] width 133 height 94
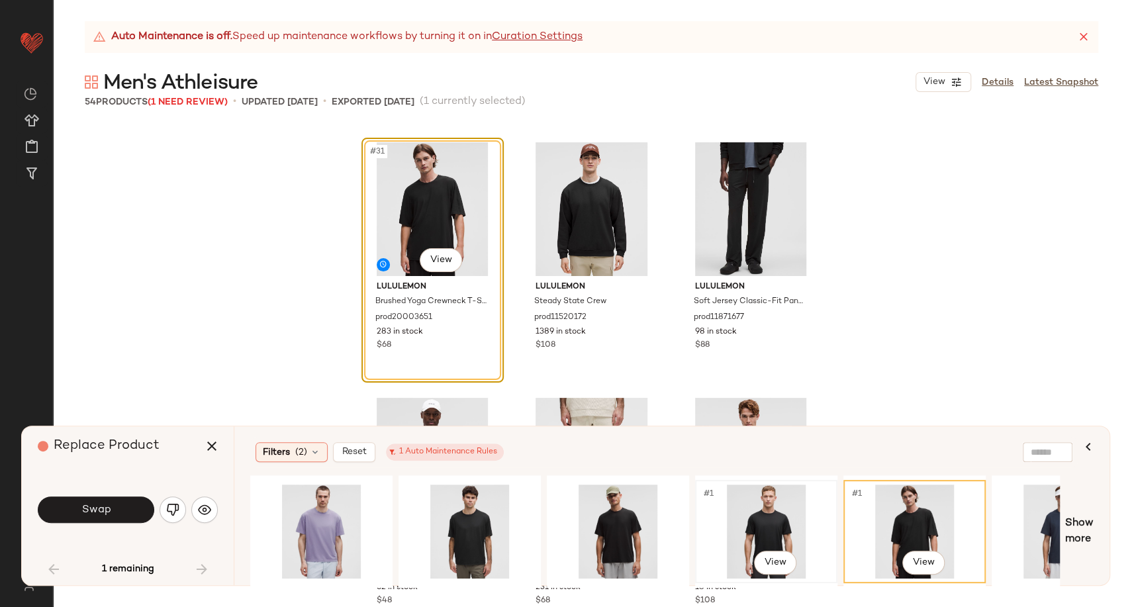
click at [765, 524] on div "#1 View" at bounding box center [766, 532] width 133 height 94
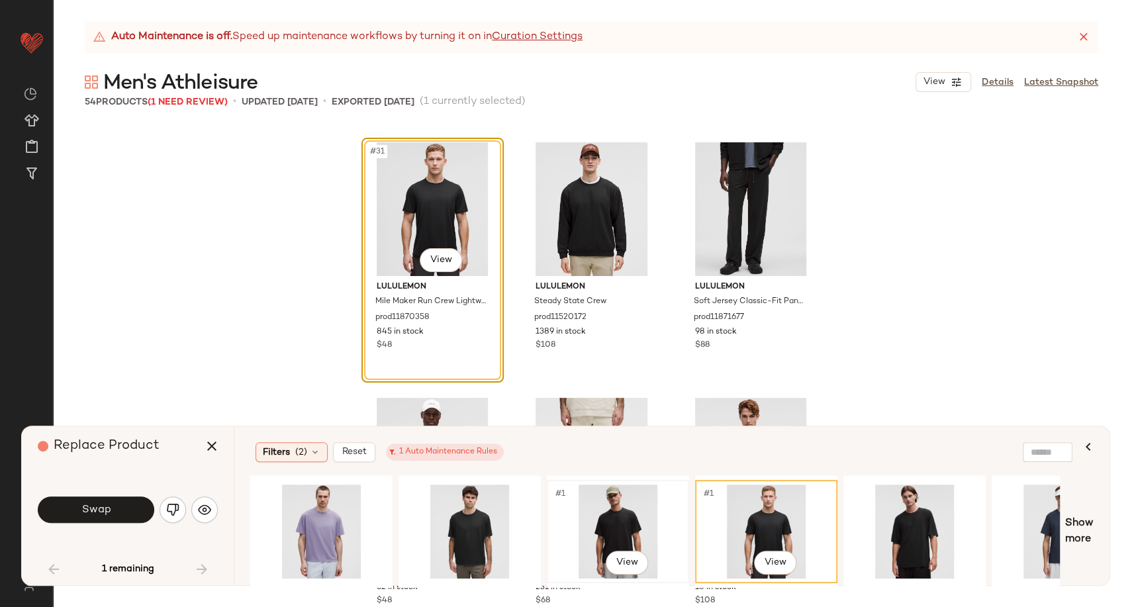
drag, startPoint x: 607, startPoint y: 528, endPoint x: 572, endPoint y: 534, distance: 35.7
click at [602, 530] on div "#1 View" at bounding box center [618, 532] width 133 height 94
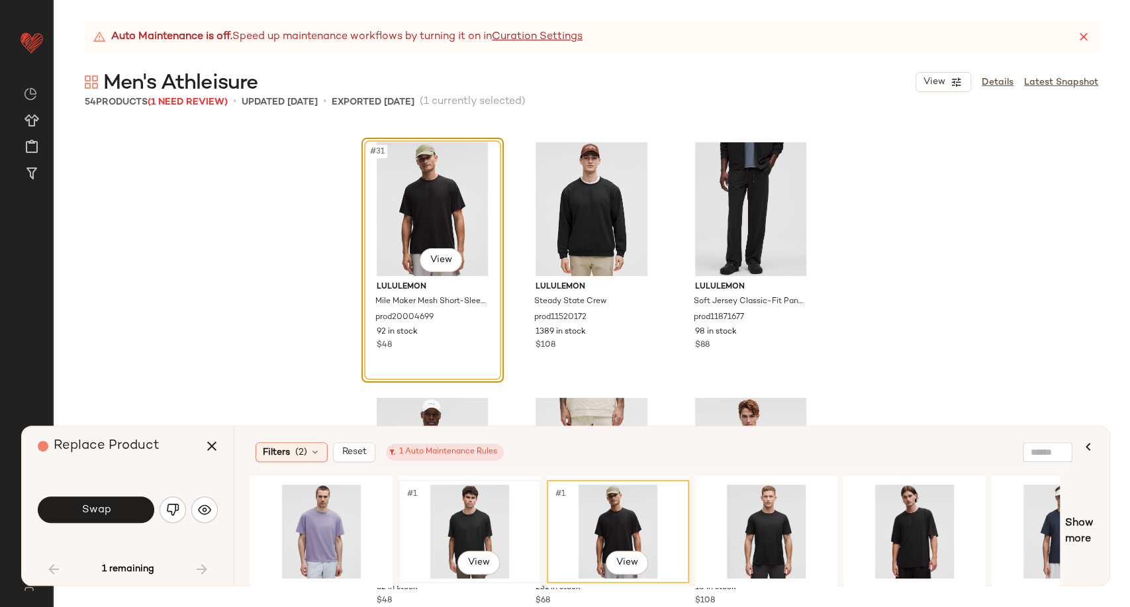
click at [468, 522] on div "#1 View" at bounding box center [469, 532] width 133 height 94
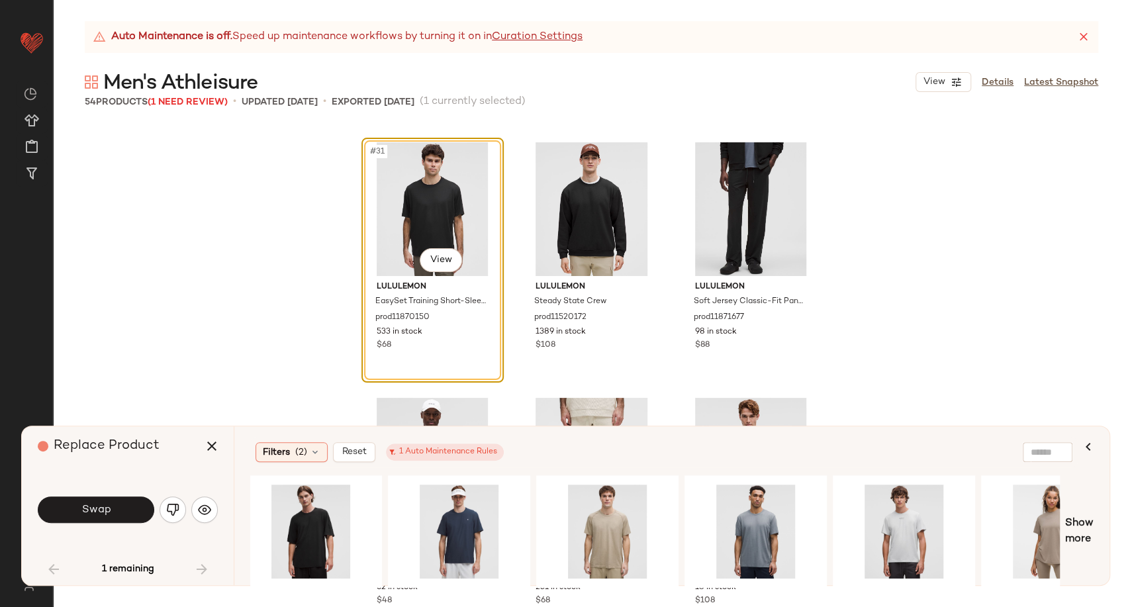
scroll to position [0, 647]
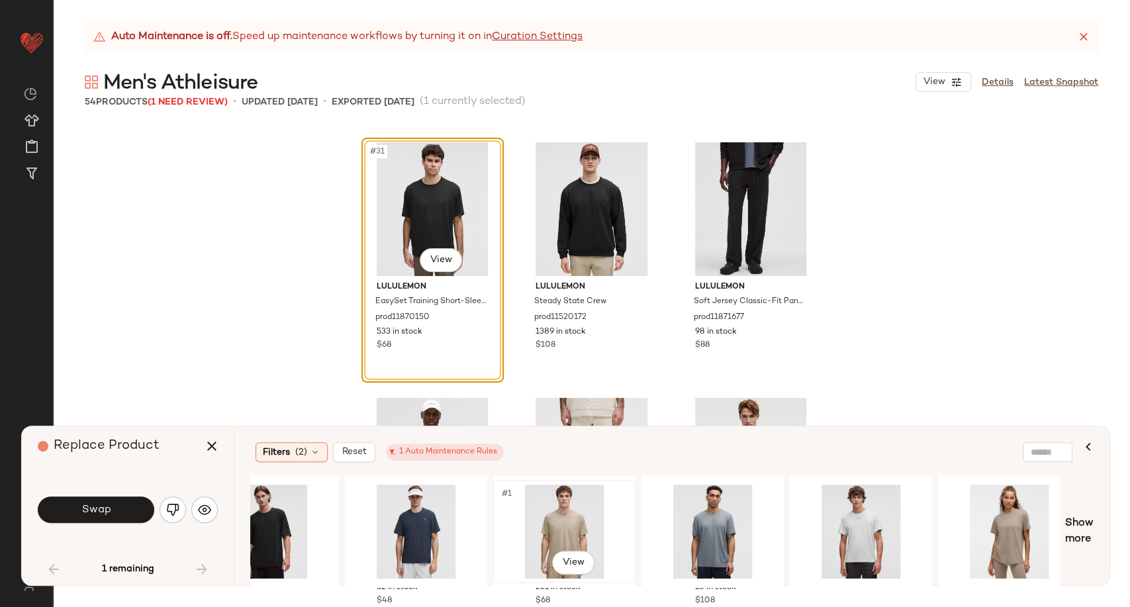
click at [573, 532] on div "#1 View" at bounding box center [564, 532] width 133 height 94
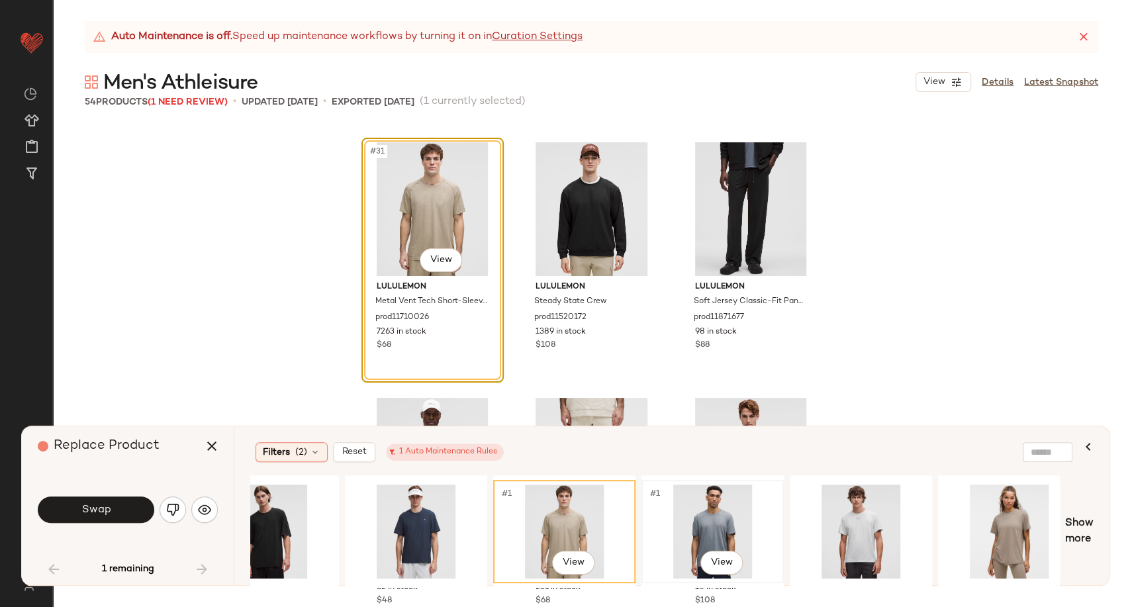
click at [711, 524] on div "#1 View" at bounding box center [712, 532] width 133 height 94
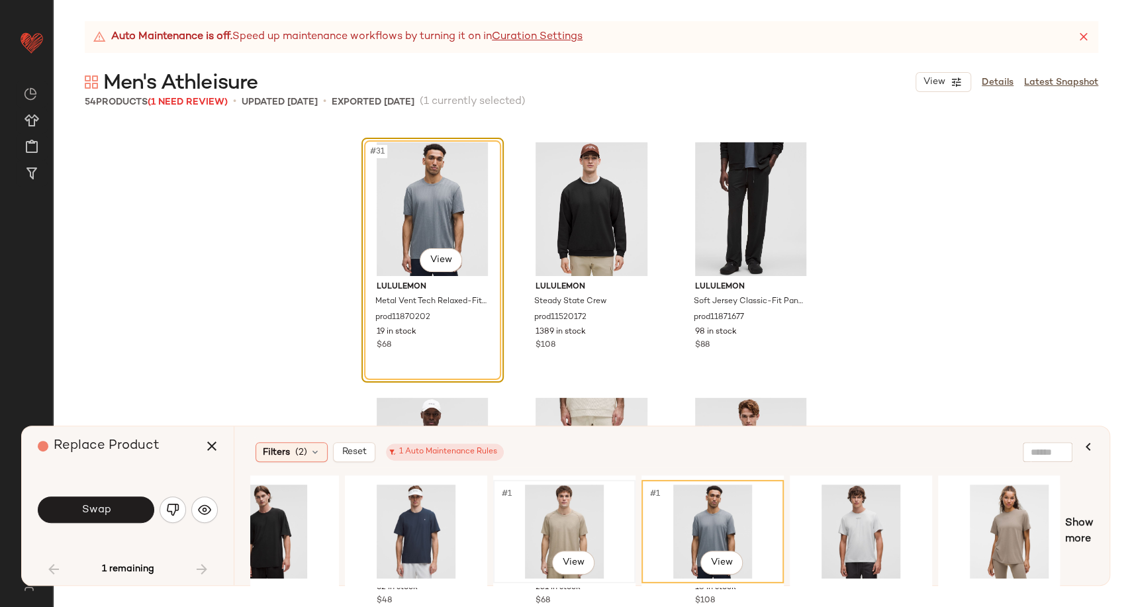
click at [558, 523] on div "#1 View" at bounding box center [564, 532] width 133 height 94
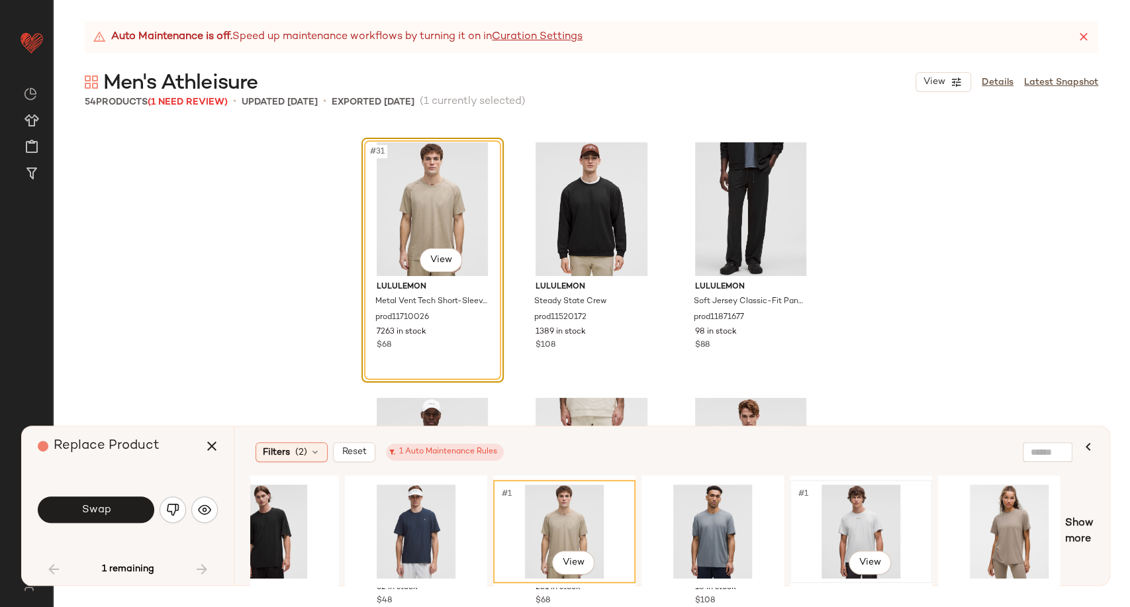
click at [834, 520] on div "#1 View" at bounding box center [861, 532] width 133 height 94
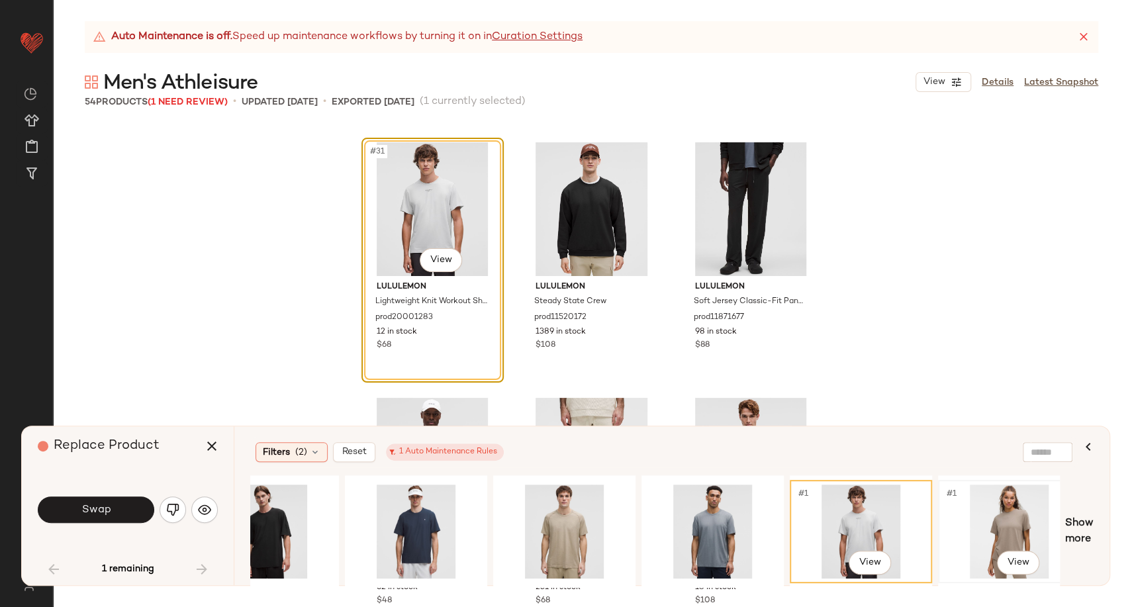
click at [979, 517] on div "#1 View" at bounding box center [1009, 532] width 133 height 94
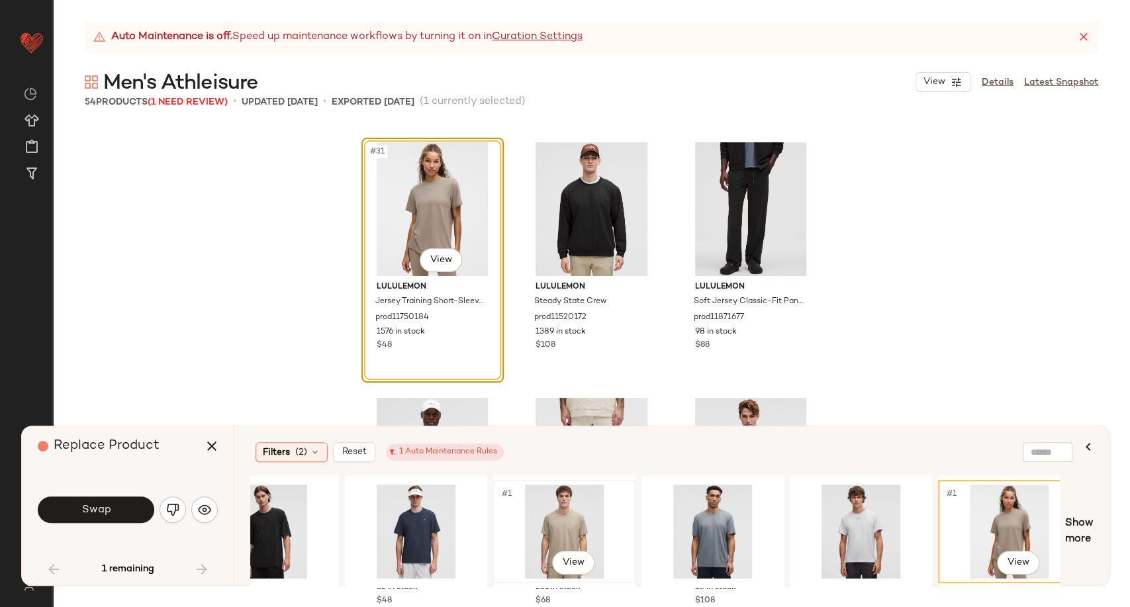
click at [581, 521] on div "#1 View" at bounding box center [564, 532] width 133 height 94
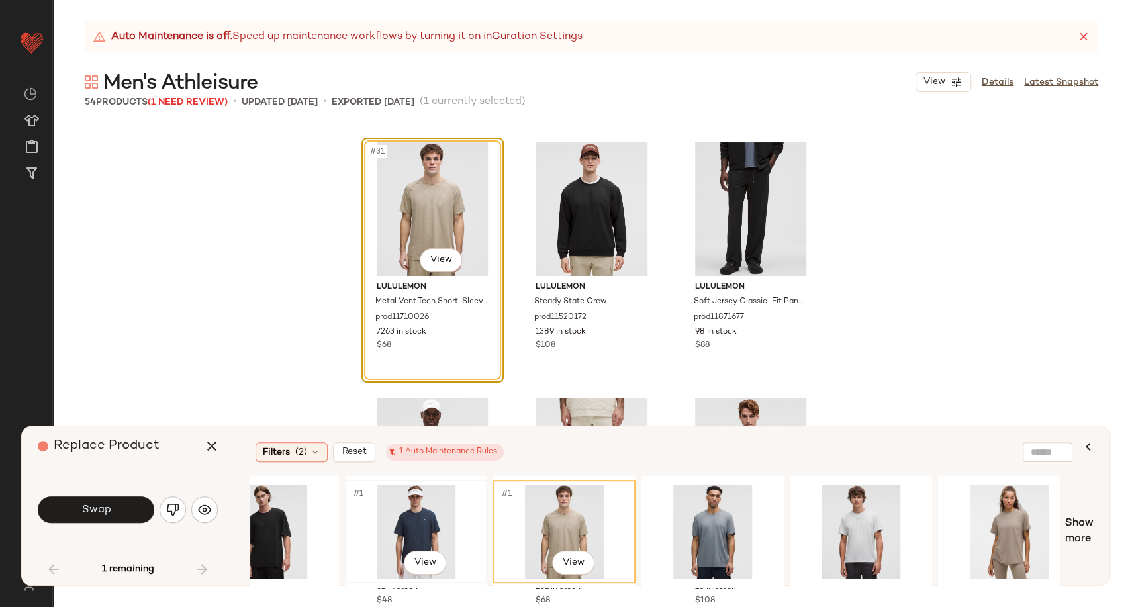
click at [428, 526] on div "#1 View" at bounding box center [416, 532] width 133 height 94
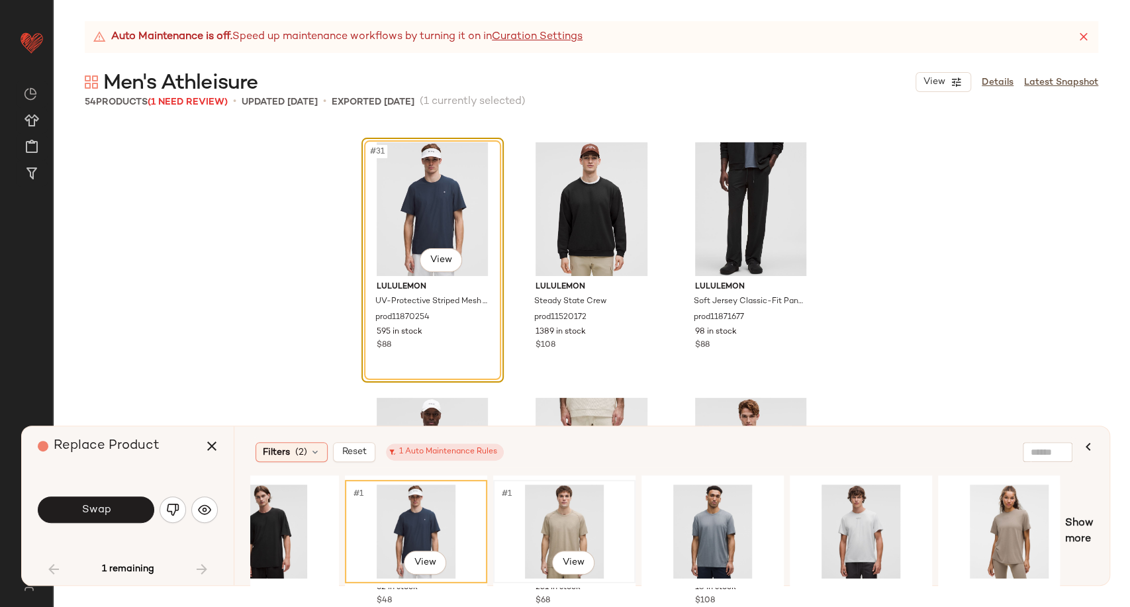
click at [536, 522] on div "#1 View" at bounding box center [564, 532] width 133 height 94
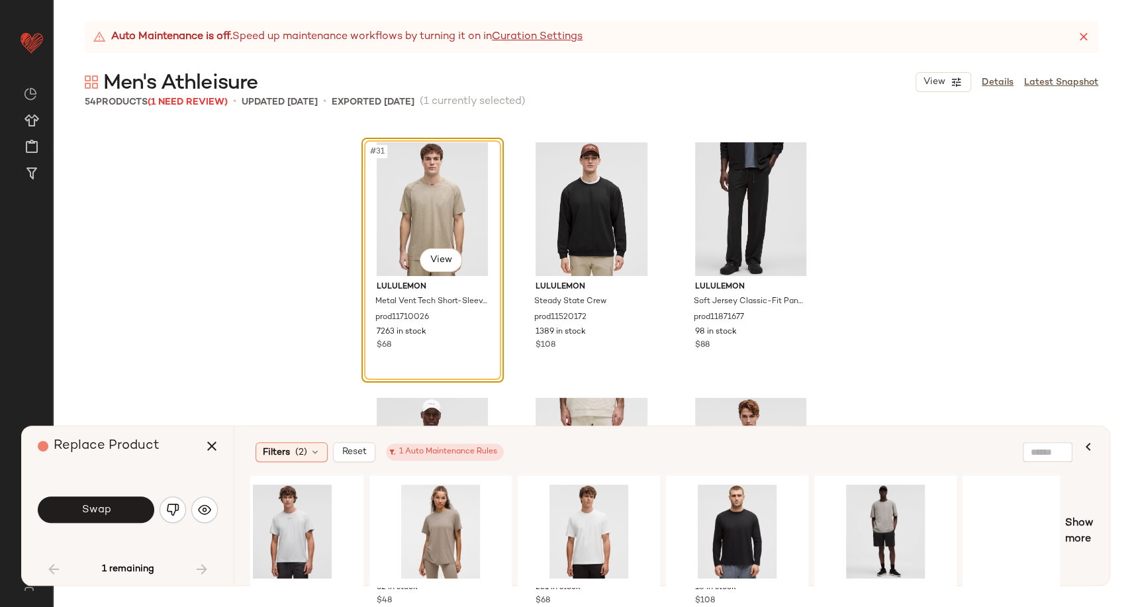
scroll to position [0, 1216]
click at [591, 525] on div "#1 View" at bounding box center [588, 532] width 133 height 94
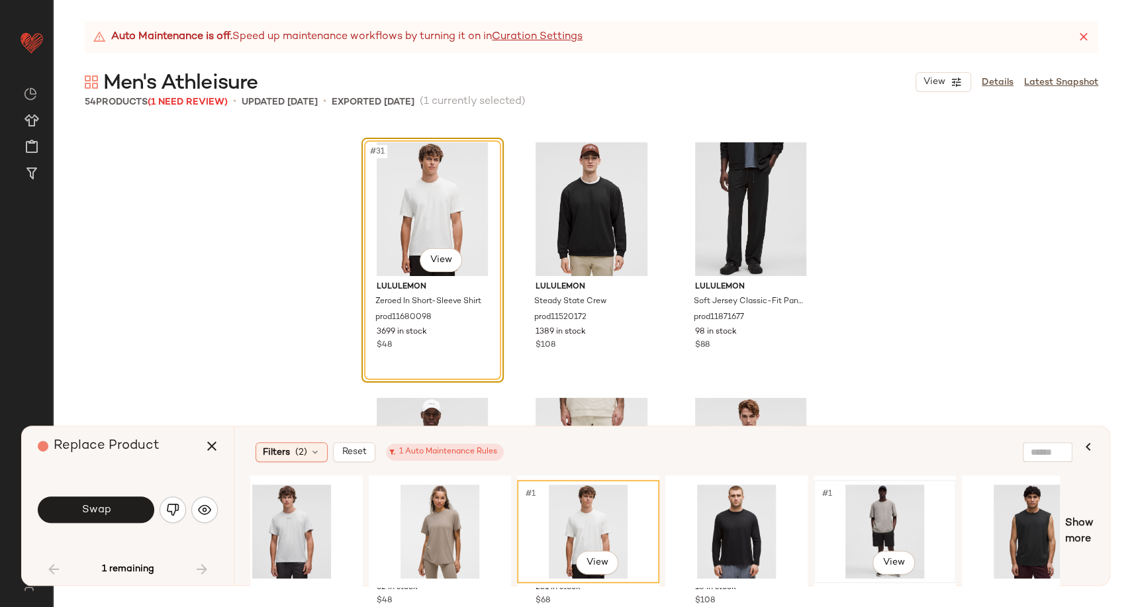
click at [876, 520] on div "#1 View" at bounding box center [884, 532] width 133 height 94
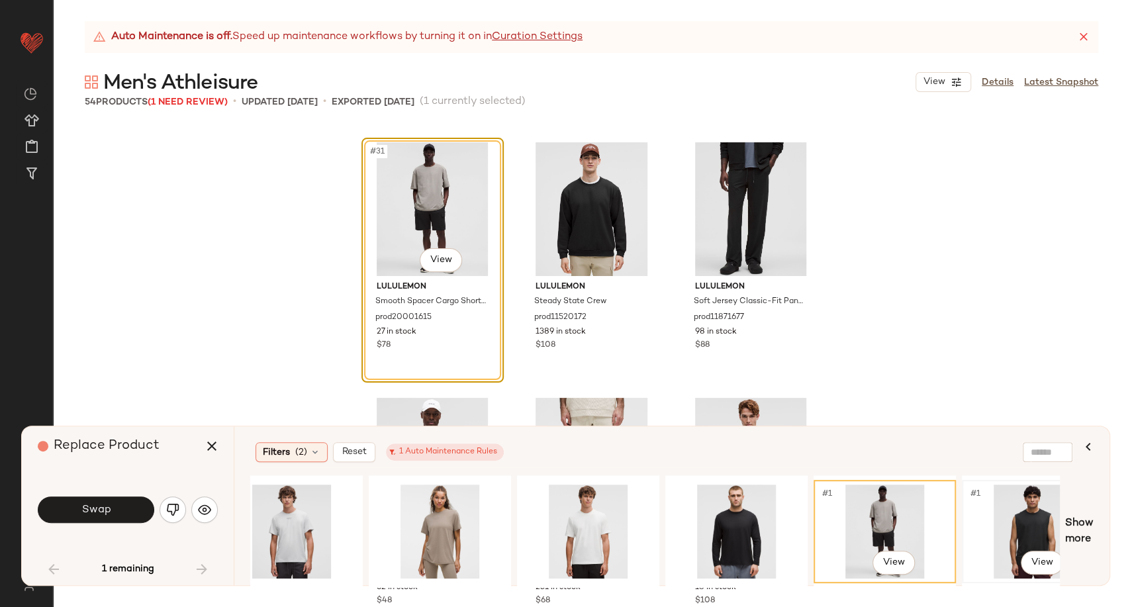
click at [1007, 522] on div "#1 View" at bounding box center [1033, 532] width 133 height 94
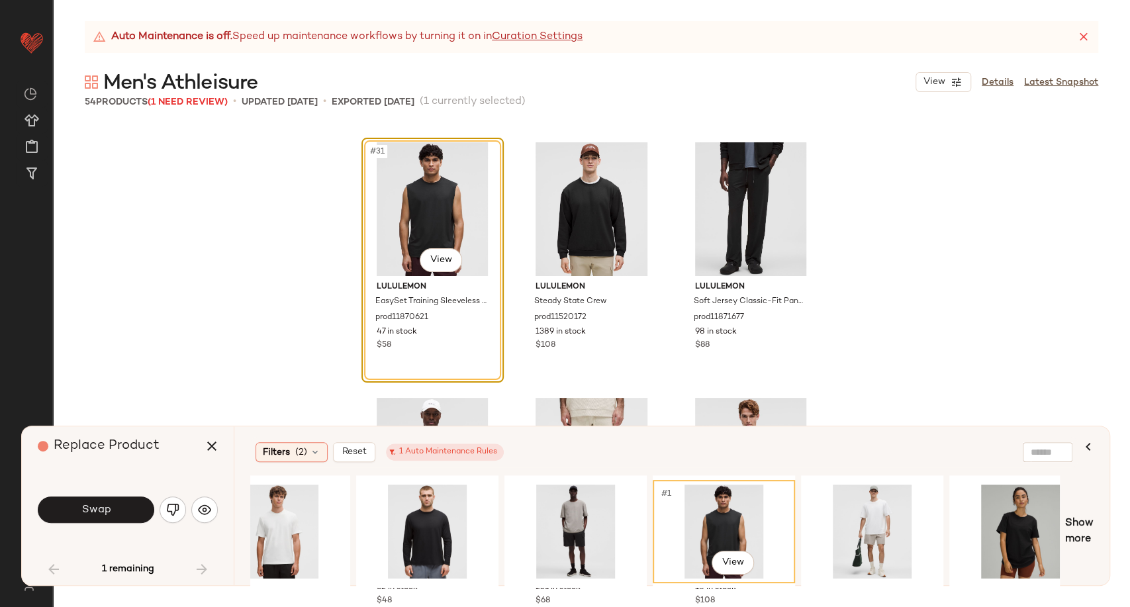
scroll to position [0, 1556]
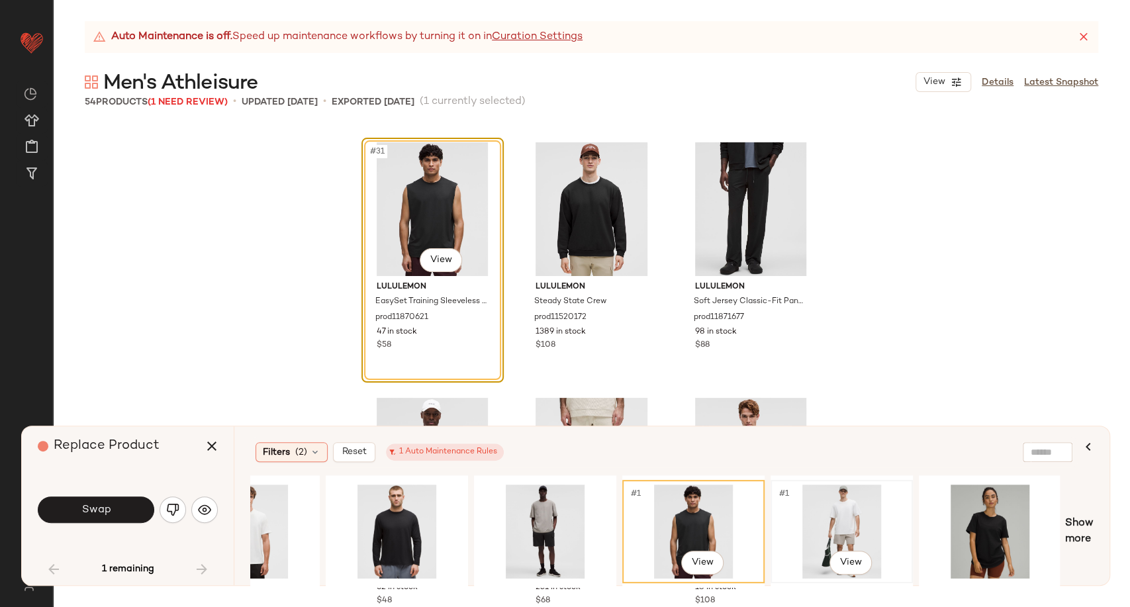
click at [834, 531] on div "#1 View" at bounding box center [841, 532] width 133 height 94
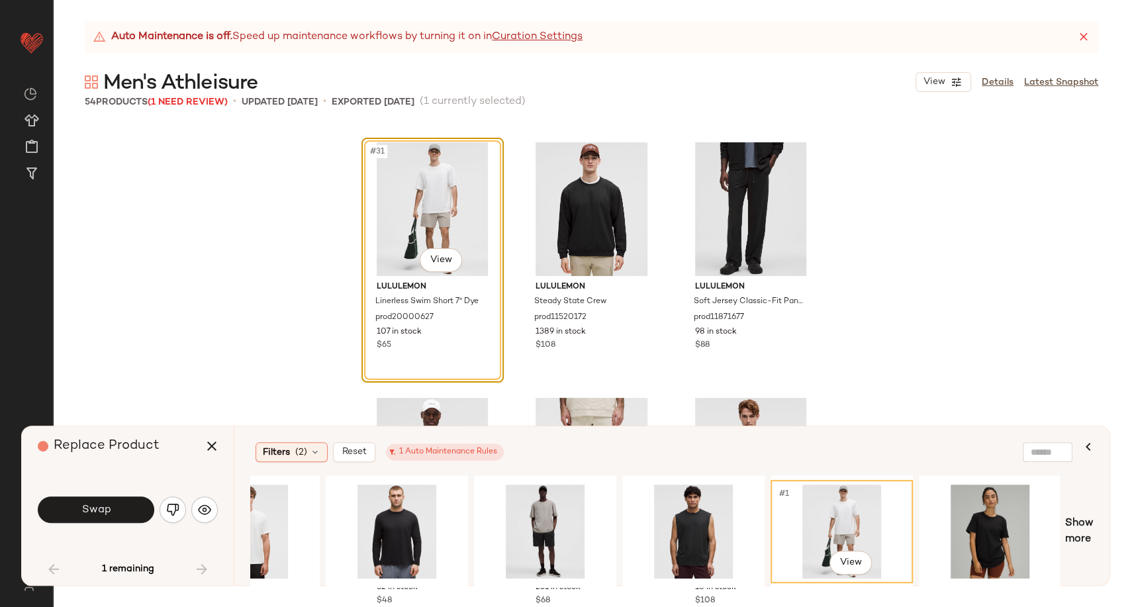
click at [861, 580] on div "#1 View" at bounding box center [842, 531] width 142 height 113
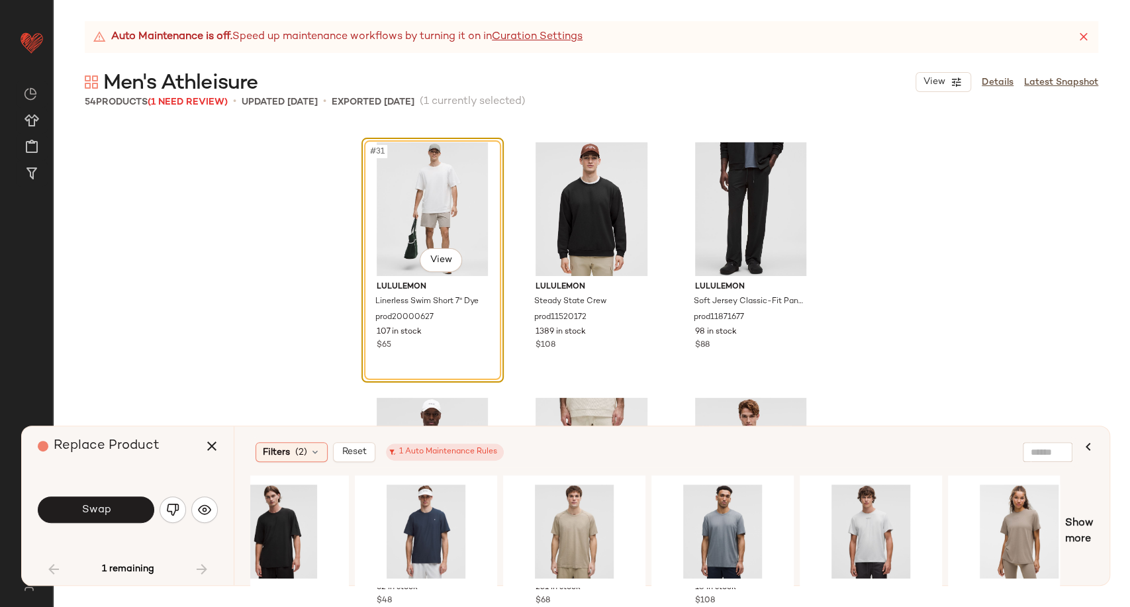
scroll to position [0, 634]
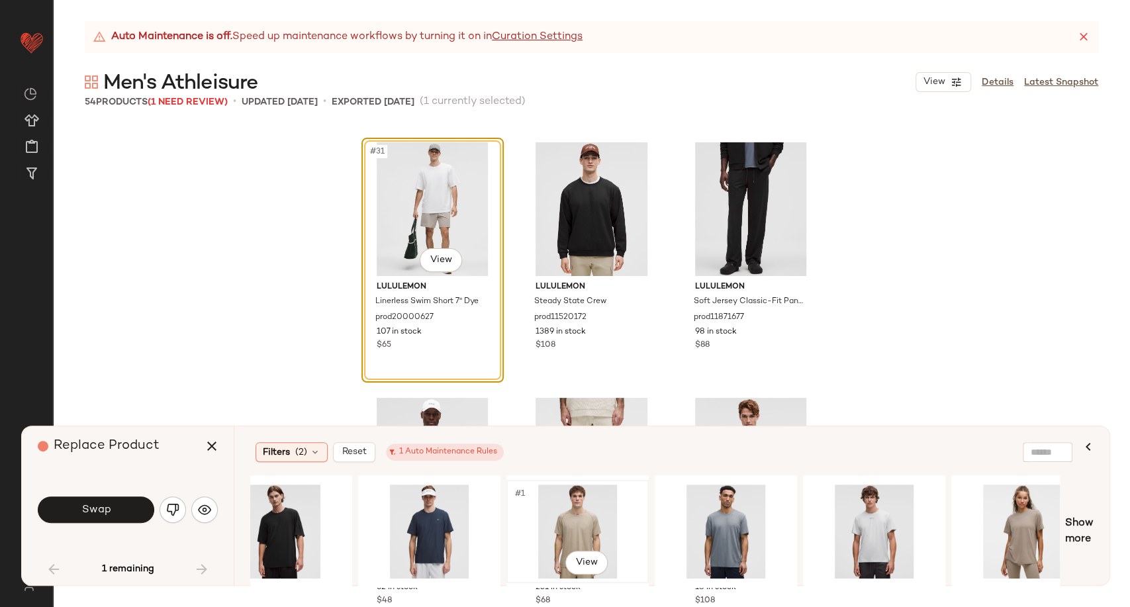
click at [604, 520] on div "#1 View" at bounding box center [577, 532] width 133 height 94
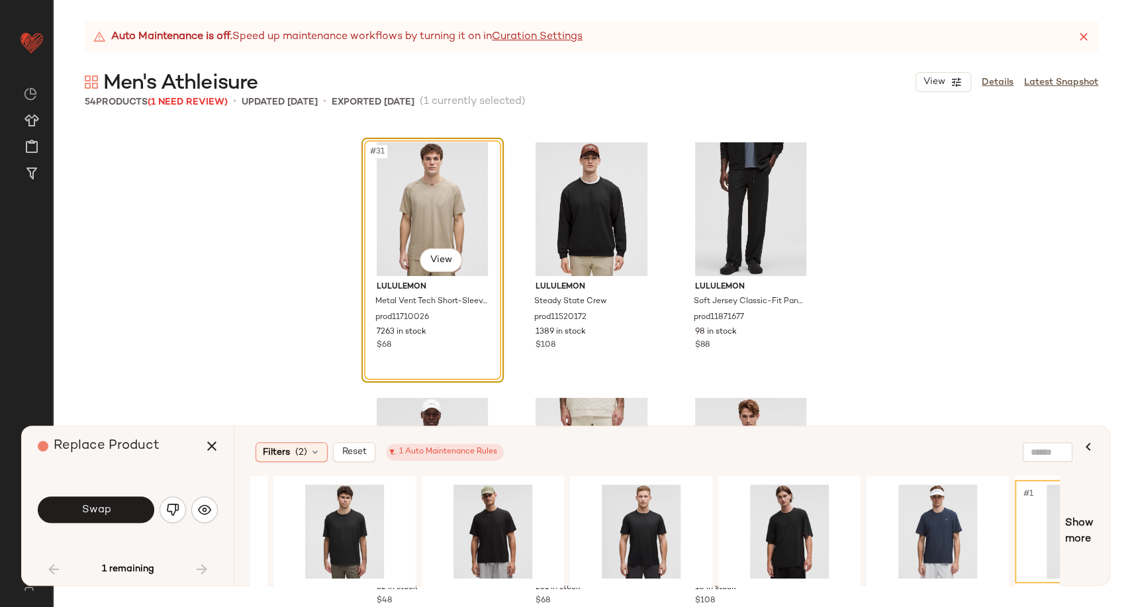
scroll to position [0, 0]
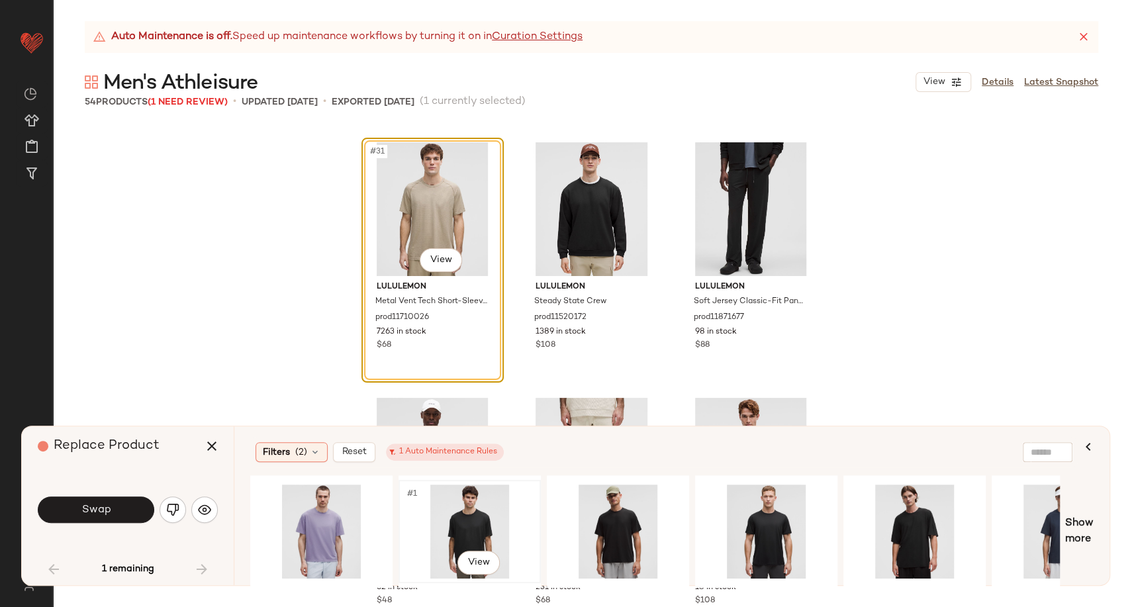
click at [459, 515] on div "#1 View" at bounding box center [469, 532] width 133 height 94
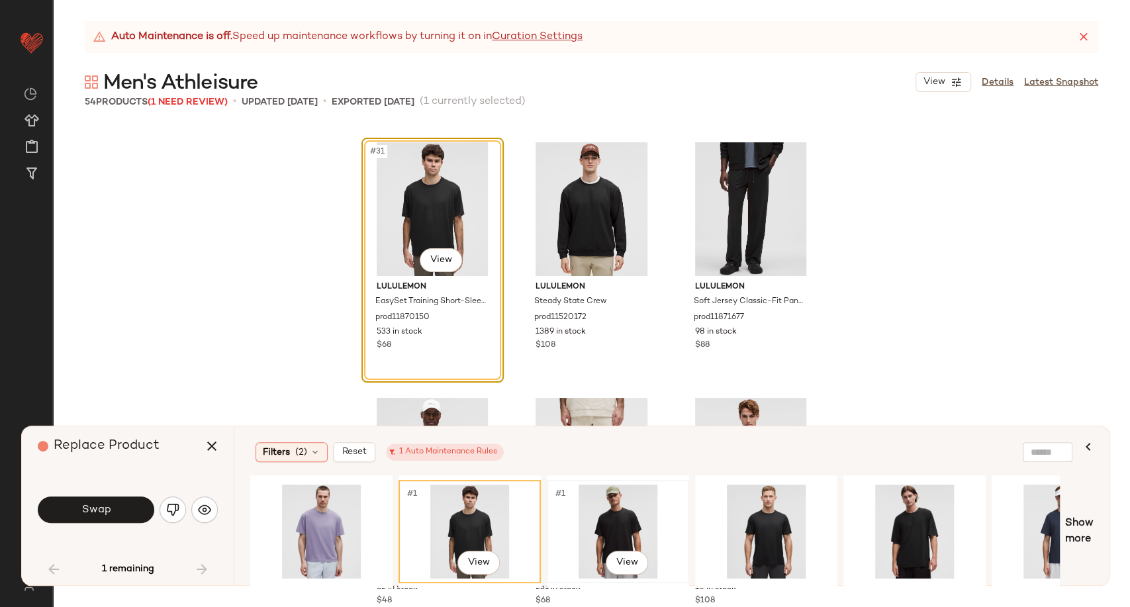
click at [598, 517] on div "#1 View" at bounding box center [618, 532] width 133 height 94
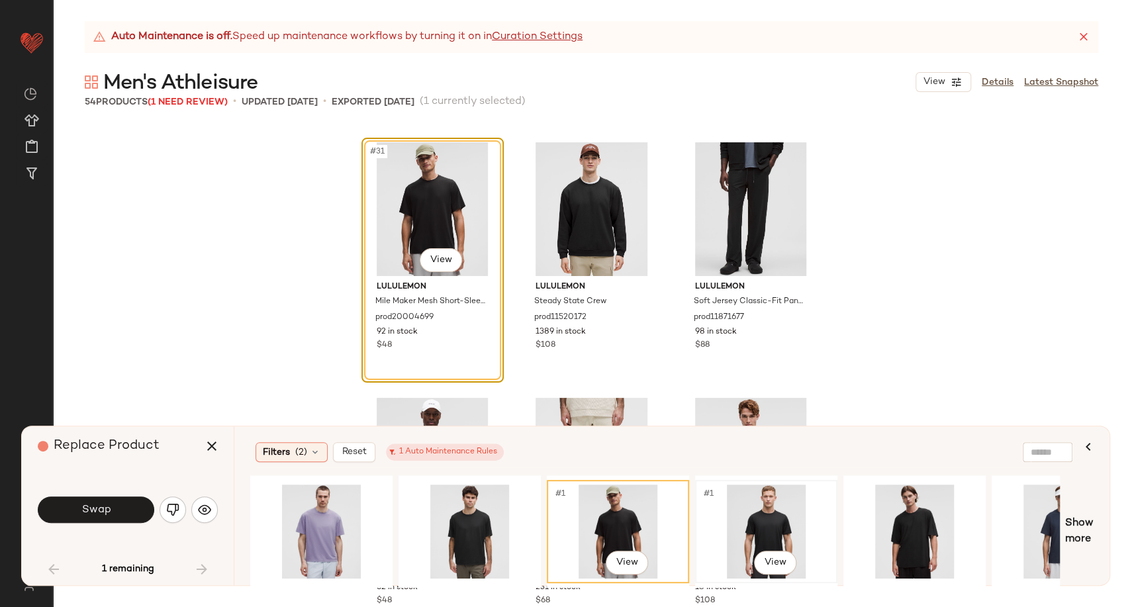
click at [749, 518] on div "#1 View" at bounding box center [766, 532] width 133 height 94
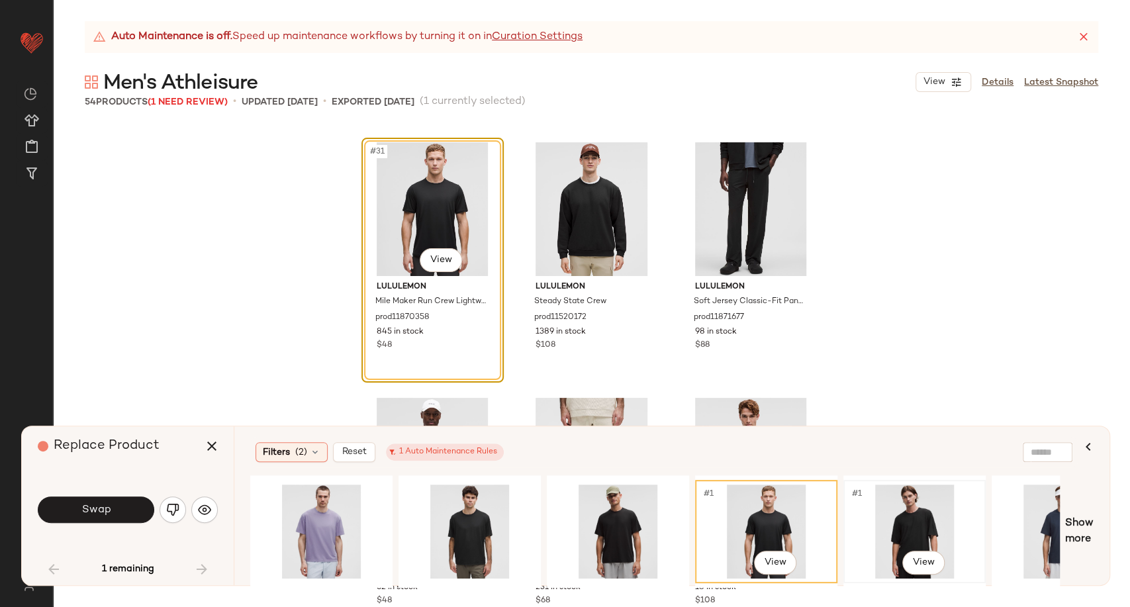
click at [911, 514] on div "#1 View" at bounding box center [914, 532] width 133 height 94
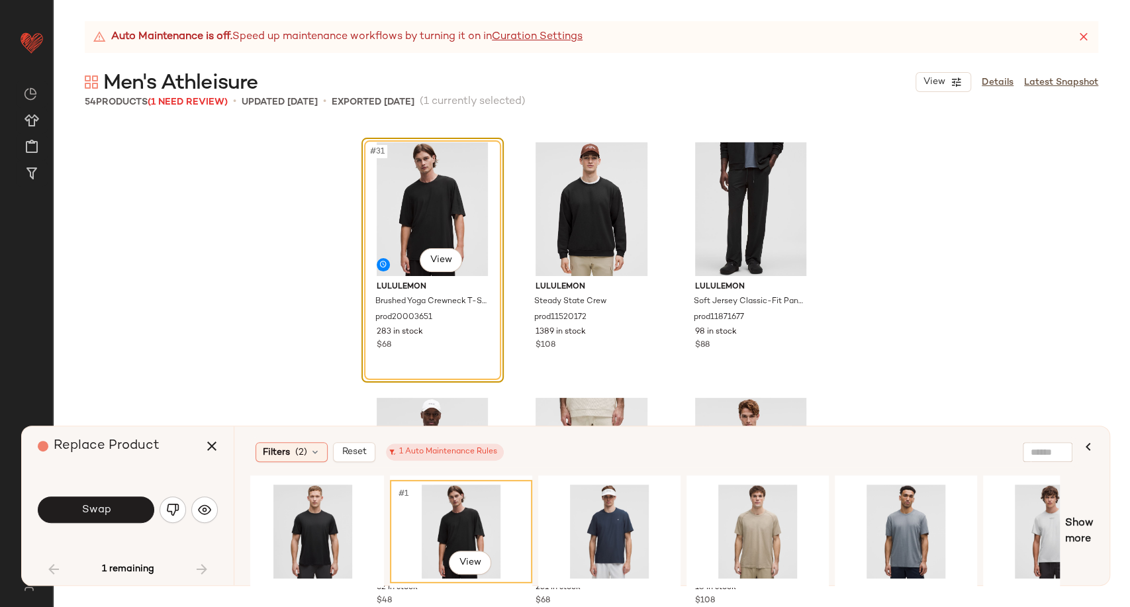
scroll to position [0, 487]
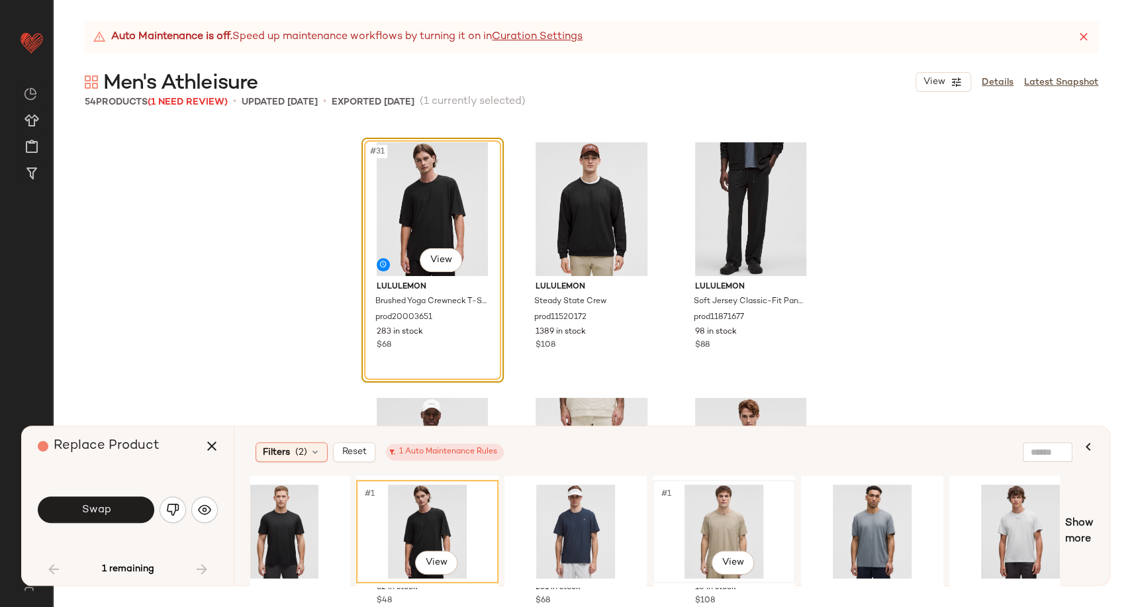
click at [706, 514] on div "#1 View" at bounding box center [724, 532] width 133 height 94
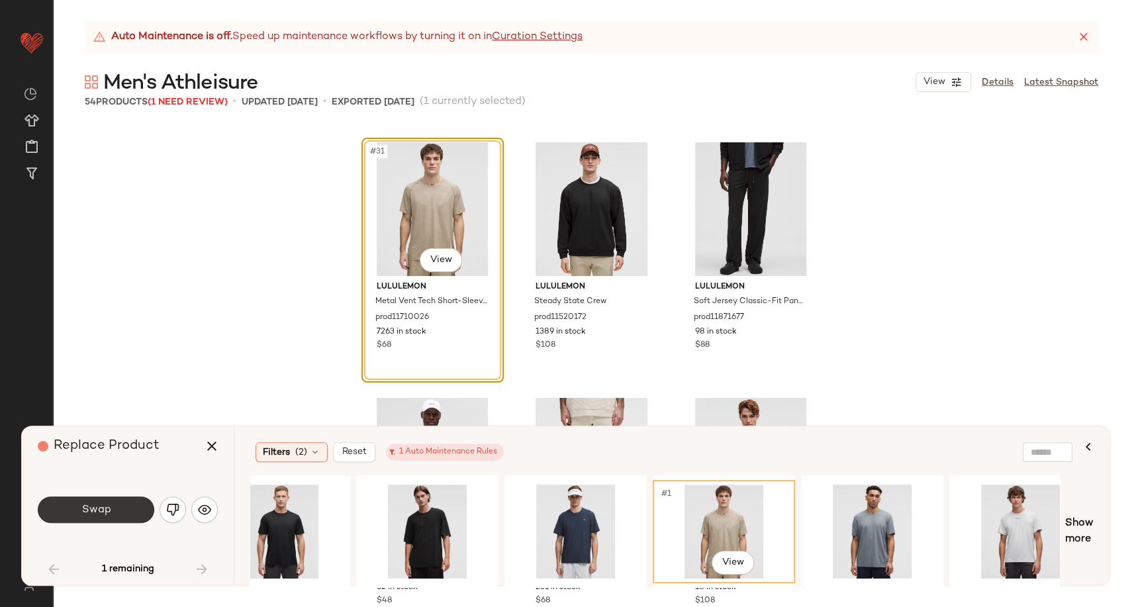
click at [138, 503] on button "Swap" at bounding box center [96, 510] width 117 height 26
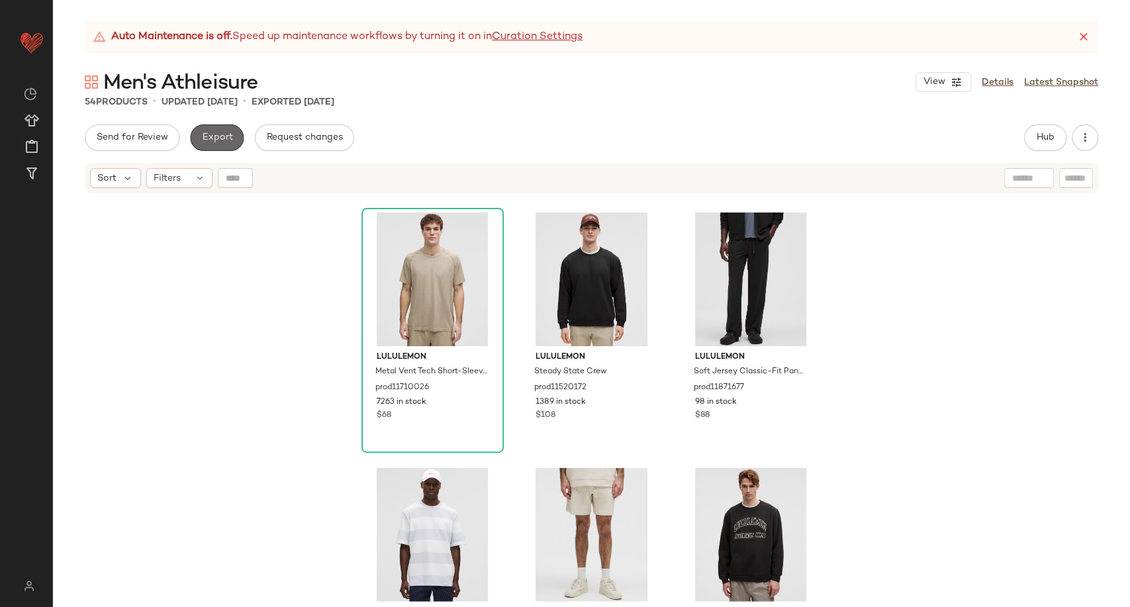
click at [208, 136] on span "Export" at bounding box center [216, 137] width 31 height 11
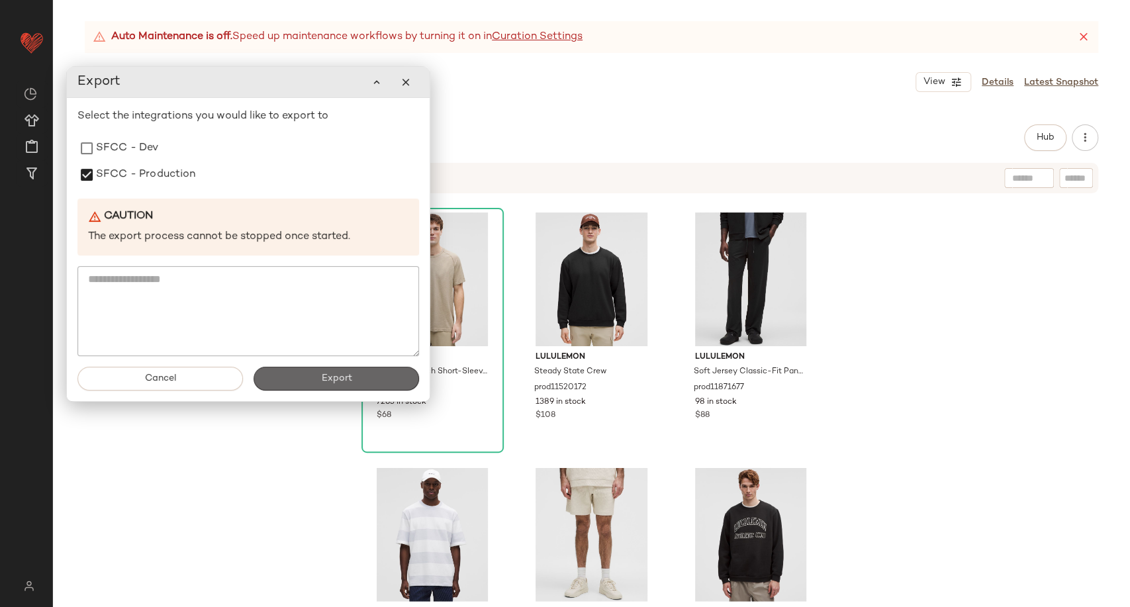
click at [318, 377] on button "Export" at bounding box center [337, 379] width 166 height 24
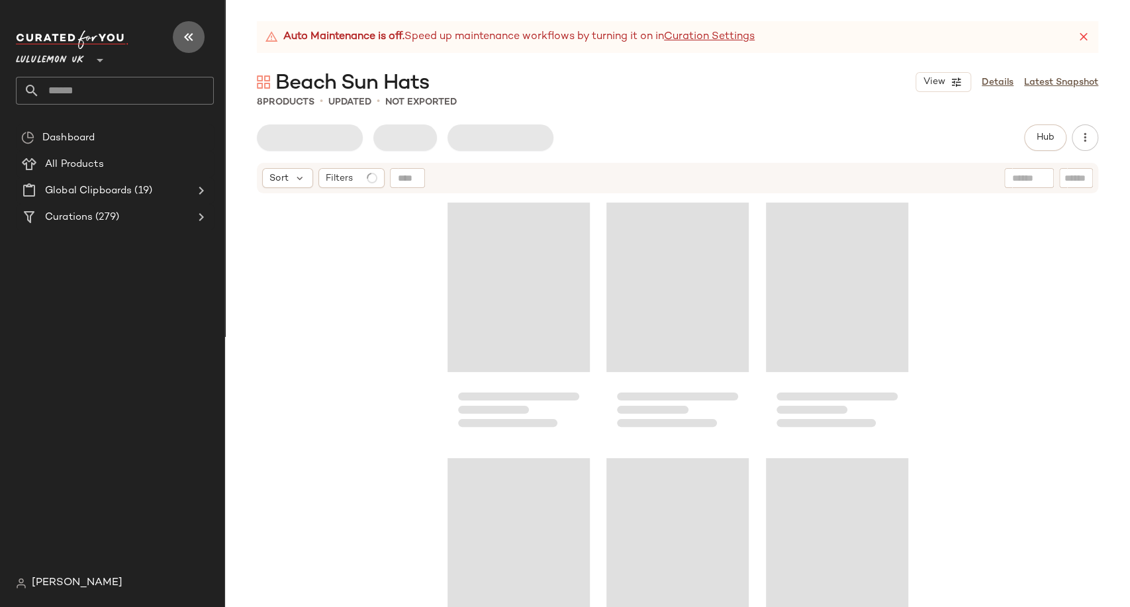
click at [181, 30] on icon "button" at bounding box center [189, 37] width 16 height 16
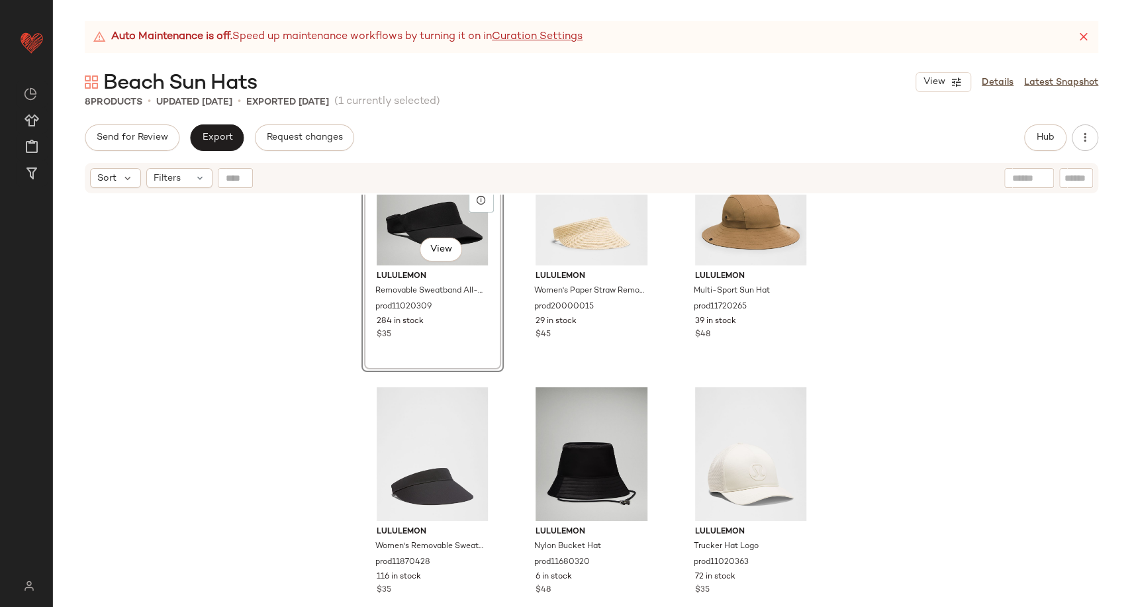
scroll to position [147, 0]
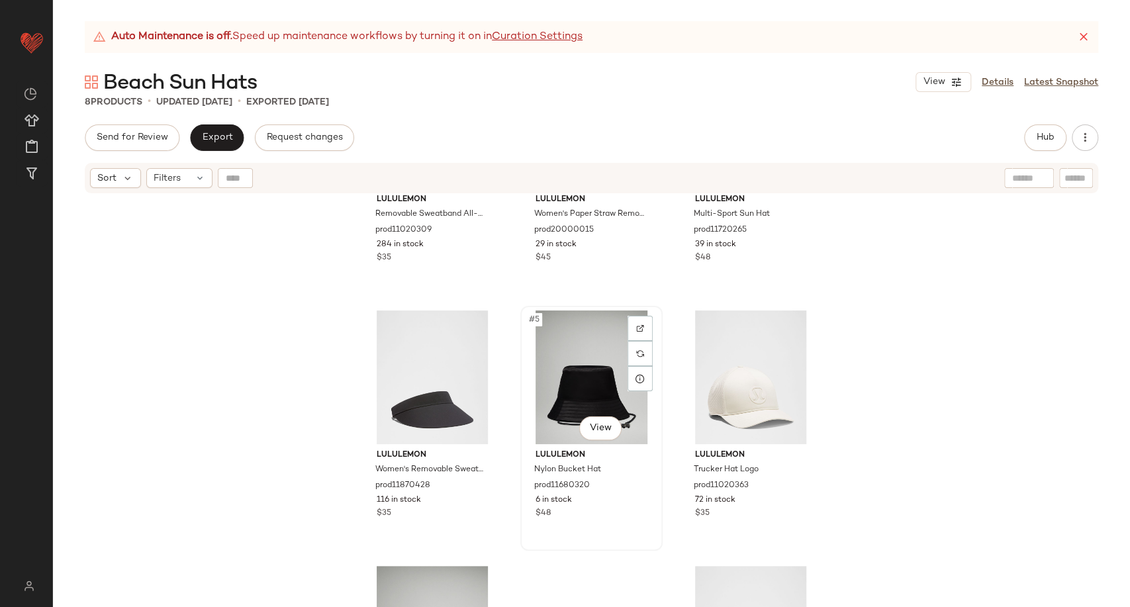
click at [538, 398] on div "#5 View" at bounding box center [591, 378] width 133 height 134
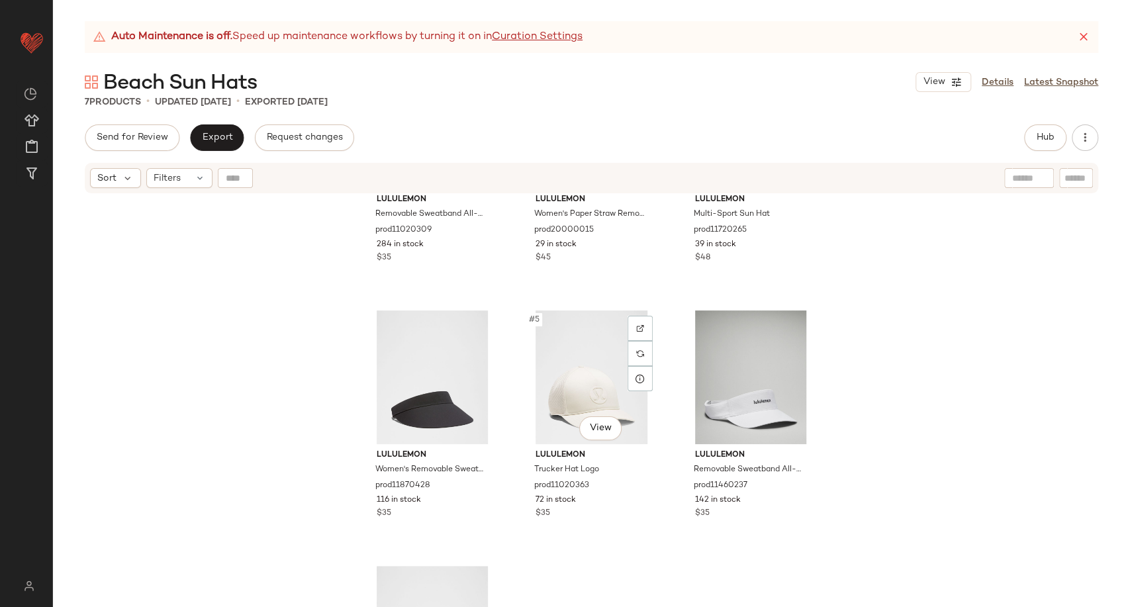
scroll to position [323, 0]
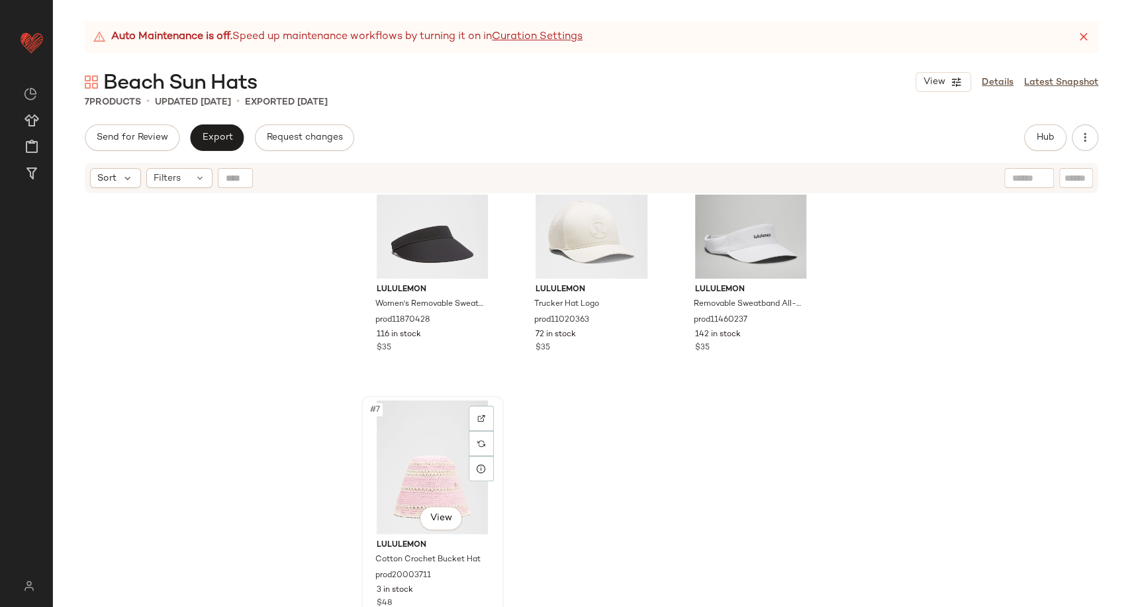
click at [429, 471] on div "#7 View" at bounding box center [432, 468] width 133 height 134
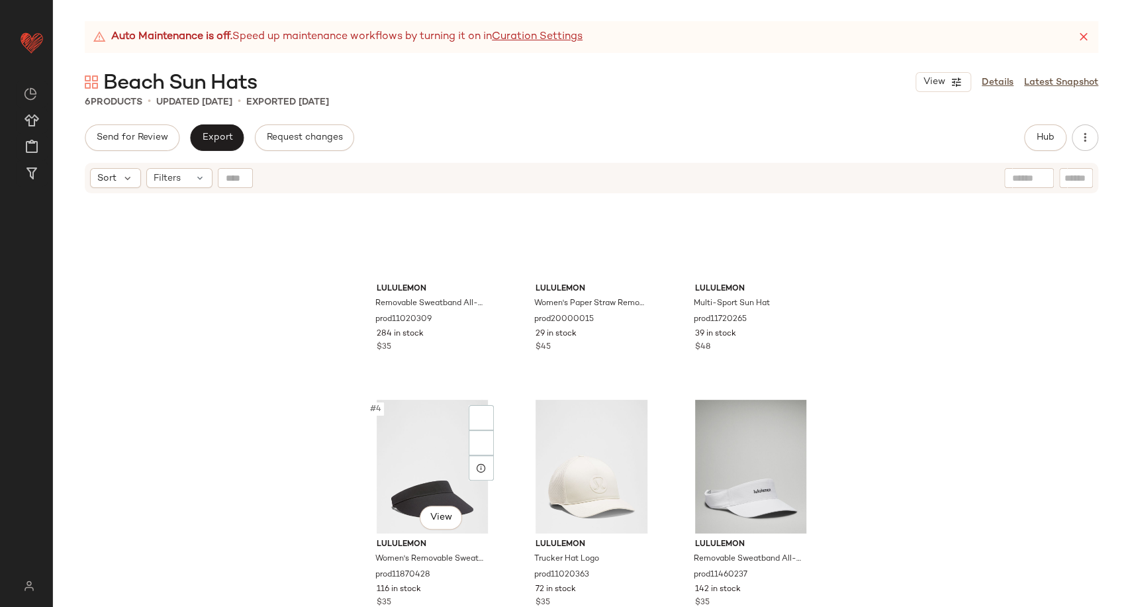
scroll to position [57, 0]
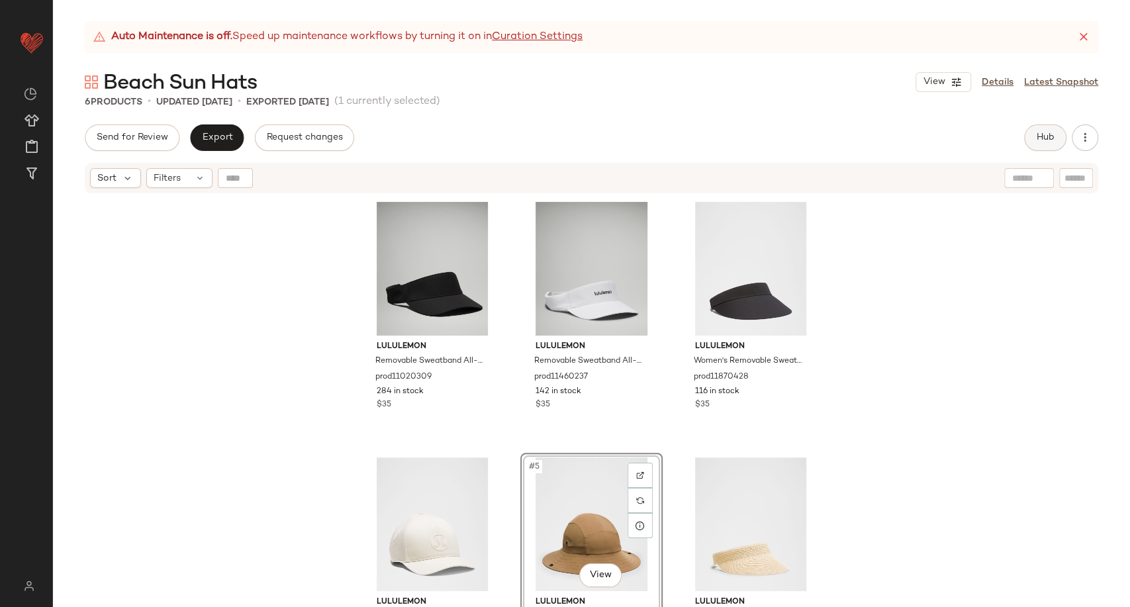
click at [1047, 132] on span "Hub" at bounding box center [1045, 137] width 19 height 11
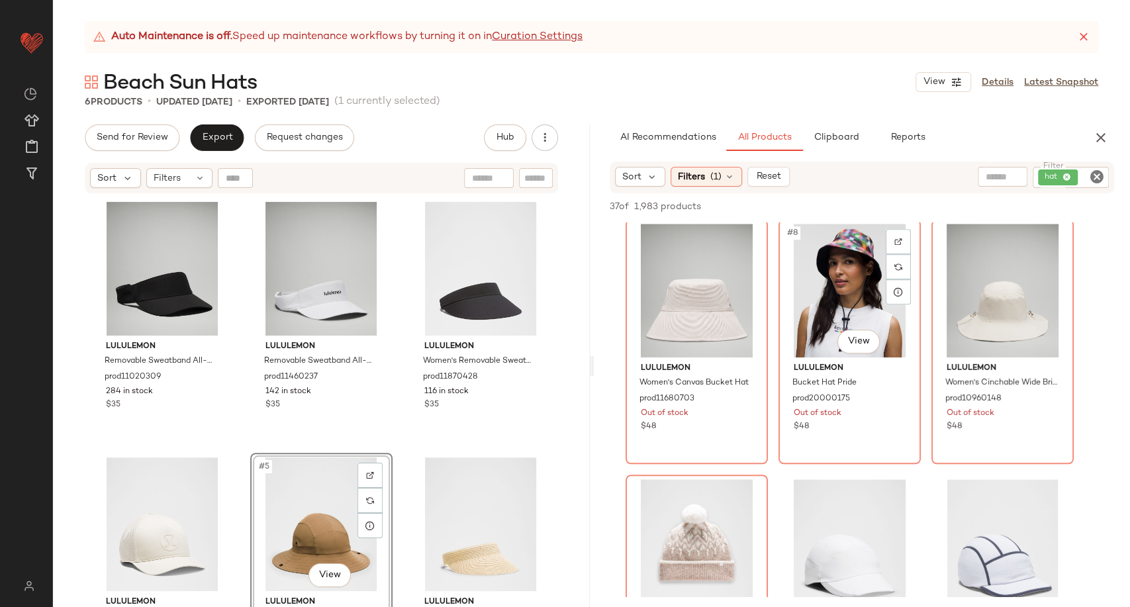
scroll to position [147, 0]
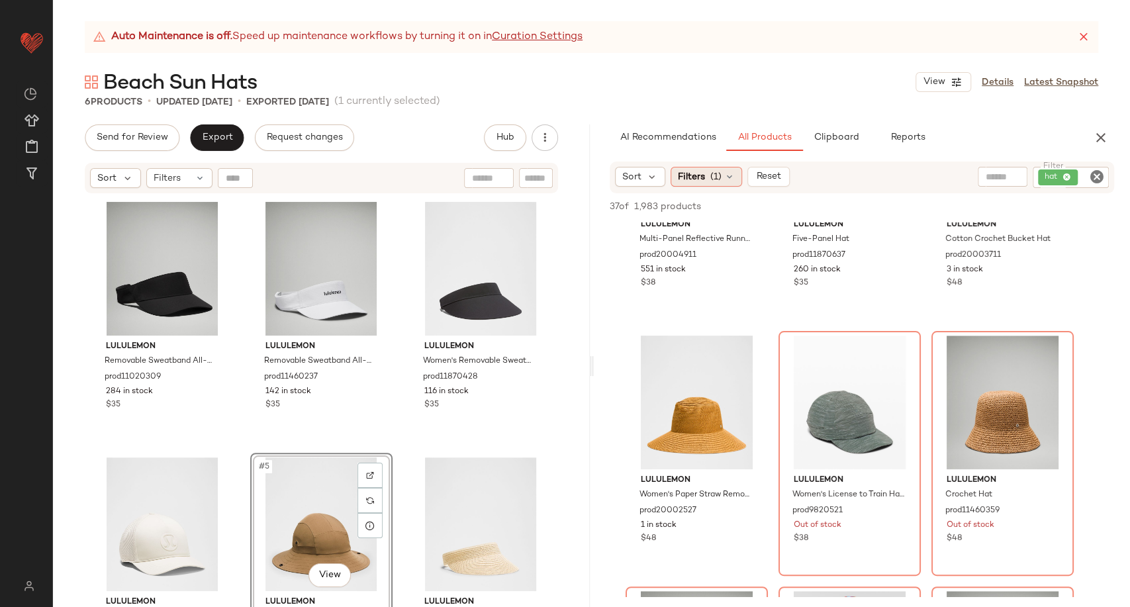
click at [724, 177] on icon at bounding box center [729, 176] width 11 height 11
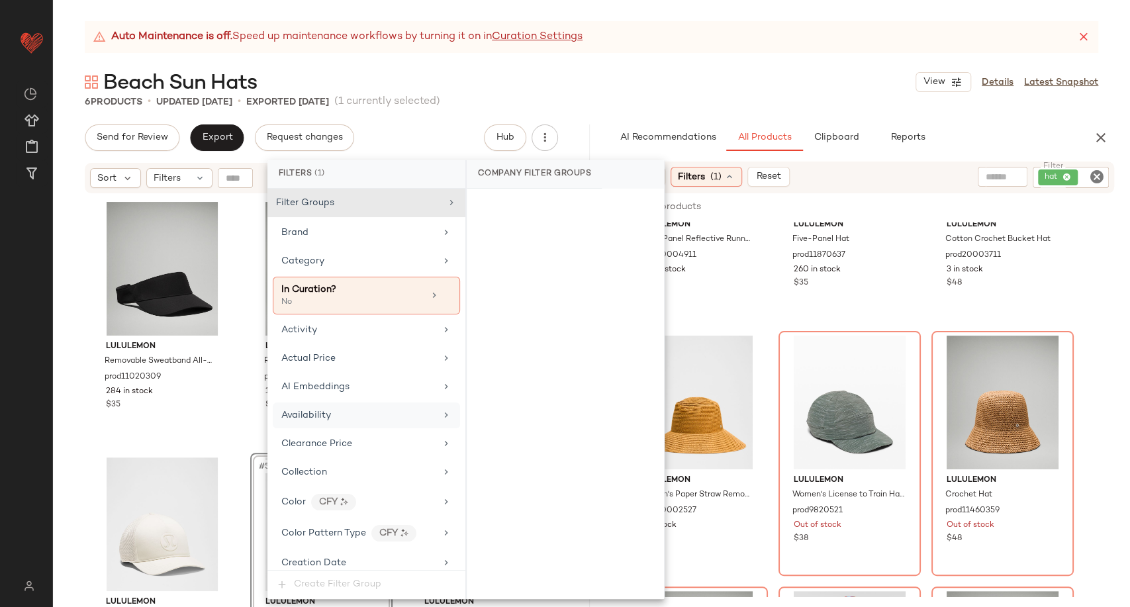
click at [328, 411] on span "Availability" at bounding box center [306, 416] width 50 height 10
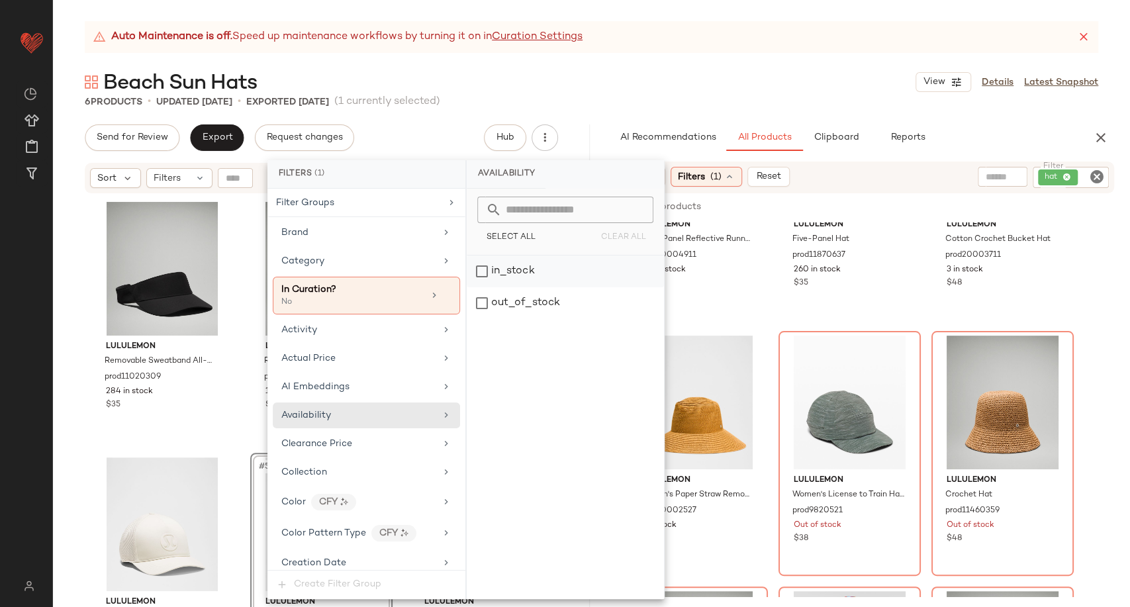
click at [499, 271] on div "in_stock" at bounding box center [565, 272] width 197 height 32
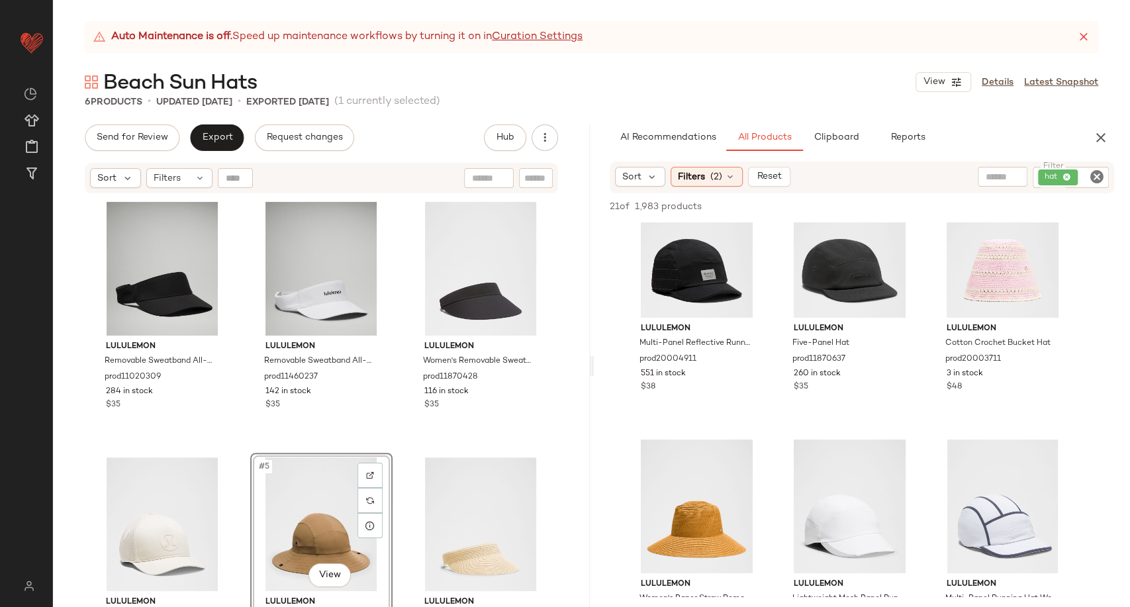
scroll to position [0, 0]
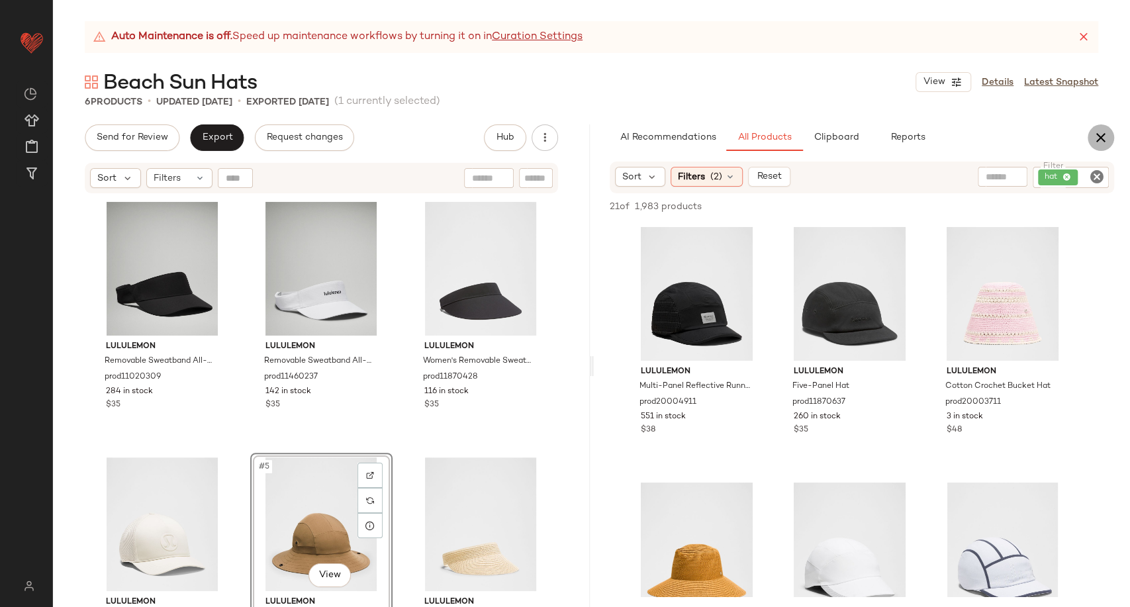
click at [1102, 140] on icon "button" at bounding box center [1101, 138] width 16 height 16
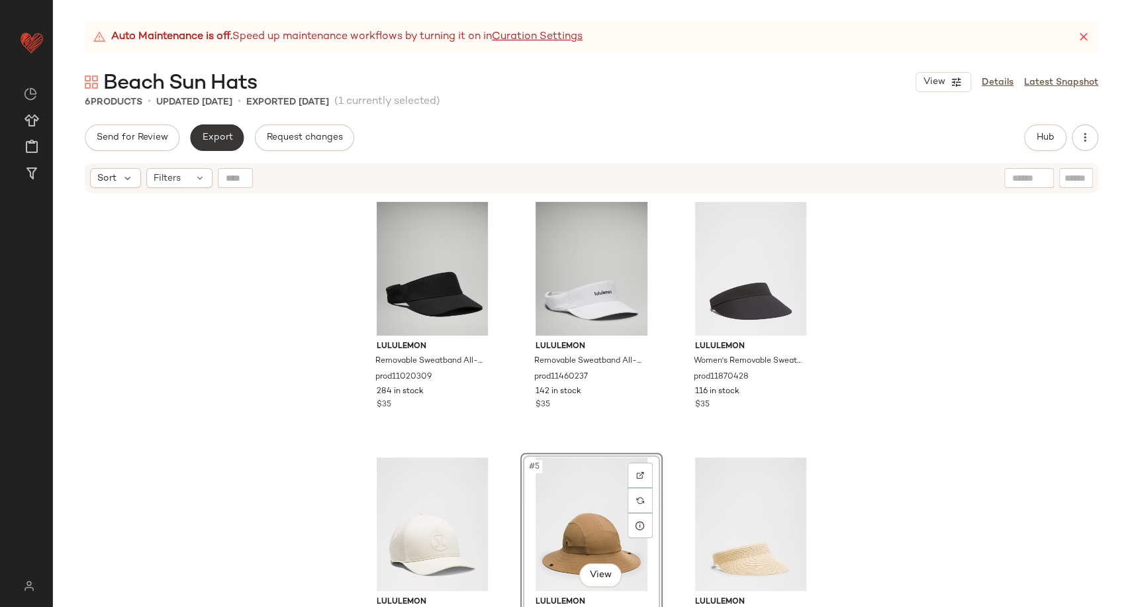
click at [203, 140] on span "Export" at bounding box center [216, 137] width 31 height 11
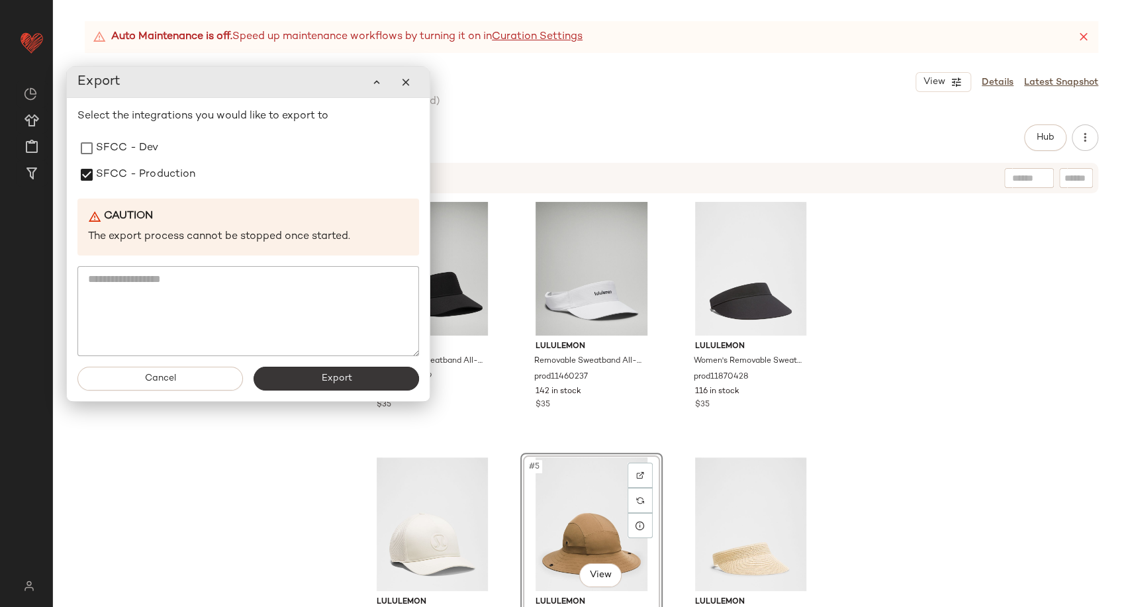
click at [305, 369] on button "Export" at bounding box center [337, 379] width 166 height 24
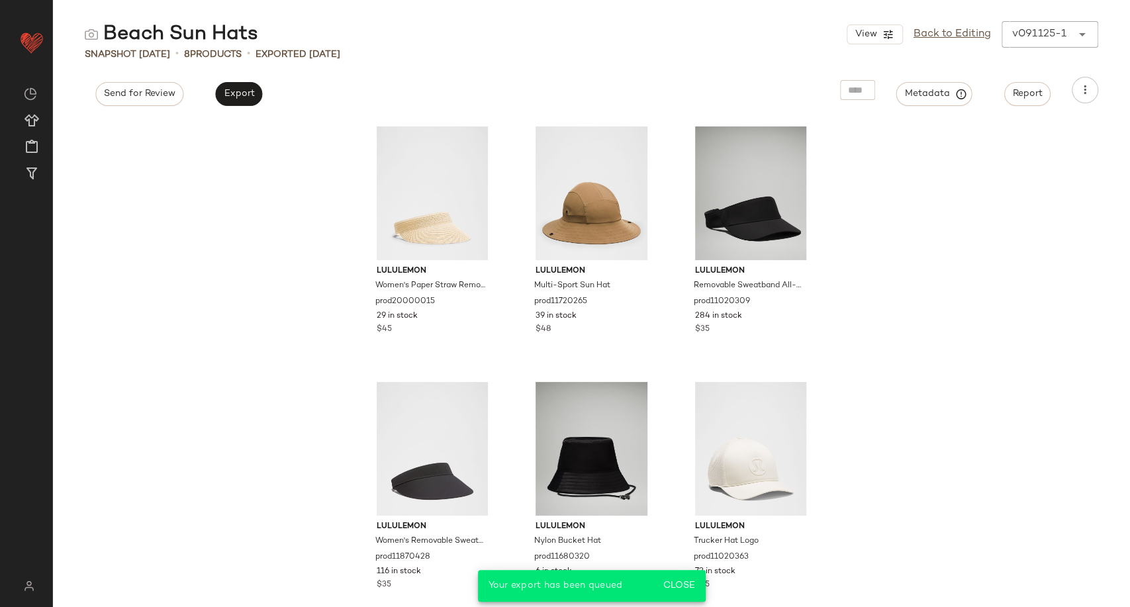
click at [238, 217] on div "lululemon Women's Paper Straw Removable Sweatband Visor prod20000015 29 in stoc…" at bounding box center [591, 363] width 1077 height 488
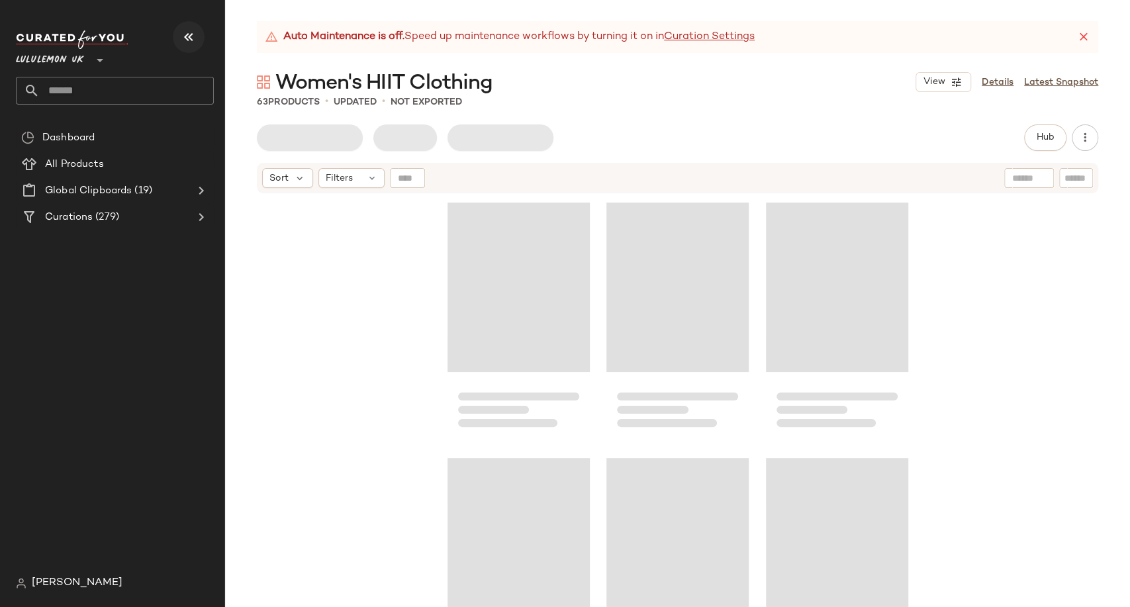
click at [191, 38] on icon "button" at bounding box center [189, 37] width 16 height 16
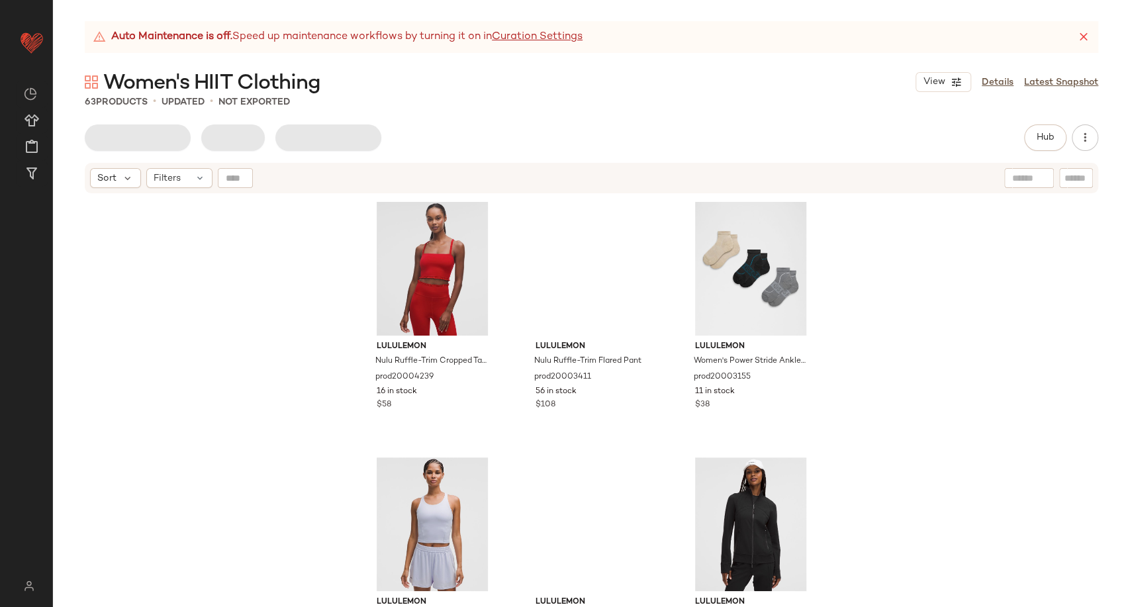
click at [498, 131] on div "Hub Send for Review External Review Internal Review Cancel Send for Review Revi…" at bounding box center [592, 137] width 1014 height 26
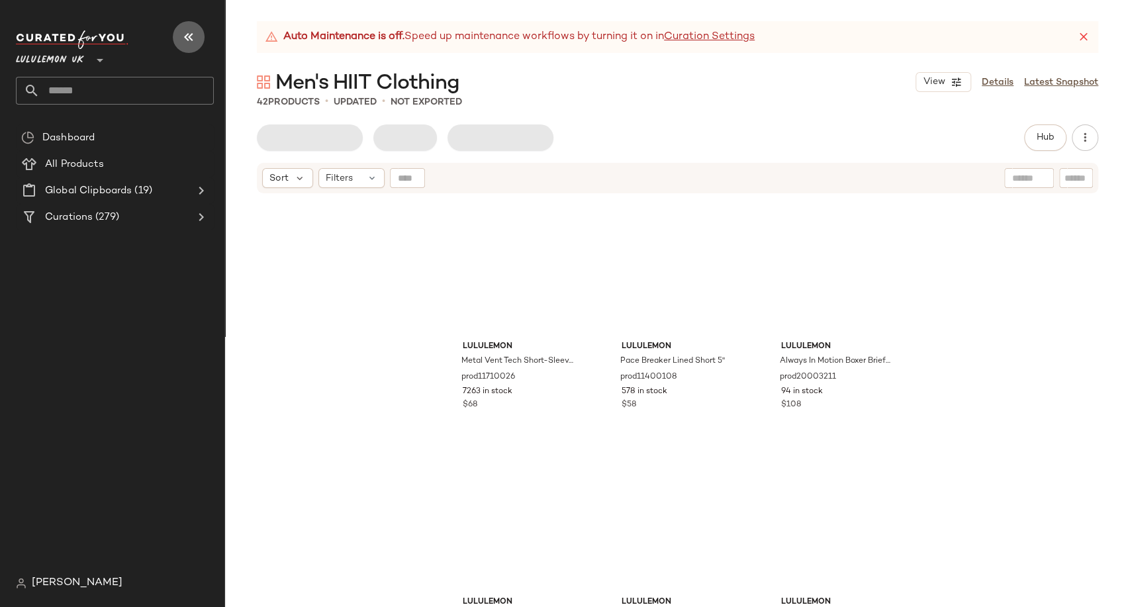
click at [186, 36] on icon "button" at bounding box center [189, 37] width 16 height 16
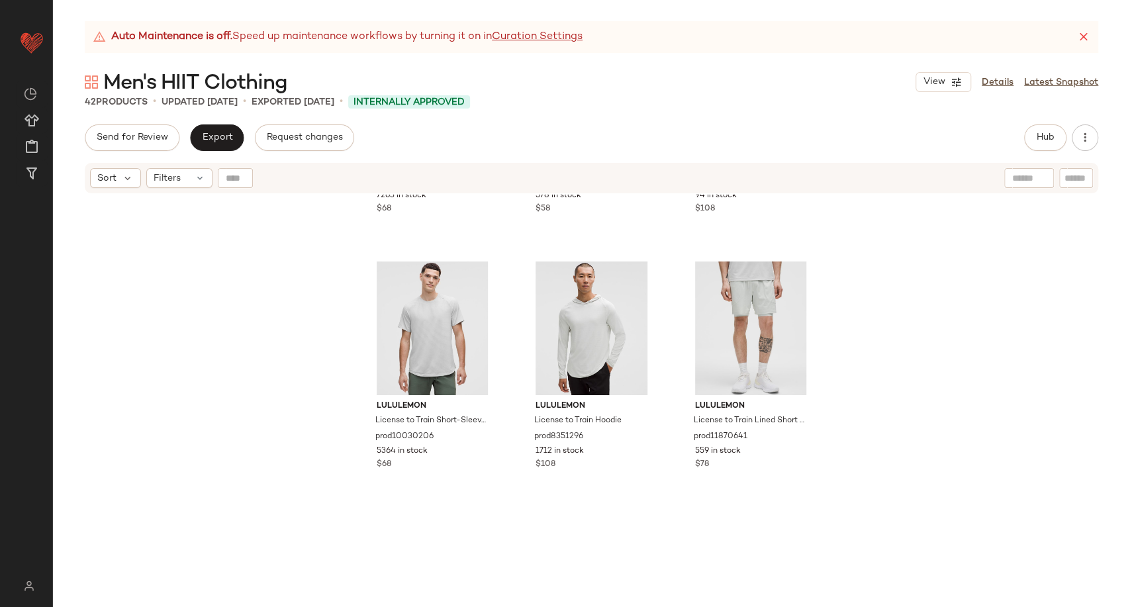
scroll to position [220, 0]
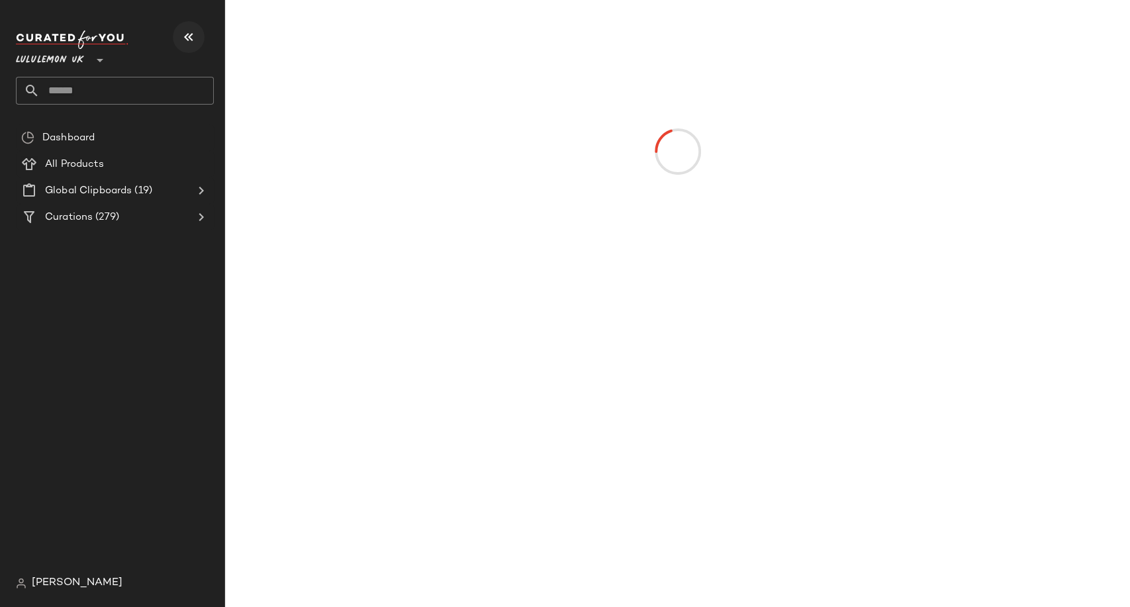
click at [178, 38] on button "button" at bounding box center [189, 37] width 32 height 32
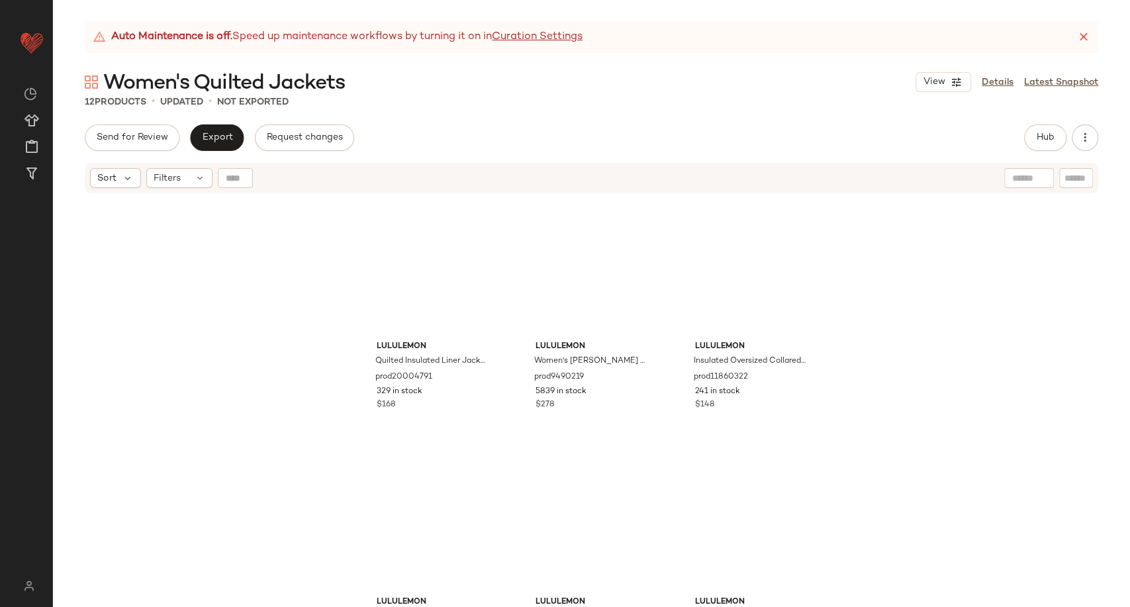
click at [401, 95] on div "12 Products • updated • Not Exported" at bounding box center [591, 101] width 1077 height 13
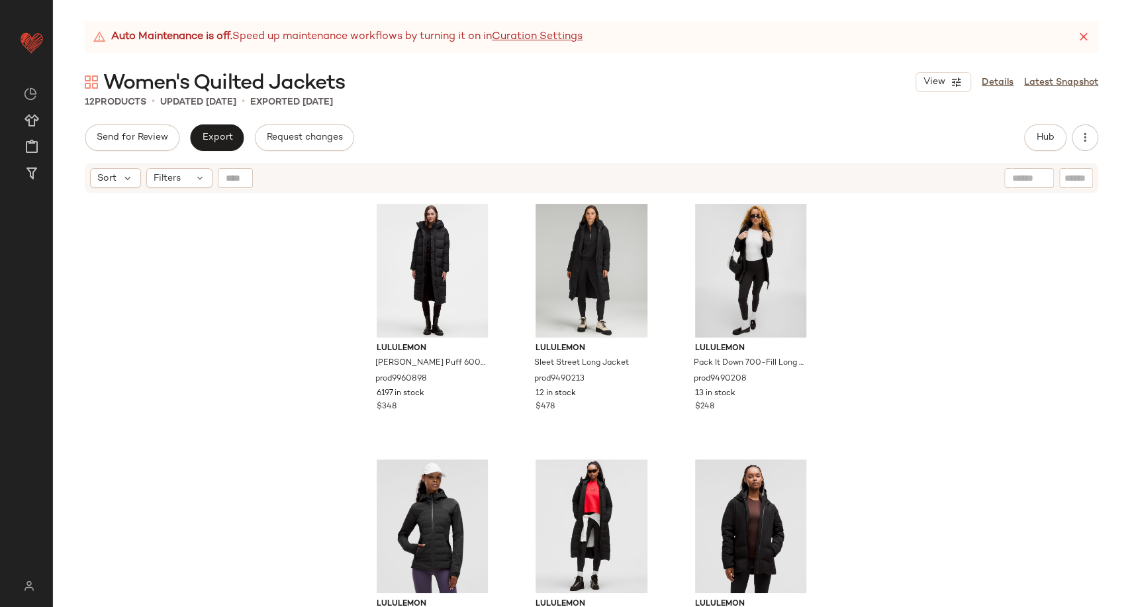
scroll to position [579, 0]
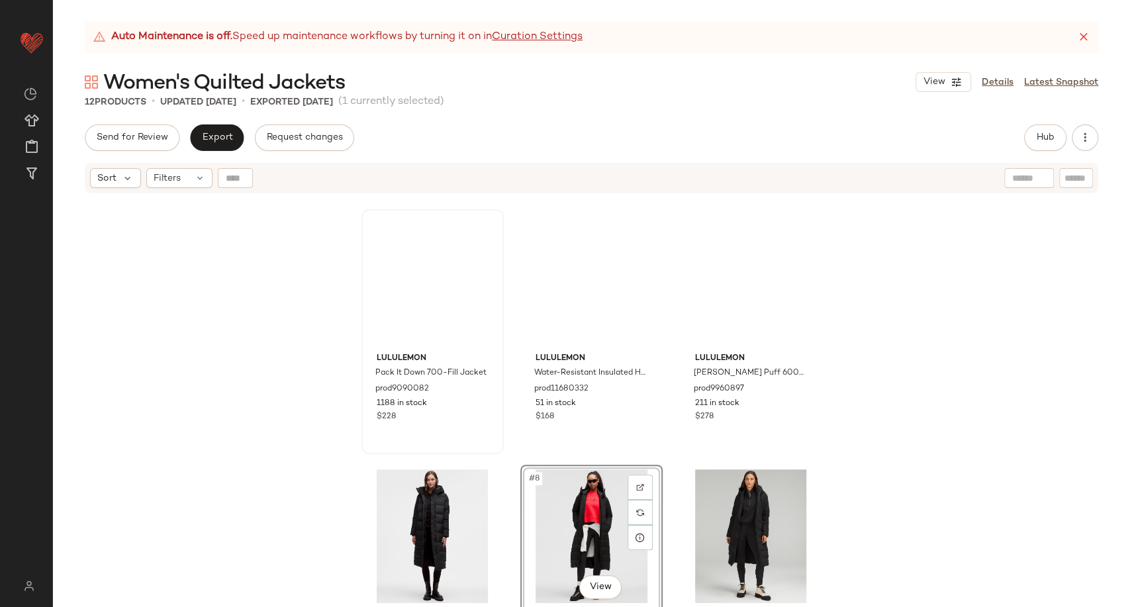
scroll to position [252, 0]
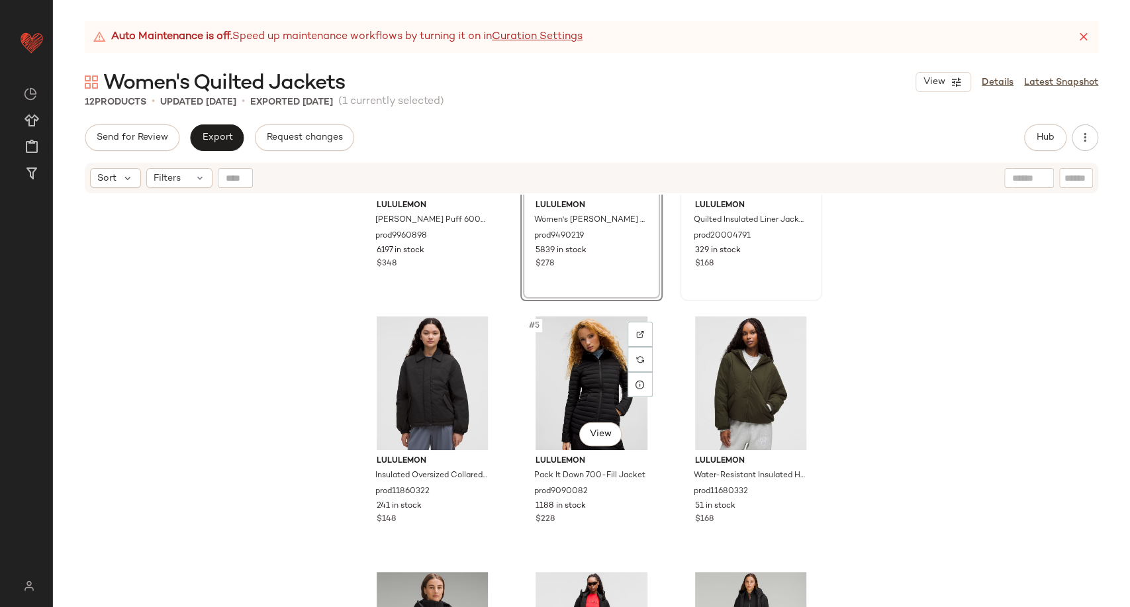
scroll to position [147, 0]
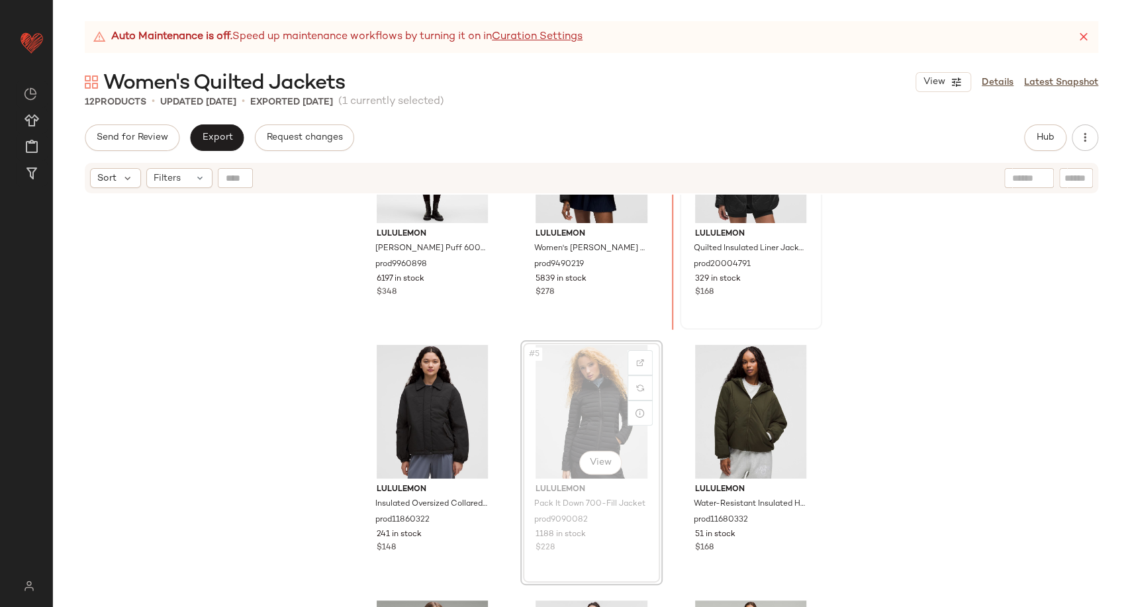
scroll to position [106, 0]
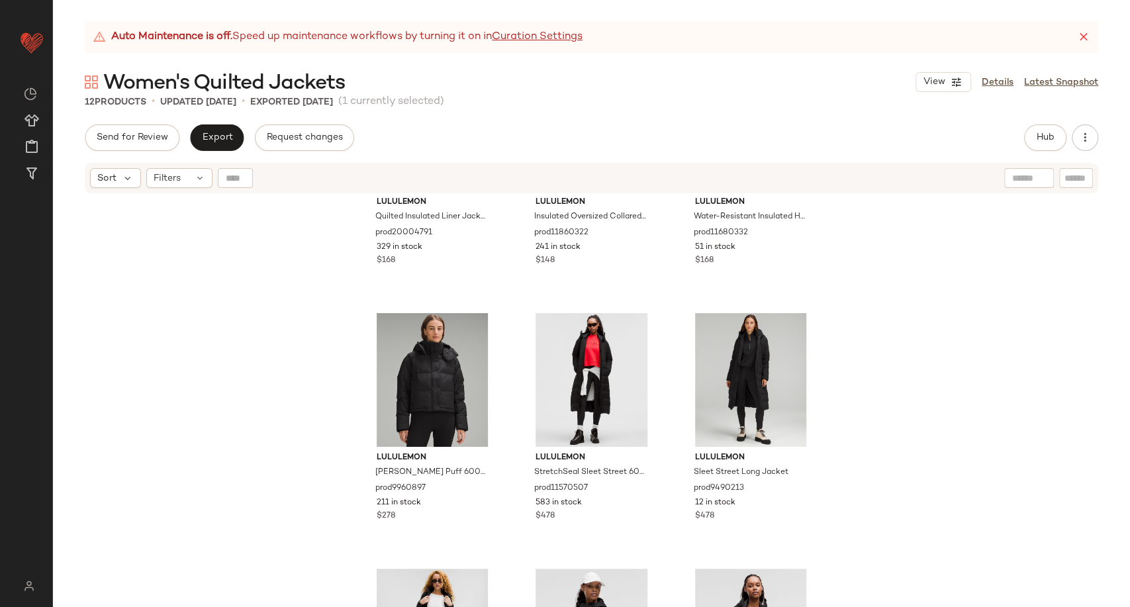
scroll to position [337, 0]
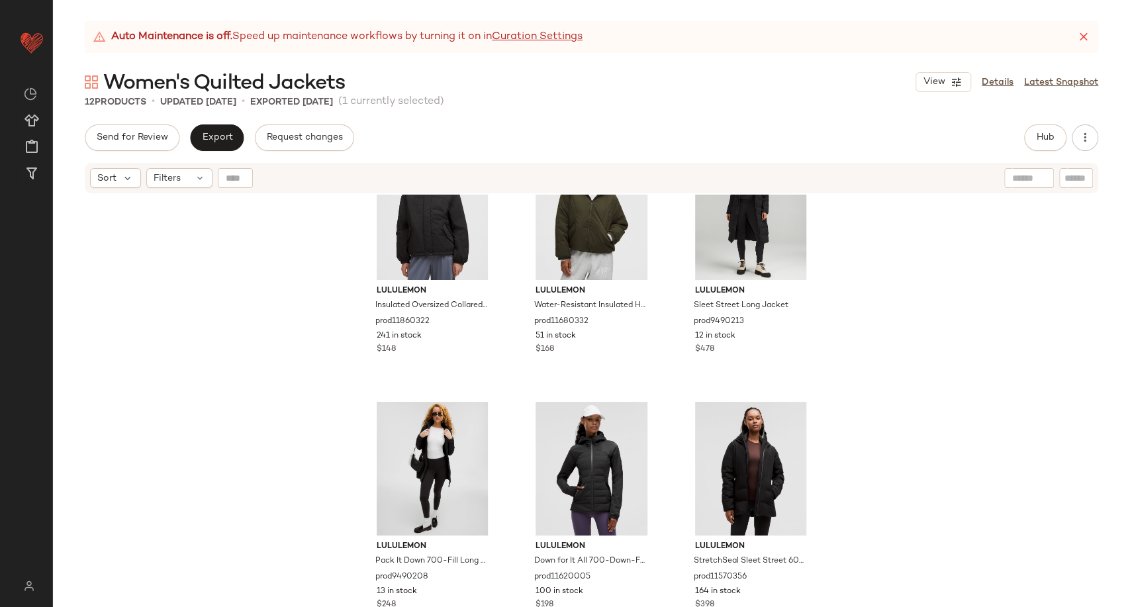
scroll to position [579, 0]
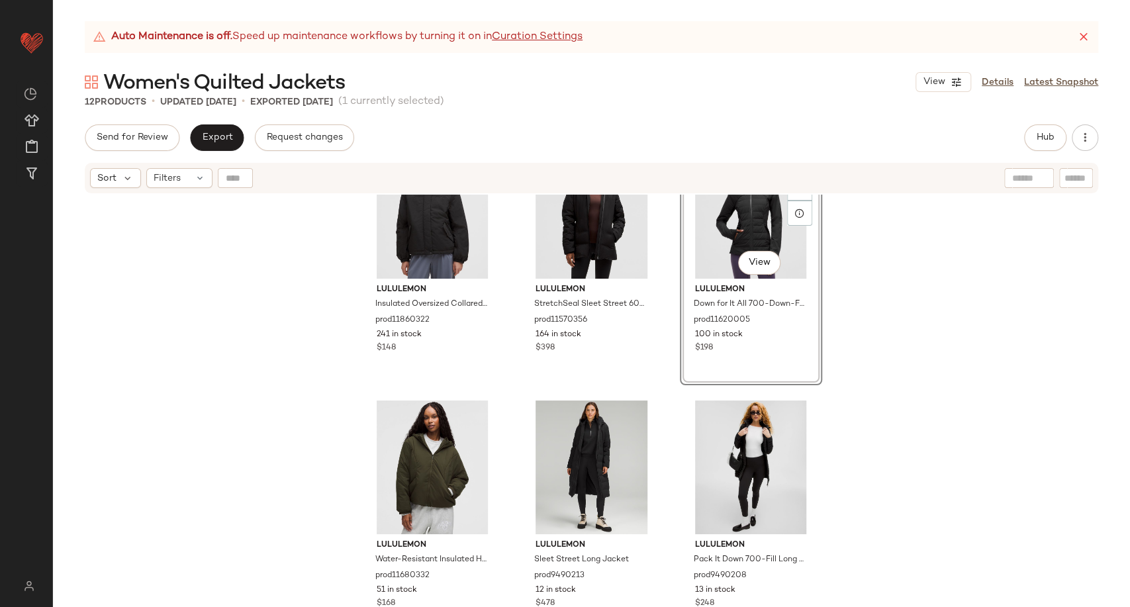
click at [871, 450] on div "lululemon Insulated Oversized Collared Jacket prod11860322 241 in stock $148 lu…" at bounding box center [591, 418] width 1077 height 446
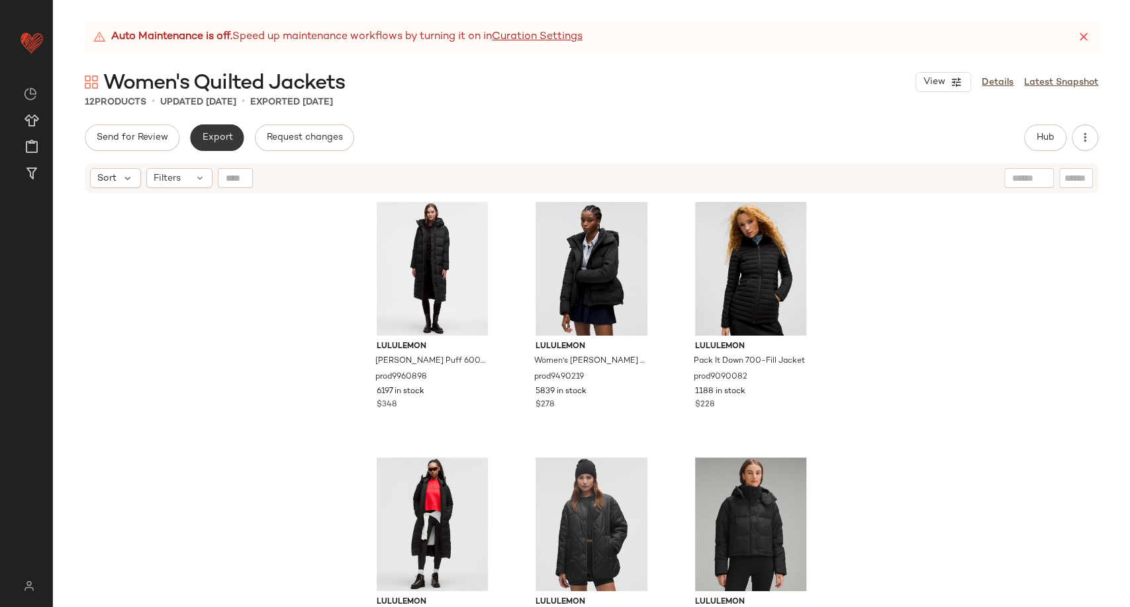
click at [216, 134] on span "Export" at bounding box center [216, 137] width 31 height 11
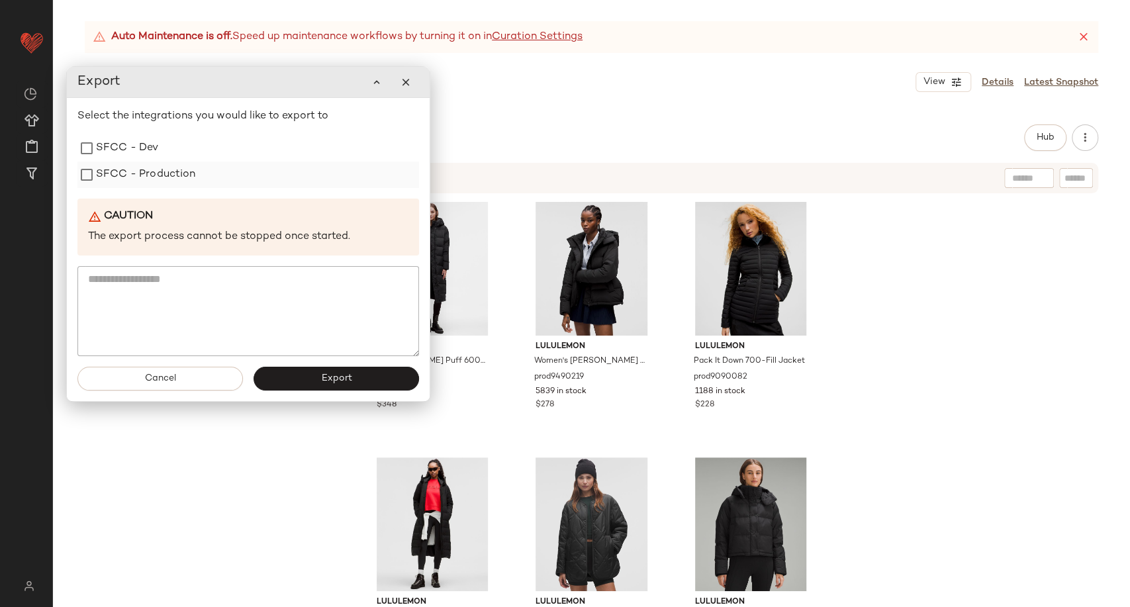
click at [97, 173] on label "SFCC - Production" at bounding box center [146, 175] width 100 height 26
click at [298, 383] on button "Export" at bounding box center [337, 379] width 166 height 24
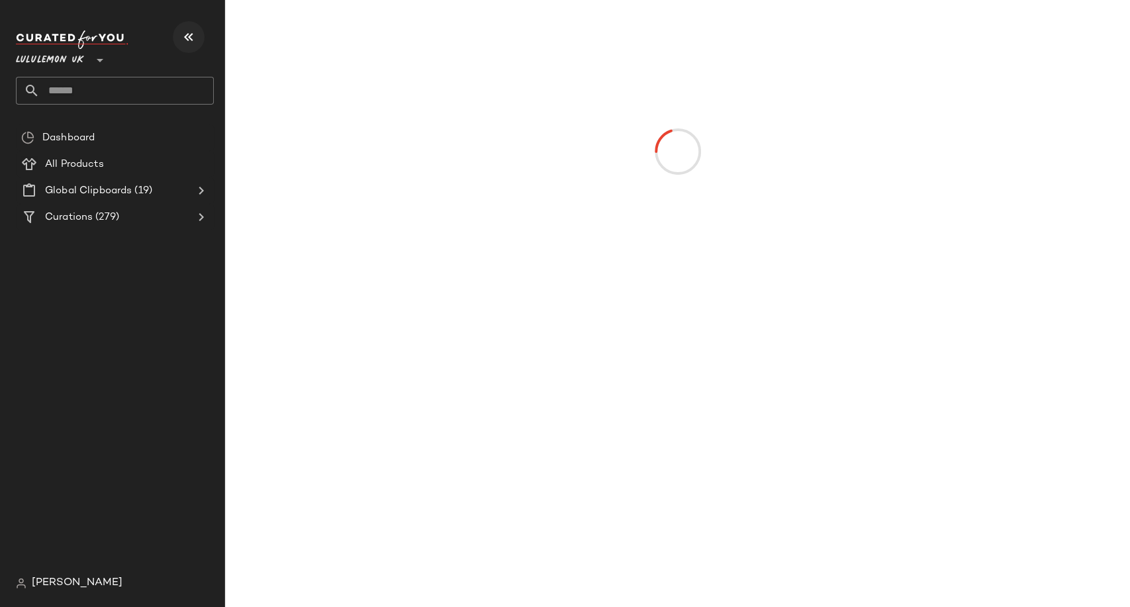
click at [183, 45] on button "button" at bounding box center [189, 37] width 32 height 32
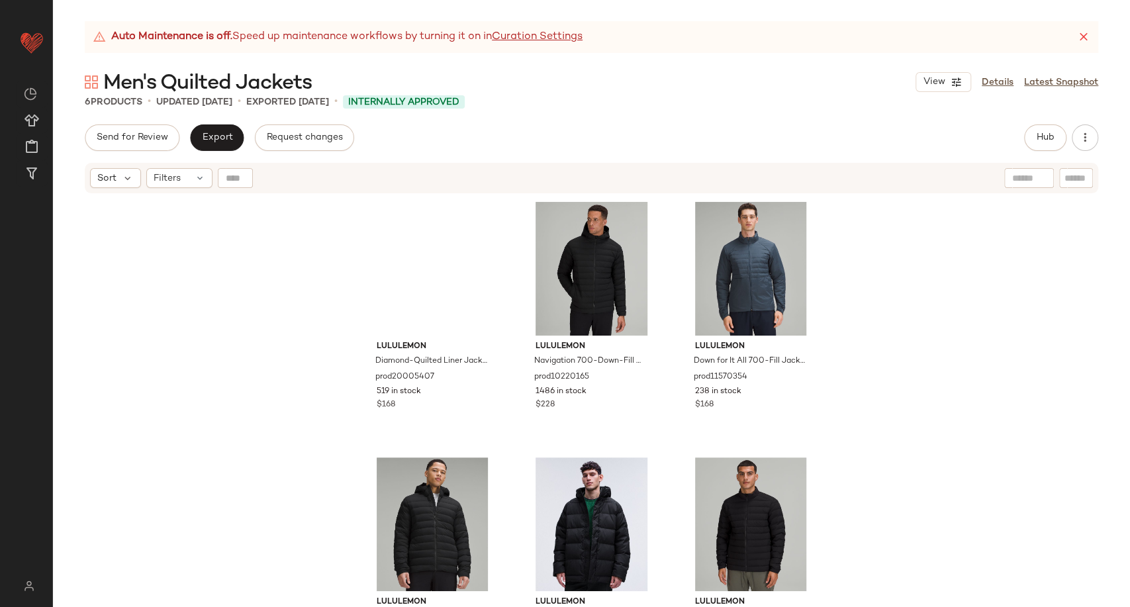
click at [289, 324] on div "lululemon Diamond-Quilted Liner Jacket prod20005407 519 in stock $168 lululemon…" at bounding box center [591, 418] width 1077 height 446
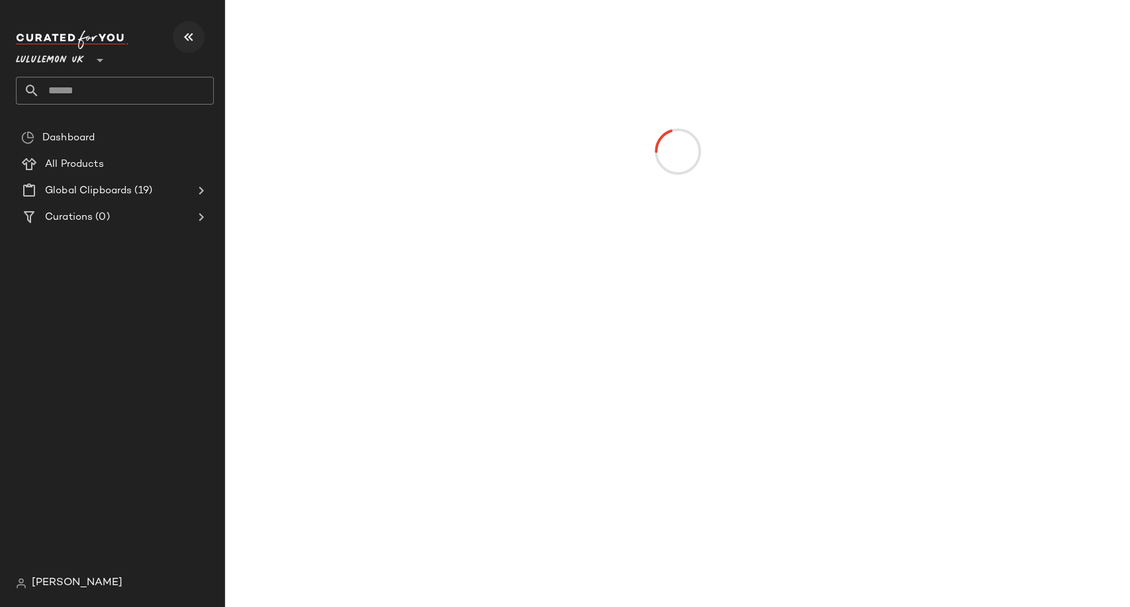
click at [192, 33] on icon "button" at bounding box center [189, 37] width 16 height 16
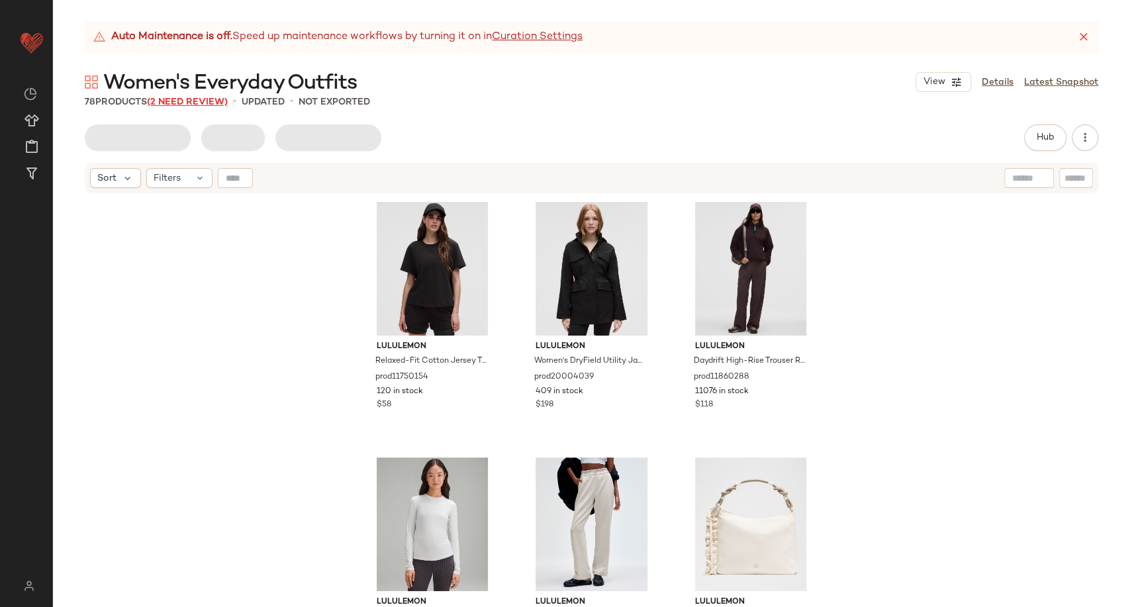
click at [199, 100] on span "(2 Need Review)" at bounding box center [187, 102] width 81 height 10
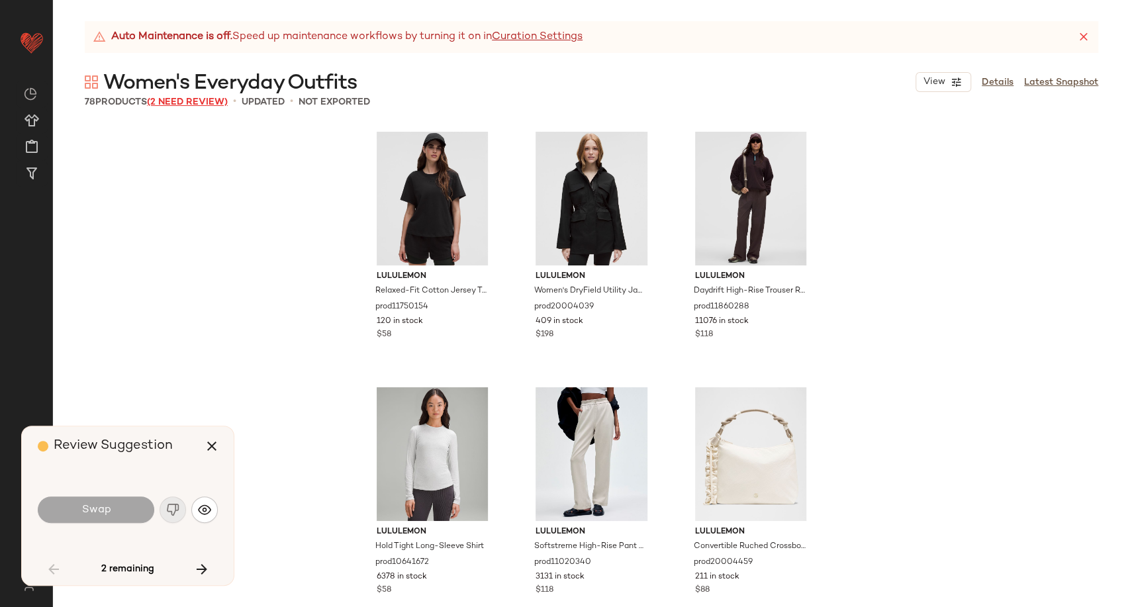
scroll to position [5623, 0]
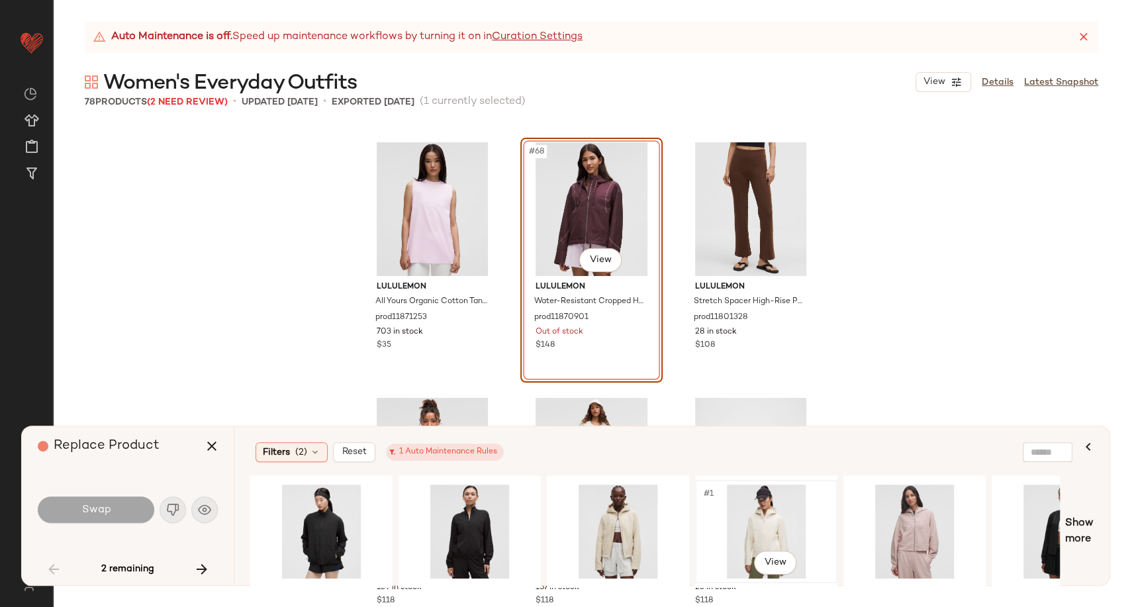
click at [762, 520] on div "#1 View" at bounding box center [766, 532] width 133 height 94
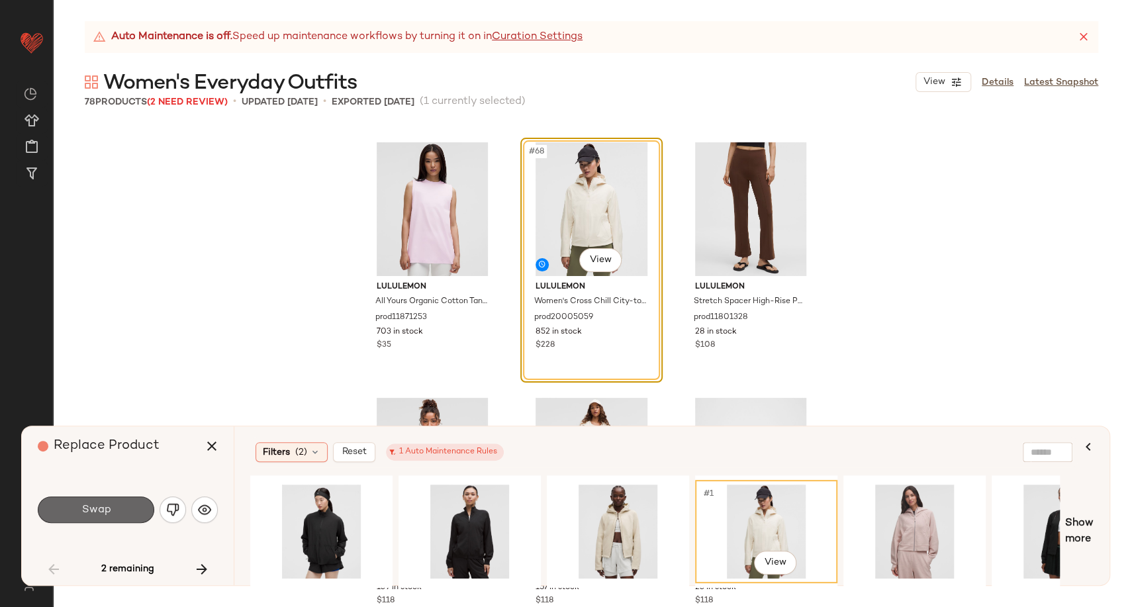
click at [123, 505] on button "Swap" at bounding box center [96, 510] width 117 height 26
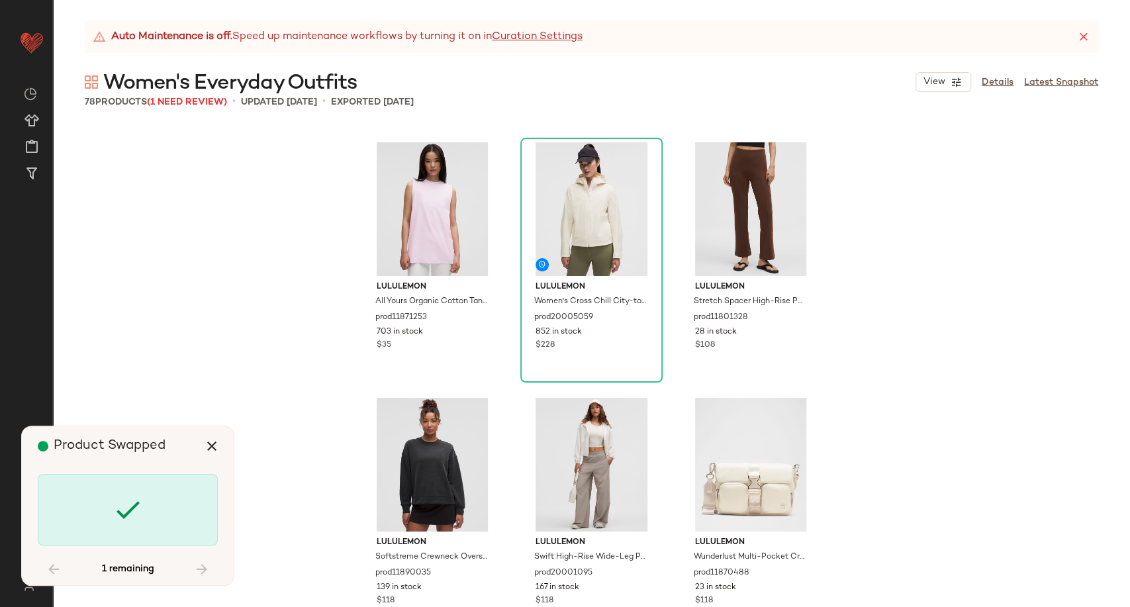
scroll to position [6134, 0]
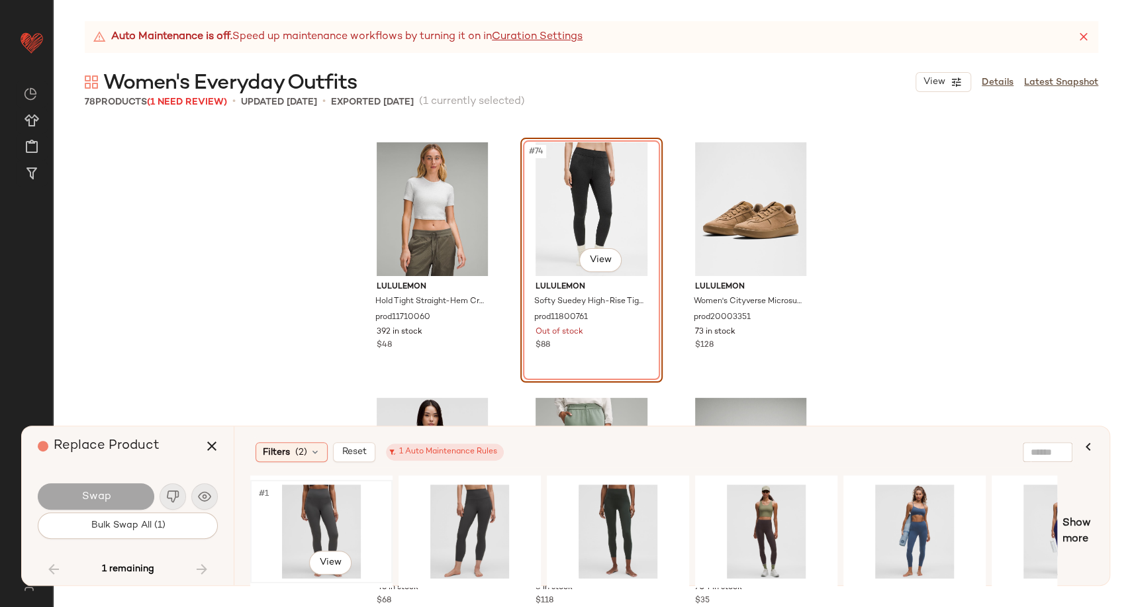
click at [327, 510] on div "#1 View" at bounding box center [321, 532] width 133 height 94
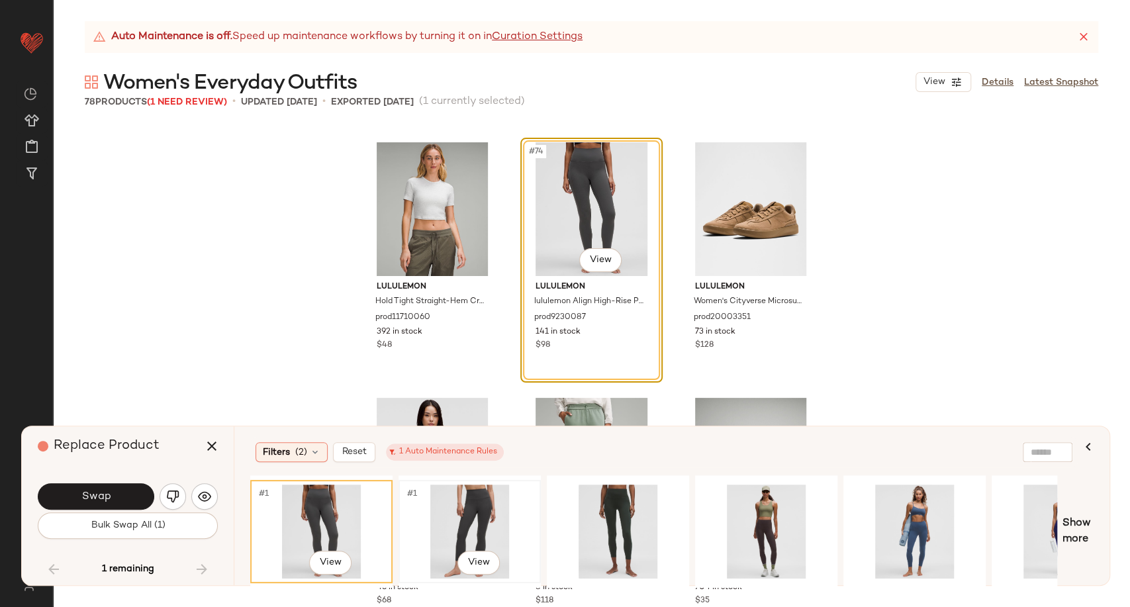
click at [483, 510] on div "#1 View" at bounding box center [469, 532] width 133 height 94
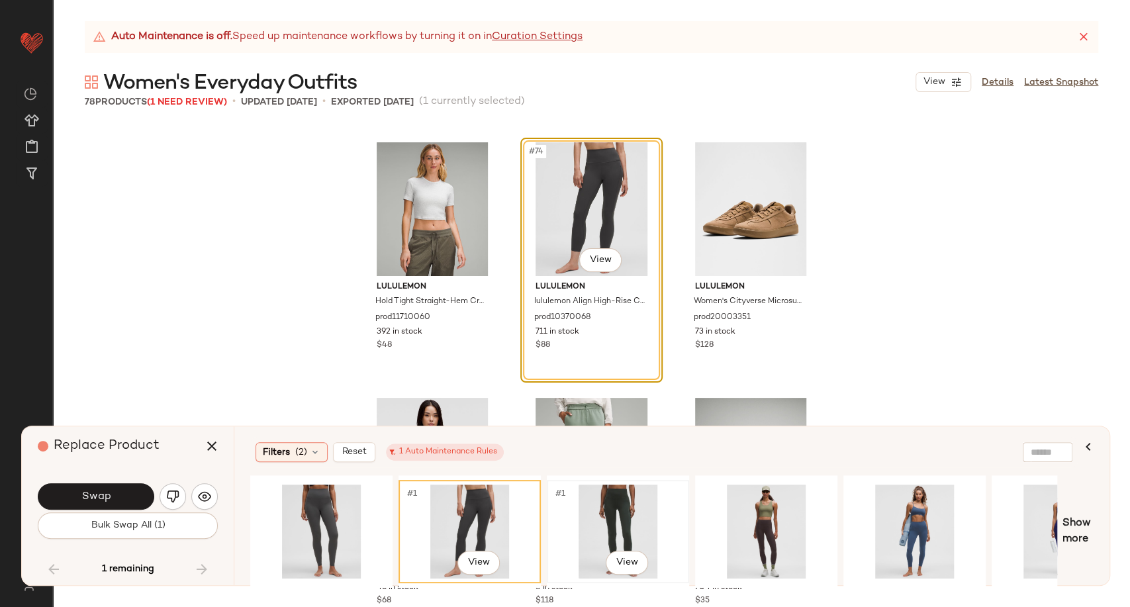
click at [622, 516] on div "#1 View" at bounding box center [618, 532] width 133 height 94
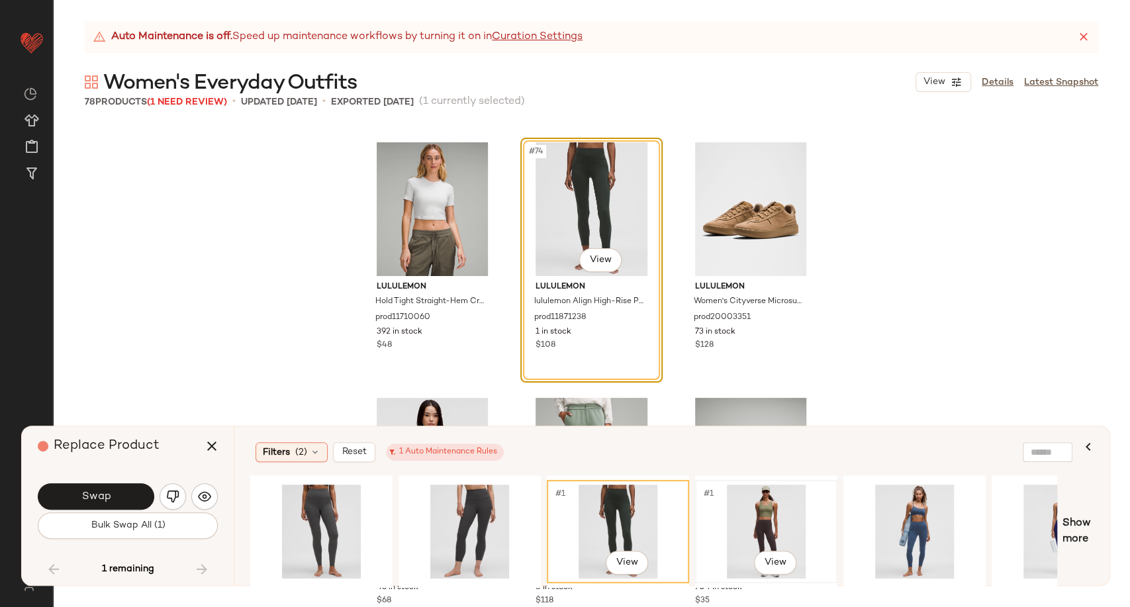
click at [771, 526] on div "#1 View" at bounding box center [766, 532] width 133 height 94
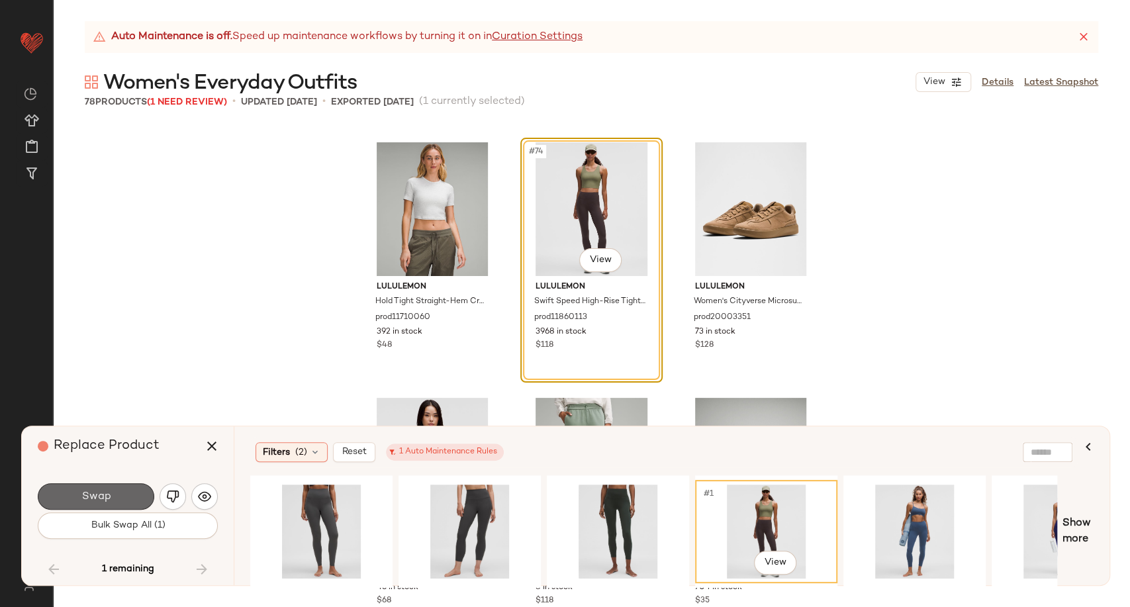
click at [123, 487] on button "Swap" at bounding box center [96, 496] width 117 height 26
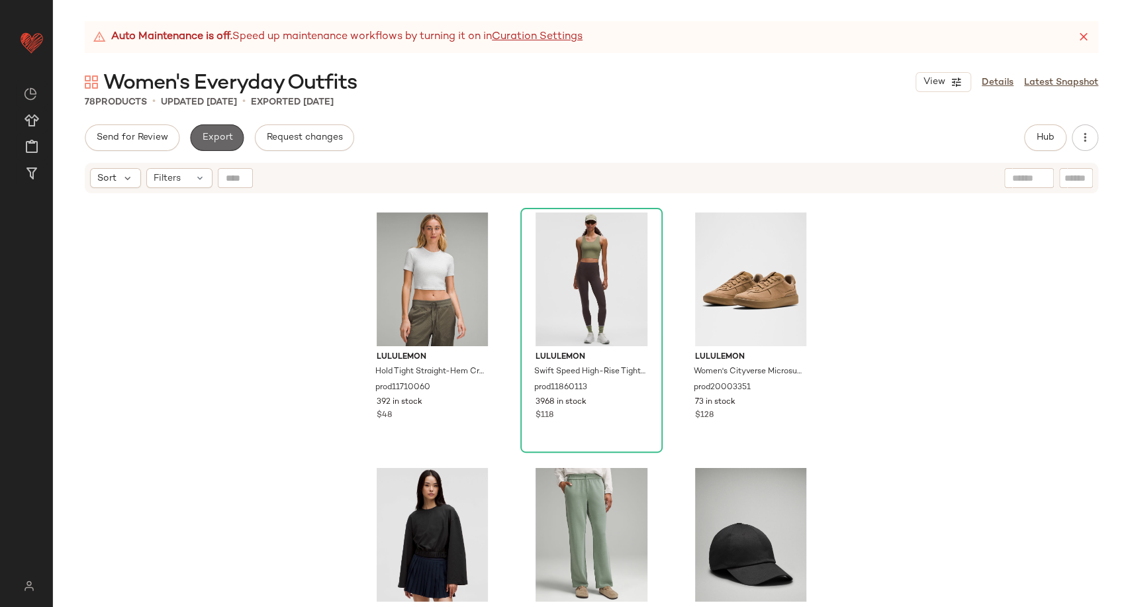
click at [208, 134] on span "Export" at bounding box center [216, 137] width 31 height 11
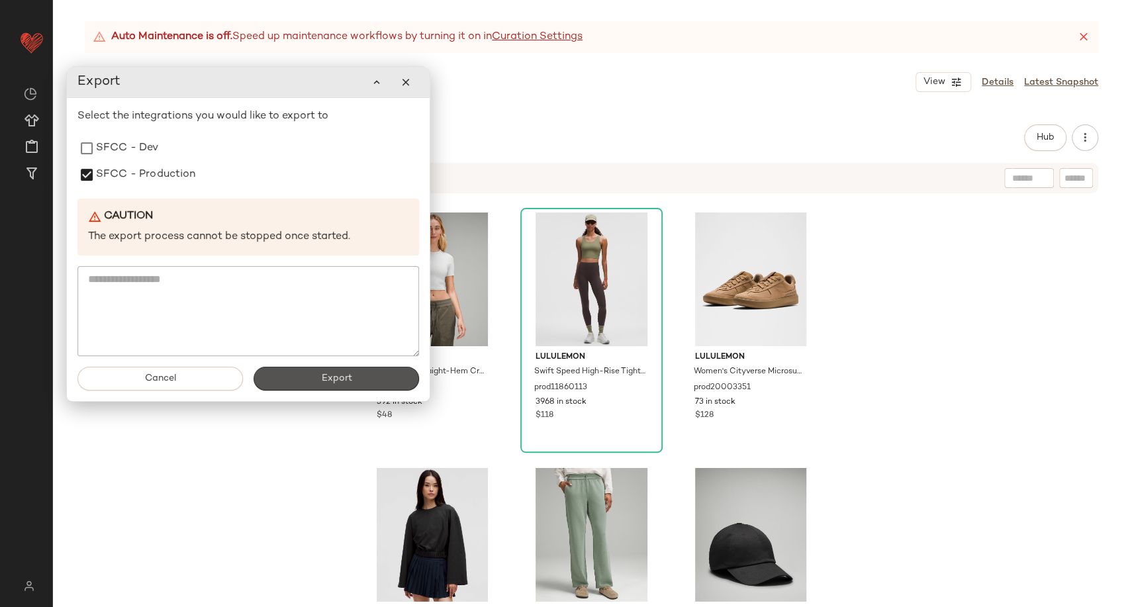
drag, startPoint x: 318, startPoint y: 385, endPoint x: 318, endPoint y: 369, distance: 15.9
click at [318, 385] on button "Export" at bounding box center [337, 379] width 166 height 24
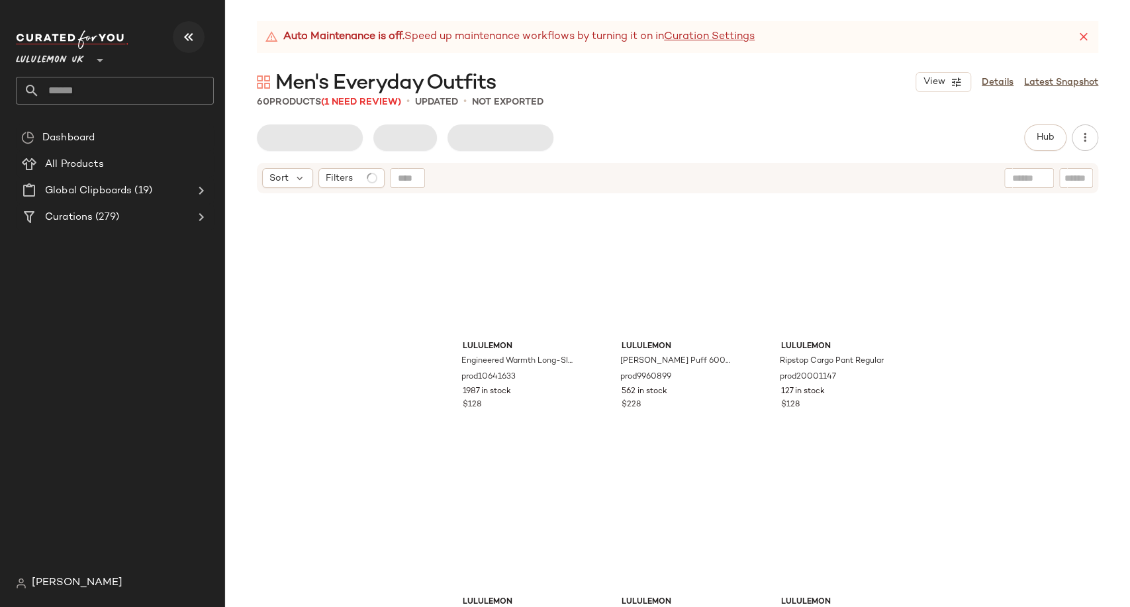
click at [186, 43] on icon "button" at bounding box center [189, 37] width 16 height 16
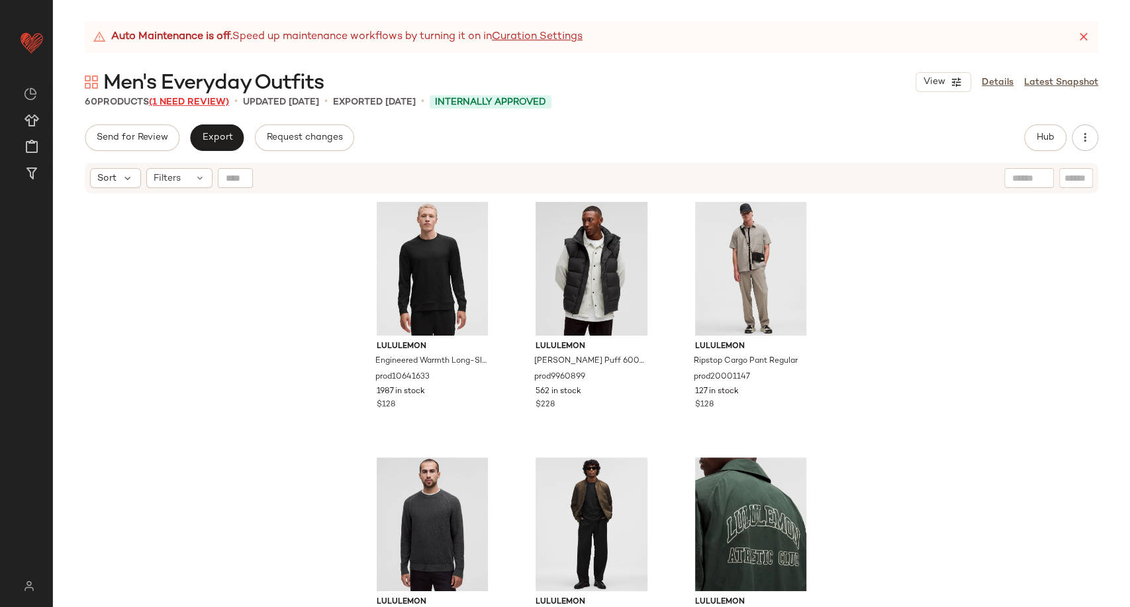
click at [207, 99] on span "(1 Need Review)" at bounding box center [189, 102] width 80 height 10
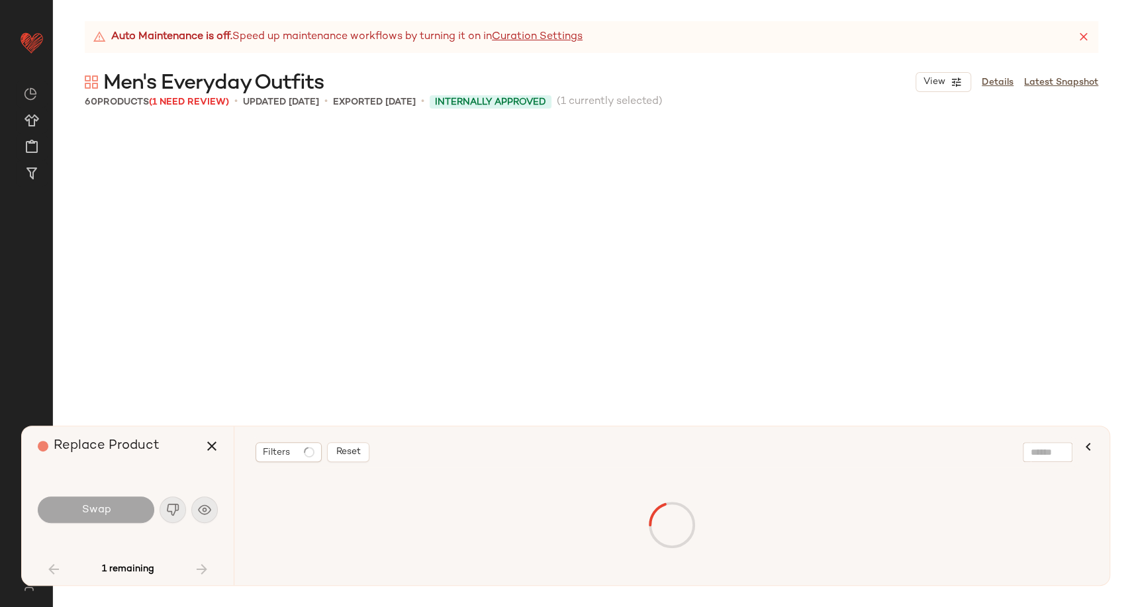
scroll to position [4089, 0]
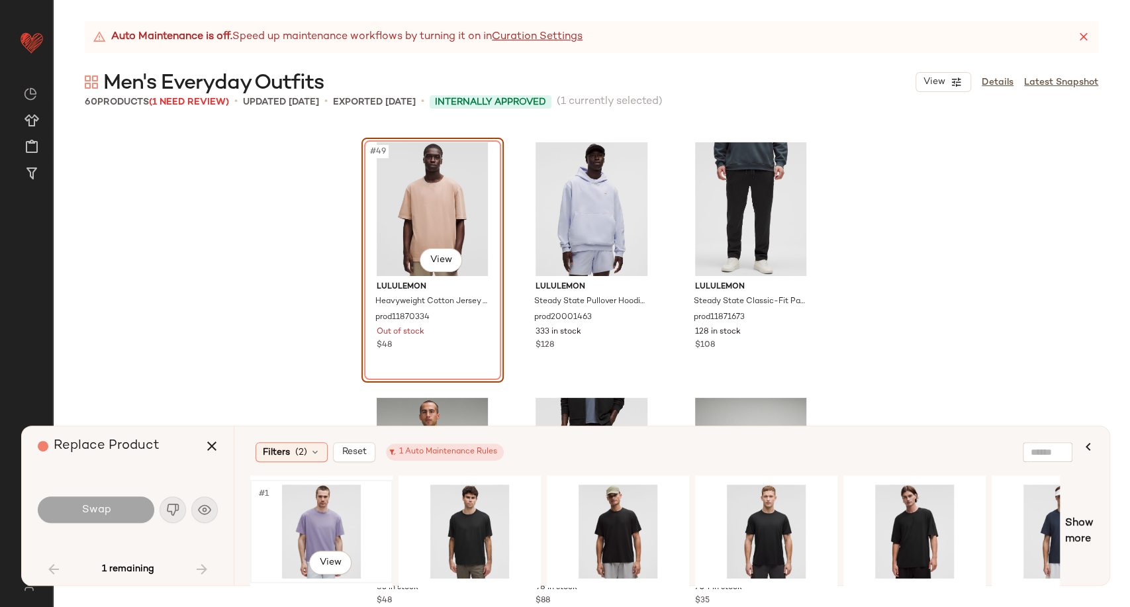
click at [330, 520] on div "#1 View" at bounding box center [321, 532] width 133 height 94
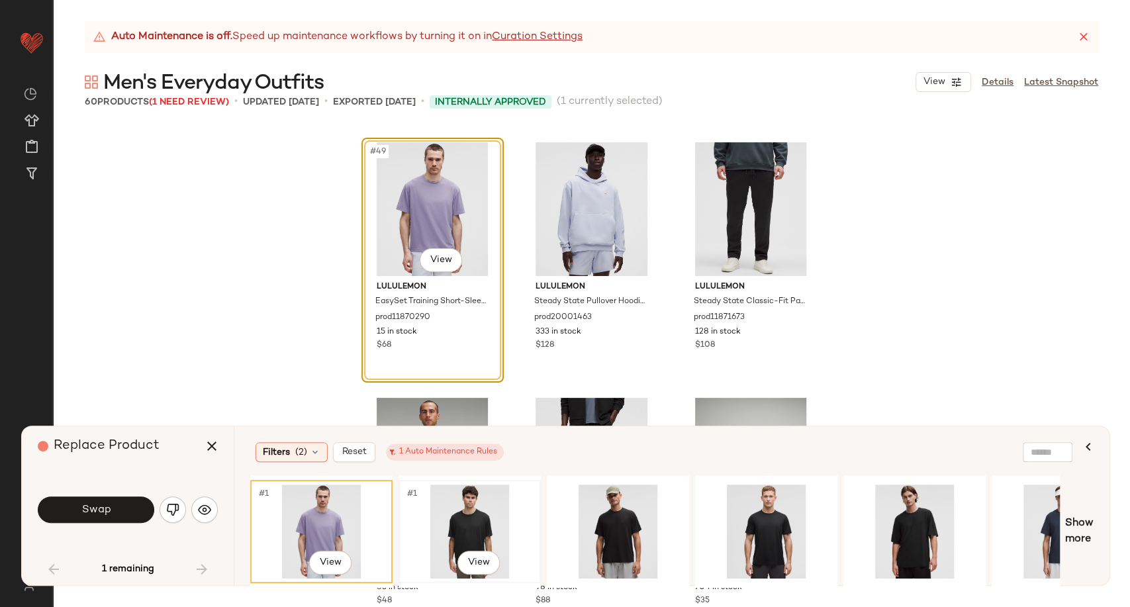
click at [461, 530] on div "#1 View" at bounding box center [469, 532] width 133 height 94
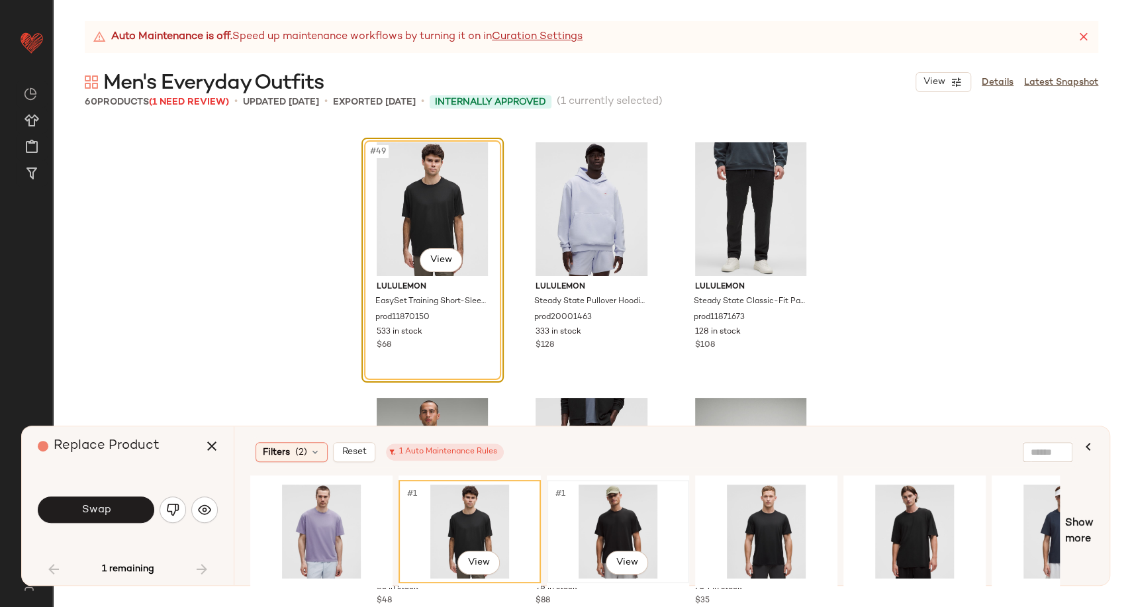
click at [622, 524] on div "#1 View" at bounding box center [618, 532] width 133 height 94
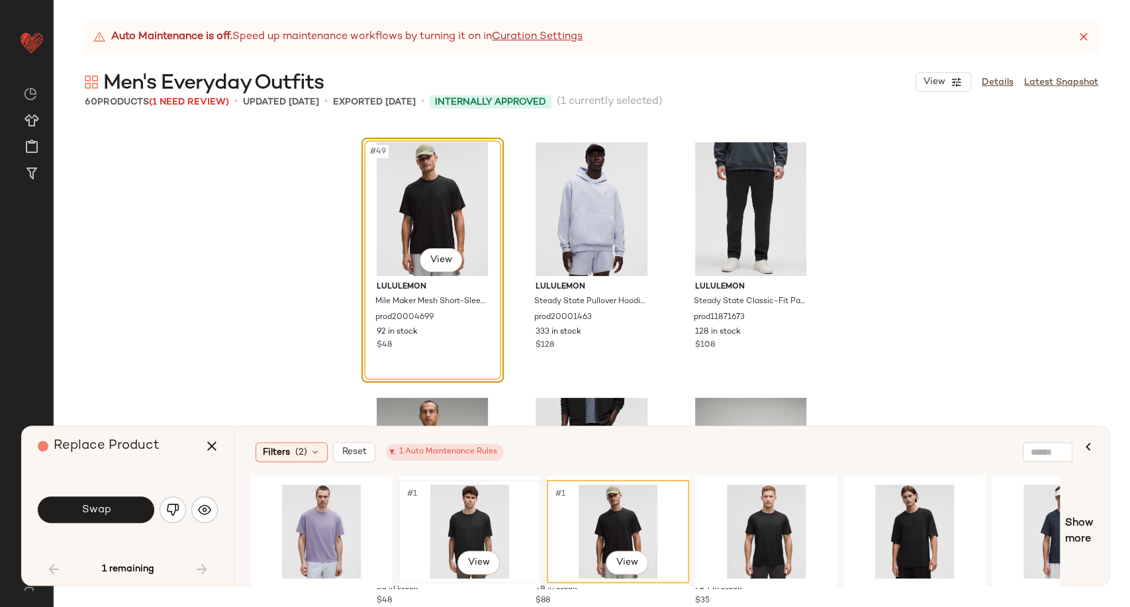
click at [467, 531] on div "#1 View" at bounding box center [469, 532] width 133 height 94
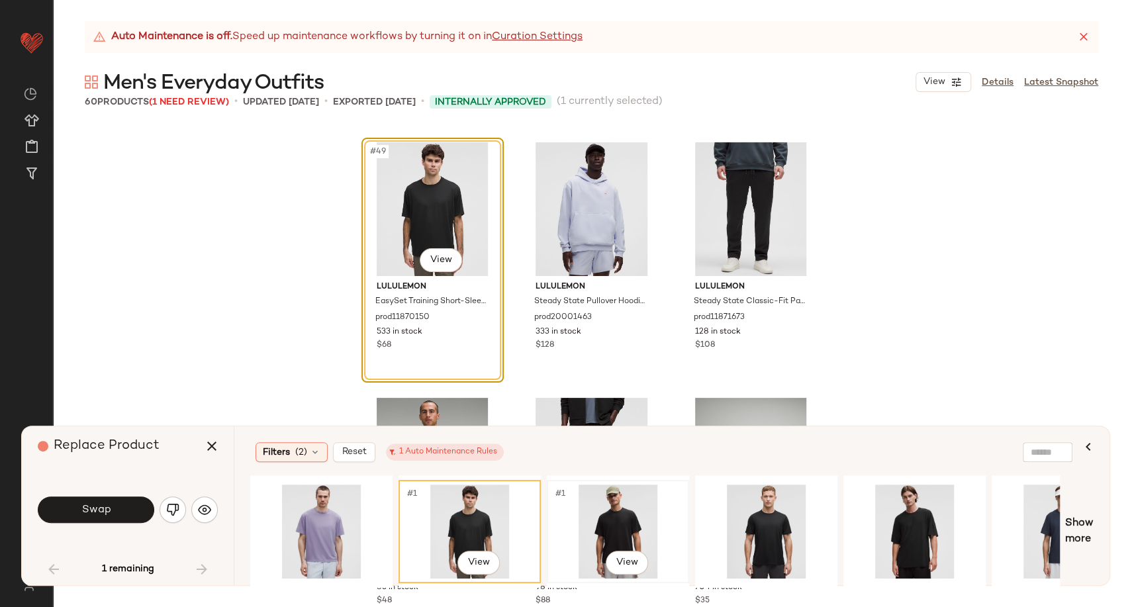
click at [622, 522] on div "#1 View" at bounding box center [618, 532] width 133 height 94
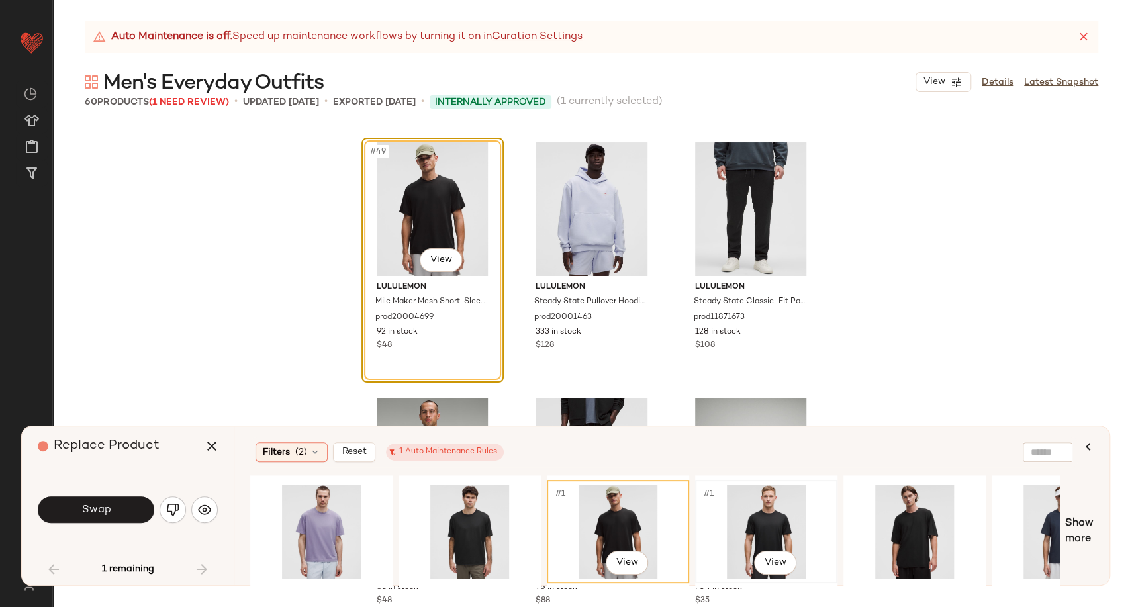
click at [761, 526] on div "#1 View" at bounding box center [766, 532] width 133 height 94
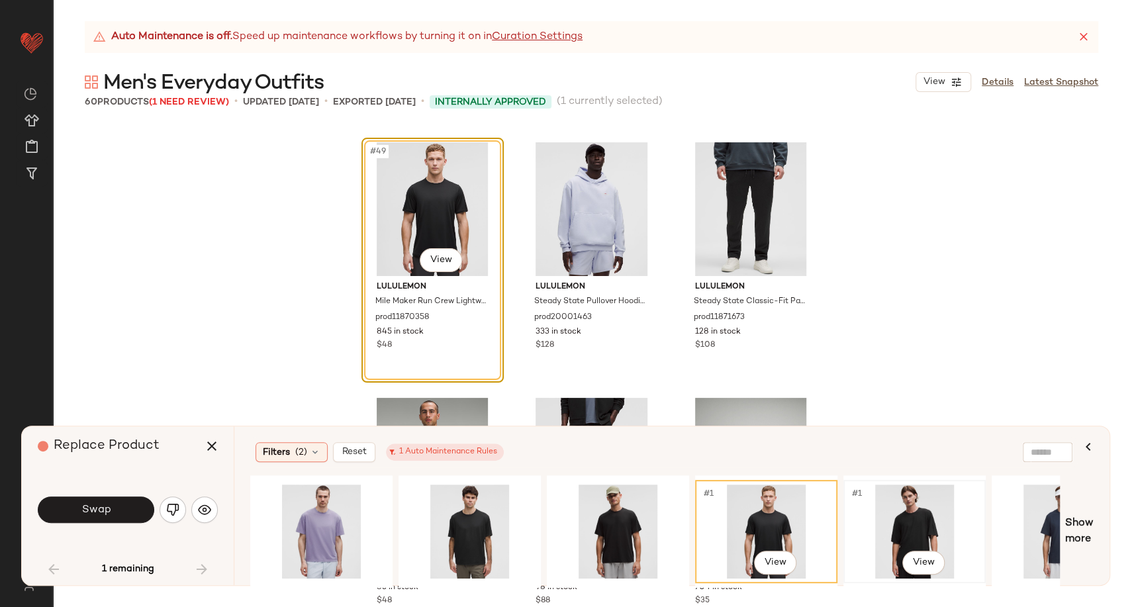
click at [896, 521] on div "#1 View" at bounding box center [914, 532] width 133 height 94
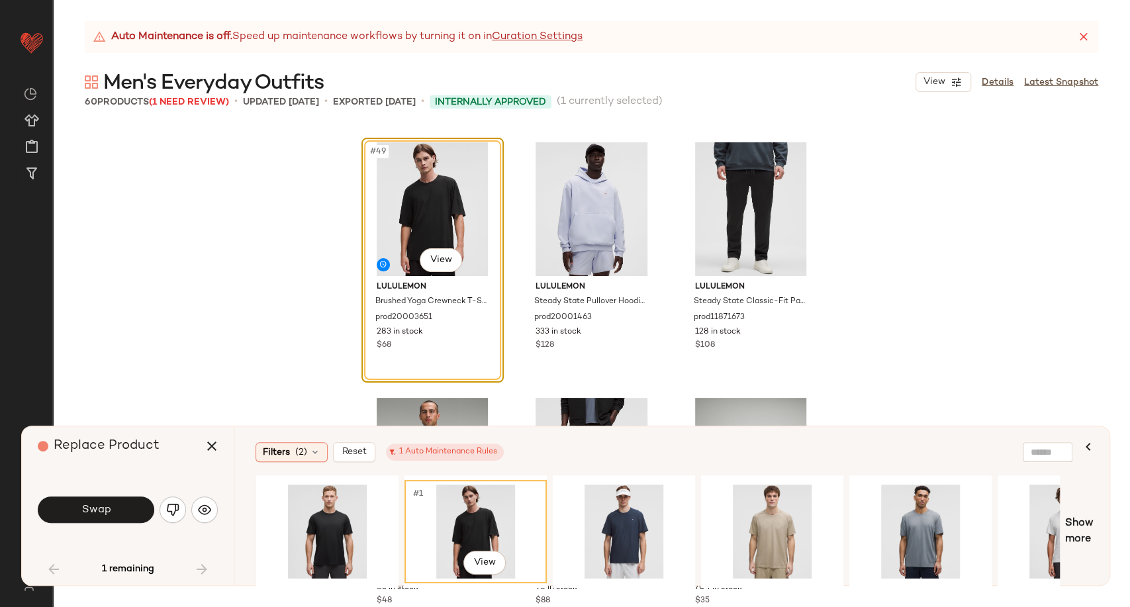
scroll to position [0, 518]
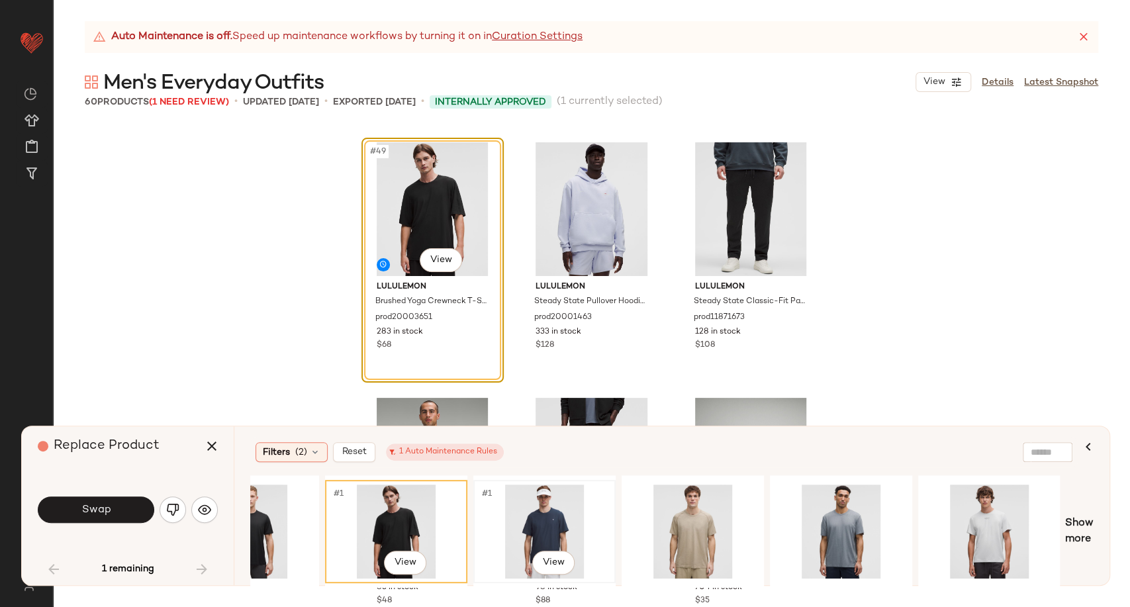
click at [552, 515] on div "#1 View" at bounding box center [544, 532] width 133 height 94
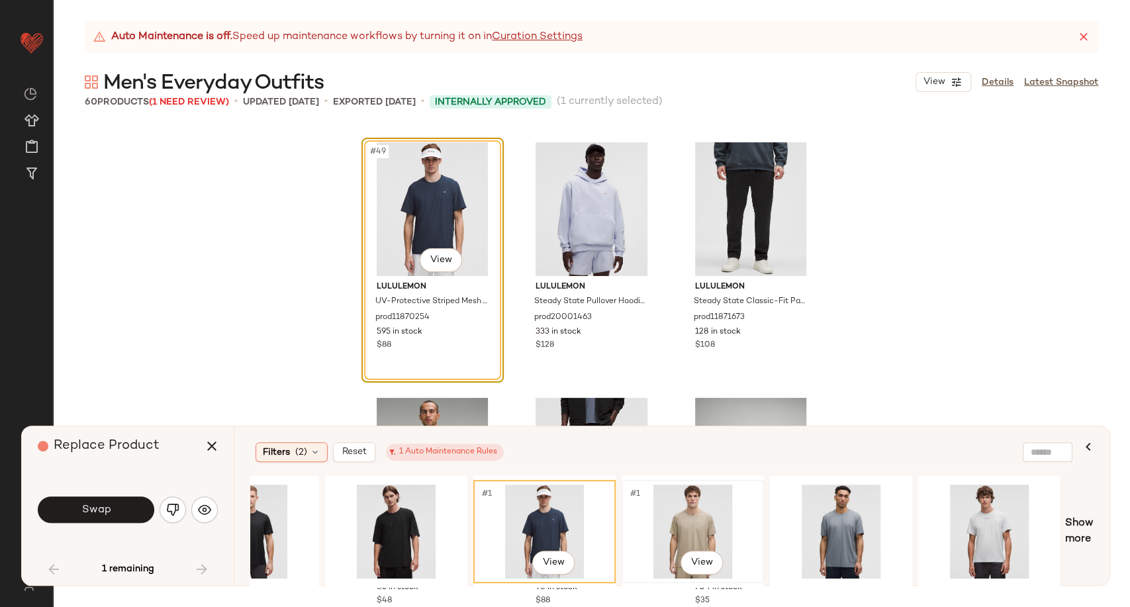
click at [701, 511] on div "#1 View" at bounding box center [692, 532] width 133 height 94
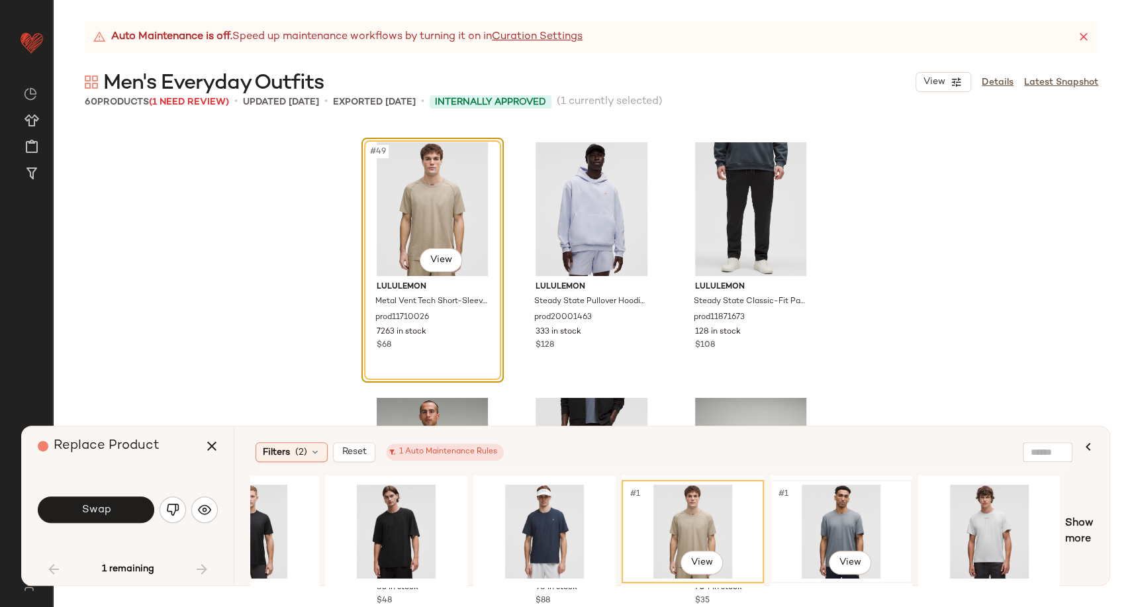
click at [835, 523] on div "#1 View" at bounding box center [841, 532] width 133 height 94
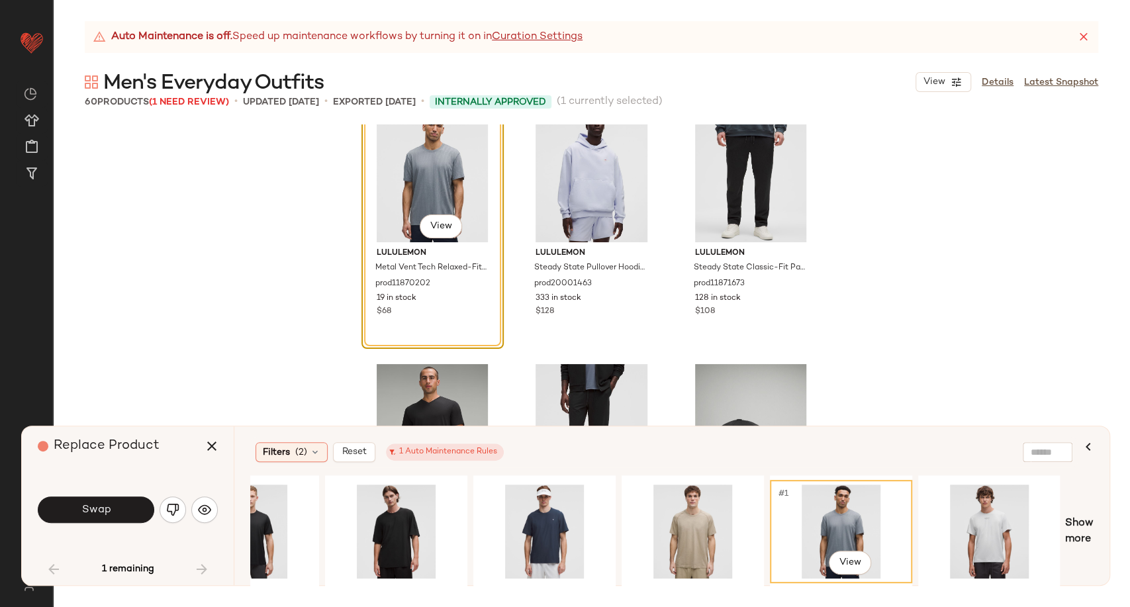
scroll to position [4089, 0]
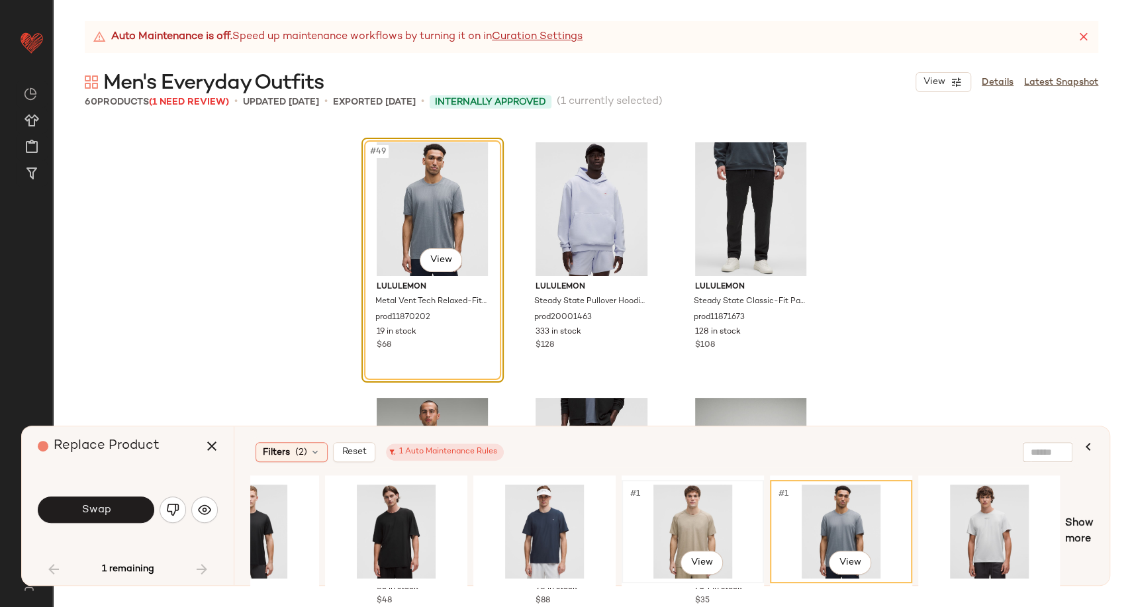
click at [694, 528] on div "#1 View" at bounding box center [692, 532] width 133 height 94
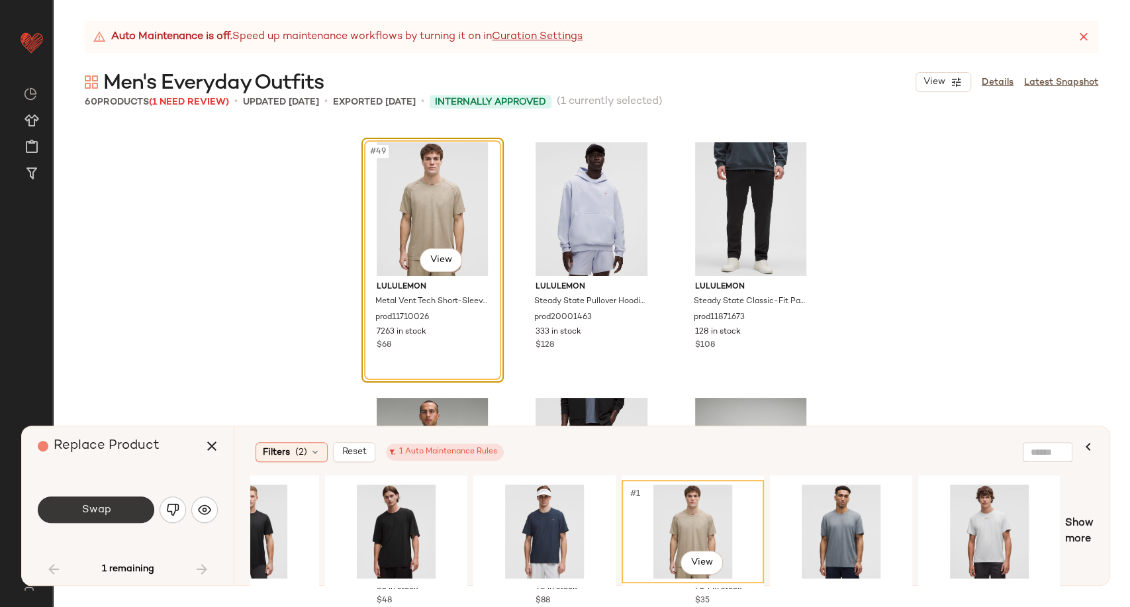
click at [122, 504] on button "Swap" at bounding box center [96, 510] width 117 height 26
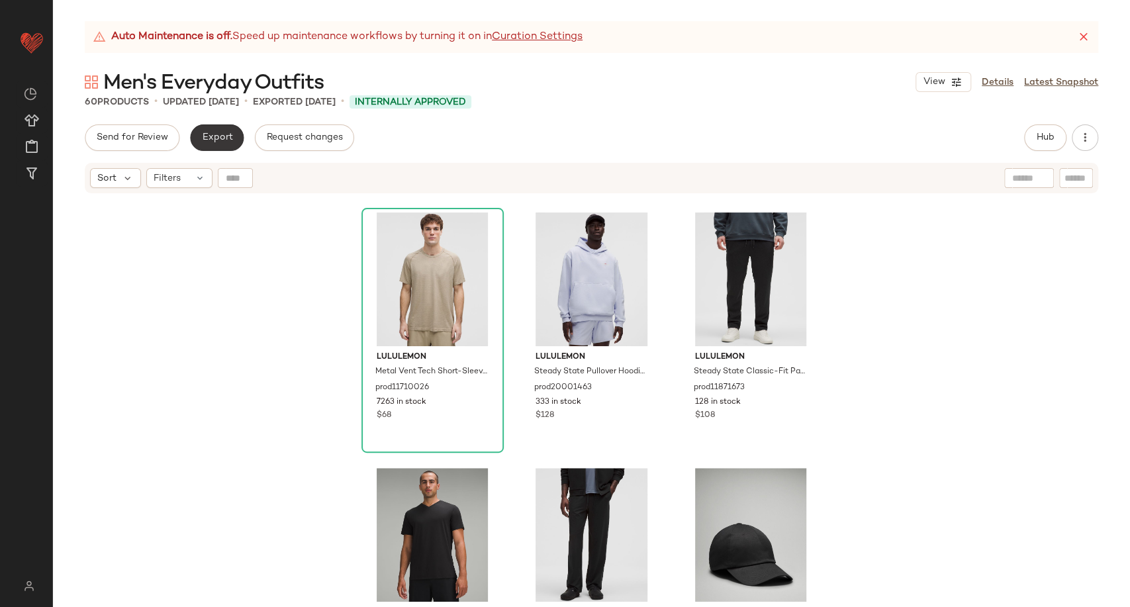
click at [216, 140] on span "Export" at bounding box center [216, 137] width 31 height 11
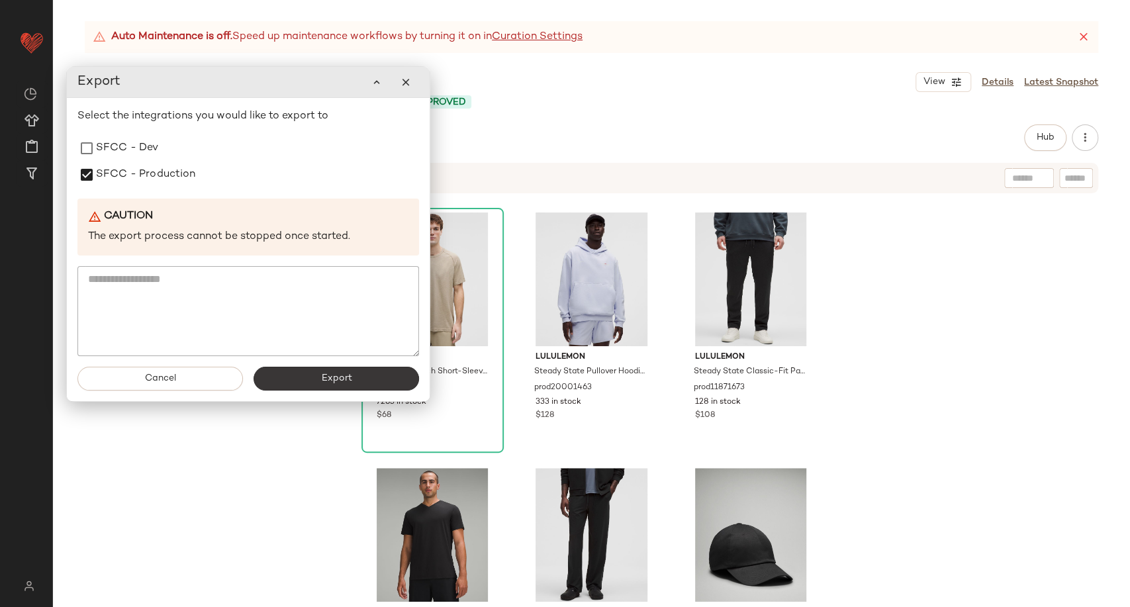
click at [310, 375] on button "Export" at bounding box center [337, 379] width 166 height 24
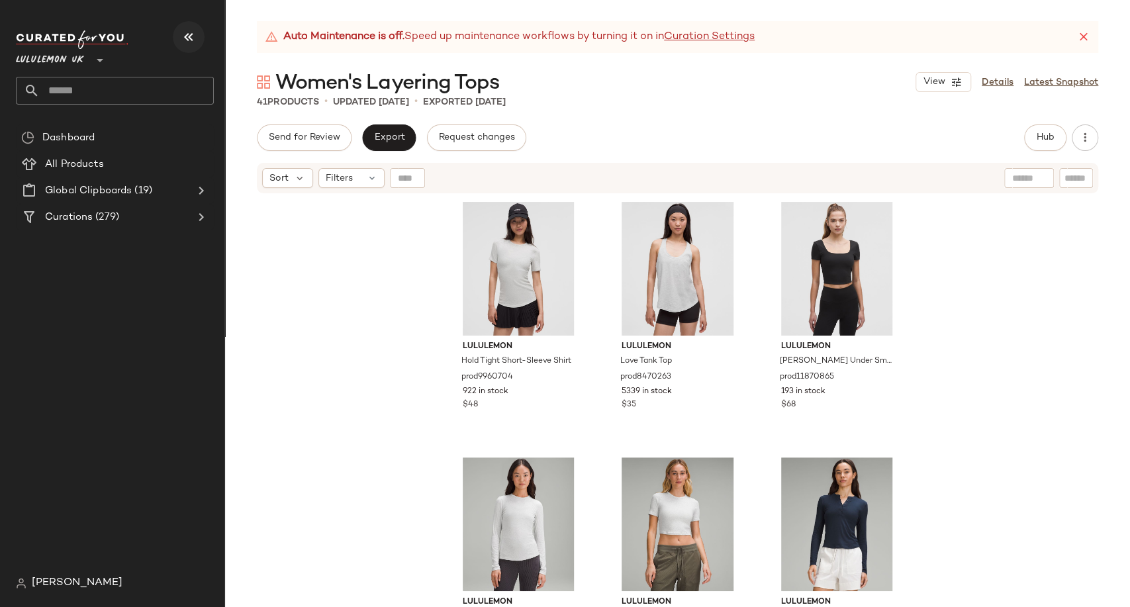
click at [185, 32] on icon "button" at bounding box center [189, 37] width 16 height 16
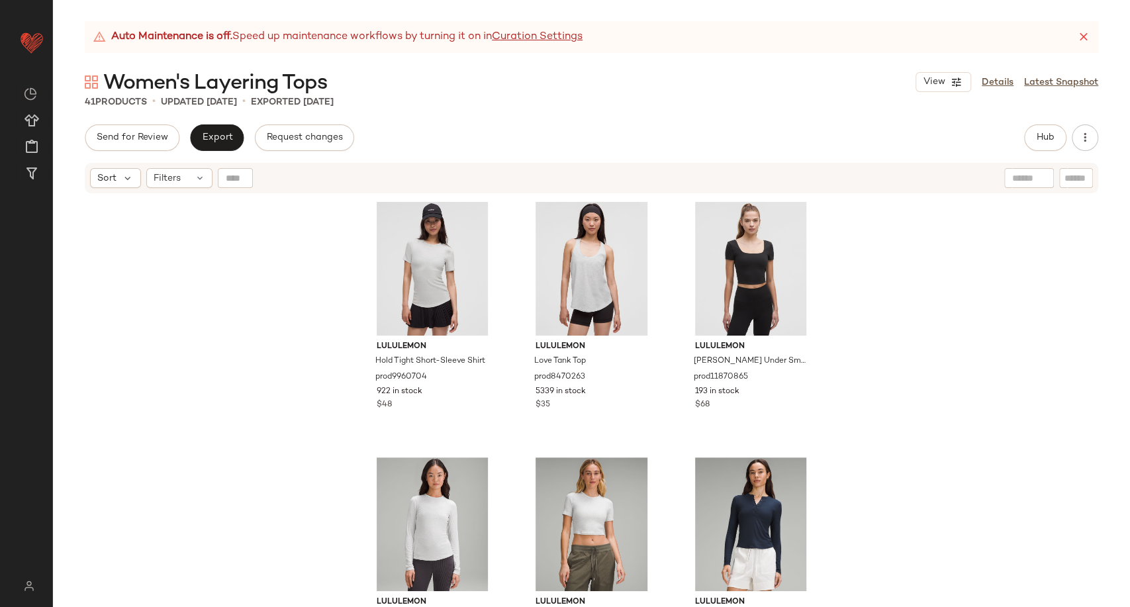
click at [899, 314] on div "lululemon Hold Tight Short-Sleeve Shirt prod9960704 922 in stock $48 lululemon …" at bounding box center [591, 418] width 1077 height 446
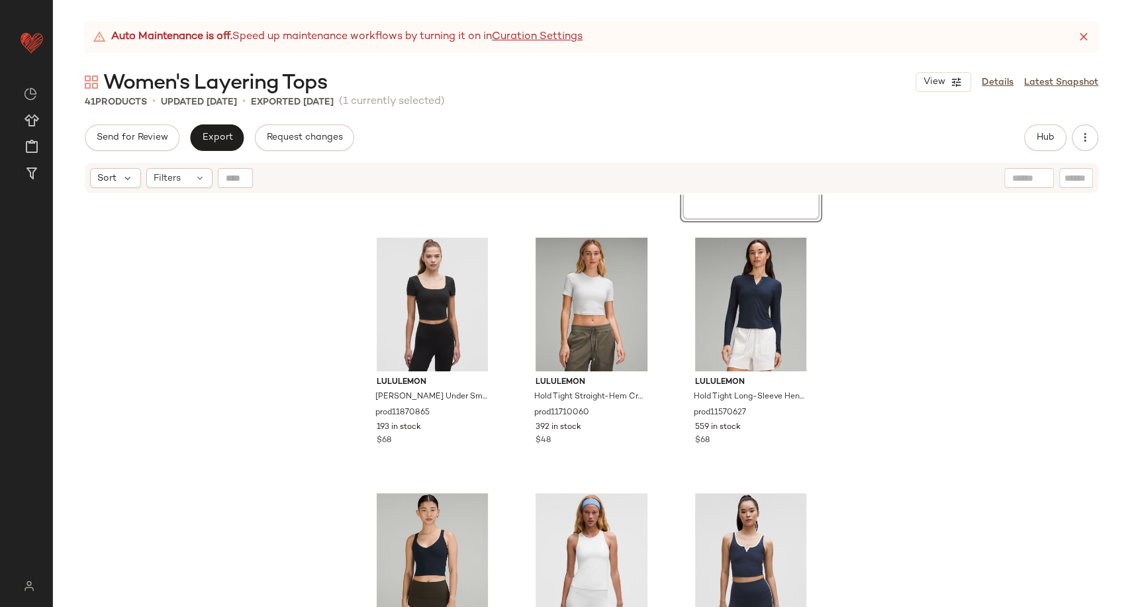
scroll to position [220, 0]
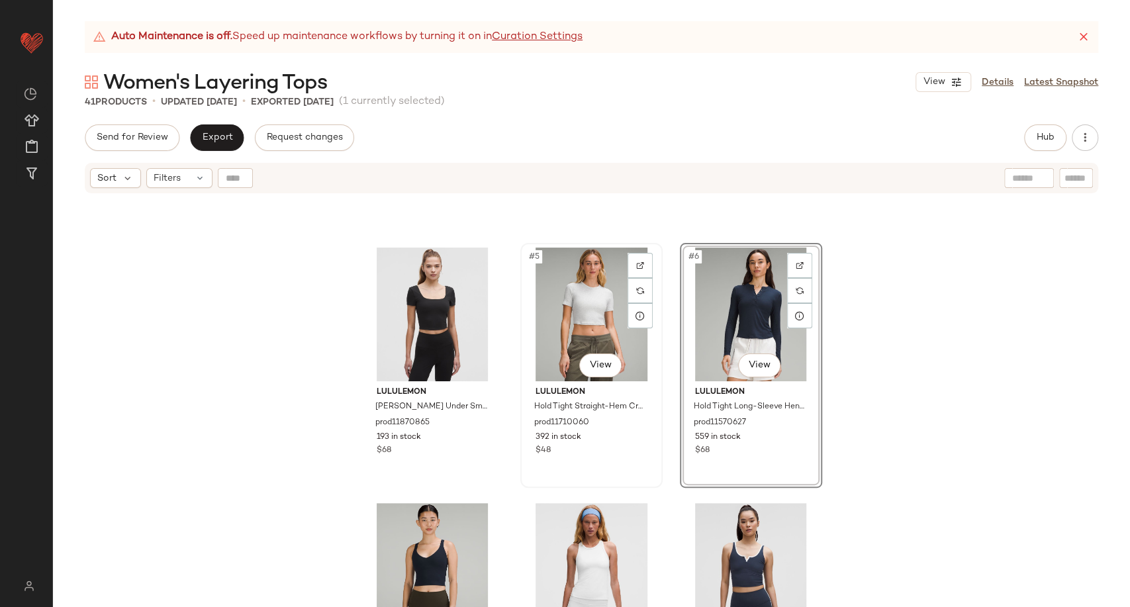
scroll to position [525, 0]
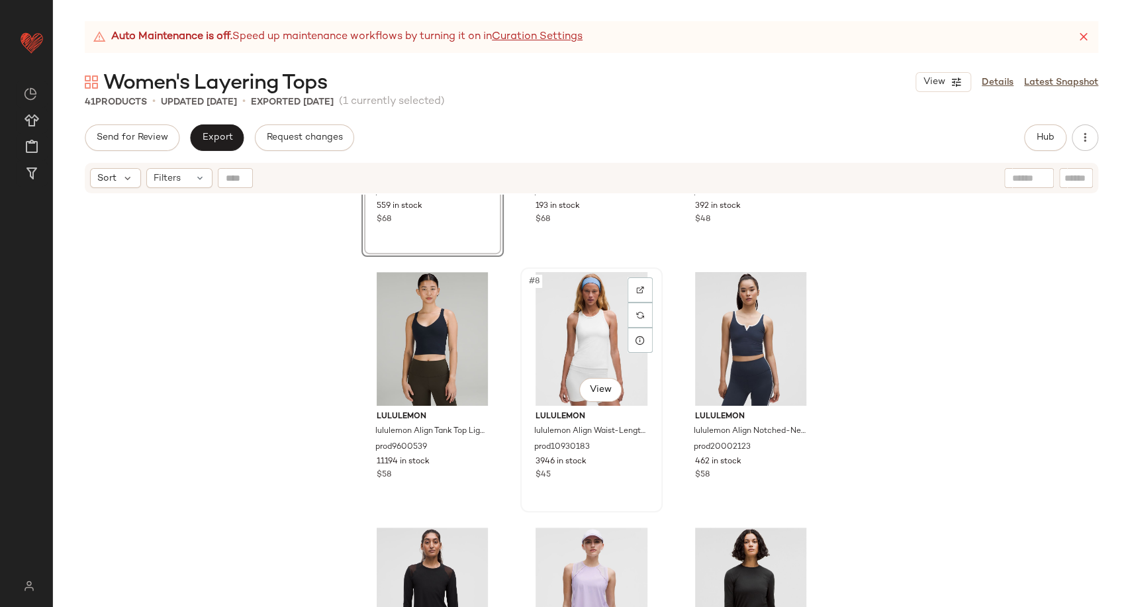
scroll to position [305, 0]
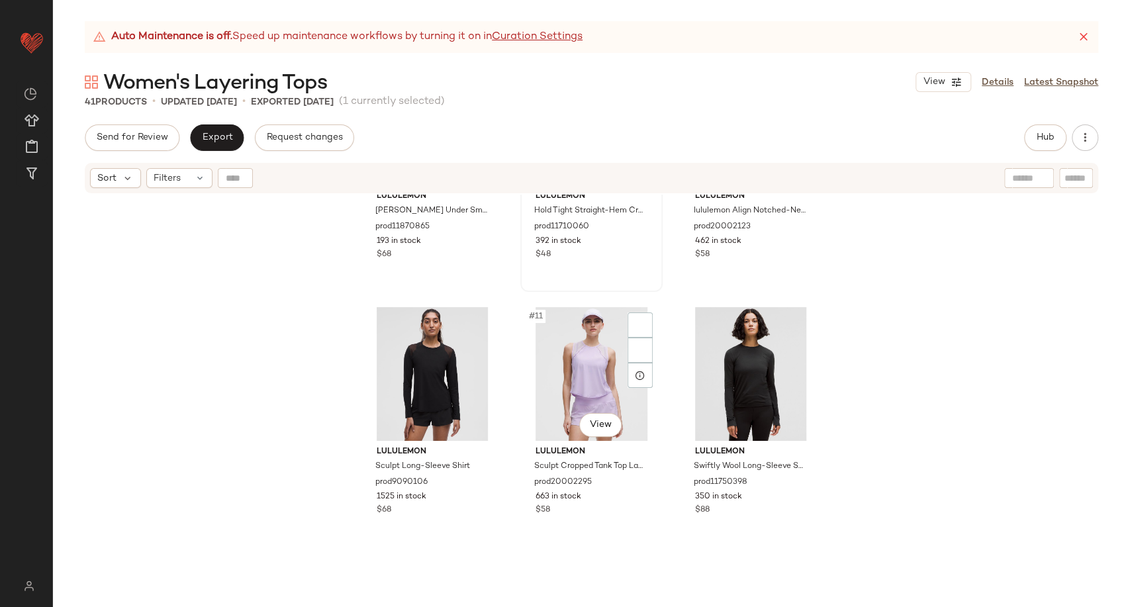
scroll to position [673, 0]
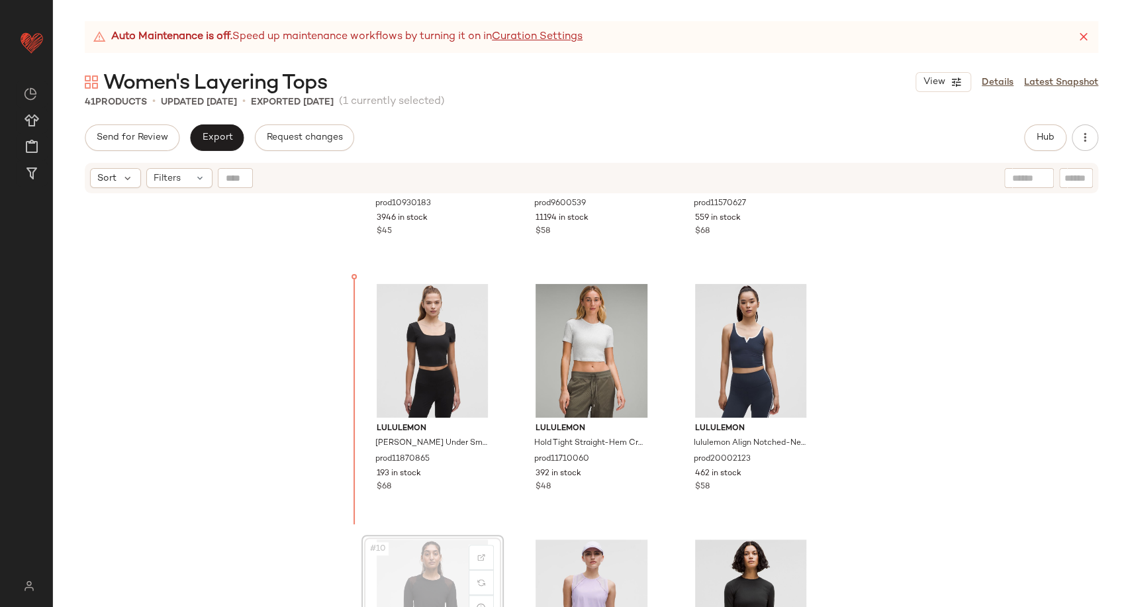
scroll to position [399, 0]
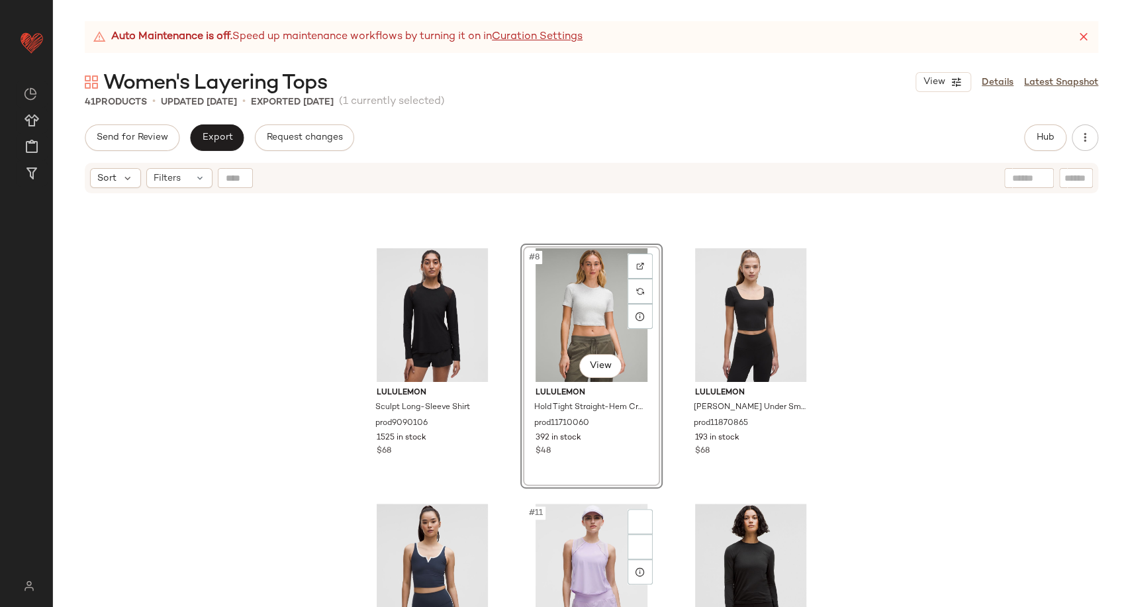
scroll to position [620, 0]
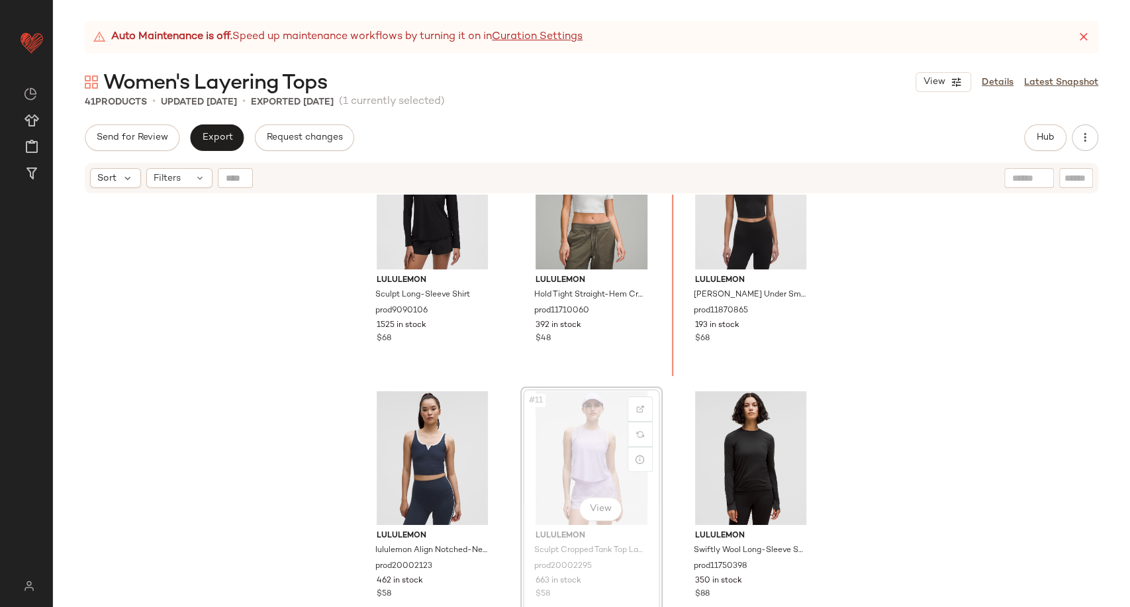
scroll to position [562, 0]
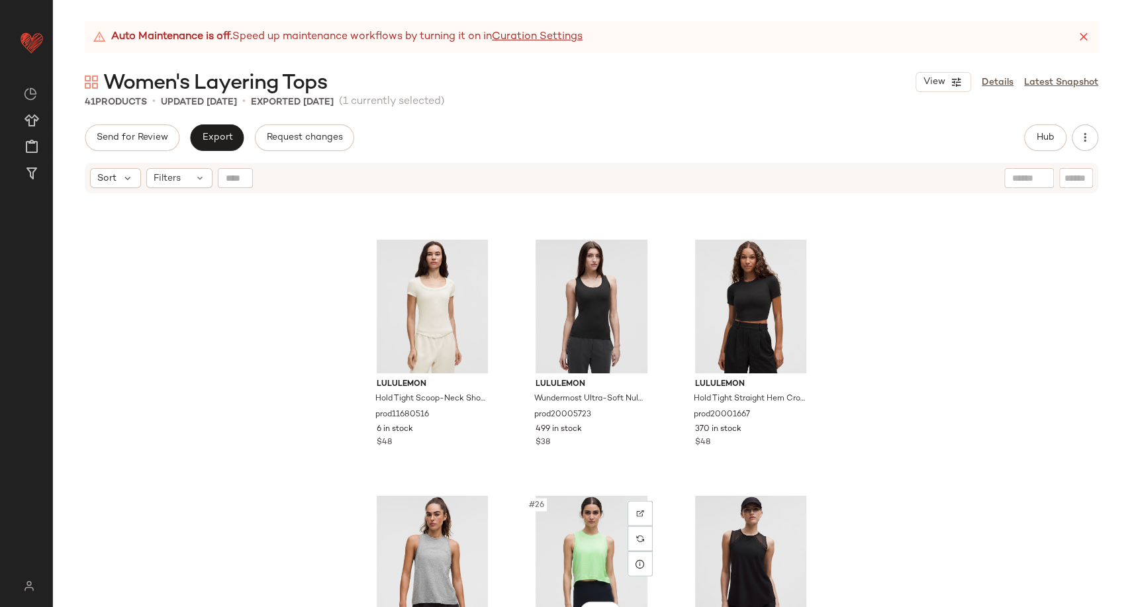
scroll to position [1666, 0]
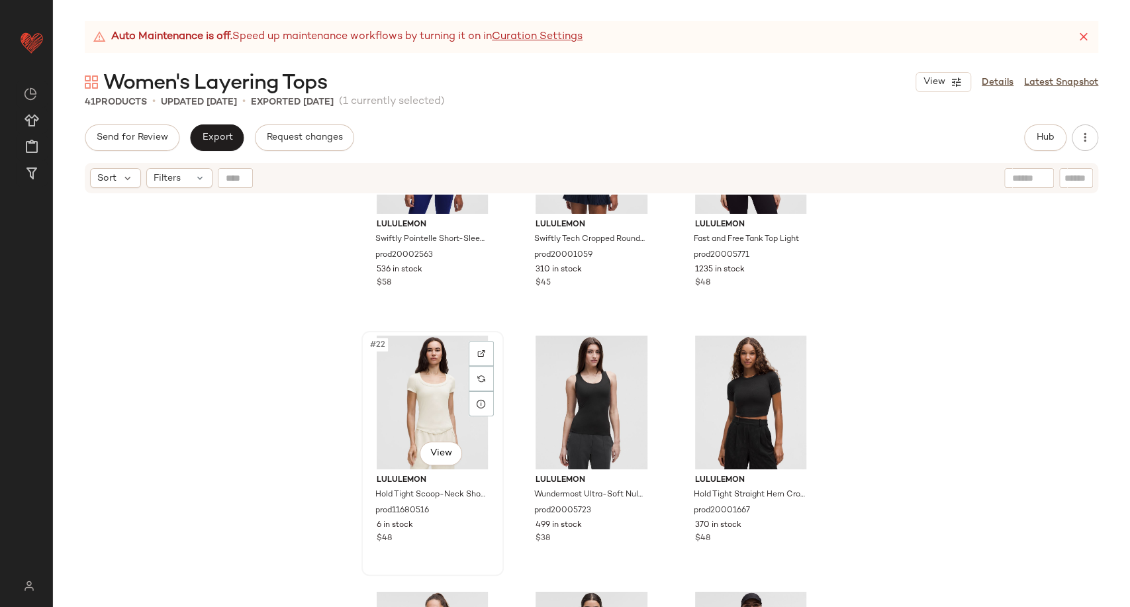
click at [428, 397] on div "#22 View" at bounding box center [432, 403] width 133 height 134
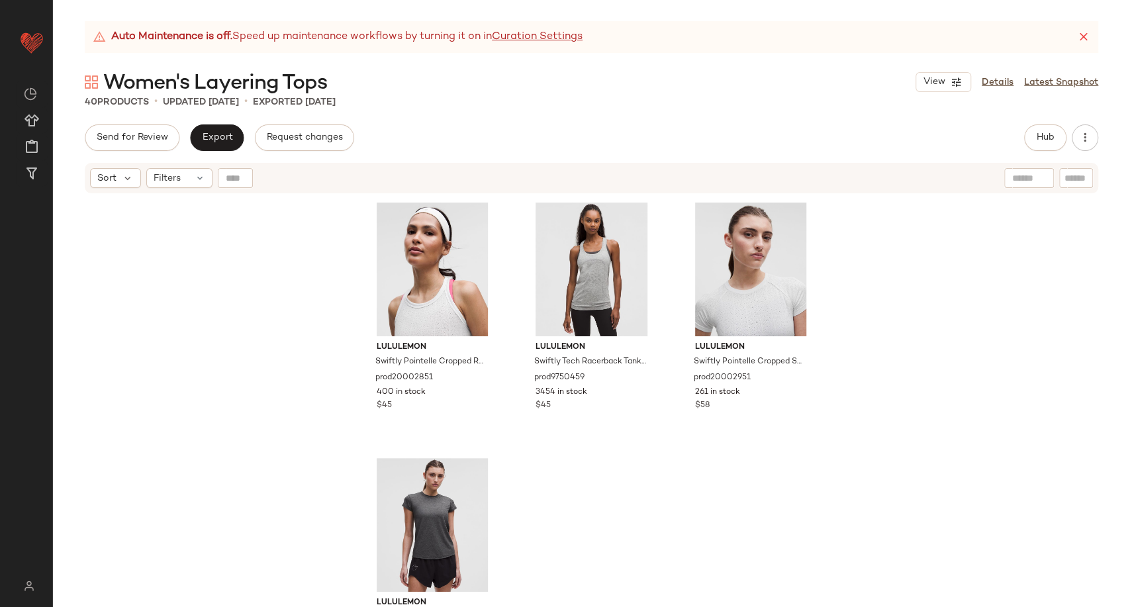
scroll to position [3135, 0]
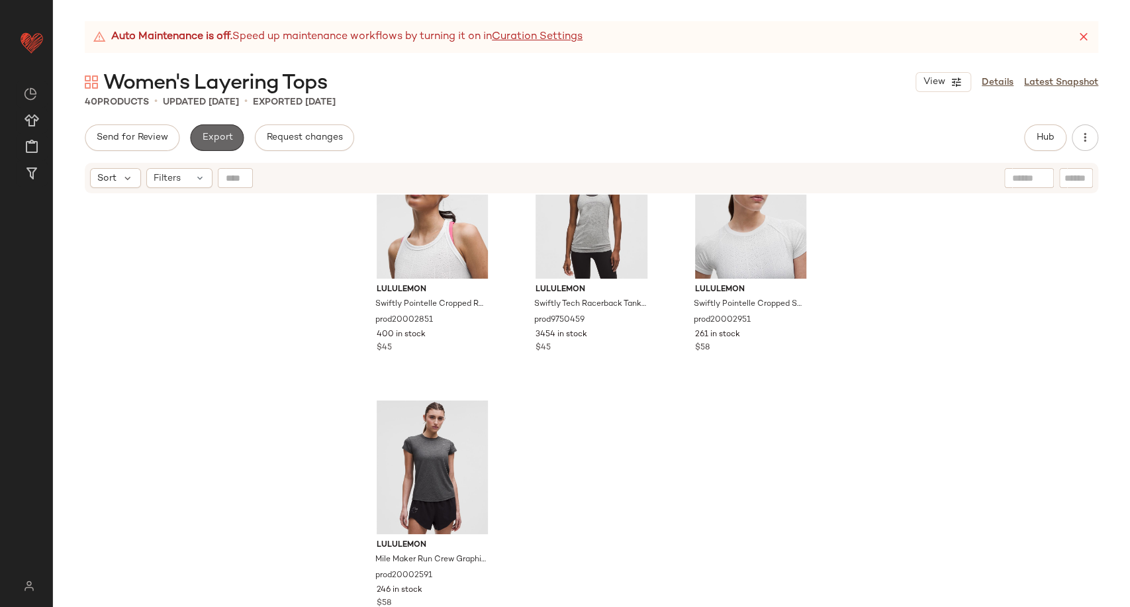
click at [221, 132] on span "Export" at bounding box center [216, 137] width 31 height 11
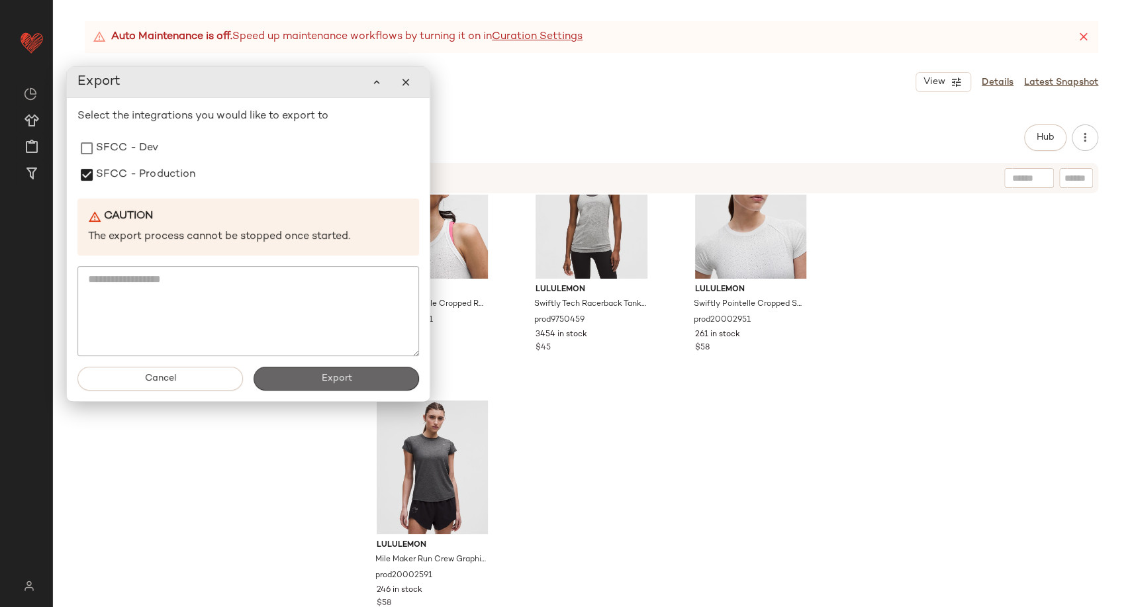
click at [297, 373] on button "Export" at bounding box center [337, 379] width 166 height 24
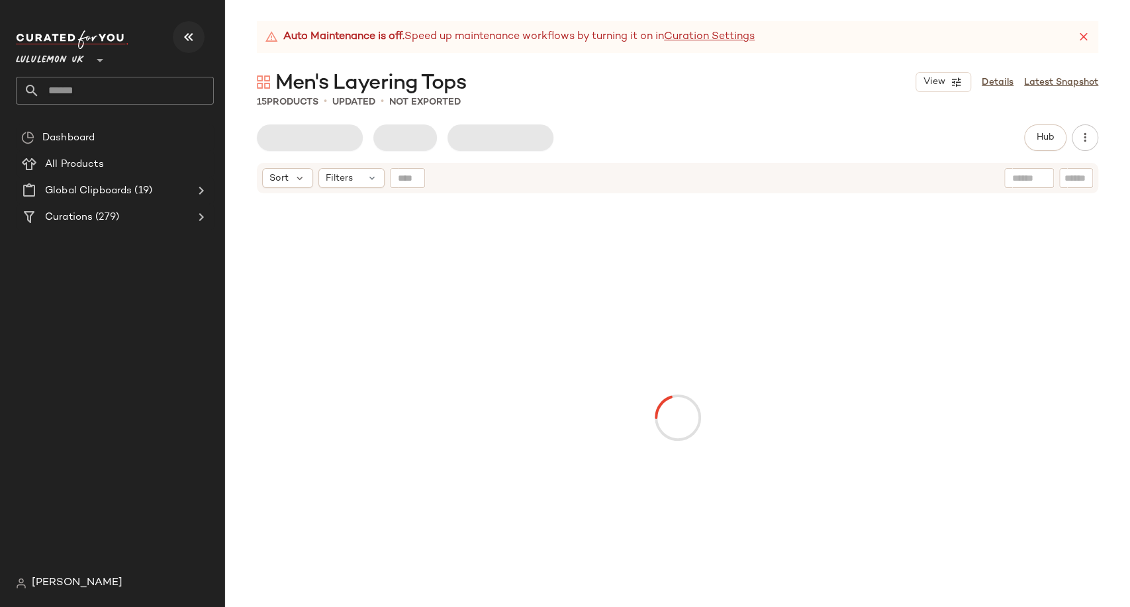
click at [189, 32] on icon "button" at bounding box center [189, 37] width 16 height 16
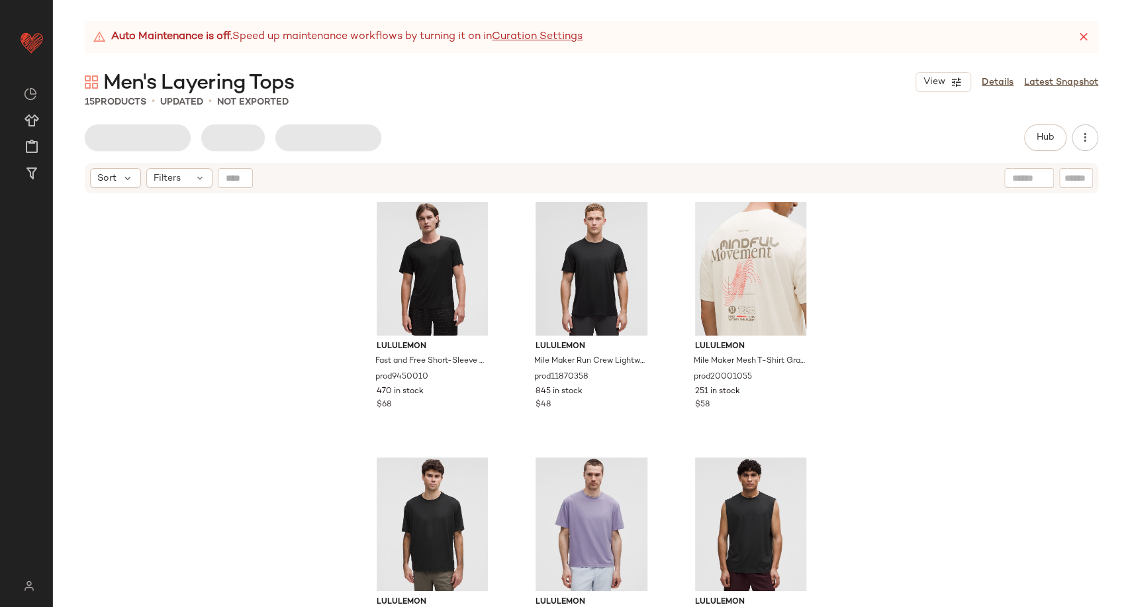
click at [420, 85] on div "Men's Layering Tops View Details Latest Snapshot" at bounding box center [591, 82] width 1077 height 26
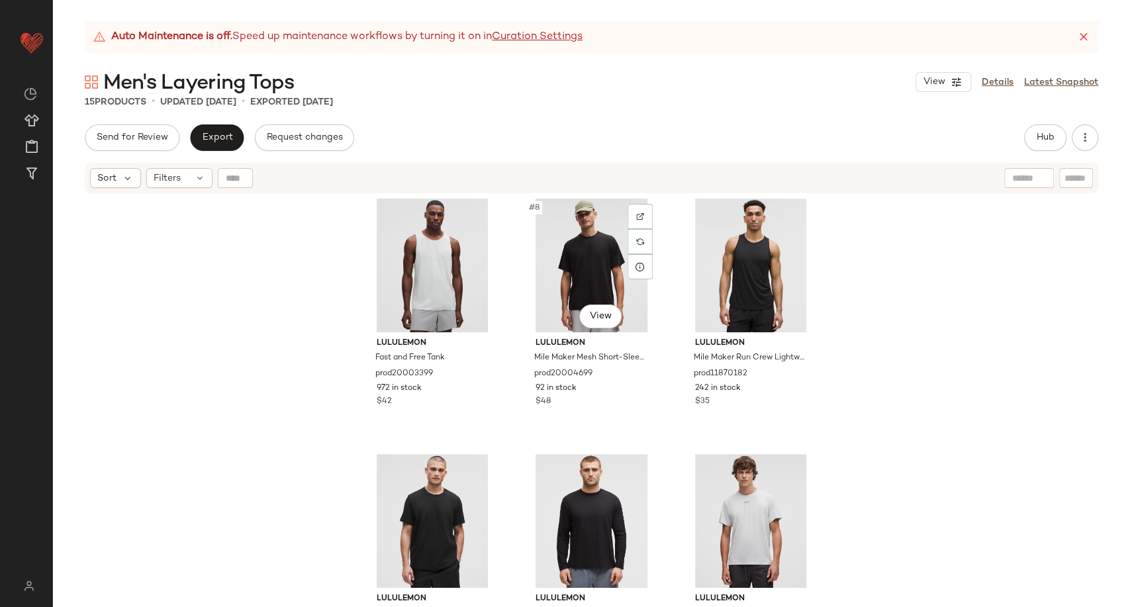
scroll to position [820, 0]
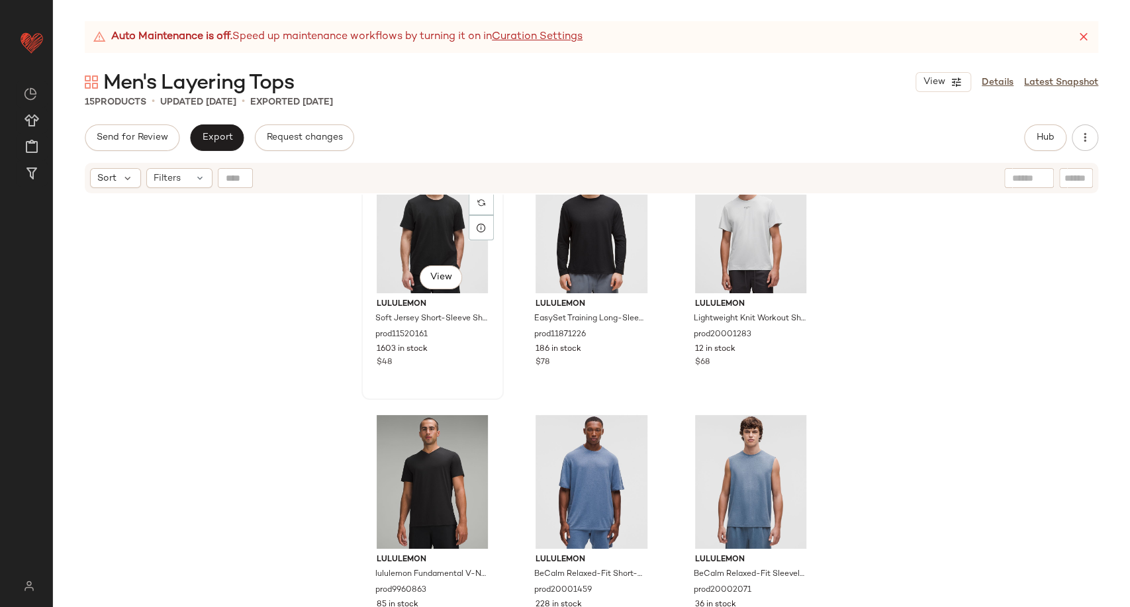
click at [422, 244] on div "#10 View" at bounding box center [432, 227] width 133 height 134
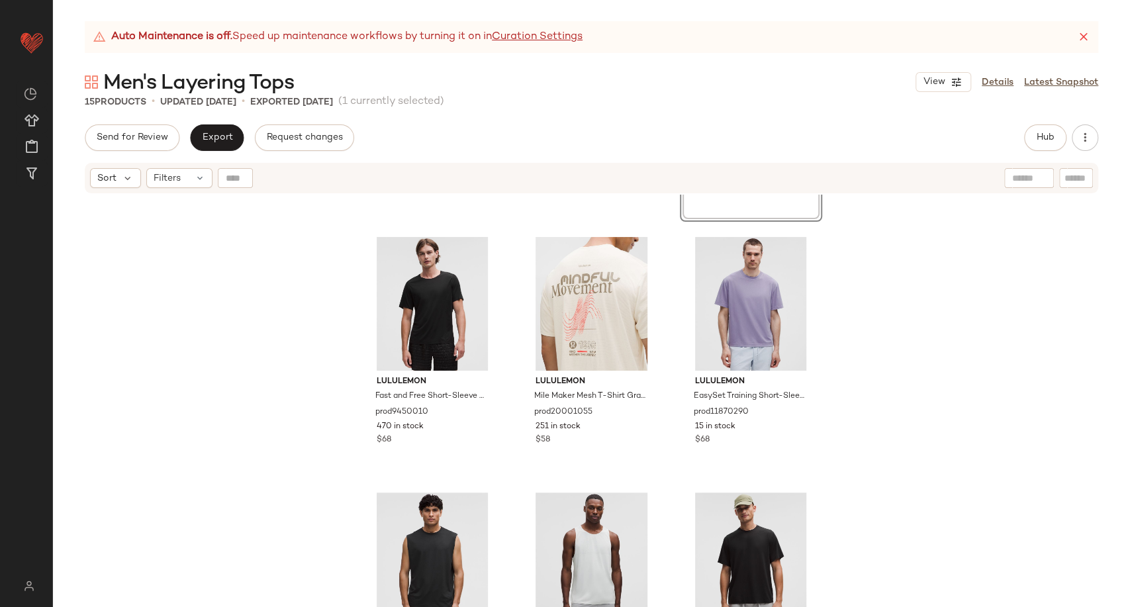
click at [873, 393] on div "lululemon Soft Jersey Short-Sleeve Shirt prod11520161 1603 in stock $48 lululem…" at bounding box center [591, 418] width 1077 height 446
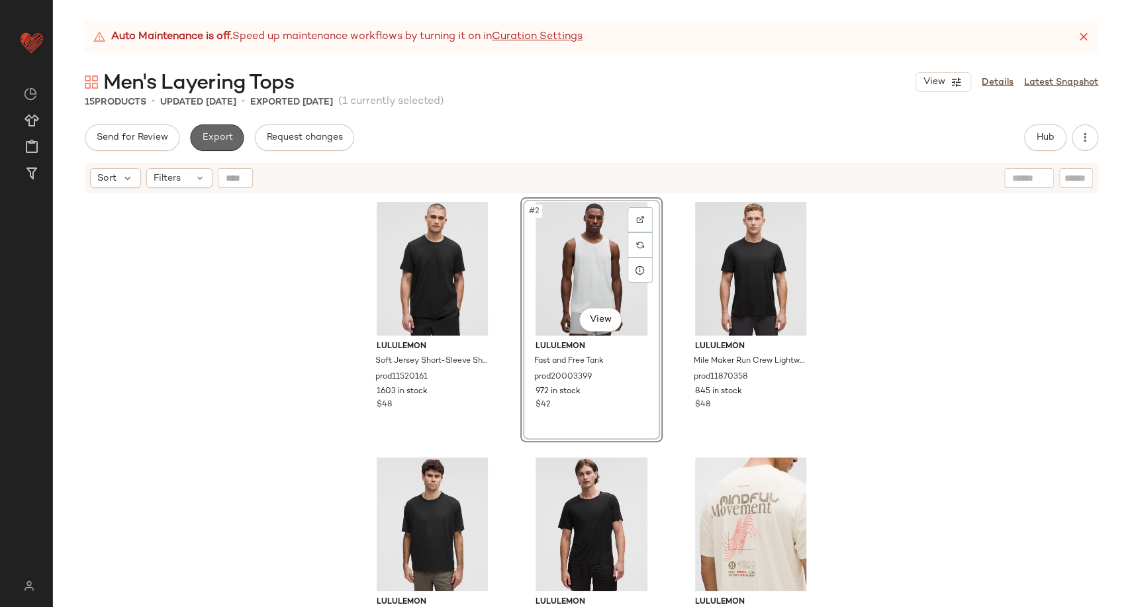
click at [228, 129] on button "Export" at bounding box center [217, 137] width 54 height 26
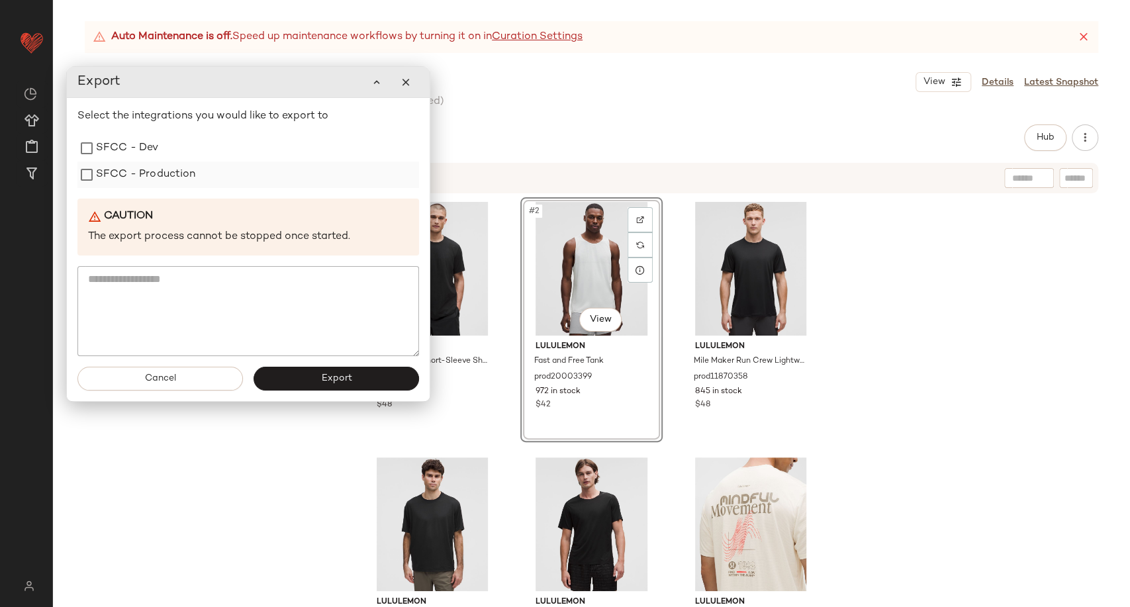
click at [161, 185] on label "SFCC - Production" at bounding box center [146, 175] width 100 height 26
drag, startPoint x: 286, startPoint y: 377, endPoint x: 291, endPoint y: 281, distance: 95.5
click at [286, 376] on button "Export" at bounding box center [337, 379] width 166 height 24
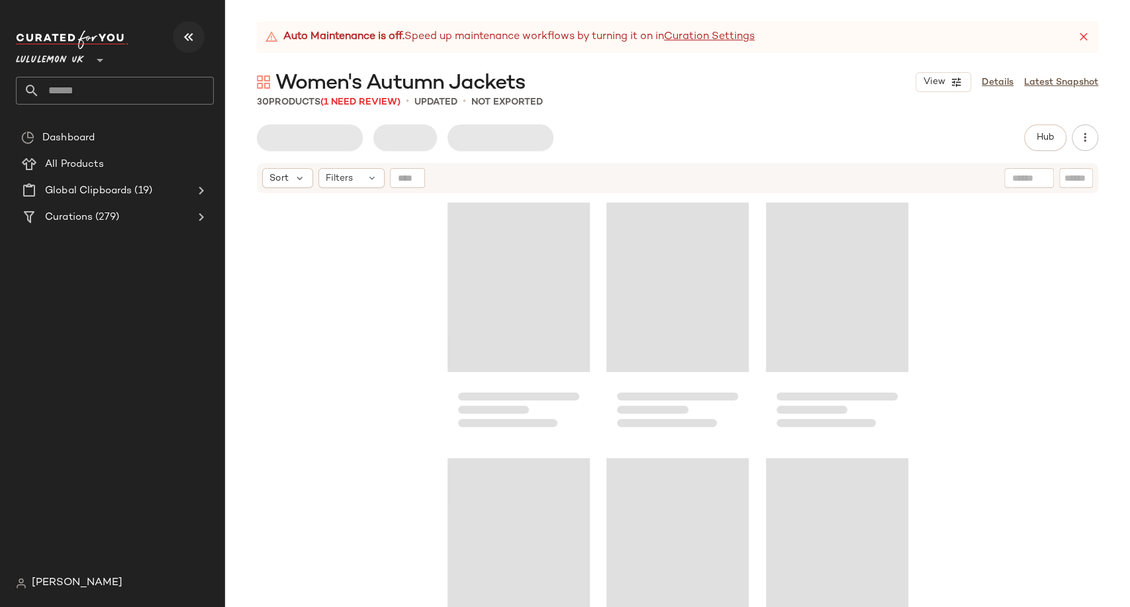
click at [181, 32] on icon "button" at bounding box center [189, 37] width 16 height 16
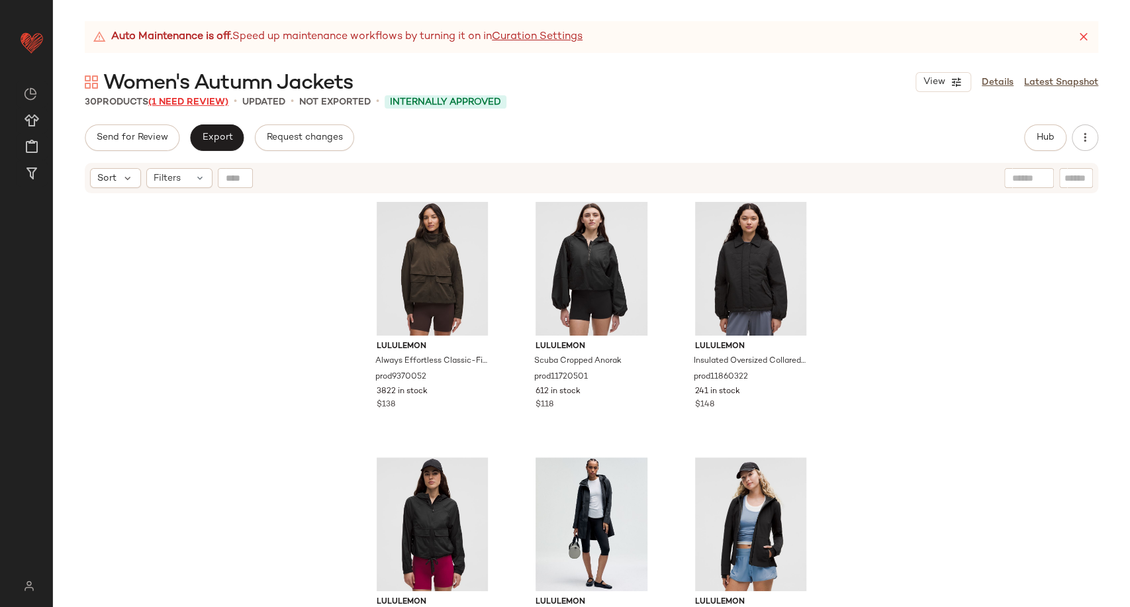
click at [193, 107] on span "(1 Need Review)" at bounding box center [188, 102] width 80 height 10
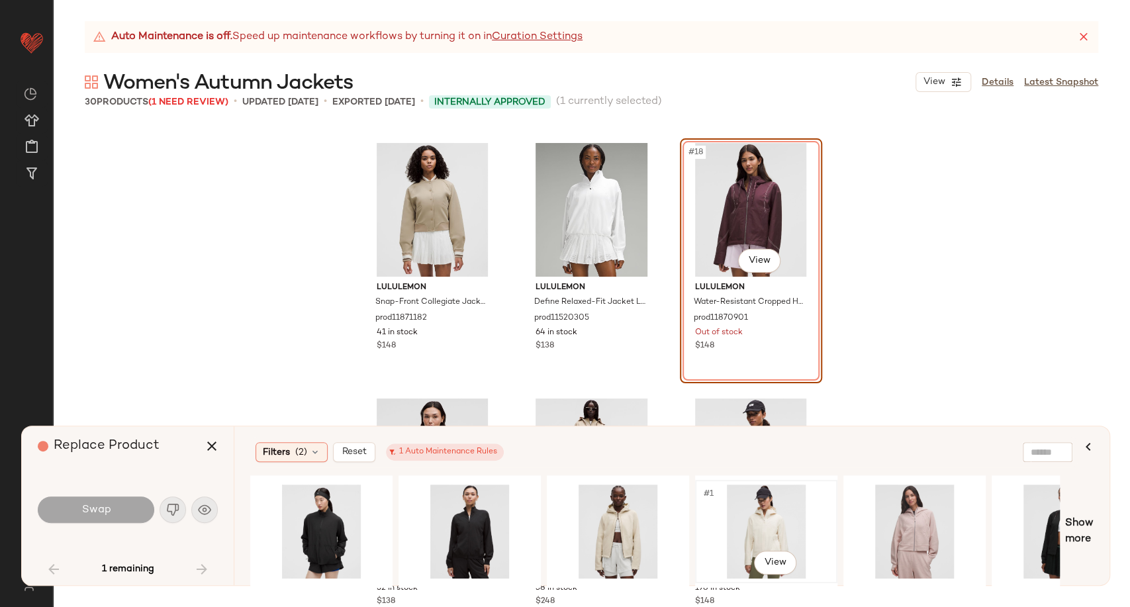
click at [749, 526] on div "#1 View" at bounding box center [766, 532] width 133 height 94
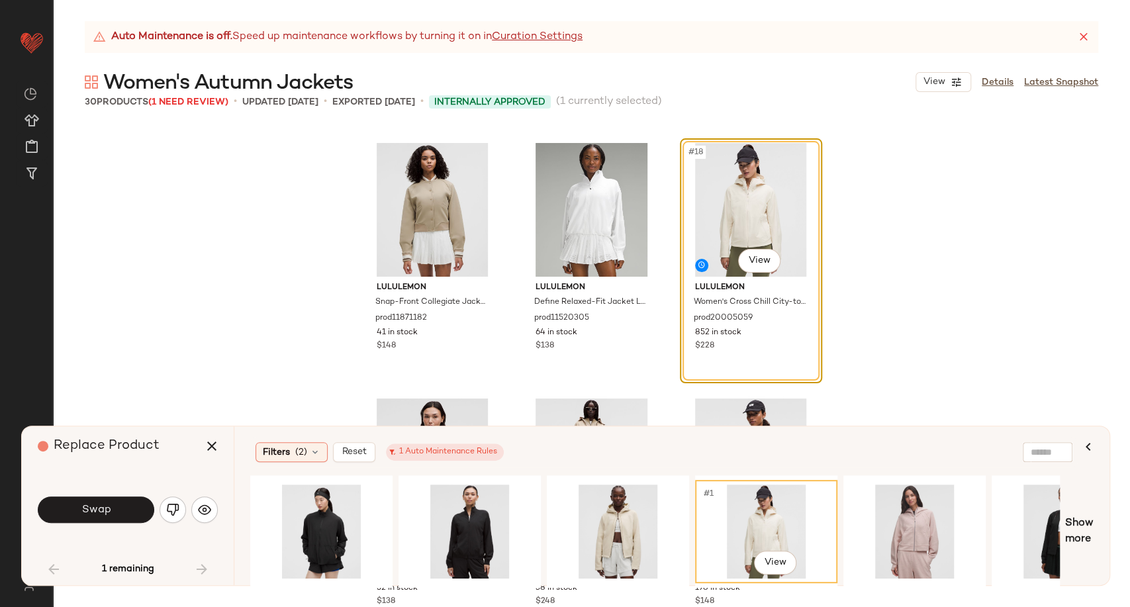
click at [117, 503] on button "Swap" at bounding box center [96, 510] width 117 height 26
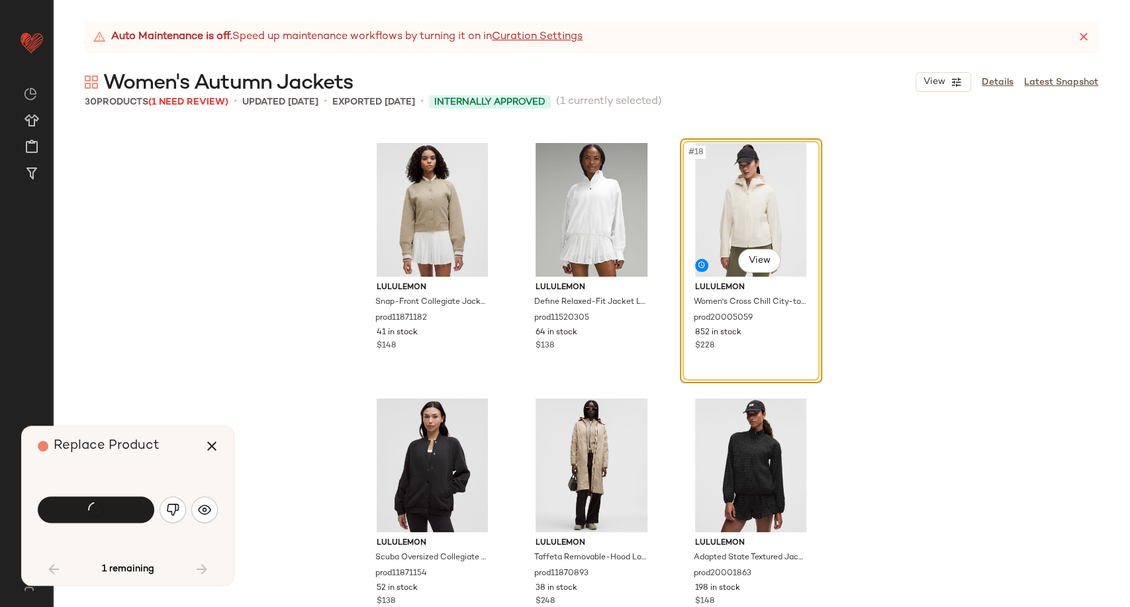
click at [244, 369] on div "lululemon Snap-Front Collegiate Jacket prod11871182 41 in stock $148 lululemon …" at bounding box center [591, 365] width 1077 height 483
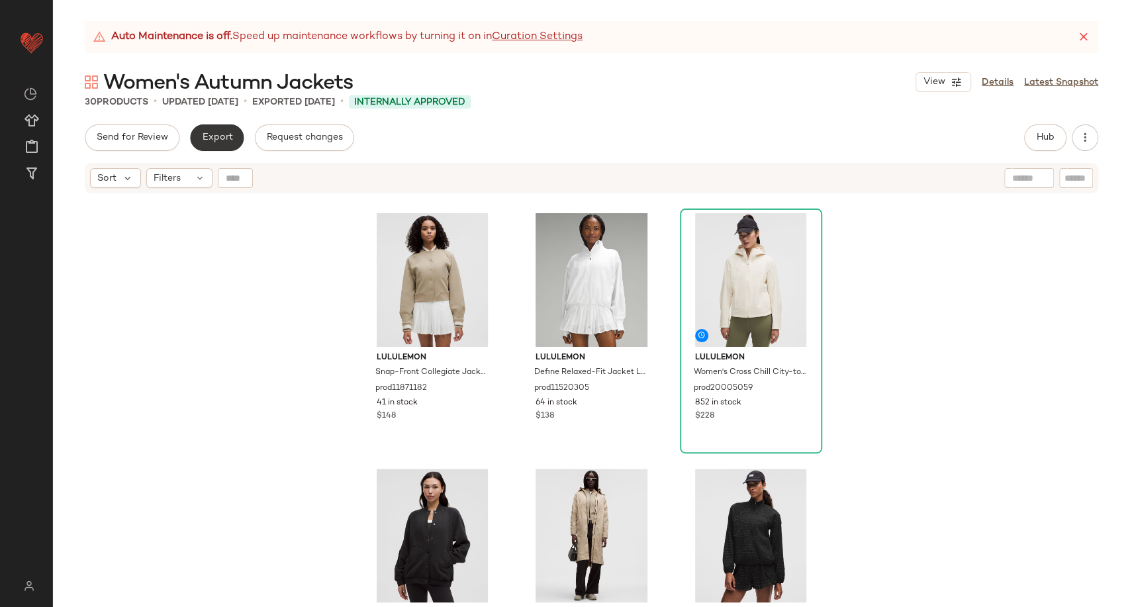
click at [212, 142] on span "Export" at bounding box center [216, 137] width 31 height 11
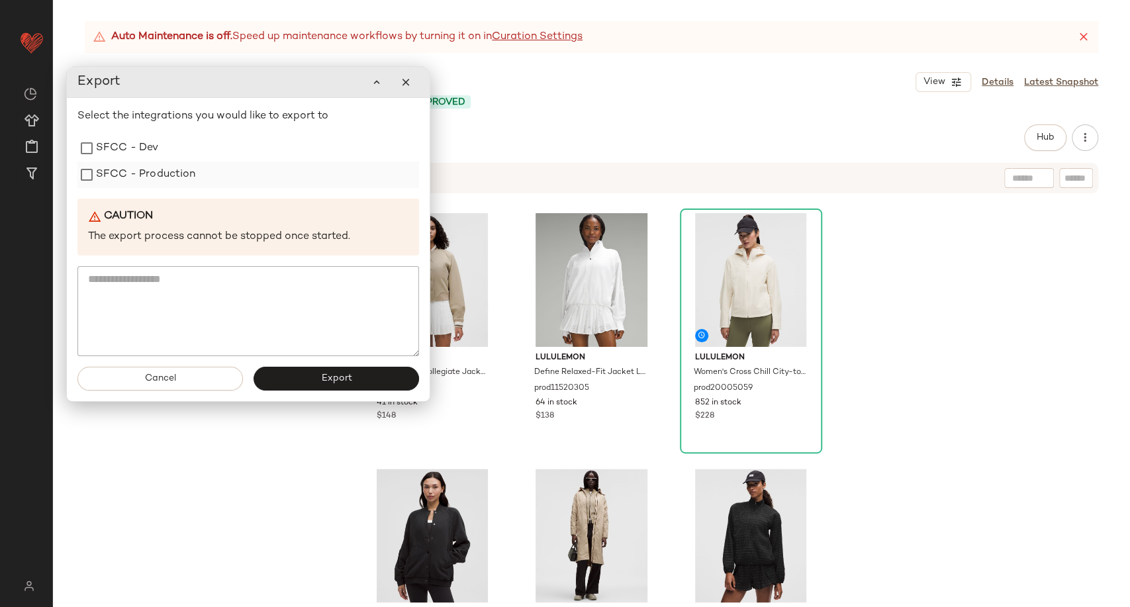
click at [148, 171] on label "SFCC - Production" at bounding box center [146, 175] width 100 height 26
click at [328, 383] on button "Export" at bounding box center [337, 378] width 166 height 24
